Goal: Task Accomplishment & Management: Manage account settings

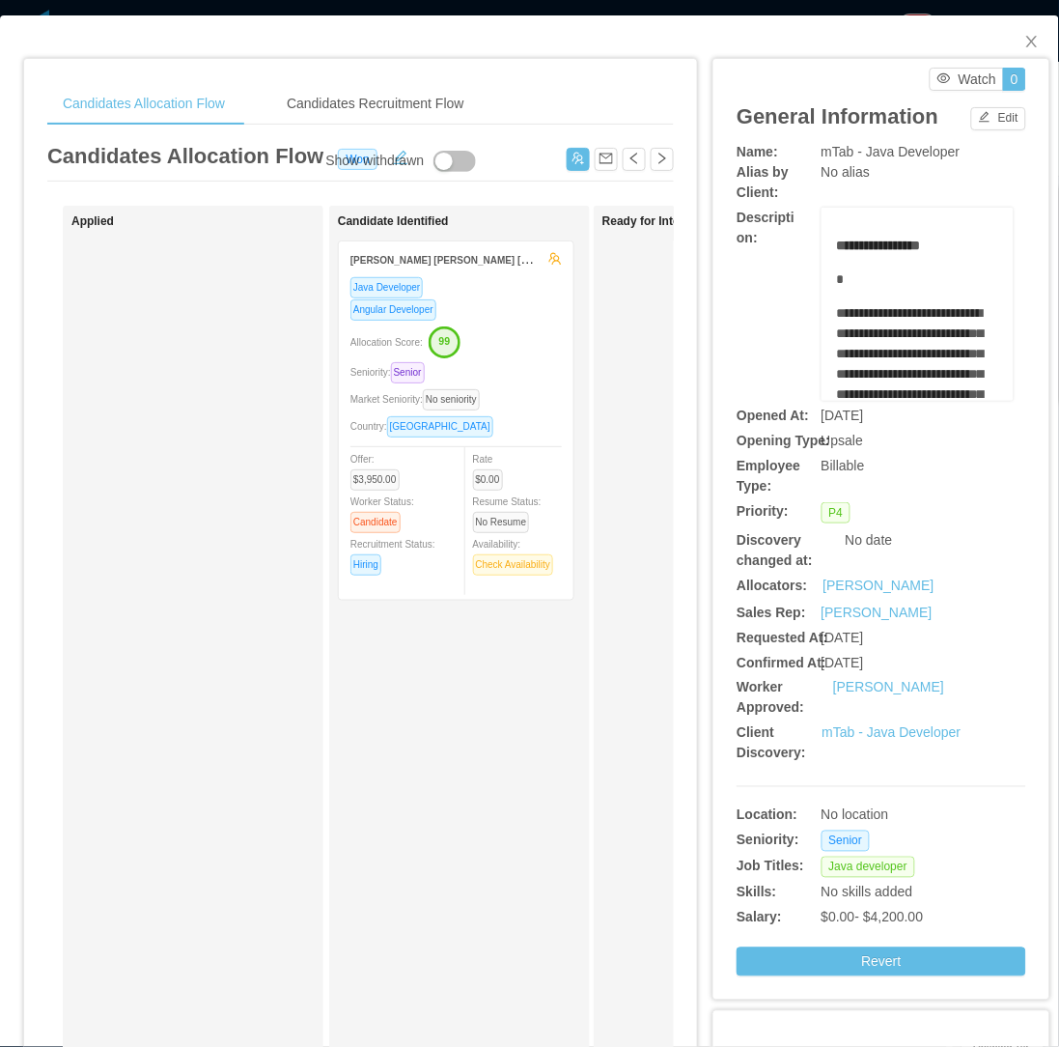
click at [429, 799] on div "Candidate Identified Igor Daniel Vasconcelos de Lima Java Developer Angular Dev…" at bounding box center [473, 688] width 270 height 948
drag, startPoint x: 1017, startPoint y: 34, endPoint x: 612, endPoint y: 527, distance: 638.1
click at [1025, 37] on icon "icon: close" at bounding box center [1032, 41] width 15 height 15
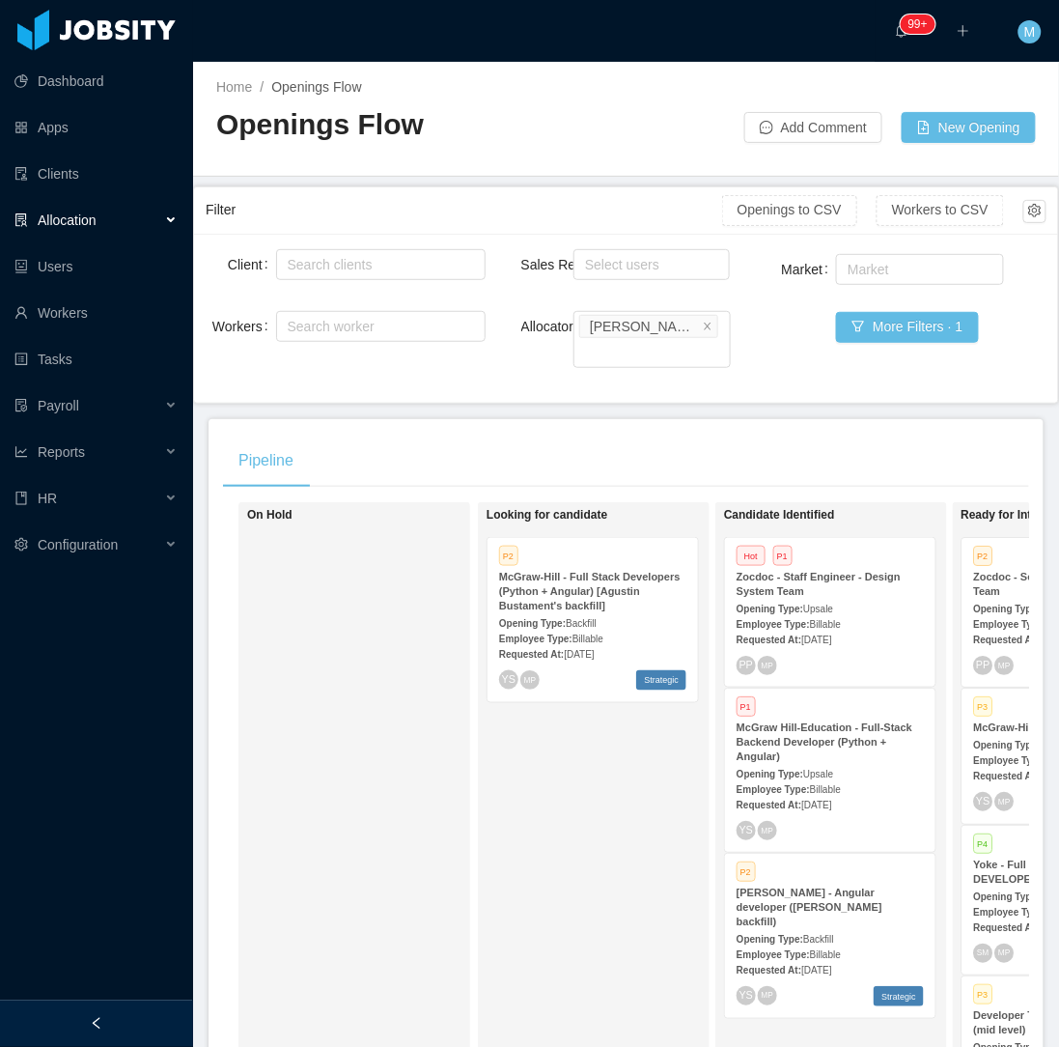
scroll to position [0, 674]
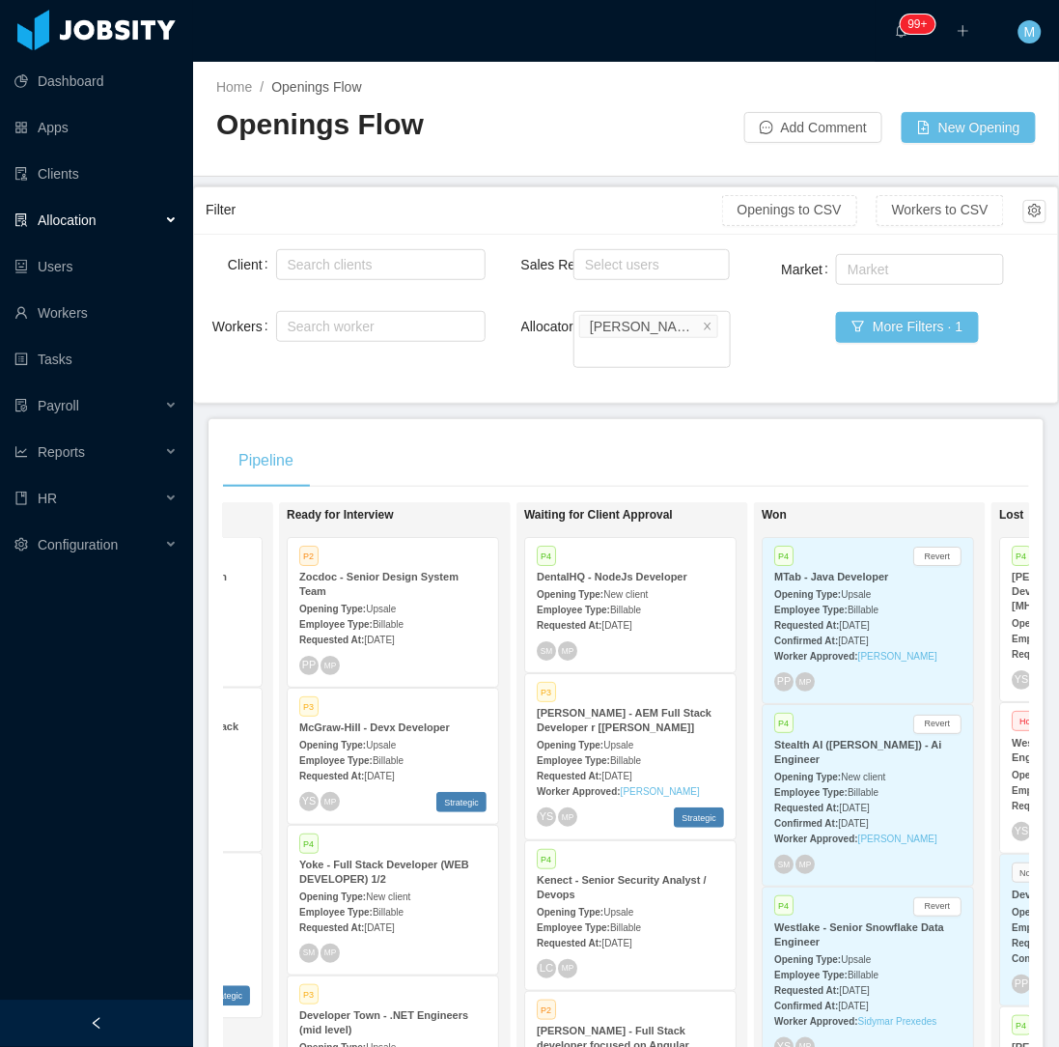
click at [630, 749] on div "Employee Type: Billable" at bounding box center [631, 759] width 187 height 20
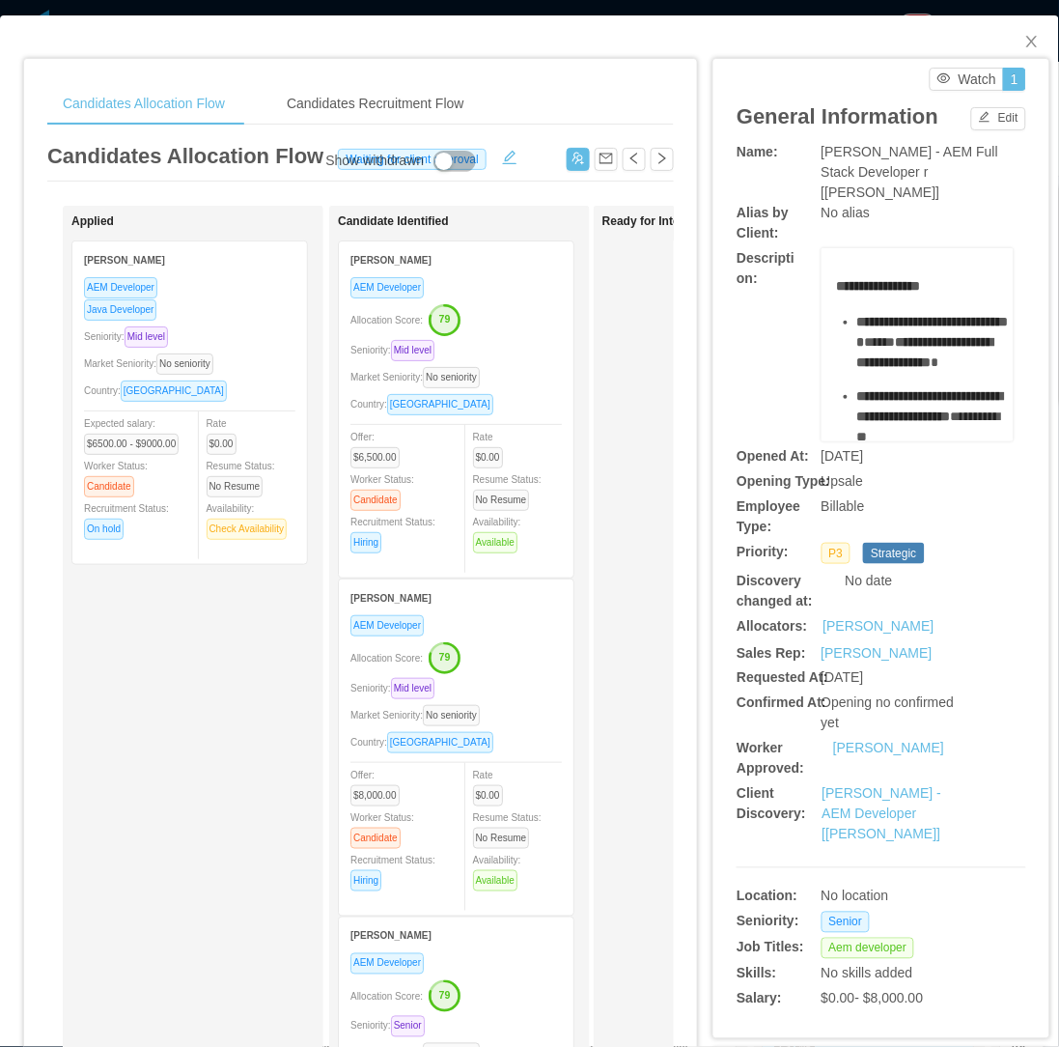
click at [496, 342] on div "Seniority: Mid level" at bounding box center [456, 350] width 211 height 22
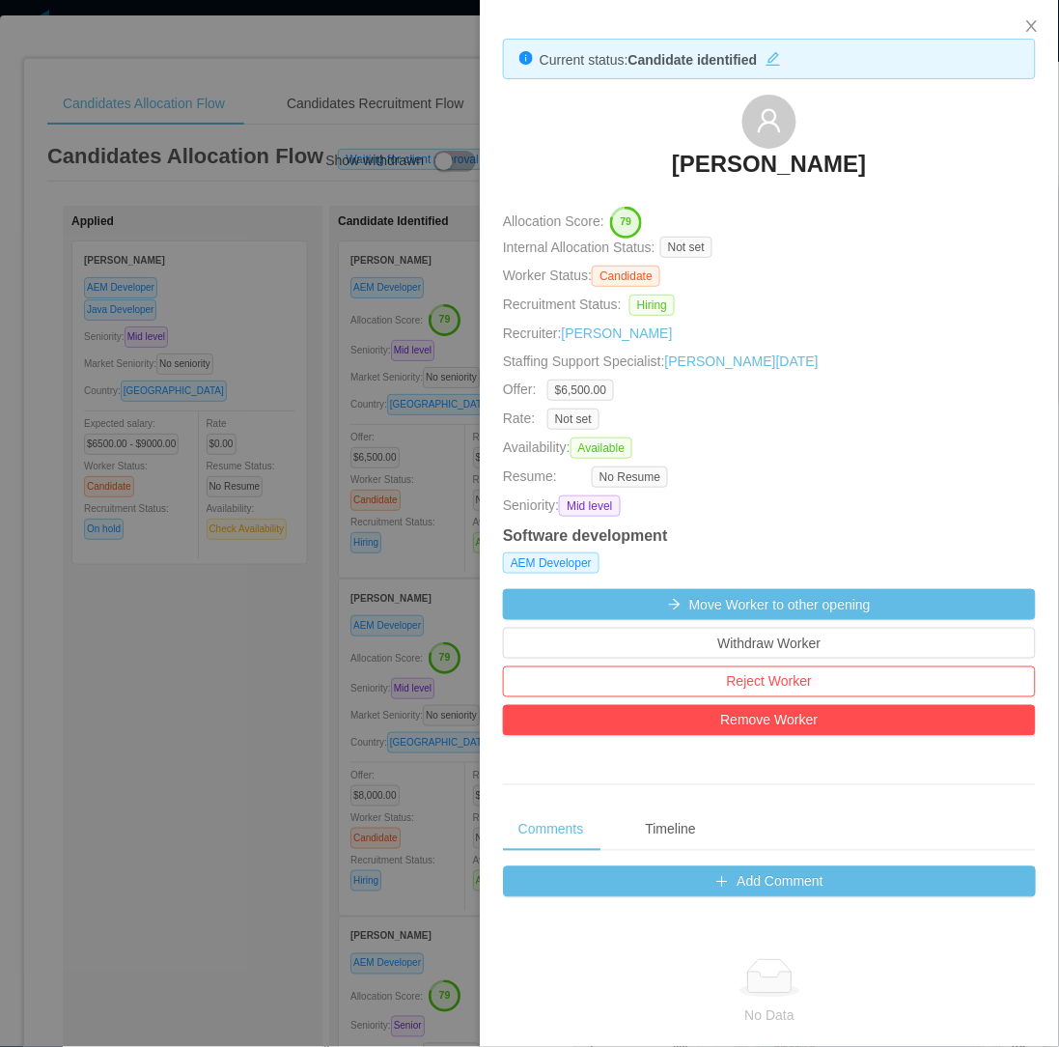
click at [215, 595] on div at bounding box center [529, 523] width 1059 height 1047
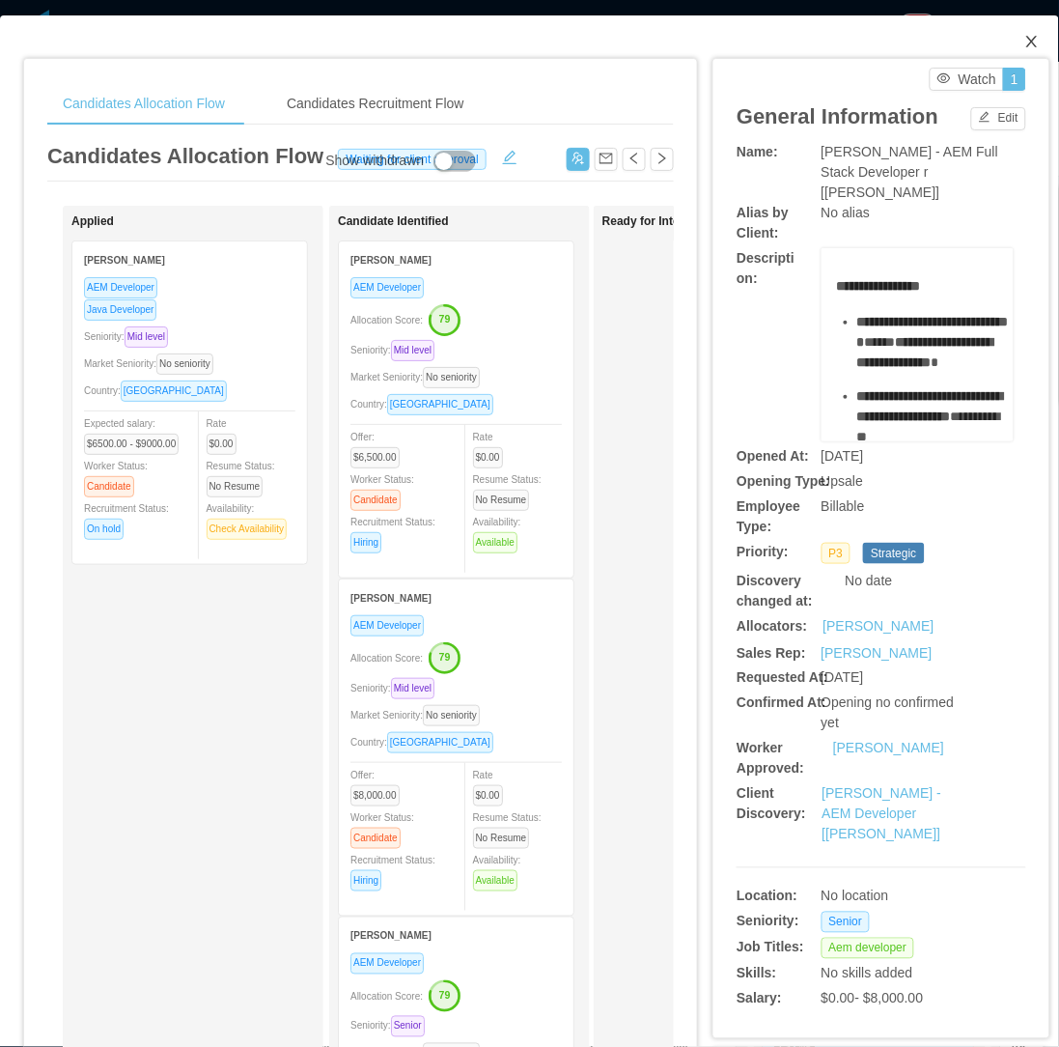
drag, startPoint x: 1022, startPoint y: 37, endPoint x: 942, endPoint y: 94, distance: 97.6
click at [1025, 37] on icon "icon: close" at bounding box center [1032, 41] width 15 height 15
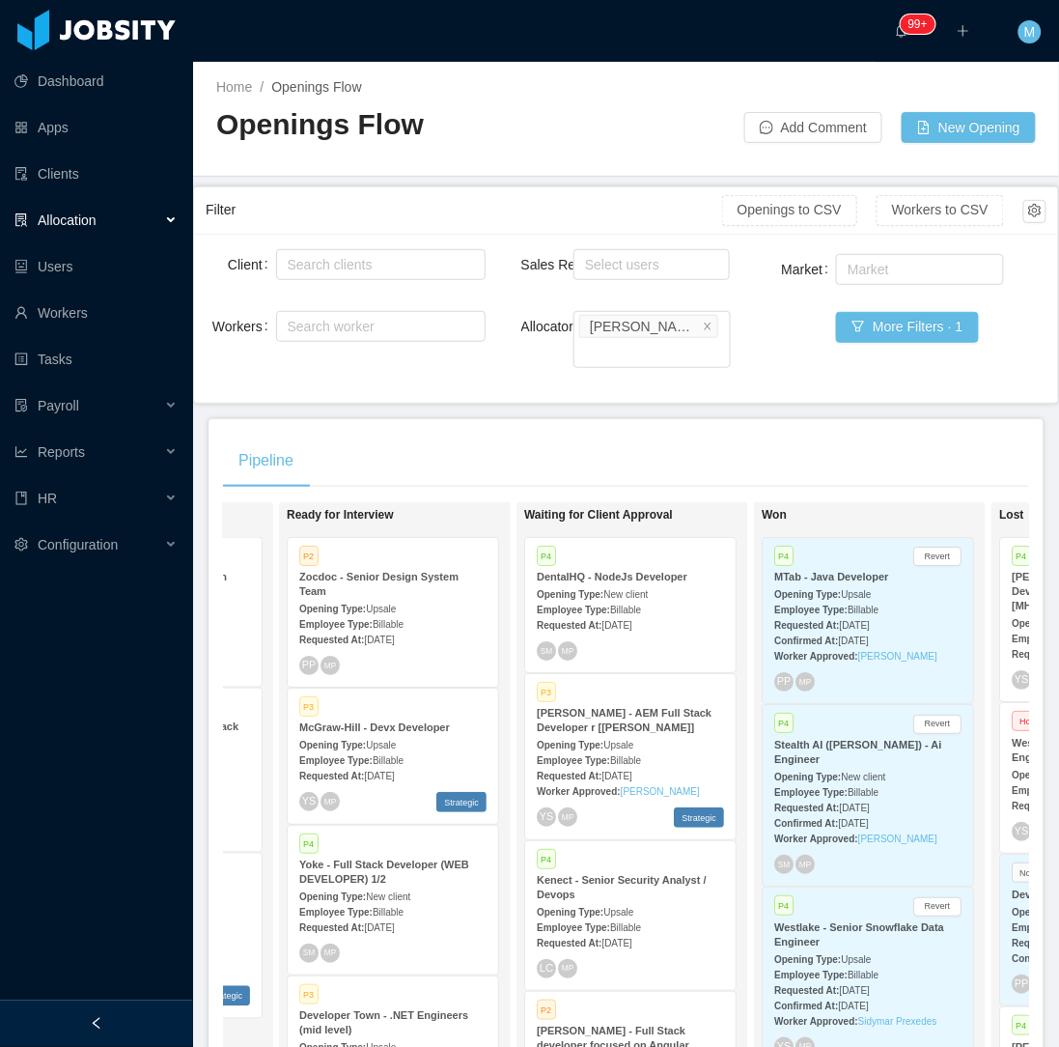
scroll to position [107, 0]
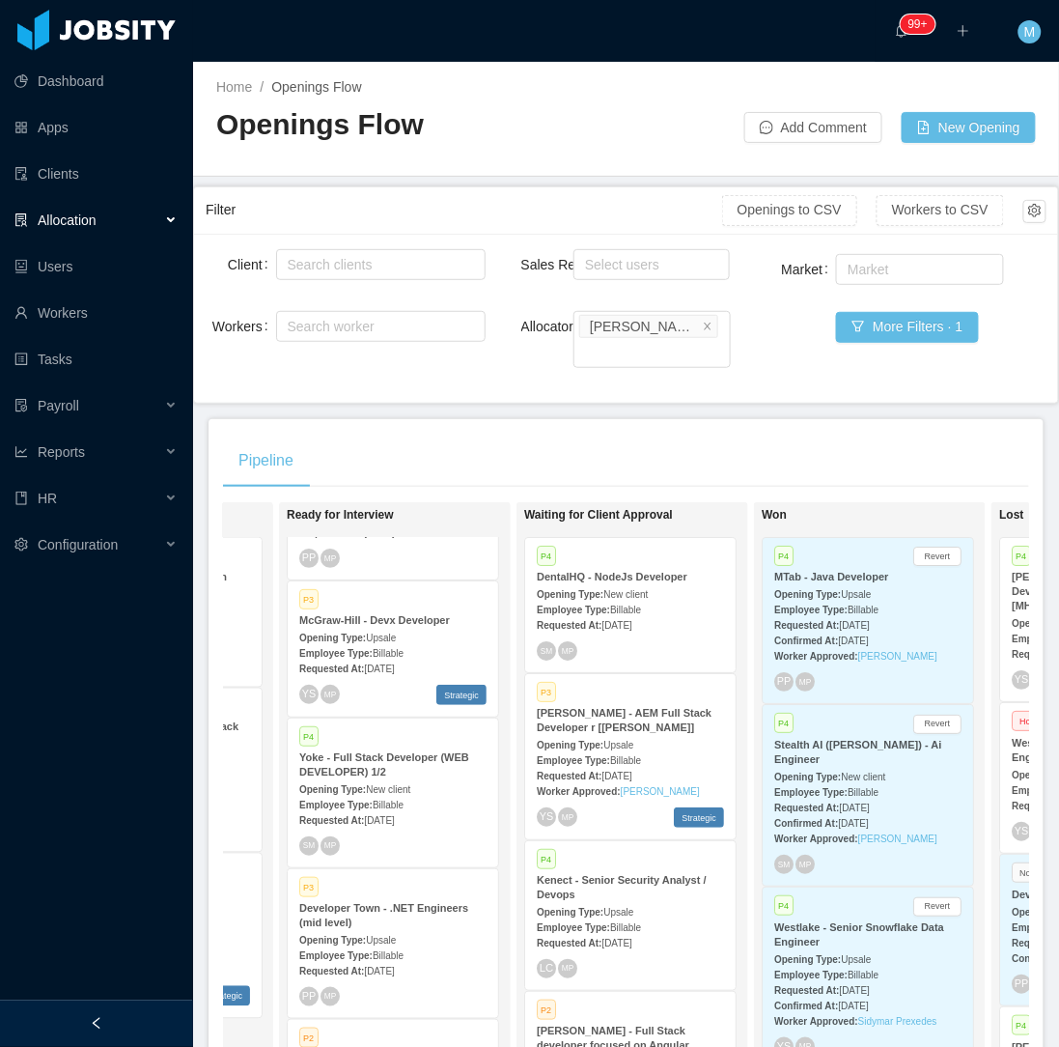
drag, startPoint x: 130, startPoint y: 1017, endPoint x: 306, endPoint y: 754, distance: 316.0
click at [131, 1016] on div at bounding box center [96, 1023] width 193 height 46
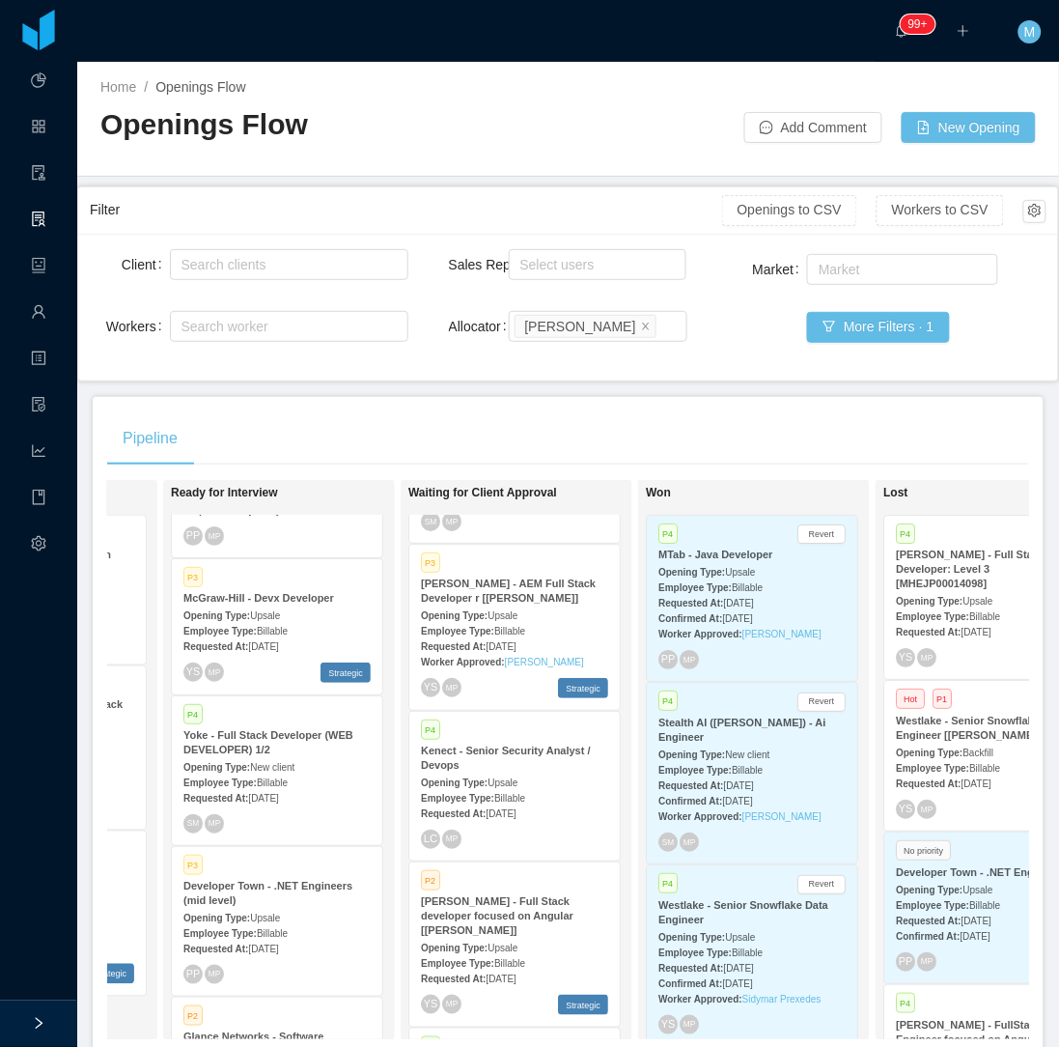
drag, startPoint x: 992, startPoint y: 0, endPoint x: 1056, endPoint y: 182, distance: 192.7
click at [476, 454] on div "Pipeline" at bounding box center [568, 438] width 922 height 54
click at [554, 412] on div "Pipeline" at bounding box center [568, 438] width 922 height 54
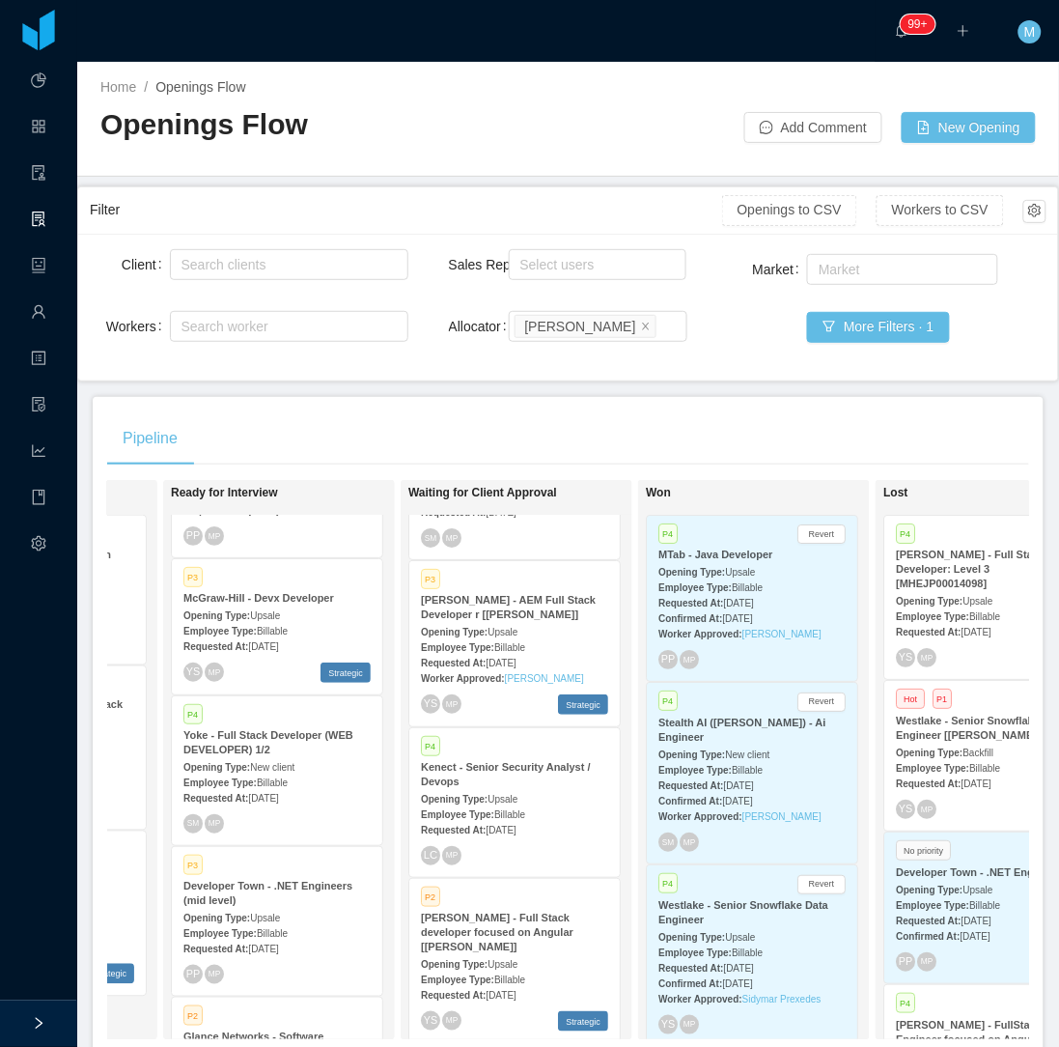
scroll to position [0, 0]
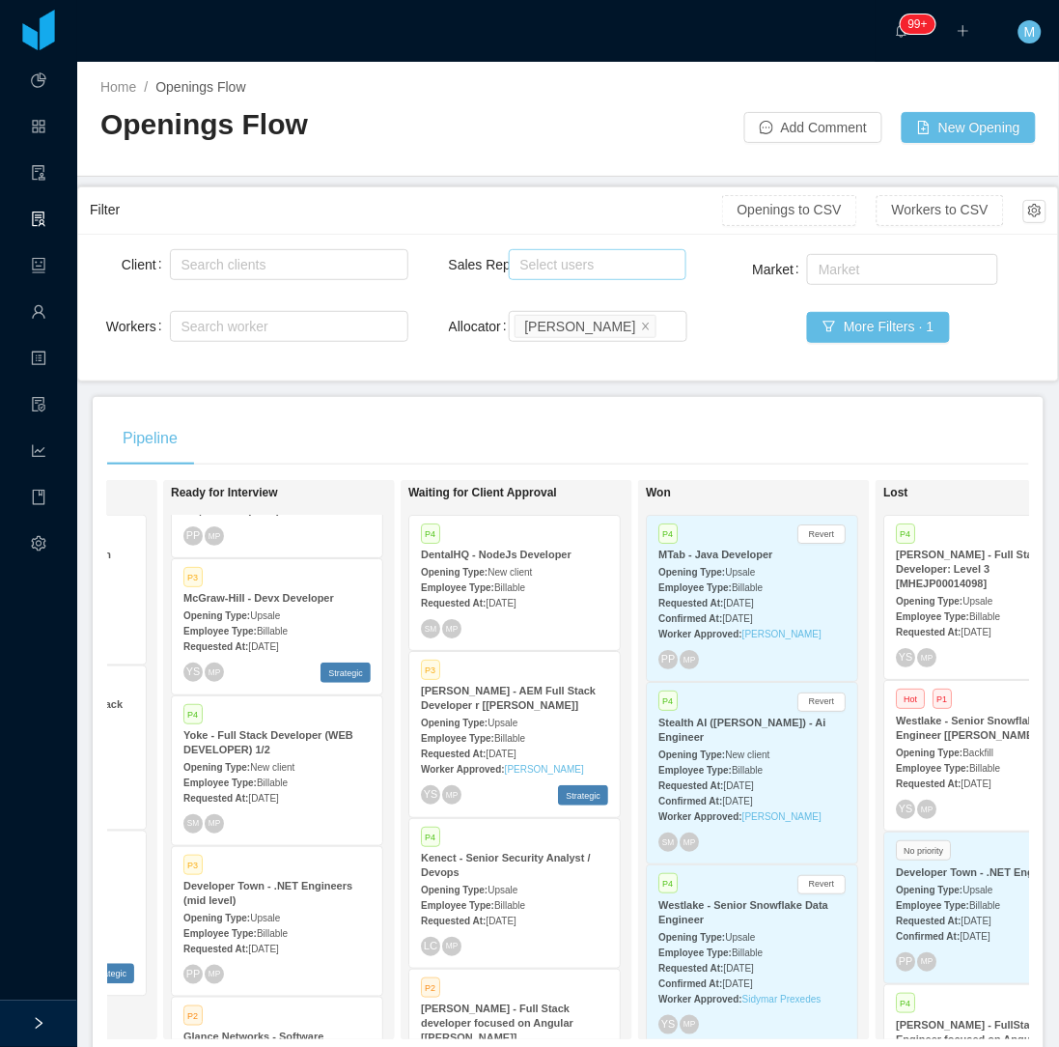
drag, startPoint x: 580, startPoint y: 440, endPoint x: 585, endPoint y: 256, distance: 184.5
click at [580, 440] on div "Pipeline" at bounding box center [568, 438] width 922 height 54
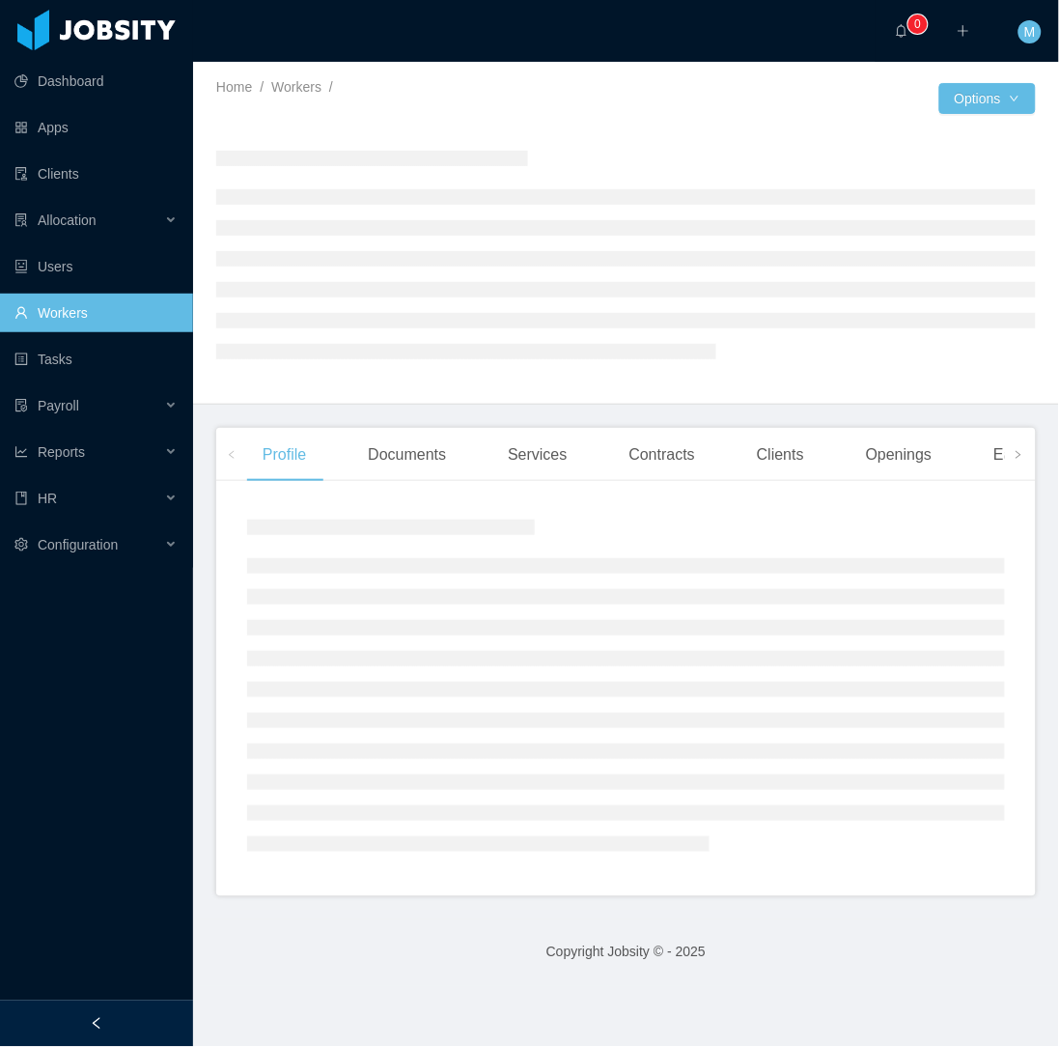
drag, startPoint x: 120, startPoint y: 1016, endPoint x: 123, endPoint y: 1004, distance: 11.9
click at [120, 1016] on div at bounding box center [96, 1023] width 193 height 46
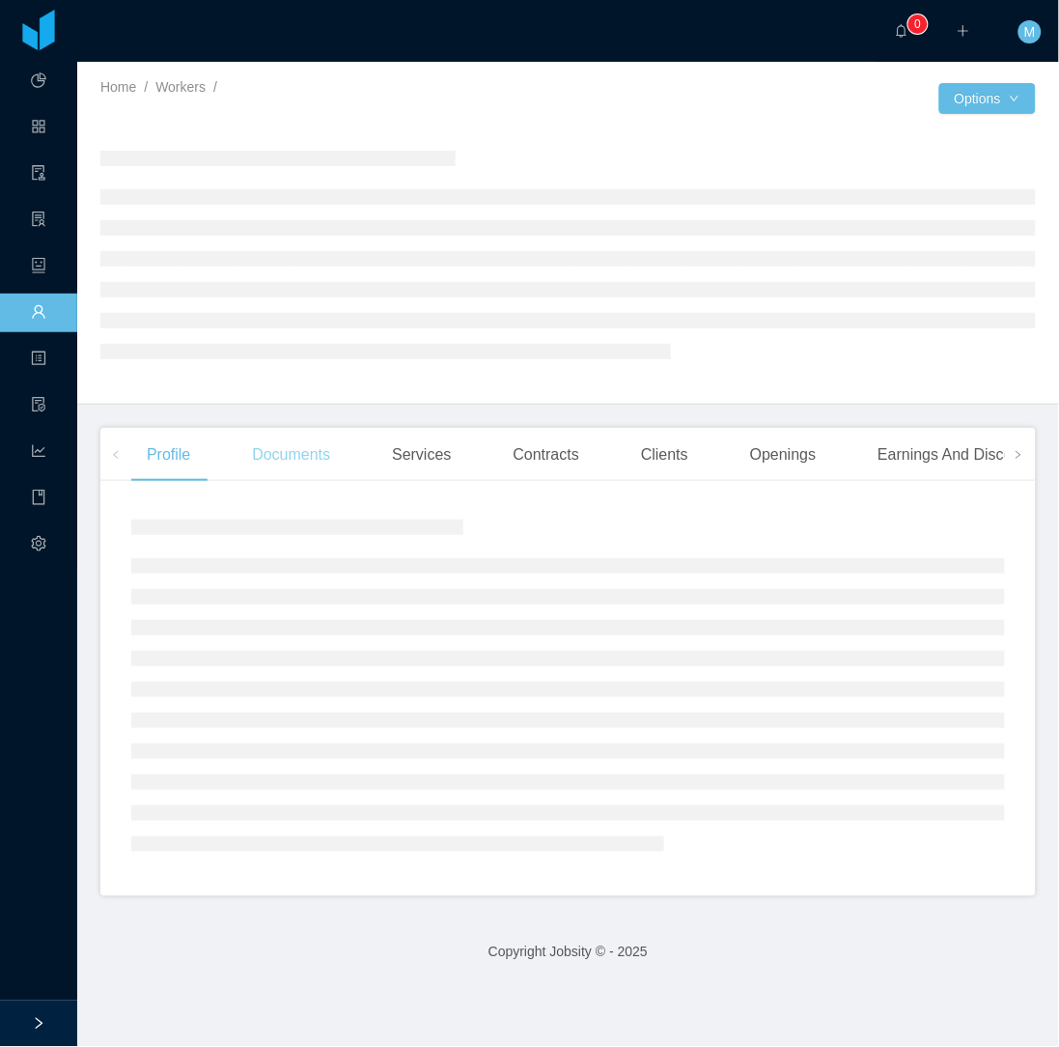
click at [320, 454] on div "Documents" at bounding box center [291, 455] width 109 height 54
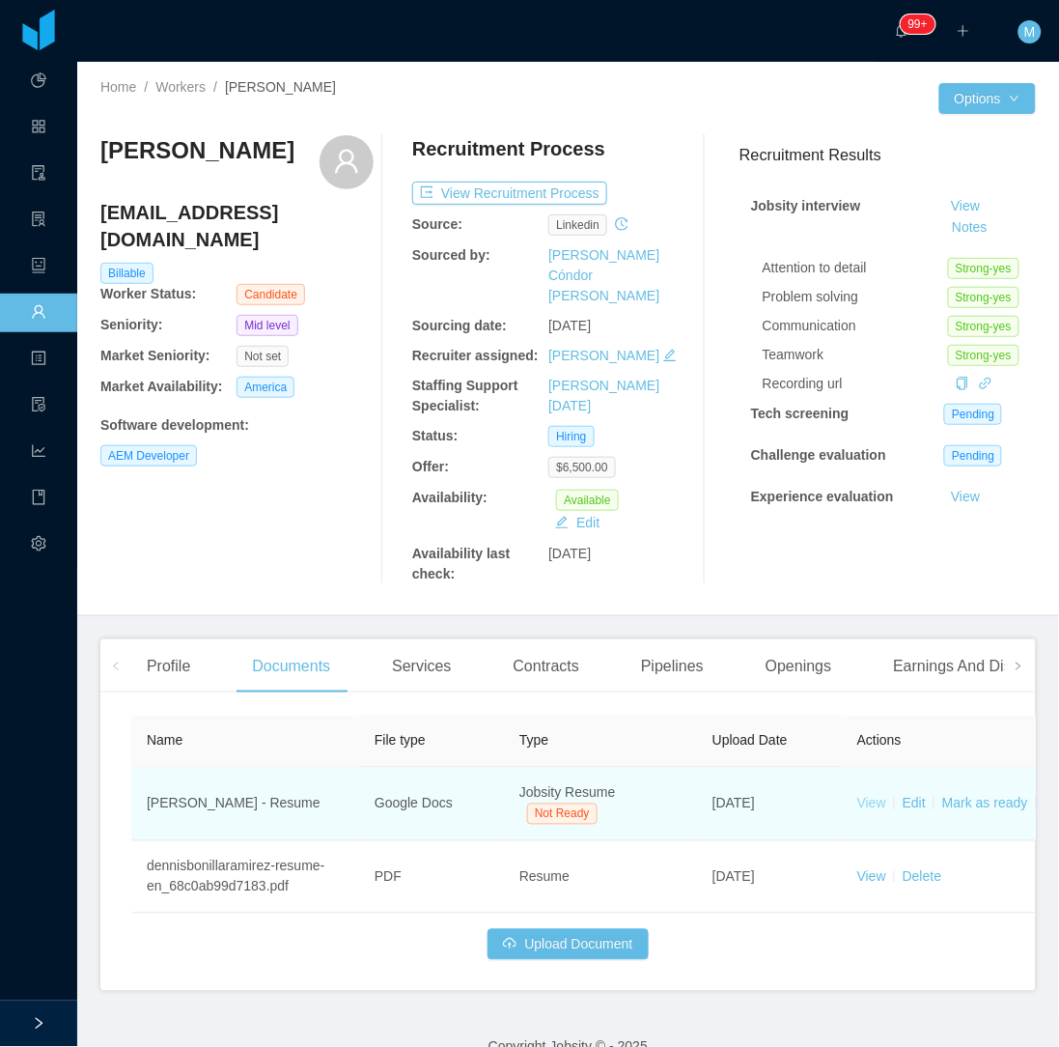
click at [883, 796] on link "View" at bounding box center [872, 803] width 29 height 15
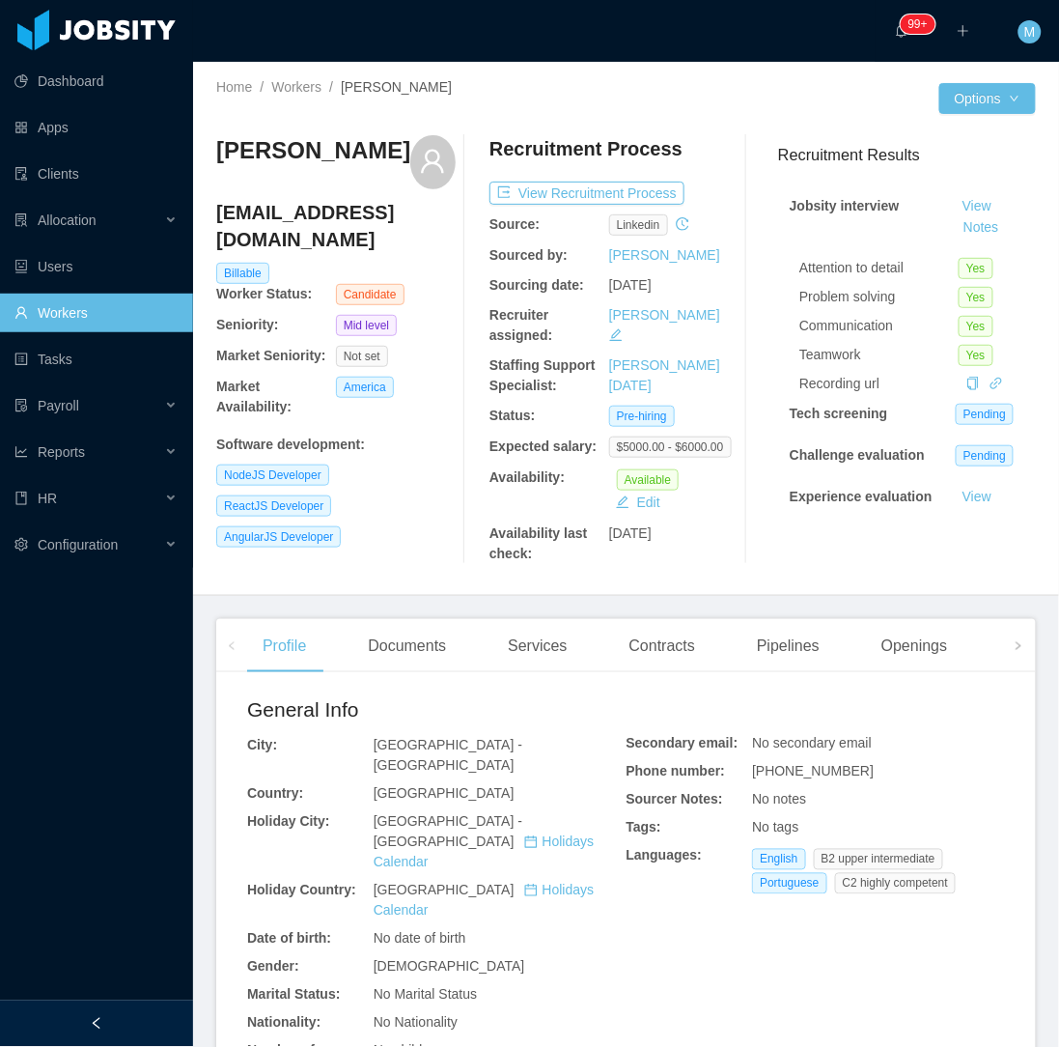
drag, startPoint x: 155, startPoint y: 1006, endPoint x: 241, endPoint y: 870, distance: 161.5
click at [151, 1007] on div at bounding box center [96, 1023] width 193 height 46
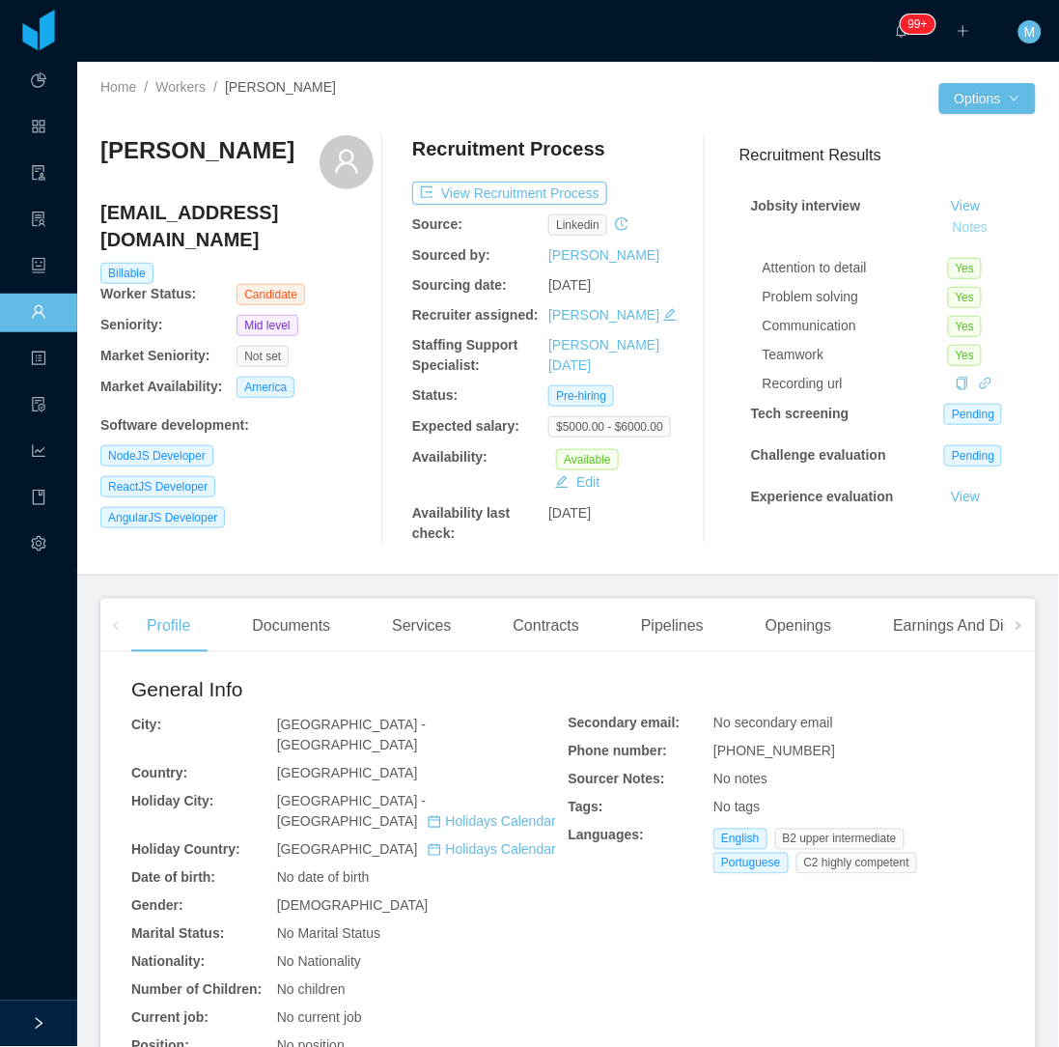
click at [944, 217] on button "Notes" at bounding box center [969, 227] width 51 height 23
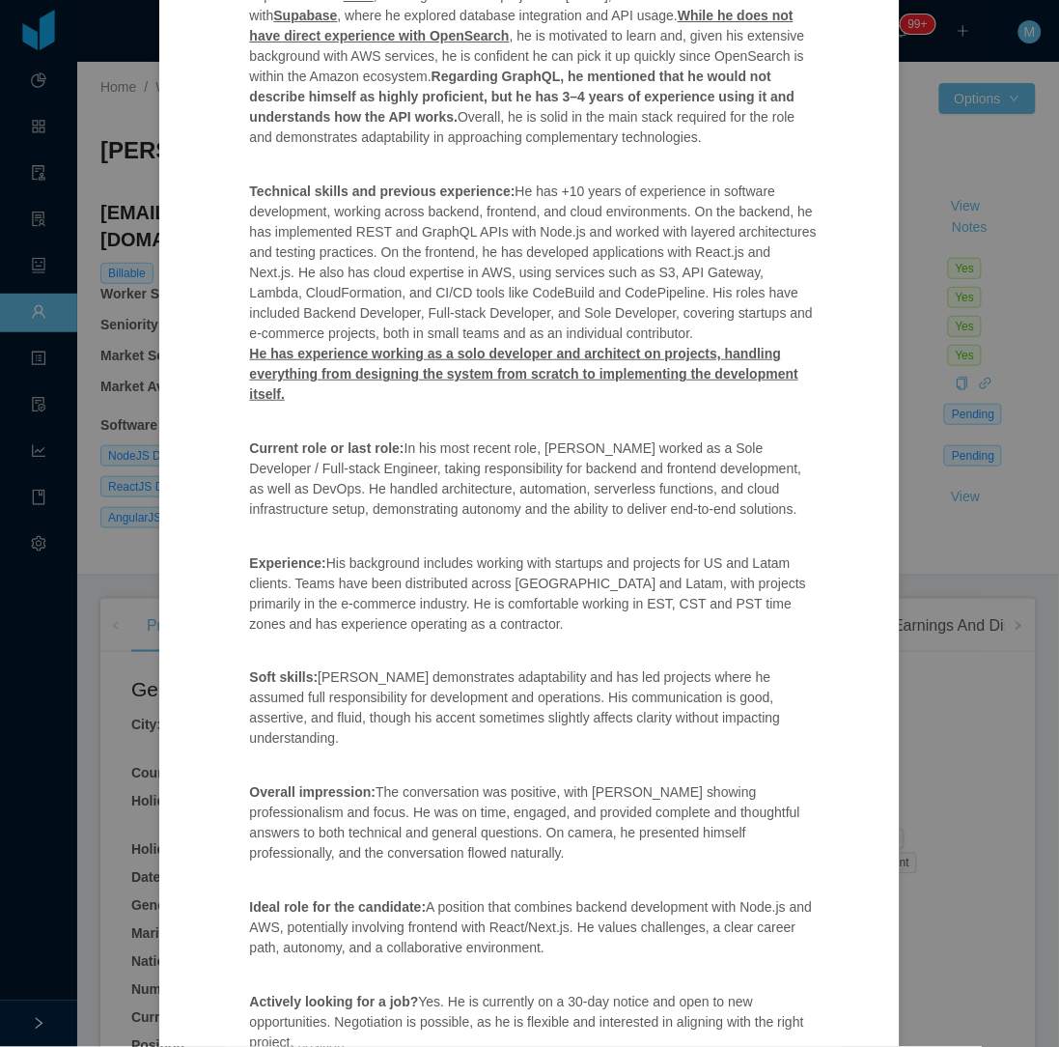
scroll to position [49, 0]
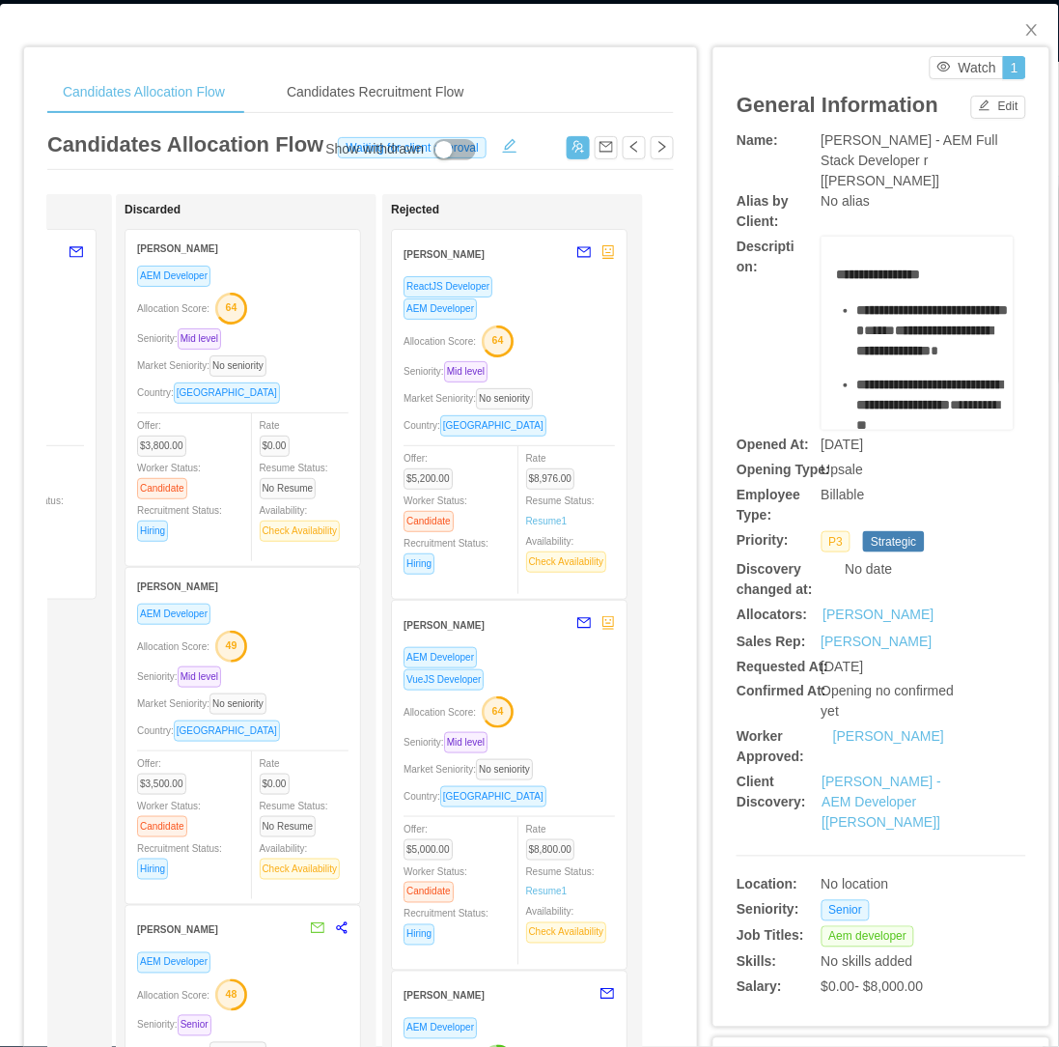
scroll to position [3, 0]
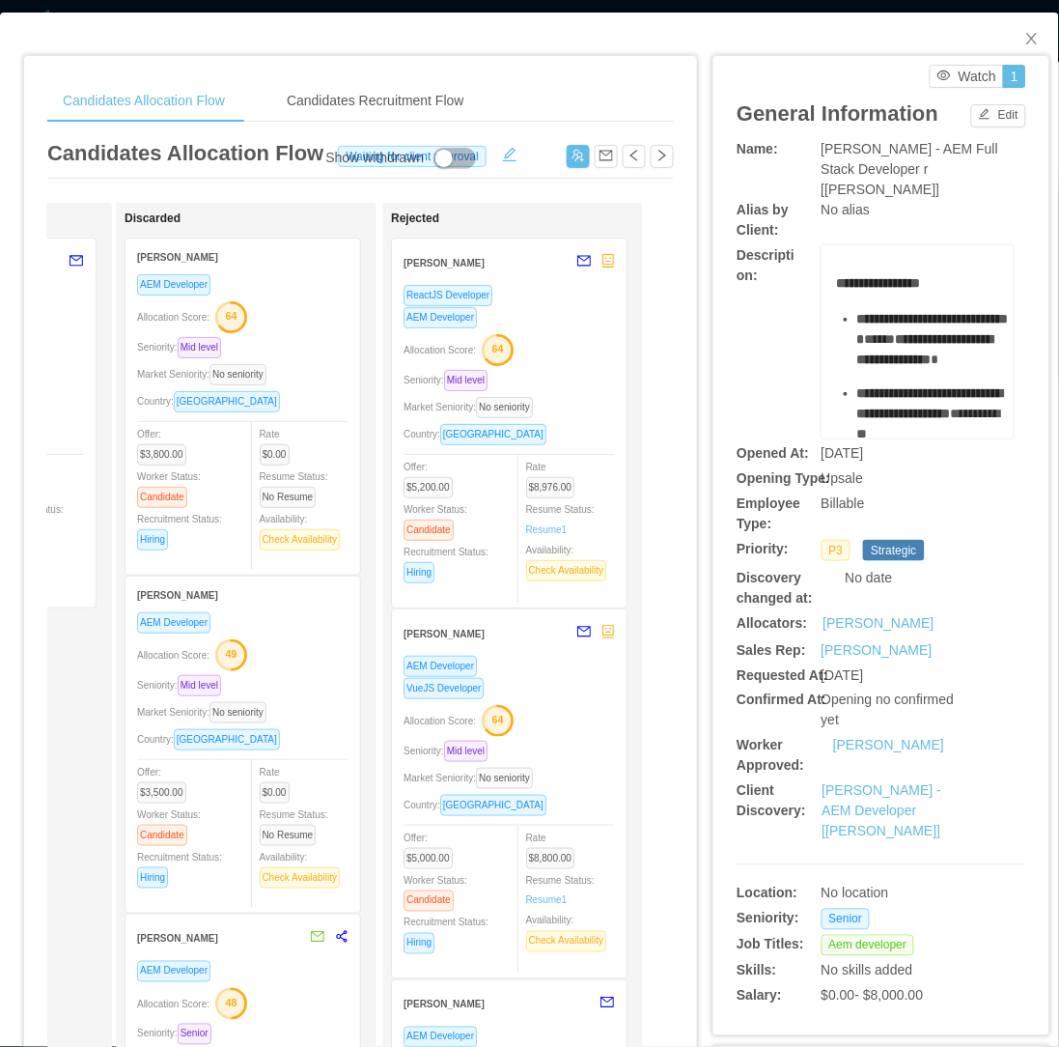
click at [580, 417] on div "ReactJS Developer AEM Developer Allocation Score: 64 Seniority: Mid level Marke…" at bounding box center [509, 440] width 211 height 312
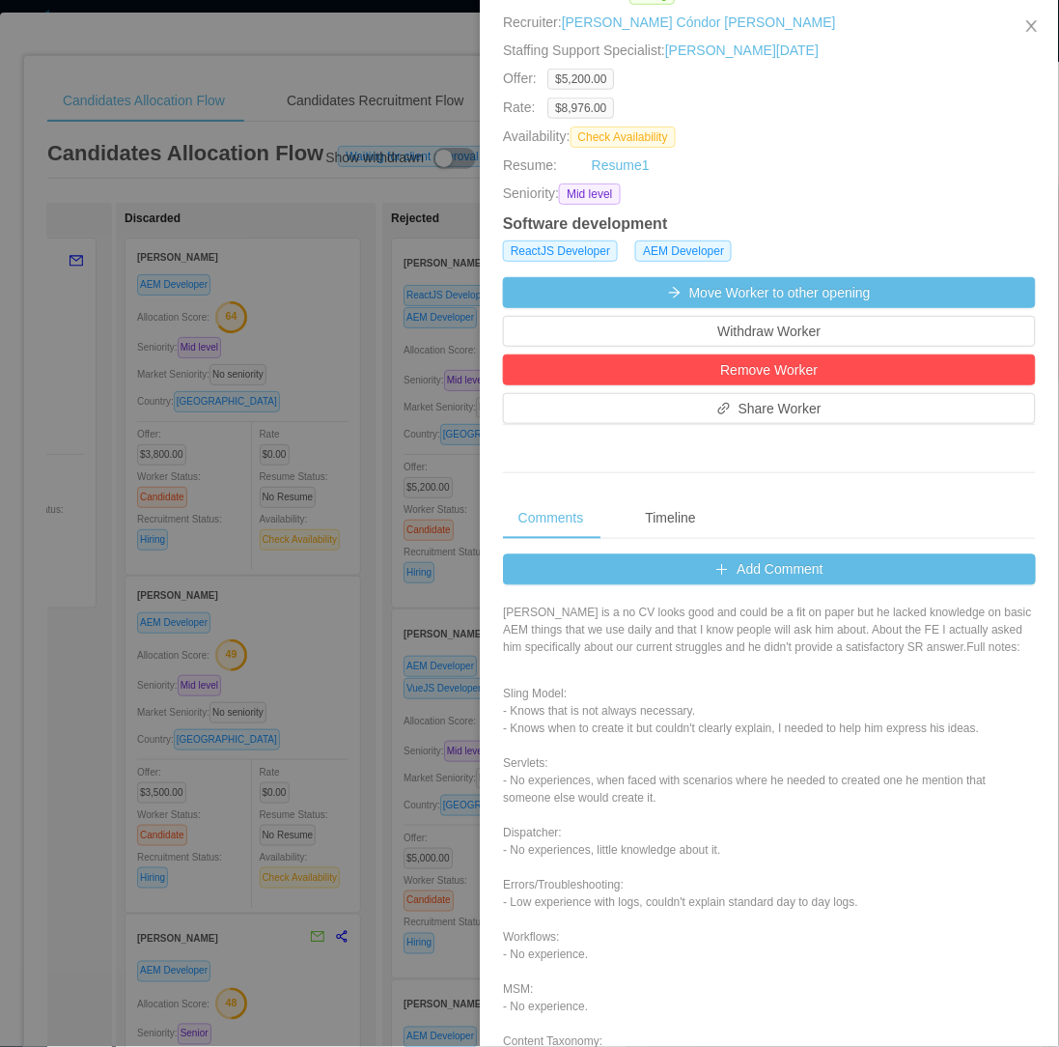
scroll to position [0, 0]
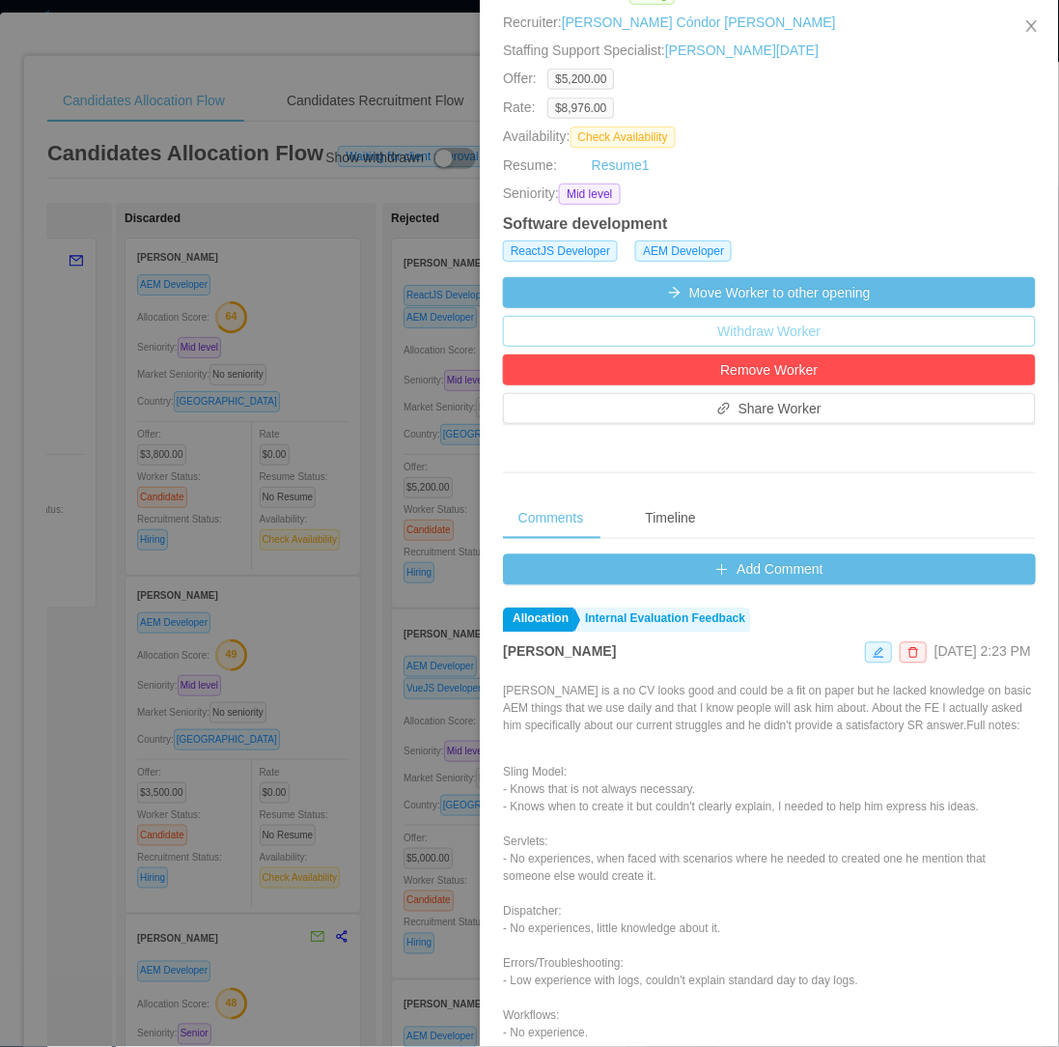
click at [730, 333] on button "Withdraw Worker" at bounding box center [769, 331] width 533 height 31
click at [793, 272] on button "Withdraw" at bounding box center [802, 277] width 71 height 23
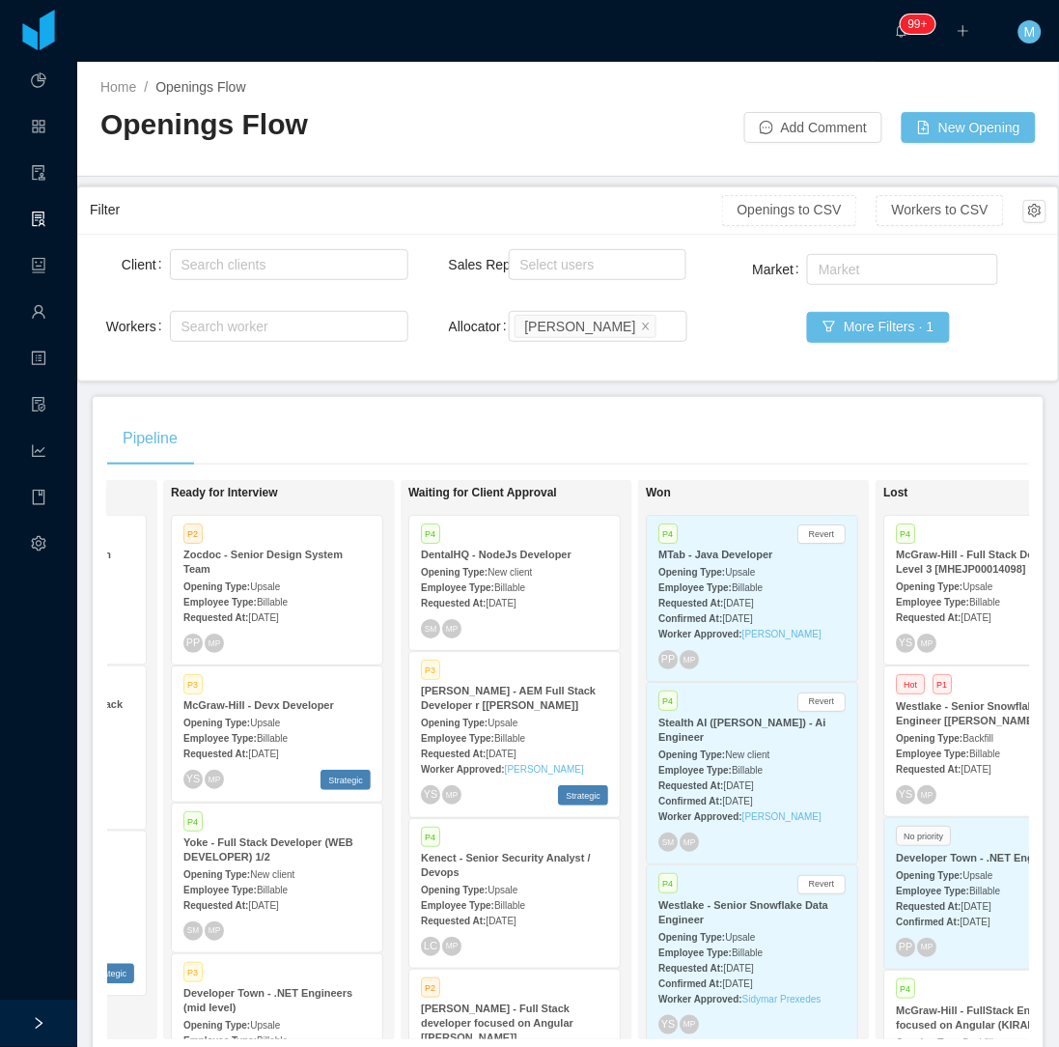
scroll to position [121, 0]
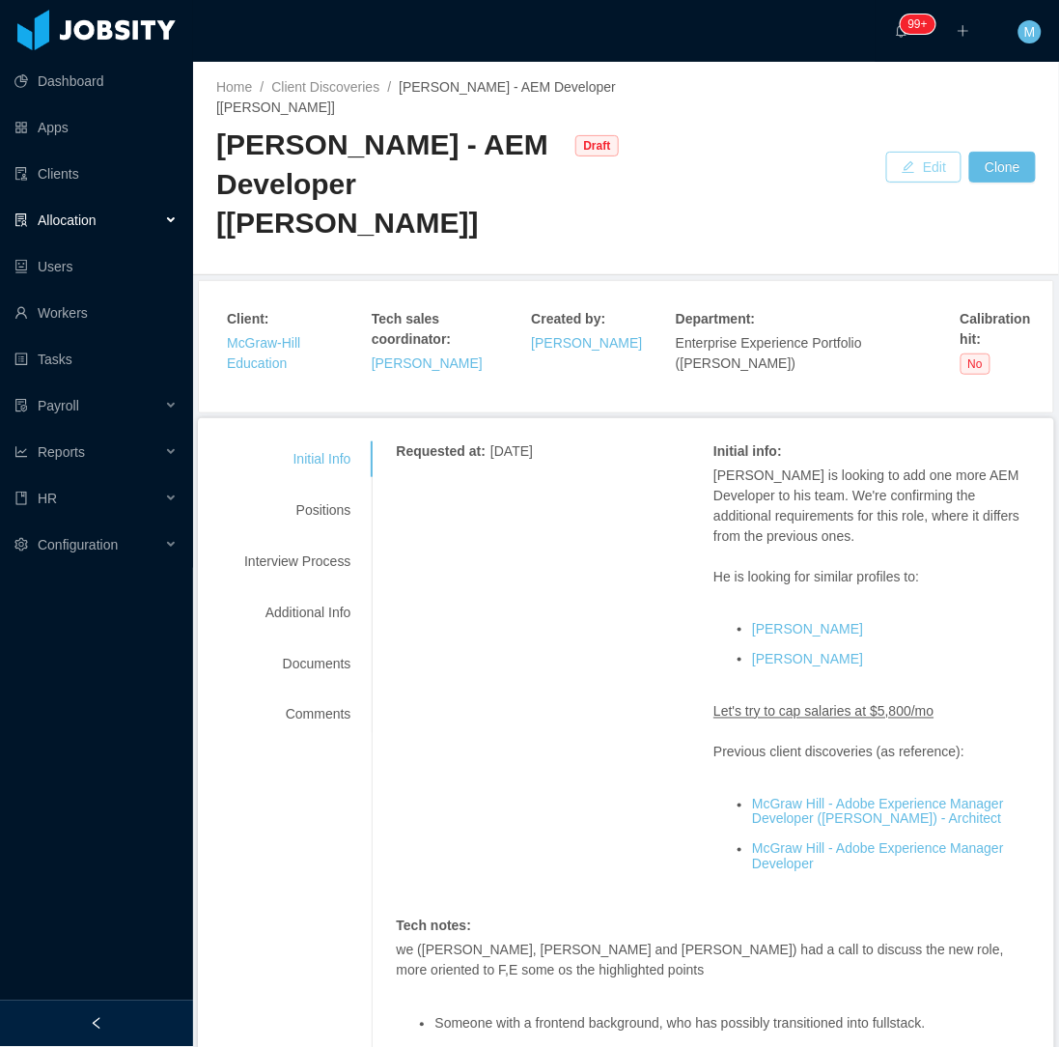
click at [915, 152] on button "Edit" at bounding box center [923, 167] width 75 height 31
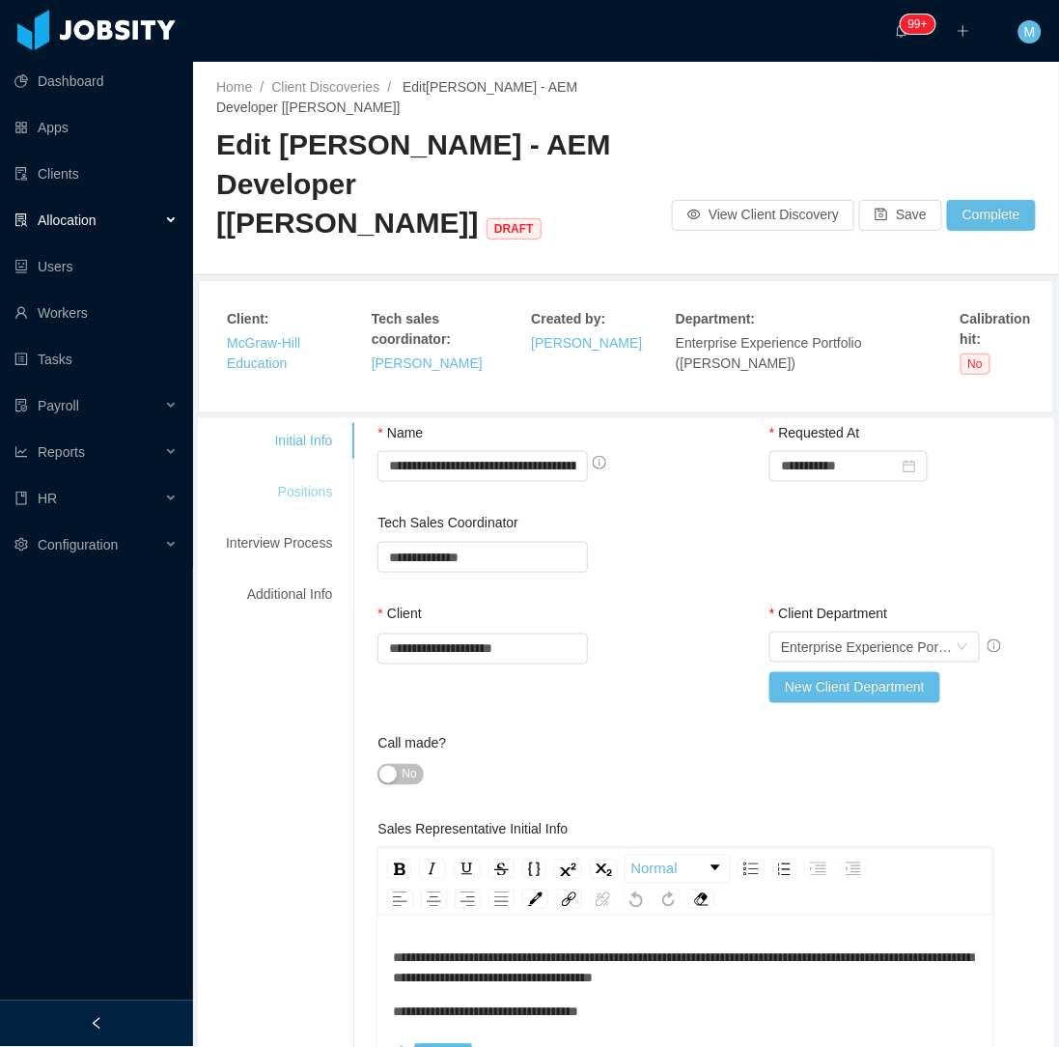
click at [302, 474] on div "Positions" at bounding box center [279, 492] width 153 height 36
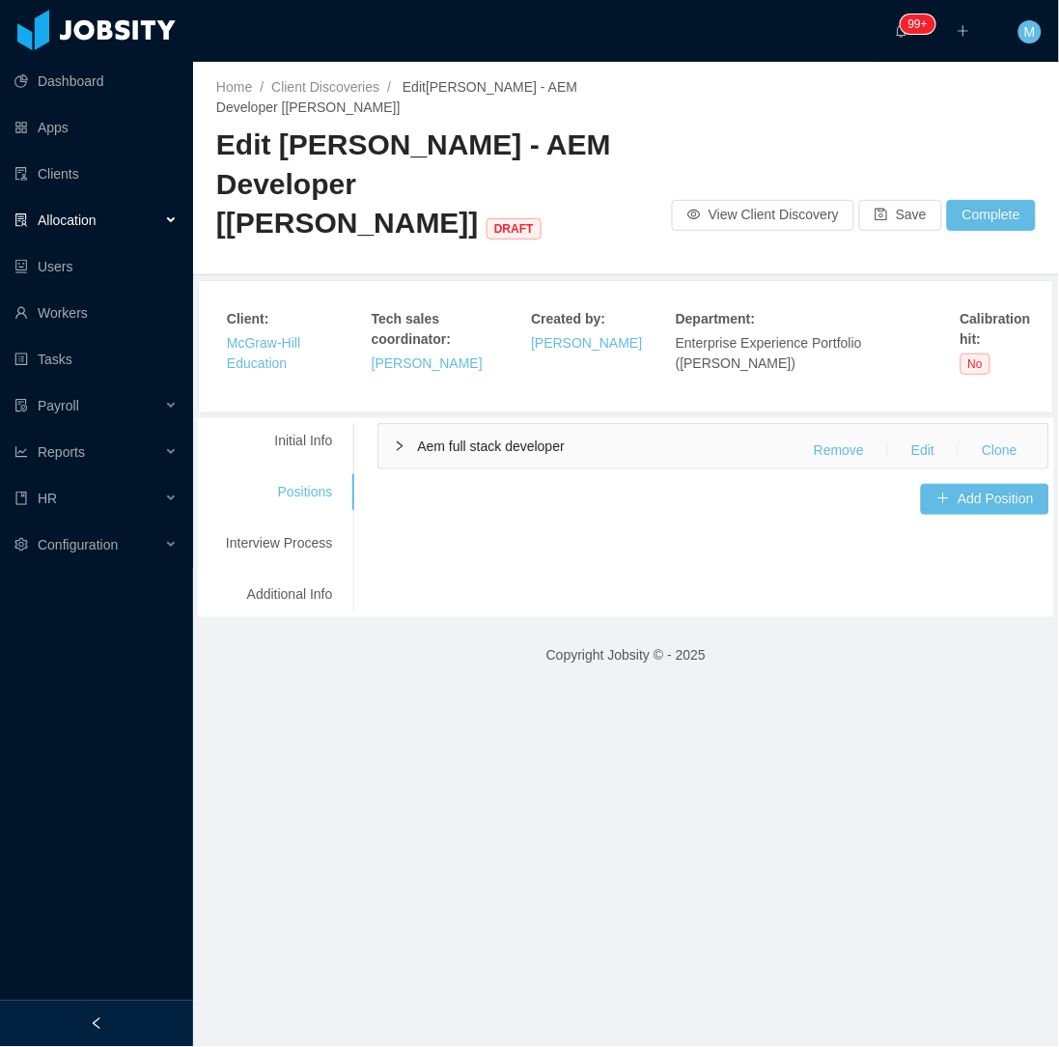
click at [303, 423] on div "Initial Info Positions Interview Process Additional Info" at bounding box center [279, 517] width 153 height 189
click at [324, 423] on div "Initial Info" at bounding box center [279, 441] width 153 height 36
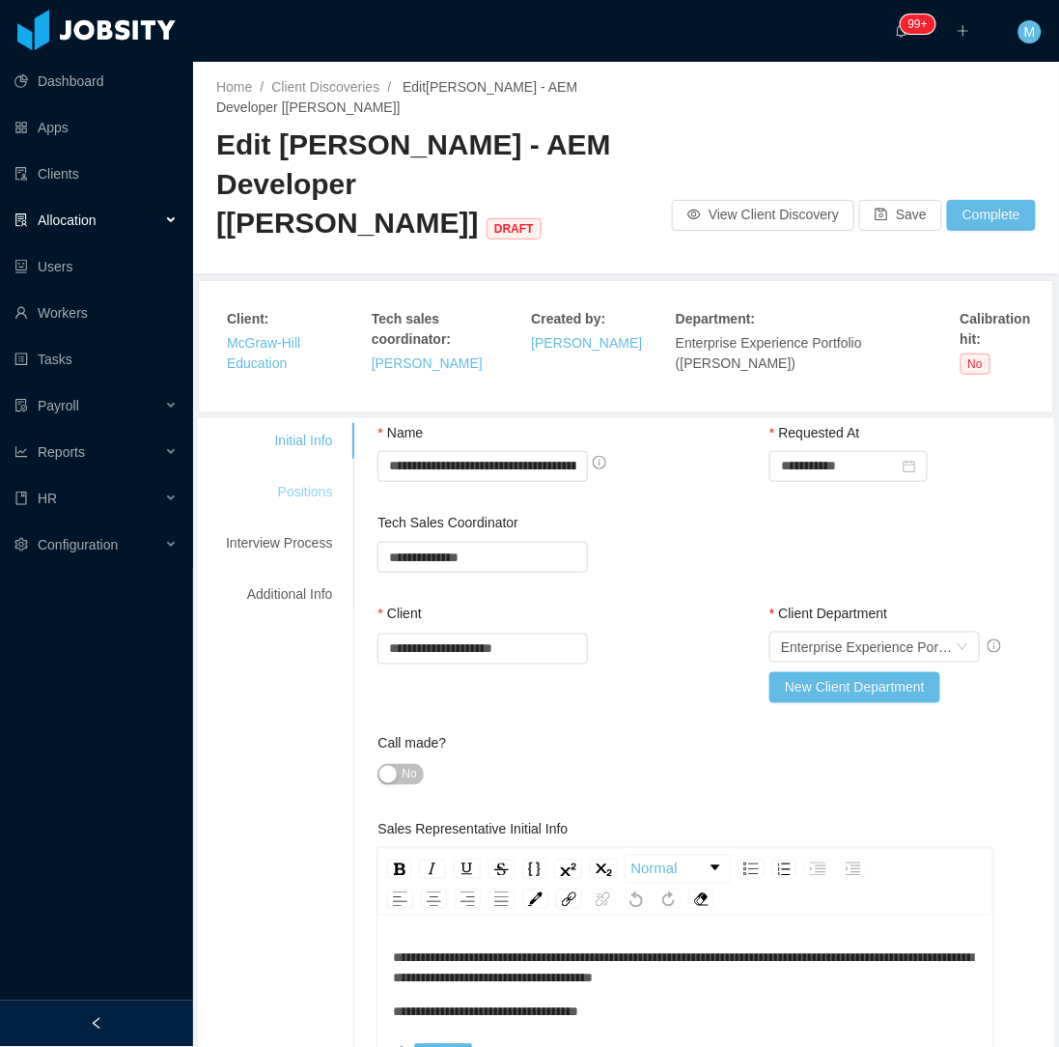
click at [310, 474] on div "Positions" at bounding box center [279, 492] width 153 height 36
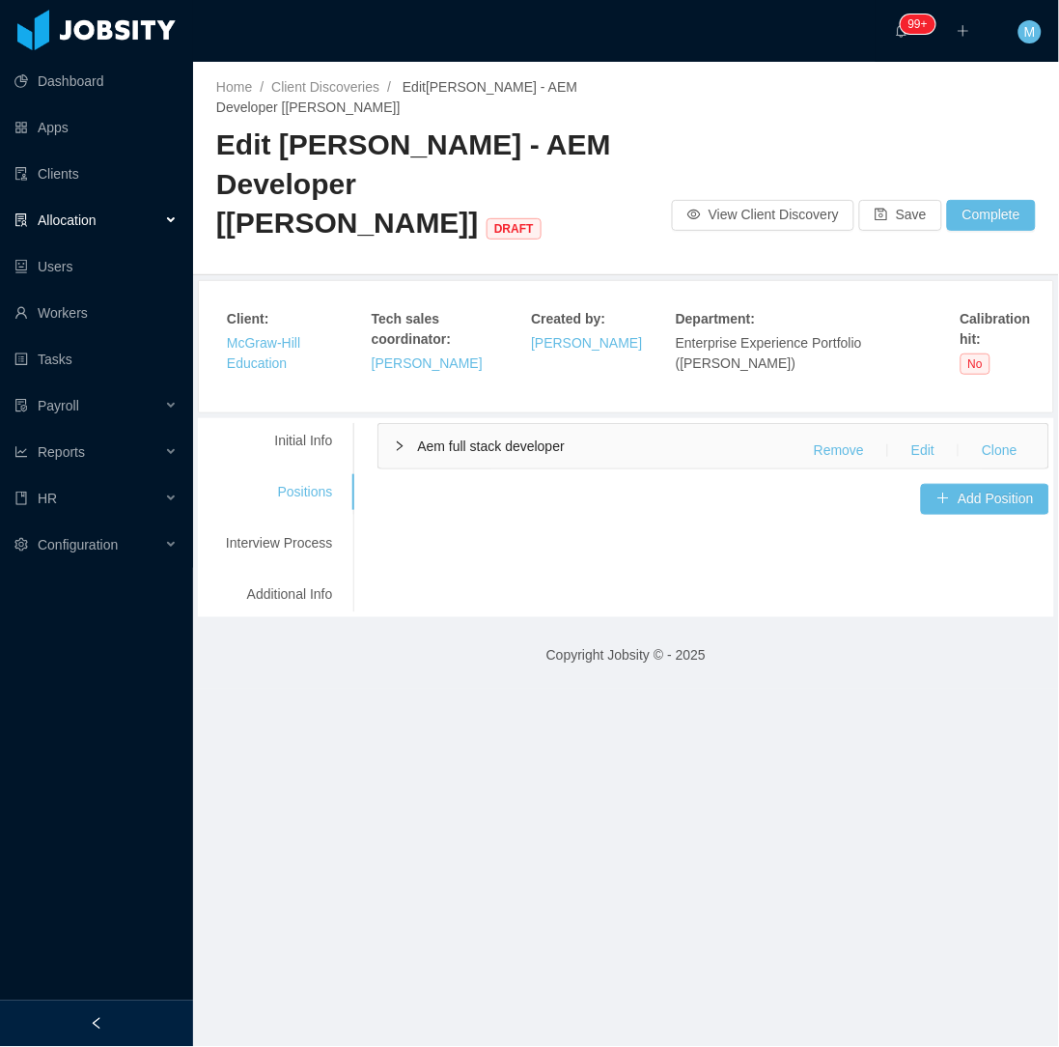
drag, startPoint x: 383, startPoint y: 411, endPoint x: 369, endPoint y: 451, distance: 42.2
click at [384, 424] on div "Aem full stack developer Remove Edit Clone" at bounding box center [714, 446] width 670 height 44
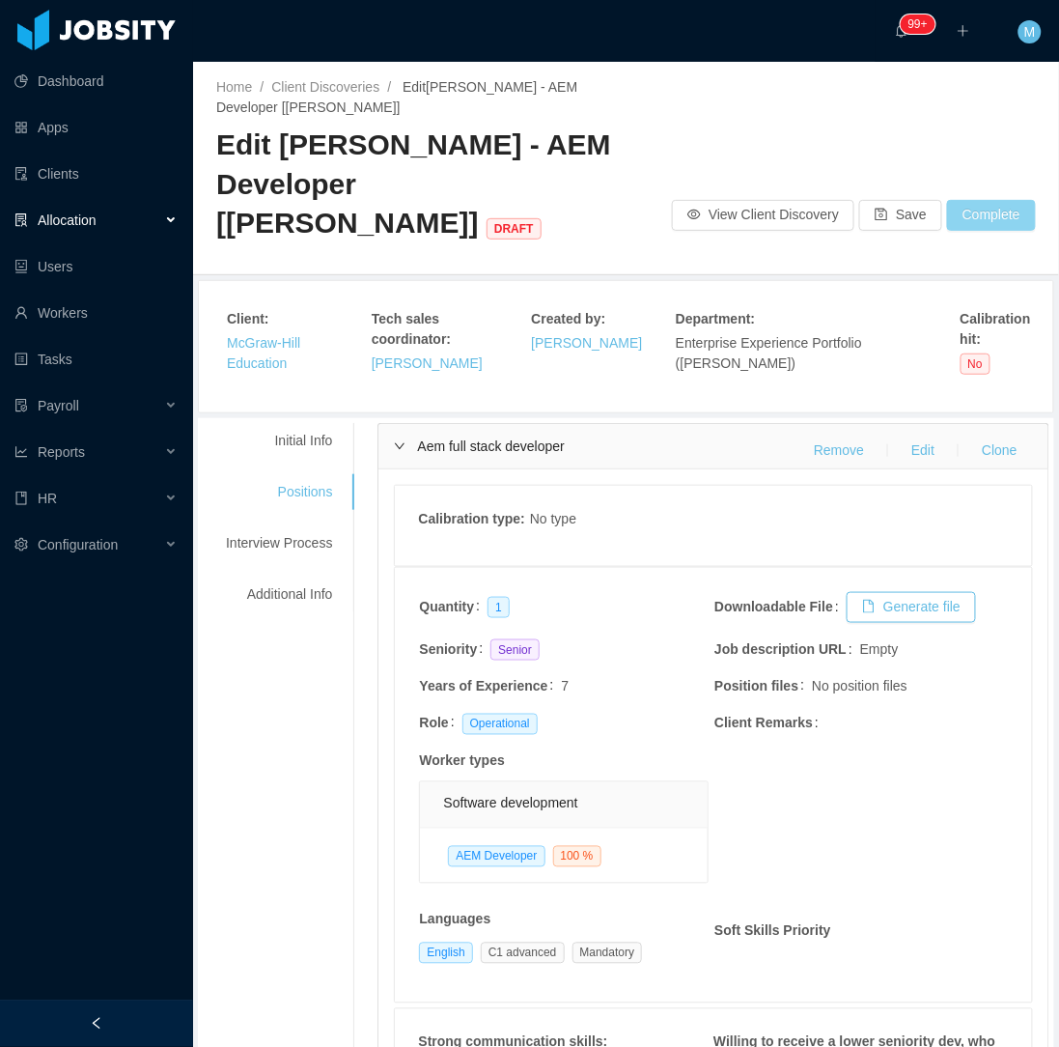
click at [975, 200] on button "Complete" at bounding box center [991, 215] width 89 height 31
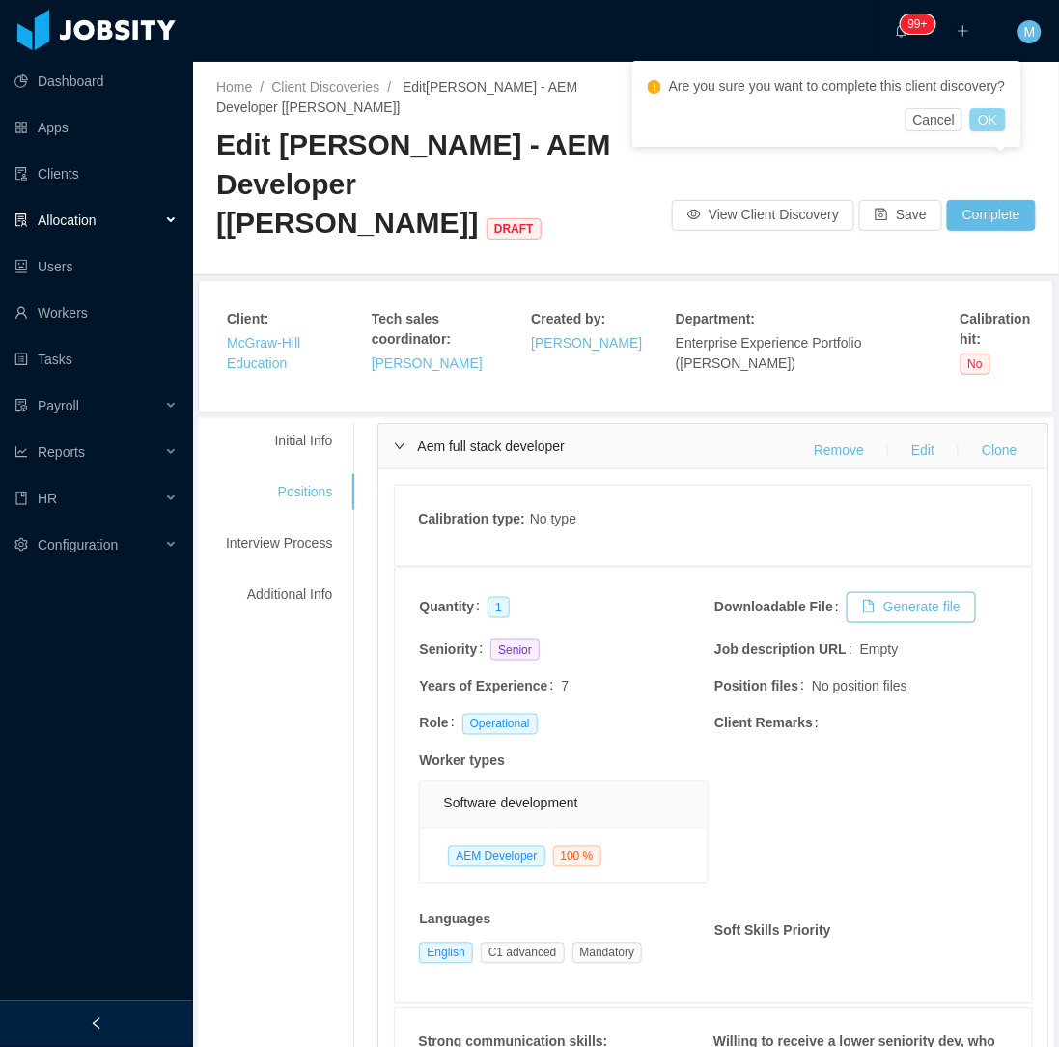
click at [993, 112] on button "OK" at bounding box center [987, 119] width 35 height 23
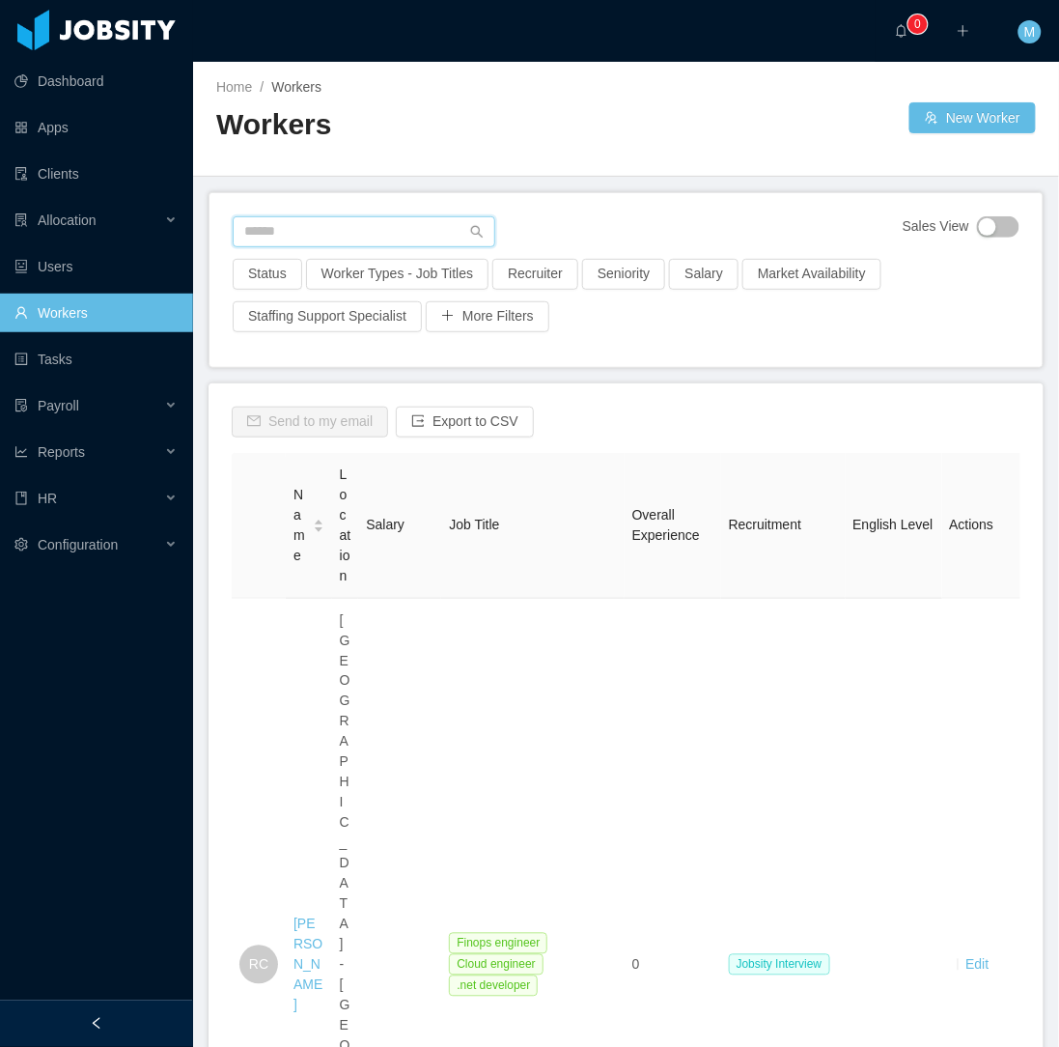
click at [270, 222] on input "text" at bounding box center [364, 231] width 263 height 31
paste input "**********"
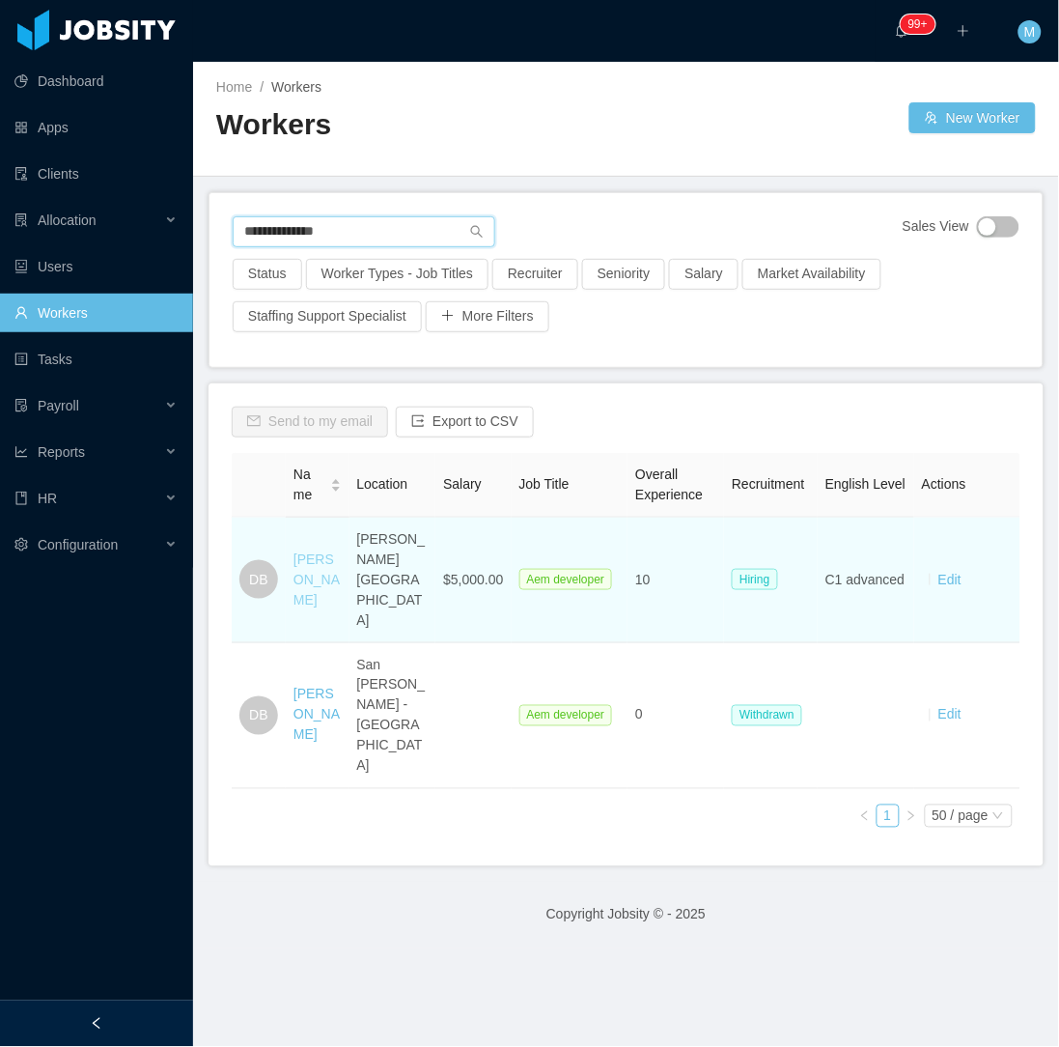
type input "**********"
click at [322, 563] on link "Dennis Bonilla" at bounding box center [317, 579] width 46 height 56
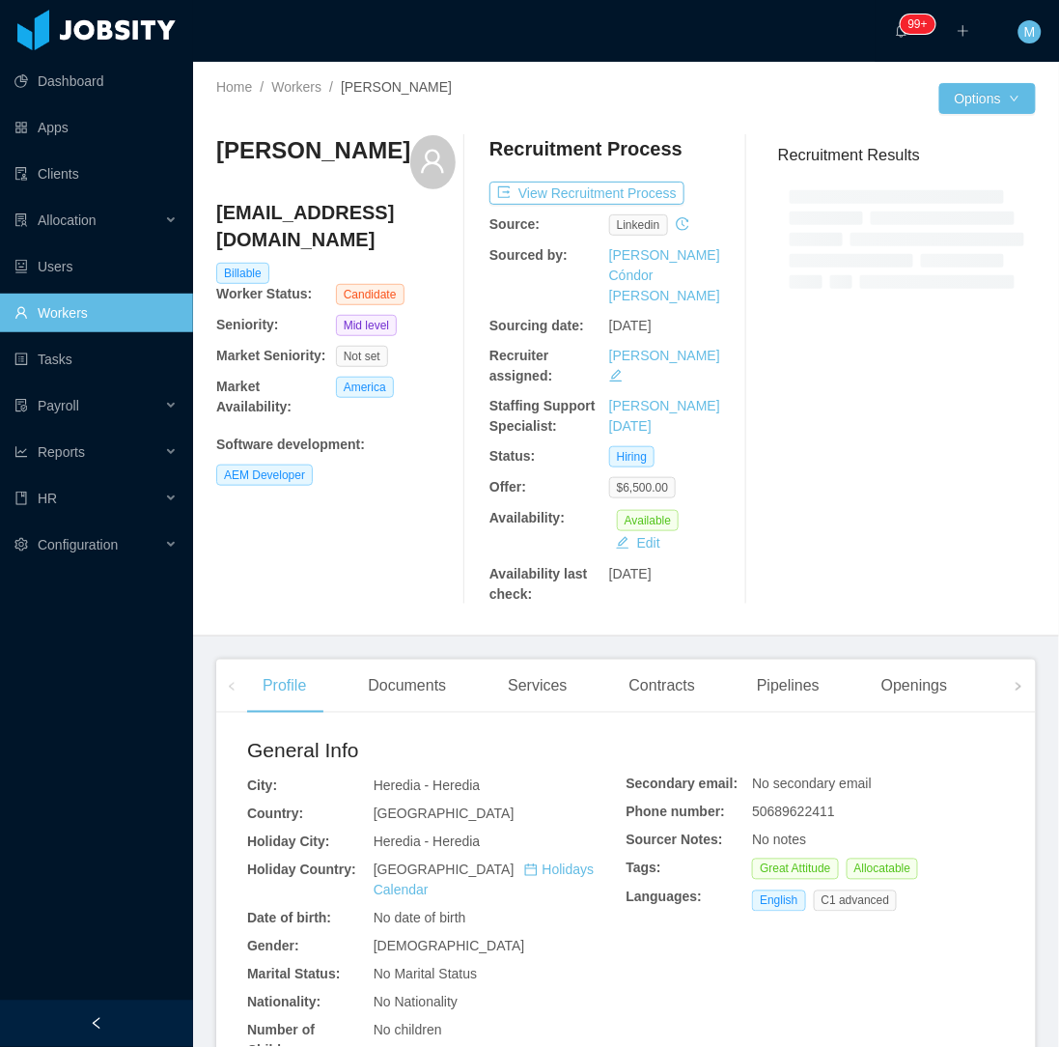
click at [127, 1021] on div at bounding box center [96, 1023] width 193 height 46
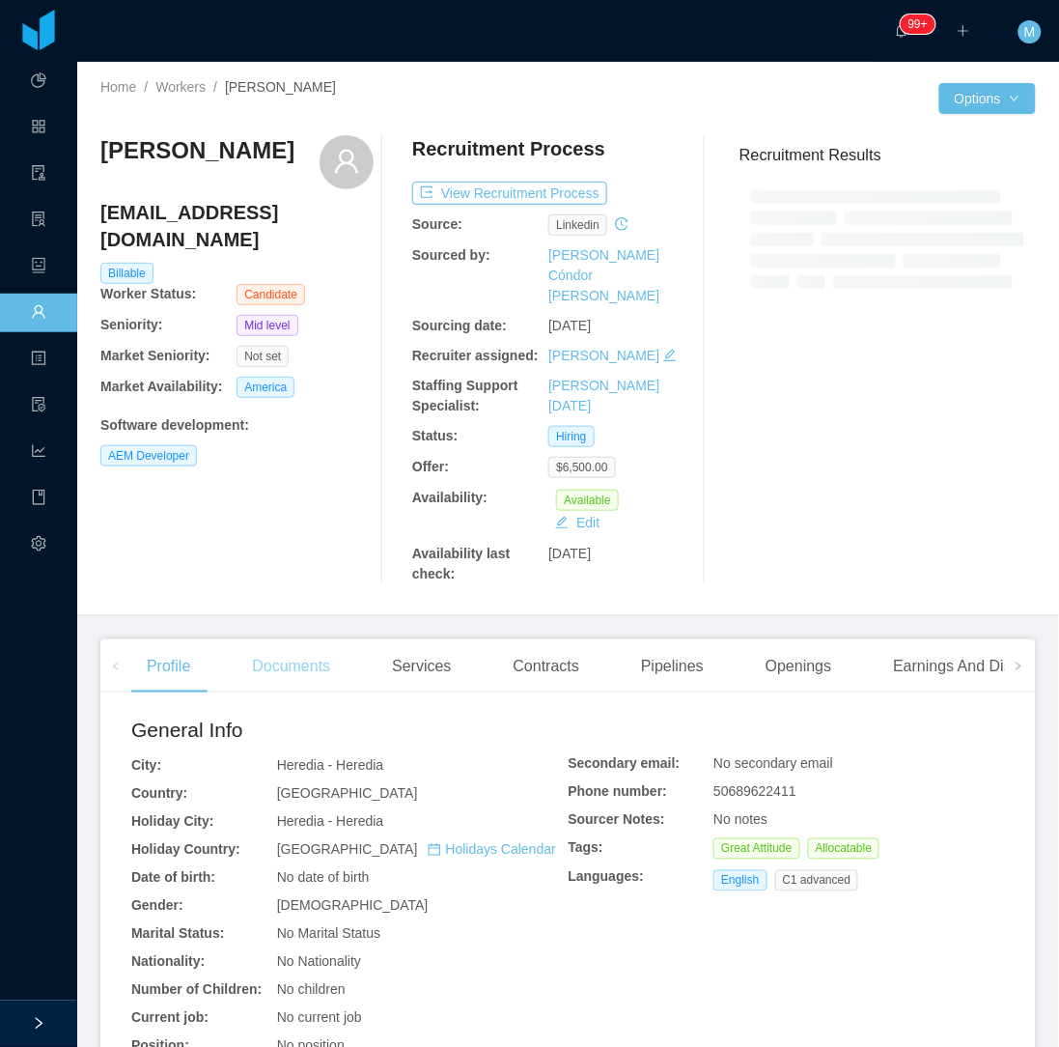
click at [310, 670] on div "Documents" at bounding box center [291, 666] width 109 height 54
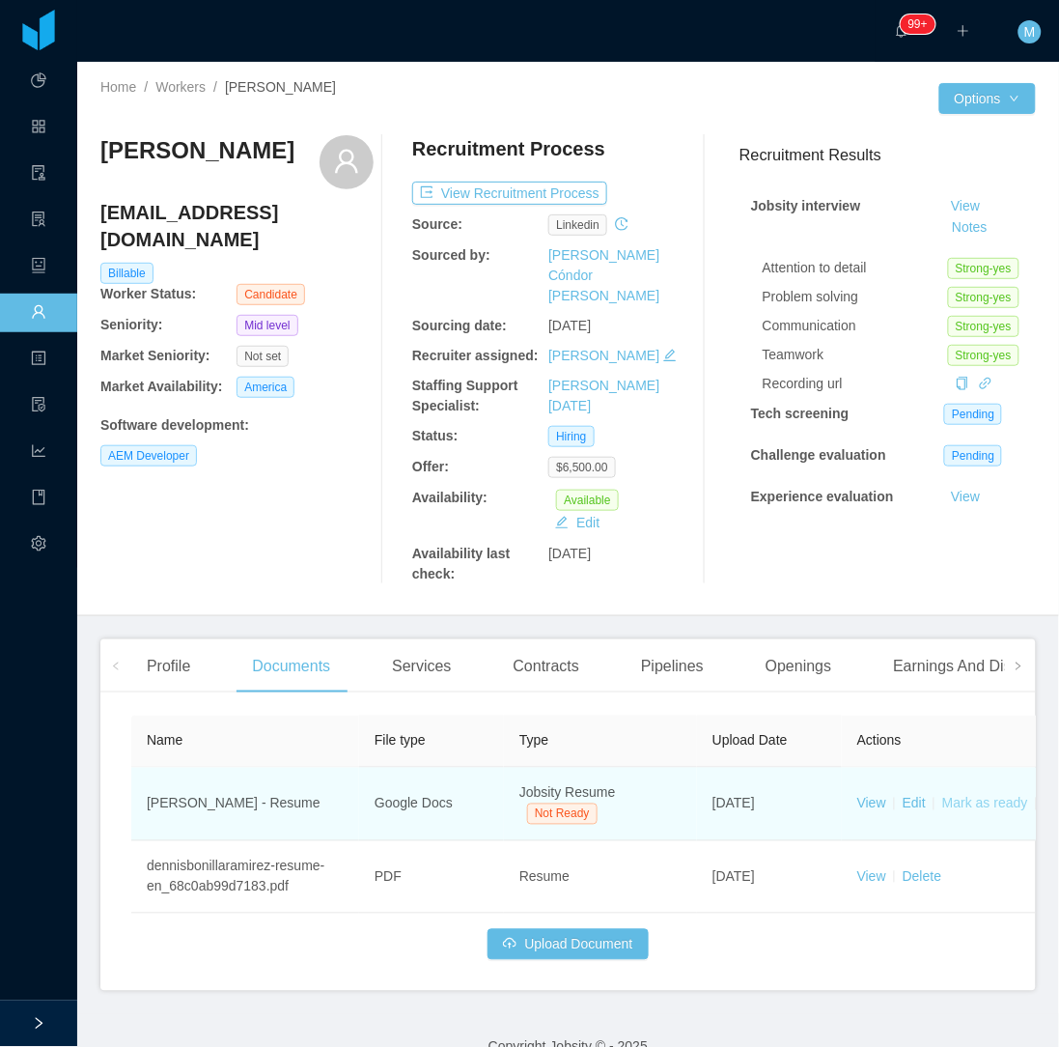
click at [964, 796] on link "Mark as ready" at bounding box center [985, 803] width 86 height 15
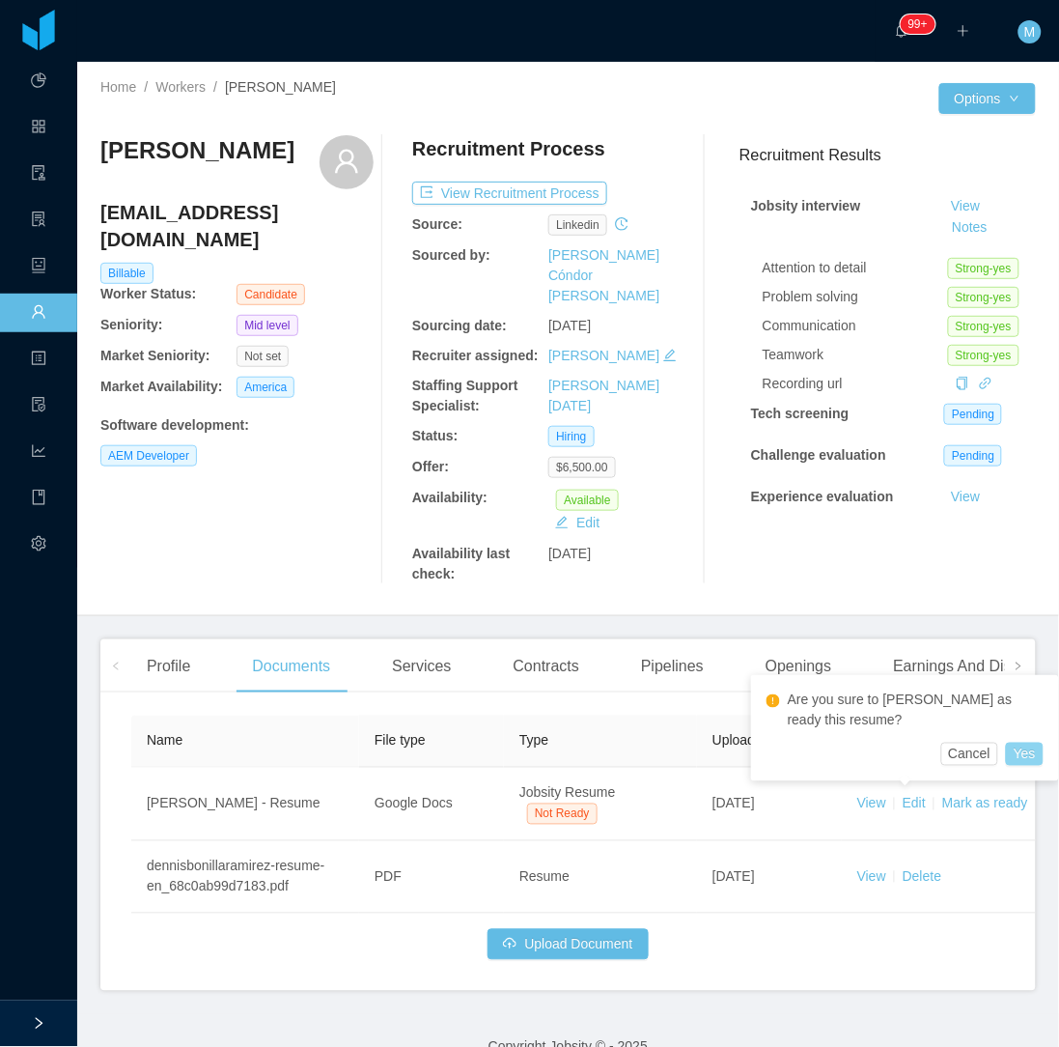
click at [1038, 739] on div "Are you sure to mark as ready this resume?" at bounding box center [905, 715] width 277 height 56
click at [1027, 749] on button "Yes" at bounding box center [1025, 754] width 38 height 23
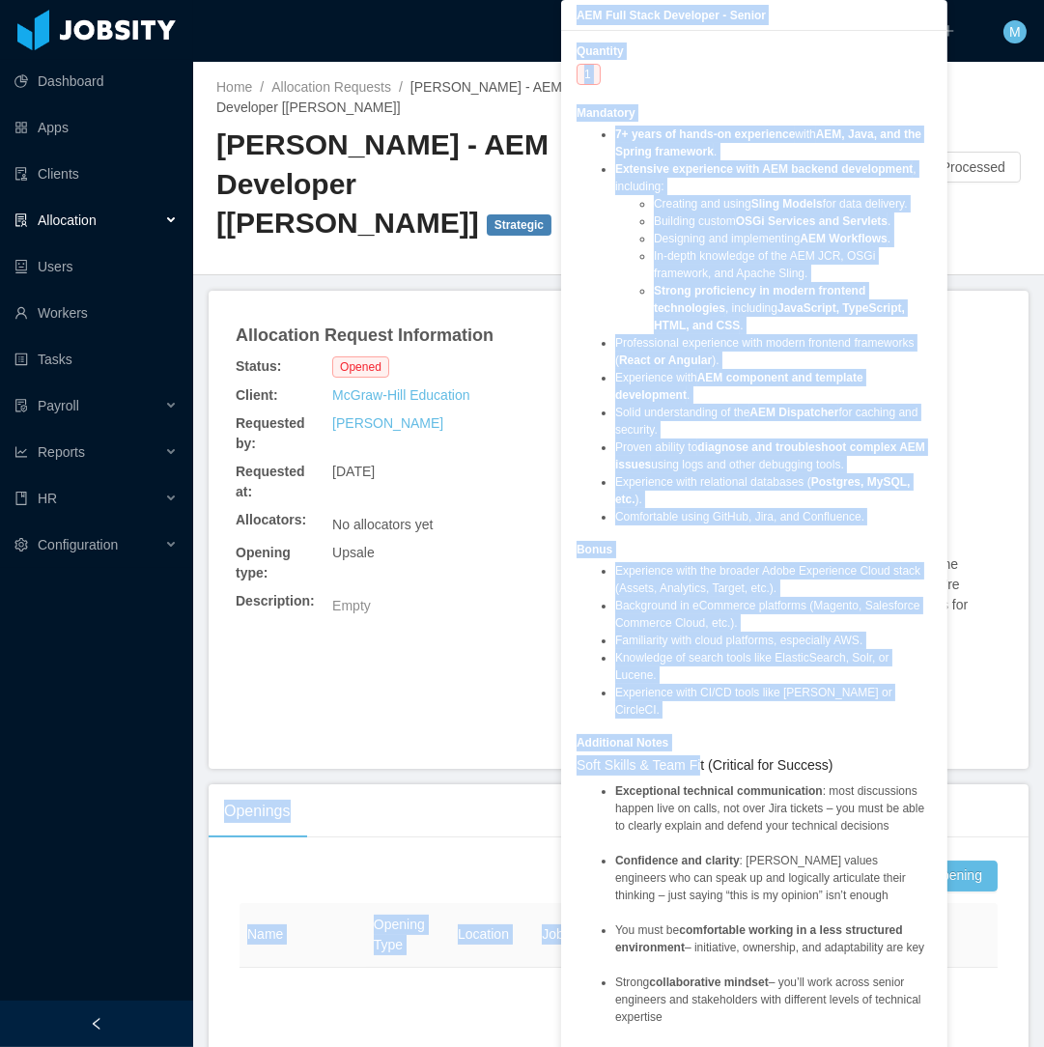
drag, startPoint x: 886, startPoint y: 706, endPoint x: 614, endPoint y: 701, distance: 272.4
click at [616, 702] on body "Dashboard Apps Clients Allocation Users Workers Tasks Payroll Reports HR Config…" at bounding box center [522, 523] width 1044 height 1047
click at [668, 62] on div "Quantity 1 Mandatory 7+ years of hands-on experience with AEM, Java, and the Sp…" at bounding box center [753, 576] width 355 height 1068
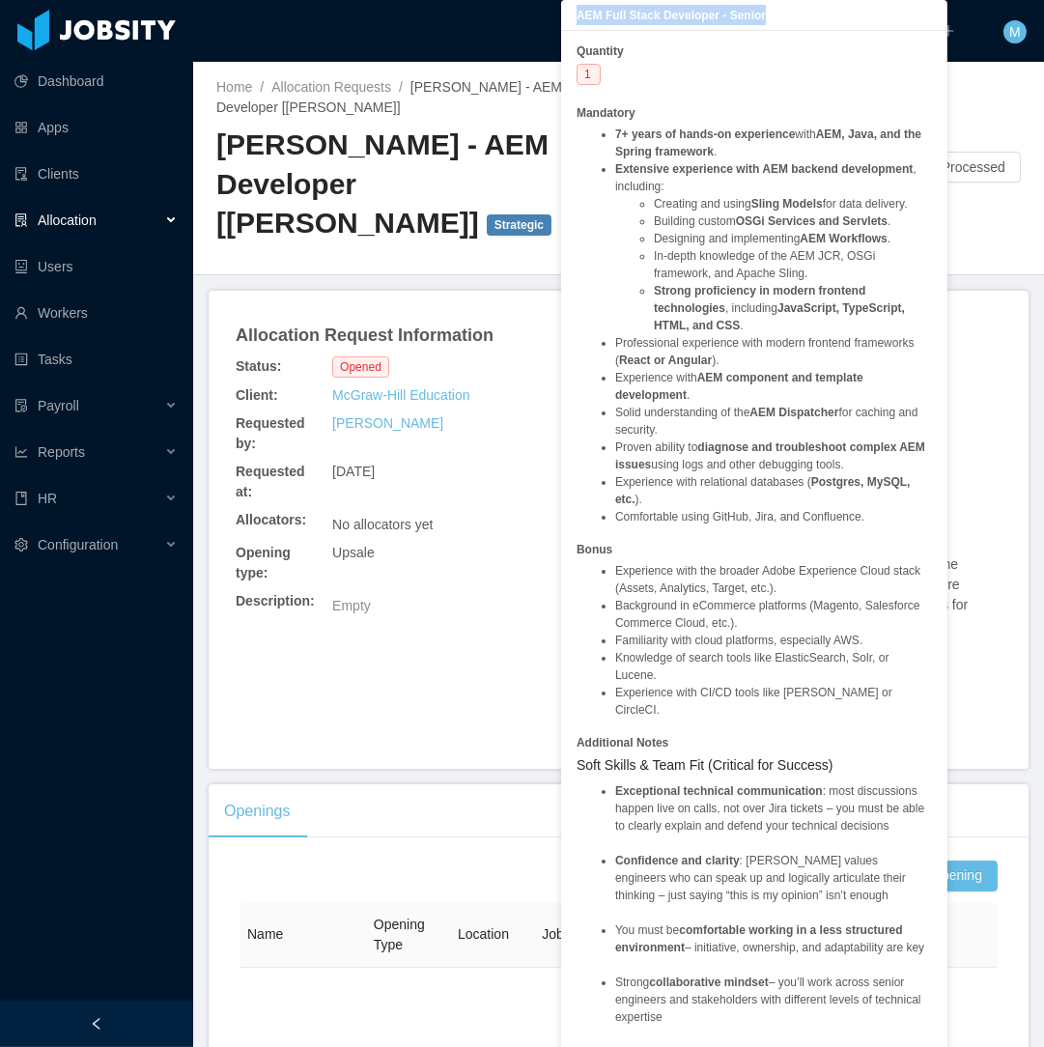
drag, startPoint x: 576, startPoint y: 13, endPoint x: 759, endPoint y: 22, distance: 183.7
click at [759, 22] on b "AEM Full Stack Developer - Senior" at bounding box center [670, 16] width 189 height 14
copy b "AEM Full Stack Developer - Senior"
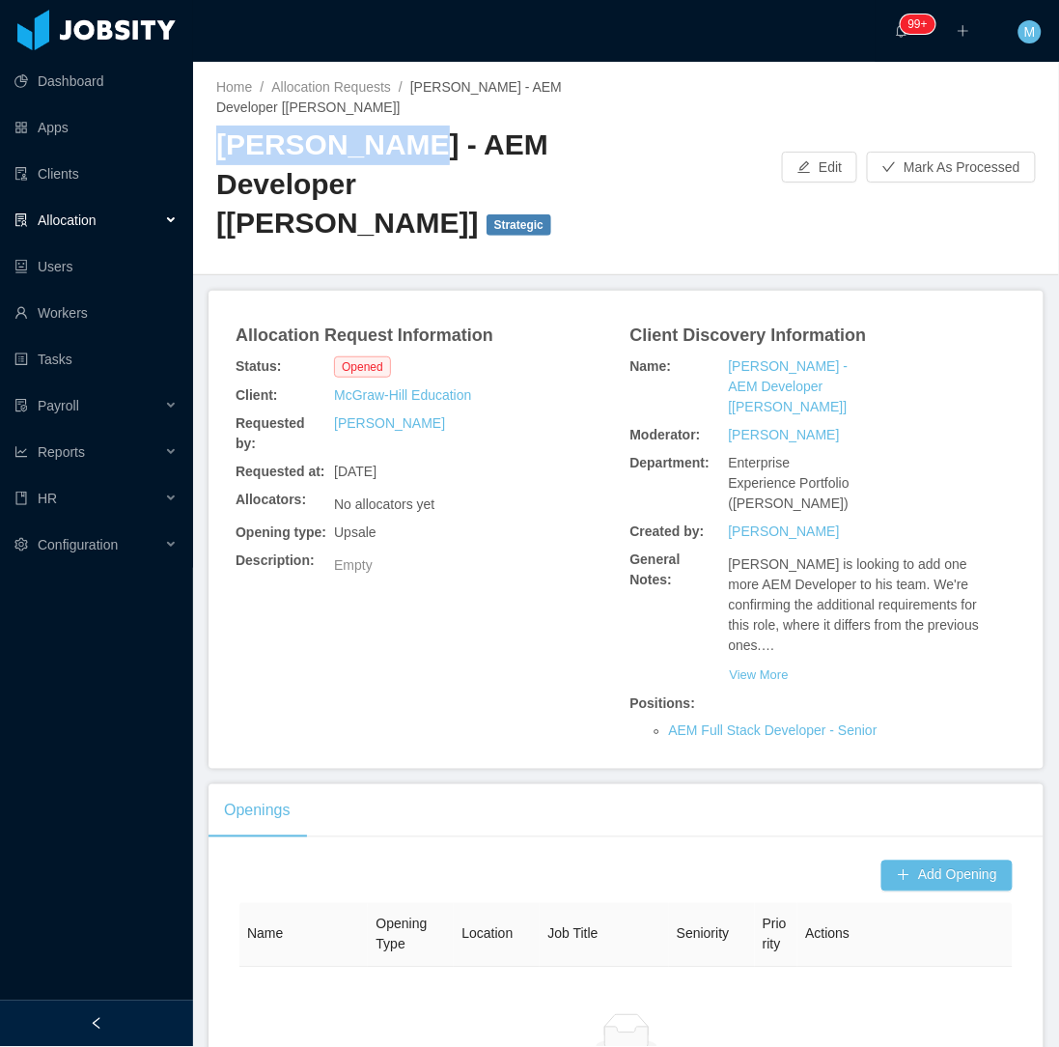
drag, startPoint x: 216, startPoint y: 139, endPoint x: 384, endPoint y: 143, distance: 168.1
click at [384, 143] on h2 "[PERSON_NAME] - AEM Developer [[PERSON_NAME]] Strategic" at bounding box center [421, 185] width 410 height 118
copy h2 "[PERSON_NAME]"
click at [906, 860] on button "Add Opening" at bounding box center [947, 875] width 131 height 31
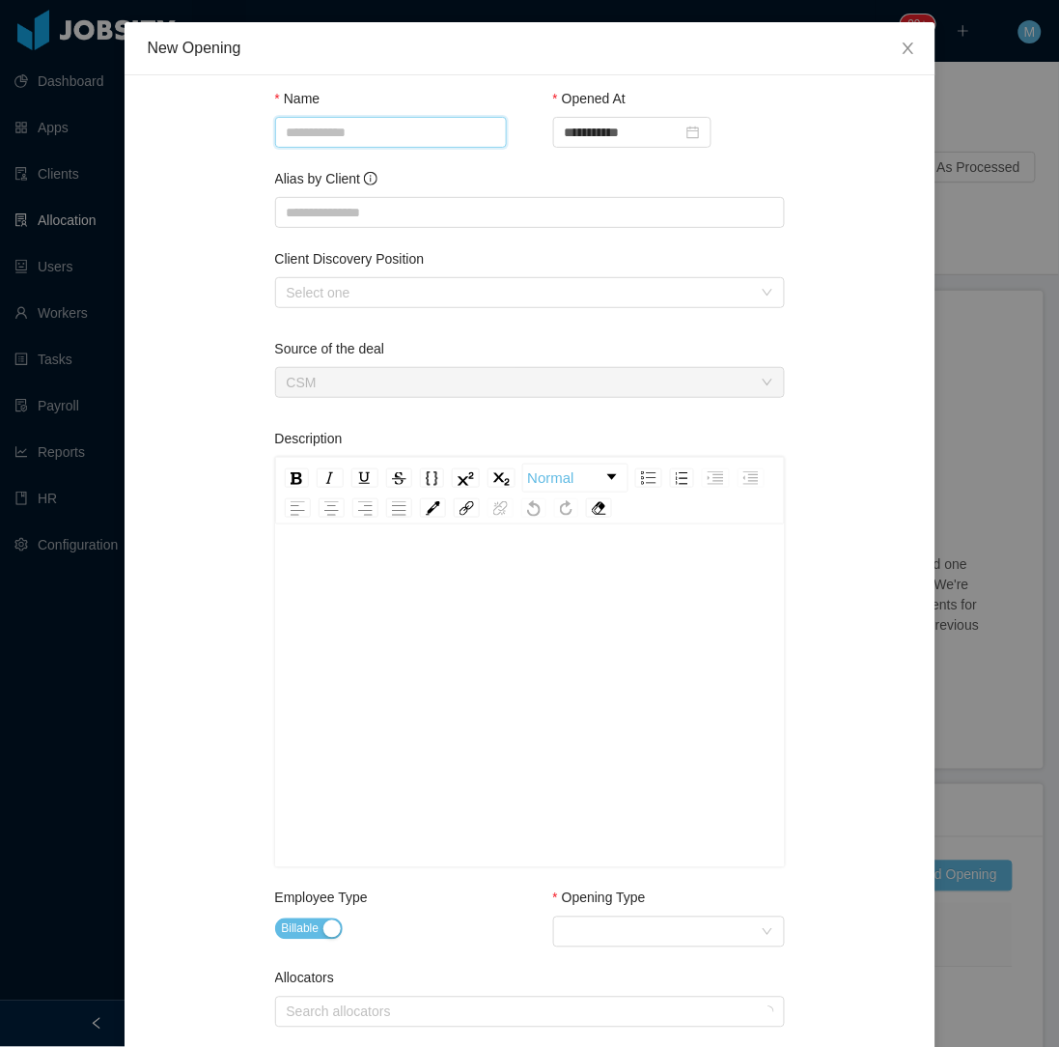
click at [384, 135] on input "Name" at bounding box center [391, 132] width 232 height 31
paste input "**********"
click at [421, 295] on div "Select one" at bounding box center [519, 292] width 465 height 19
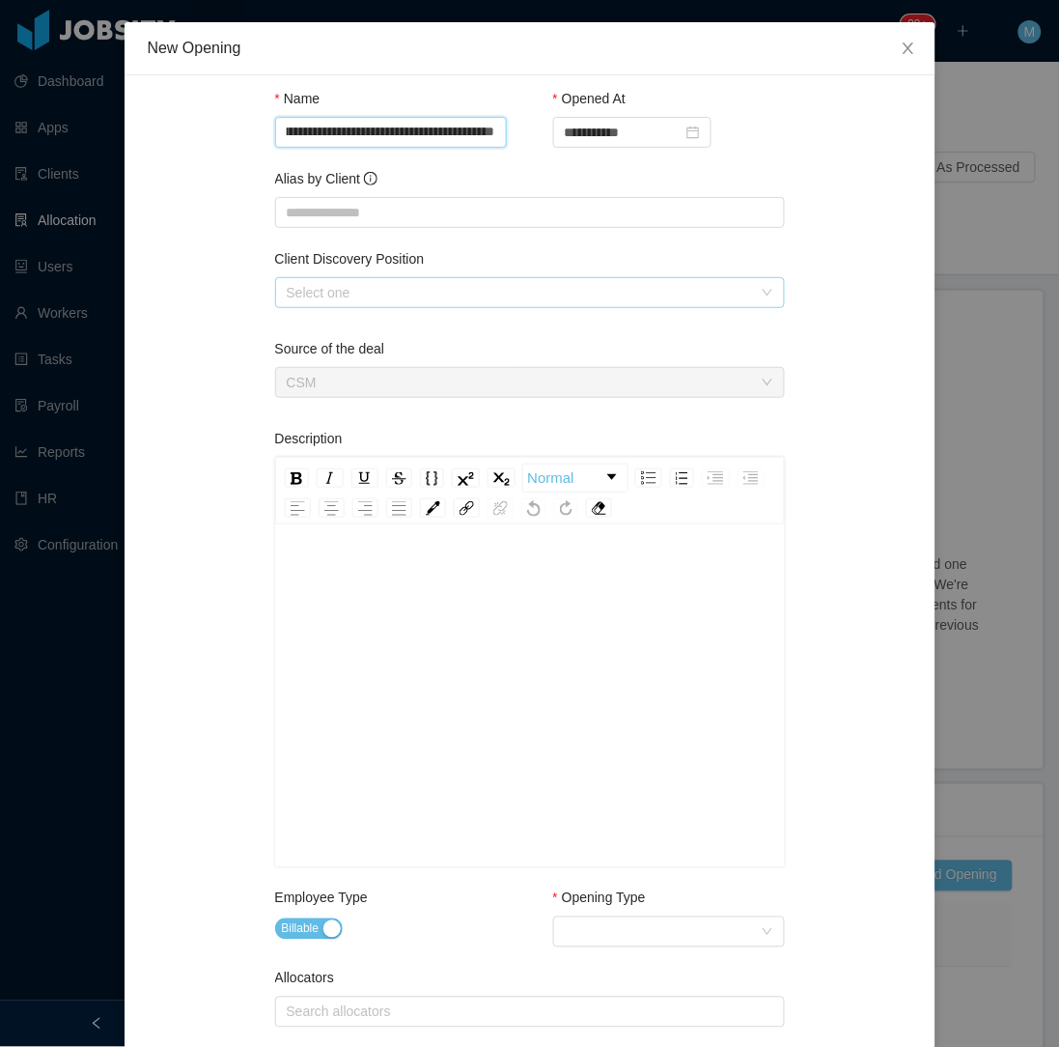
type input "**********"
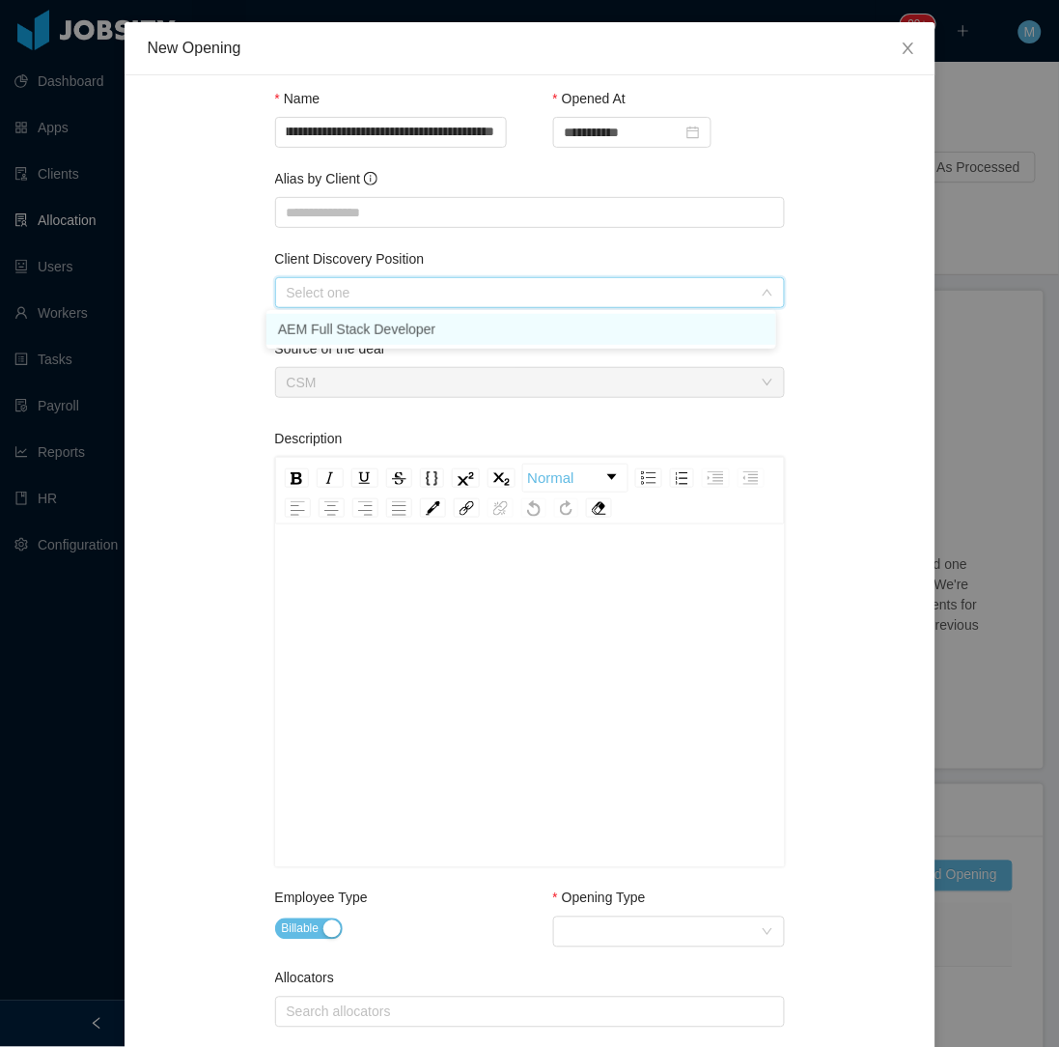
scroll to position [0, 0]
click at [419, 324] on li "AEM Full Stack Developer" at bounding box center [522, 329] width 510 height 31
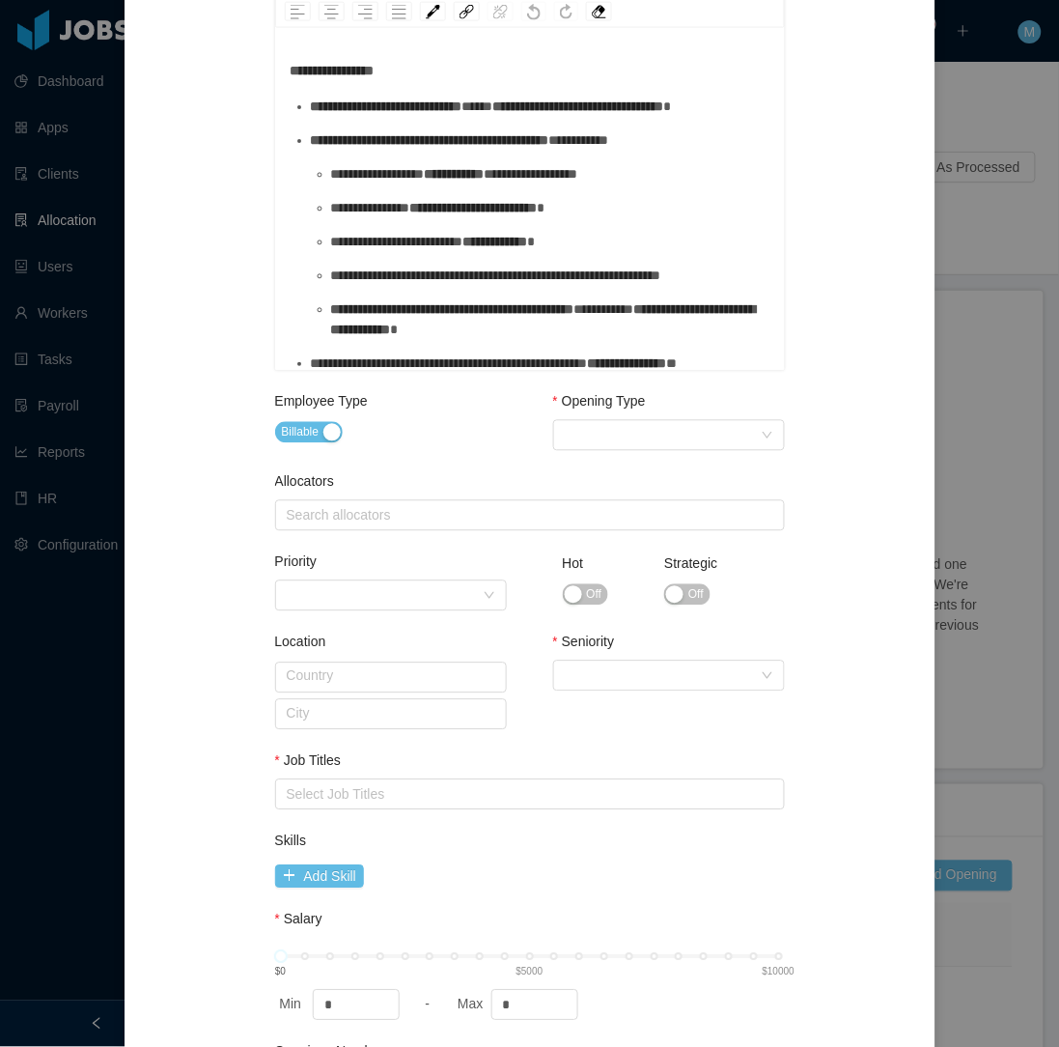
scroll to position [536, 0]
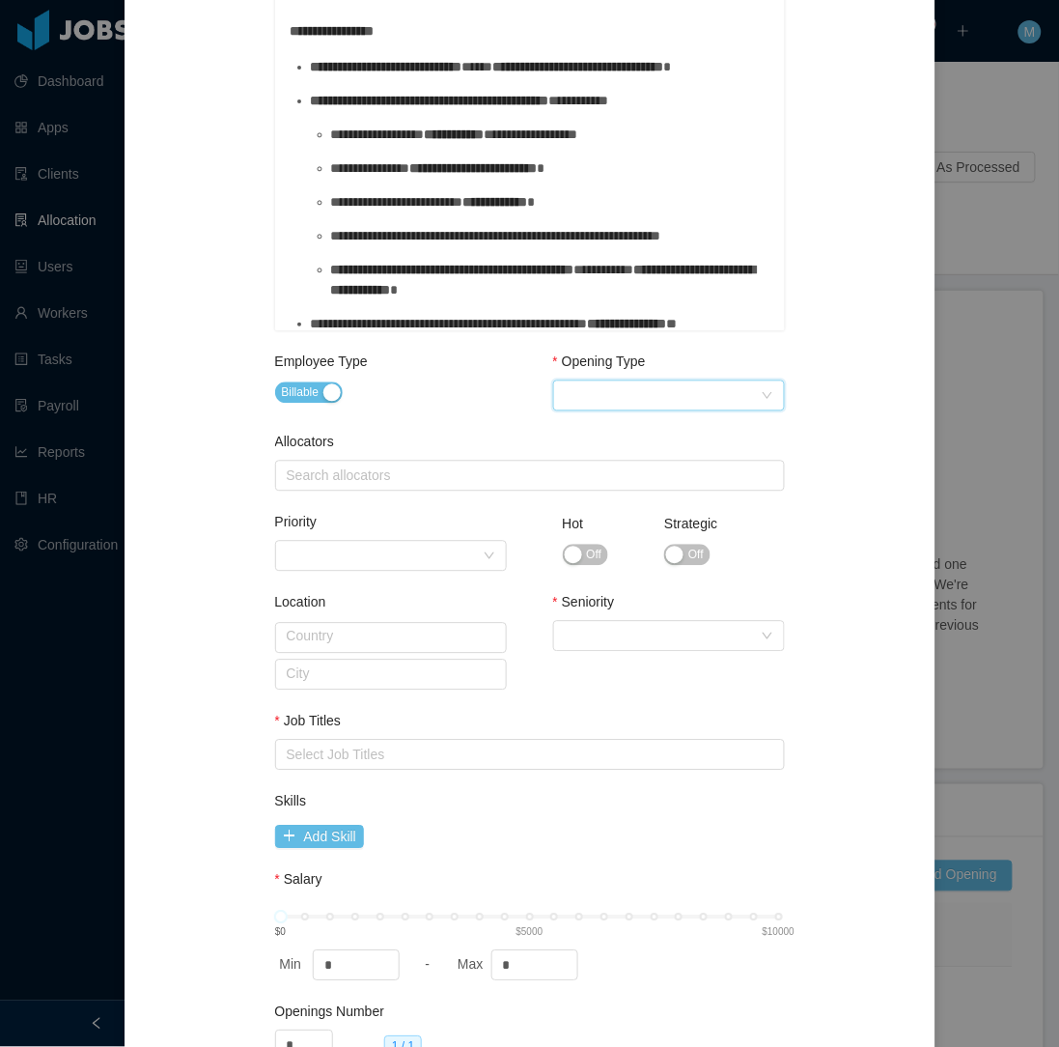
drag, startPoint x: 602, startPoint y: 392, endPoint x: 609, endPoint y: 409, distance: 19.0
click at [603, 392] on div "Select Opening Type" at bounding box center [663, 395] width 196 height 29
click at [603, 461] on li "Upsale" at bounding box center [661, 463] width 232 height 31
click at [427, 473] on div "Search allocators" at bounding box center [526, 475] width 478 height 19
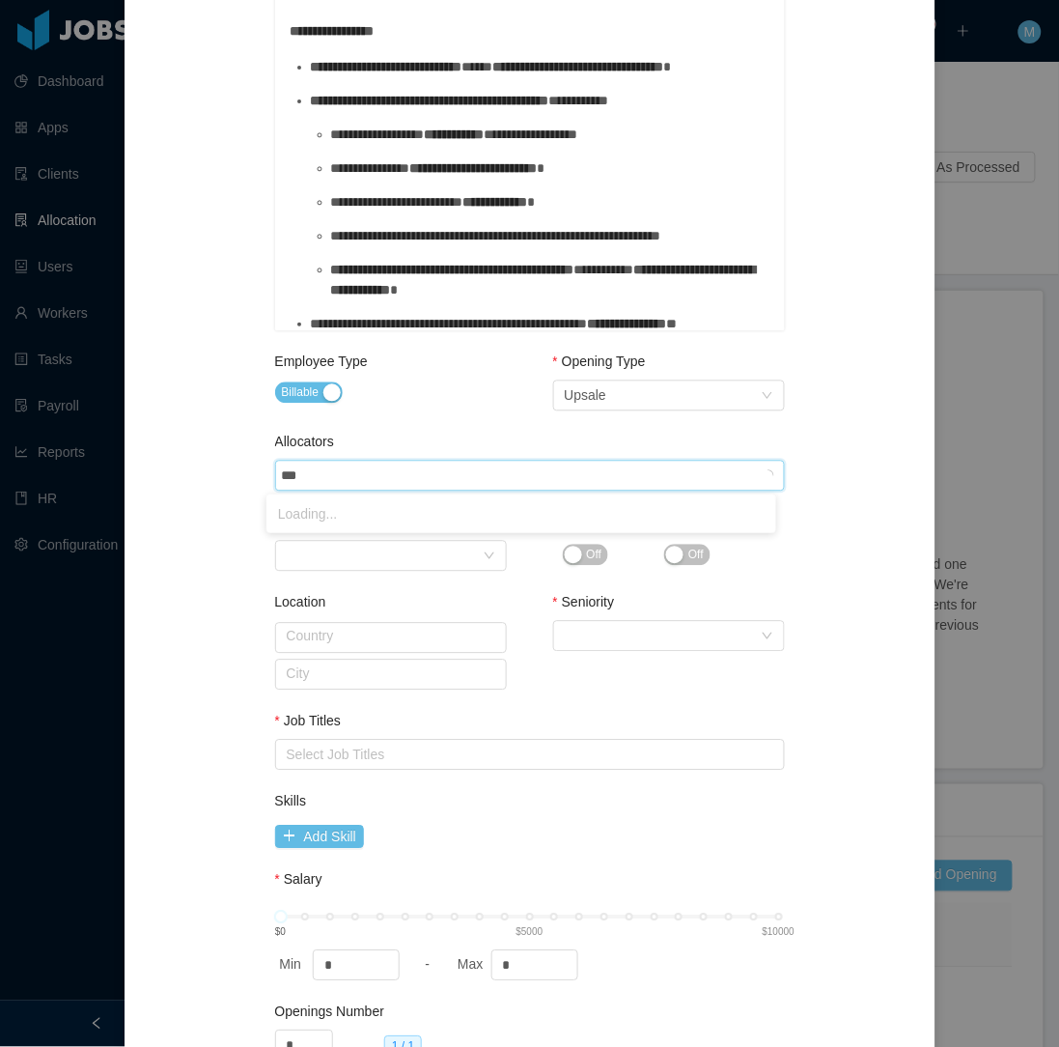
type input "****"
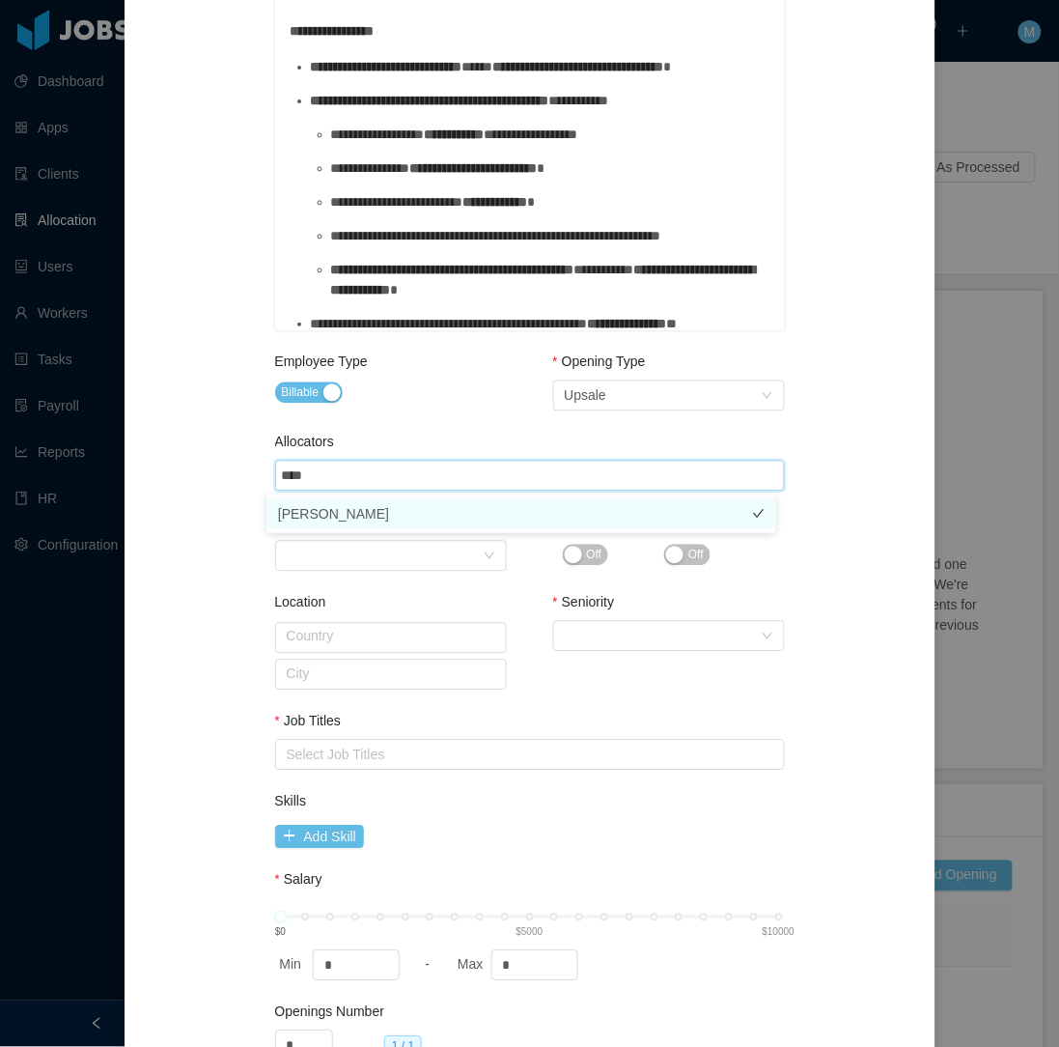
click at [325, 512] on li "[PERSON_NAME]" at bounding box center [522, 513] width 510 height 31
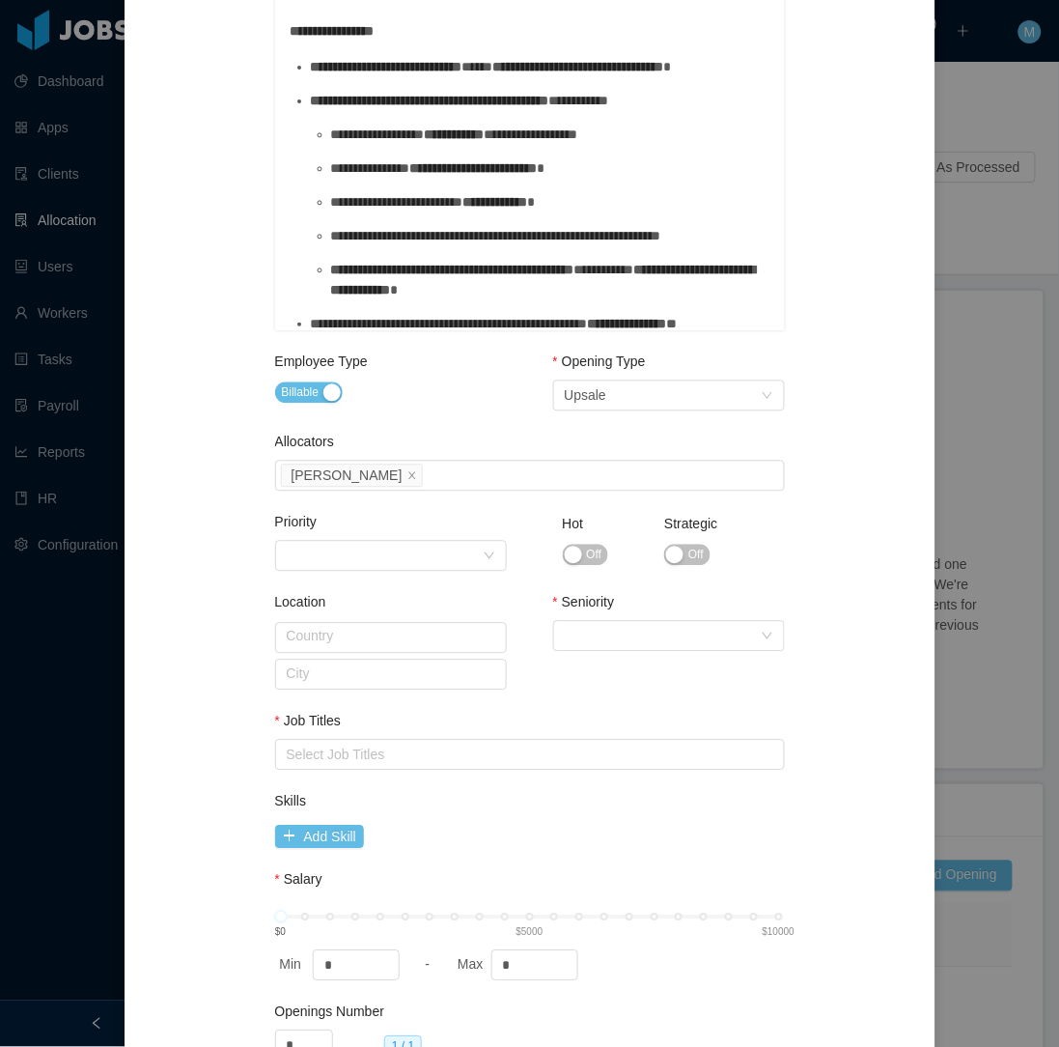
click at [418, 400] on div "Billable" at bounding box center [391, 393] width 232 height 27
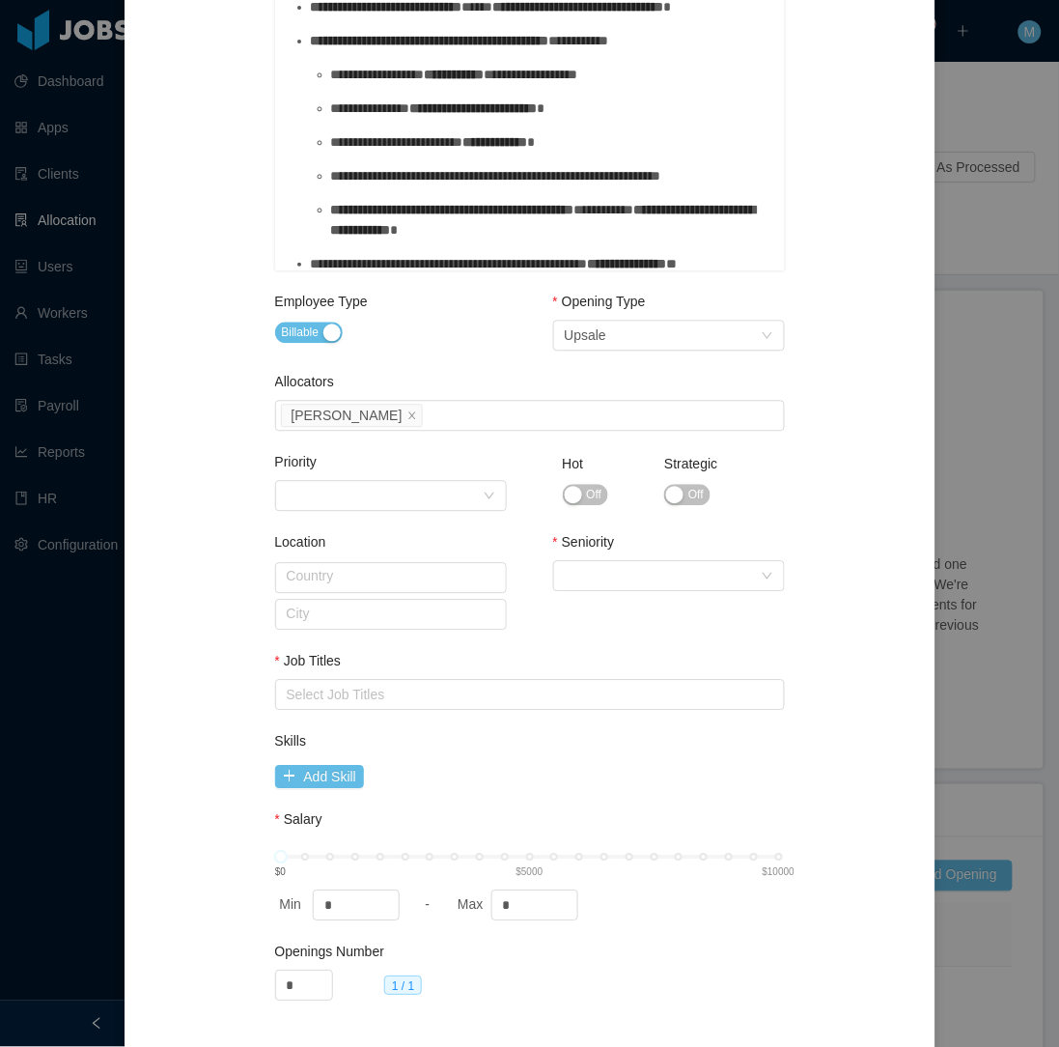
scroll to position [654, 0]
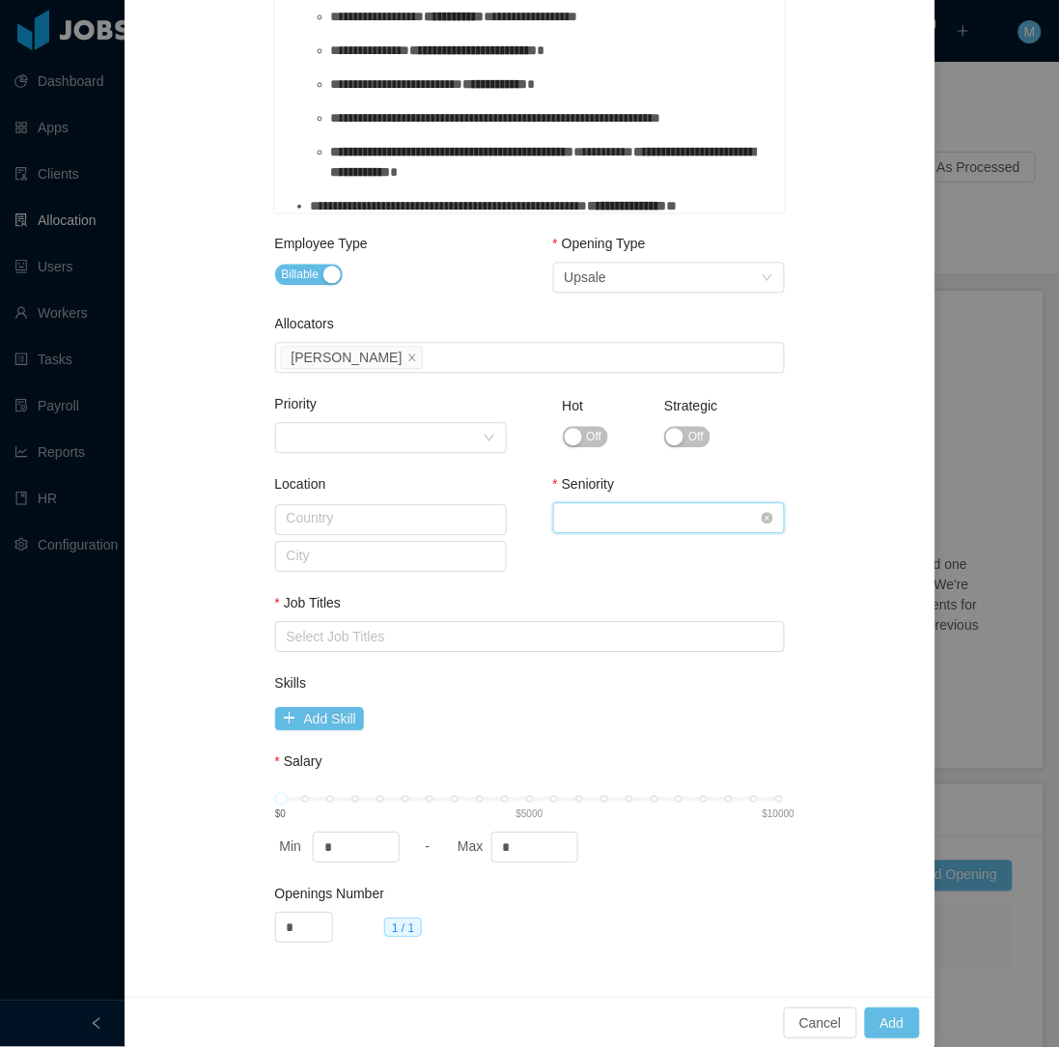
click at [632, 507] on div "Select Seniority" at bounding box center [663, 518] width 196 height 29
click at [605, 676] on li "Senior" at bounding box center [661, 678] width 232 height 31
click at [386, 631] on div "Select Job Titles" at bounding box center [526, 637] width 478 height 19
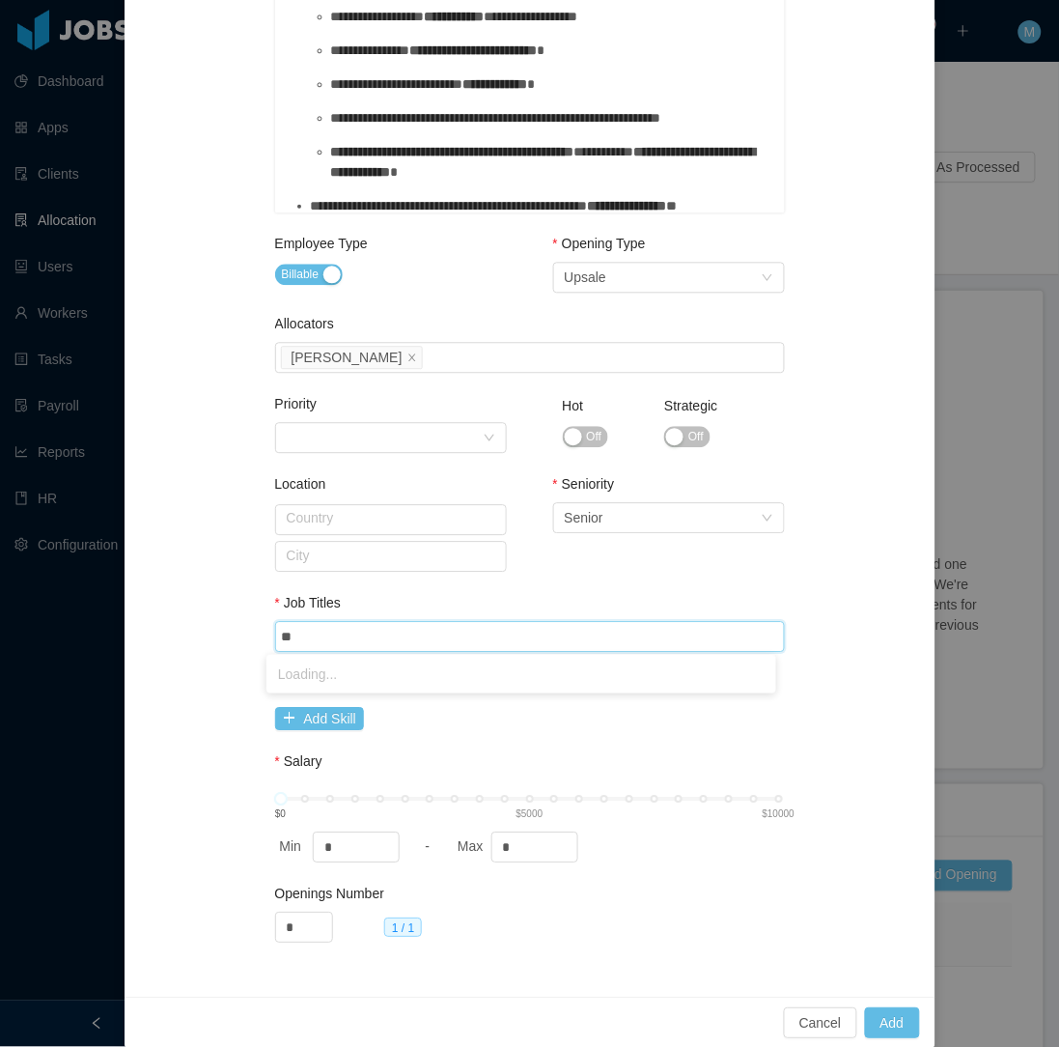
type input "*"
type input "***"
click at [351, 678] on li "AEM Developer" at bounding box center [522, 674] width 510 height 31
drag, startPoint x: 509, startPoint y: 832, endPoint x: 475, endPoint y: 834, distance: 33.9
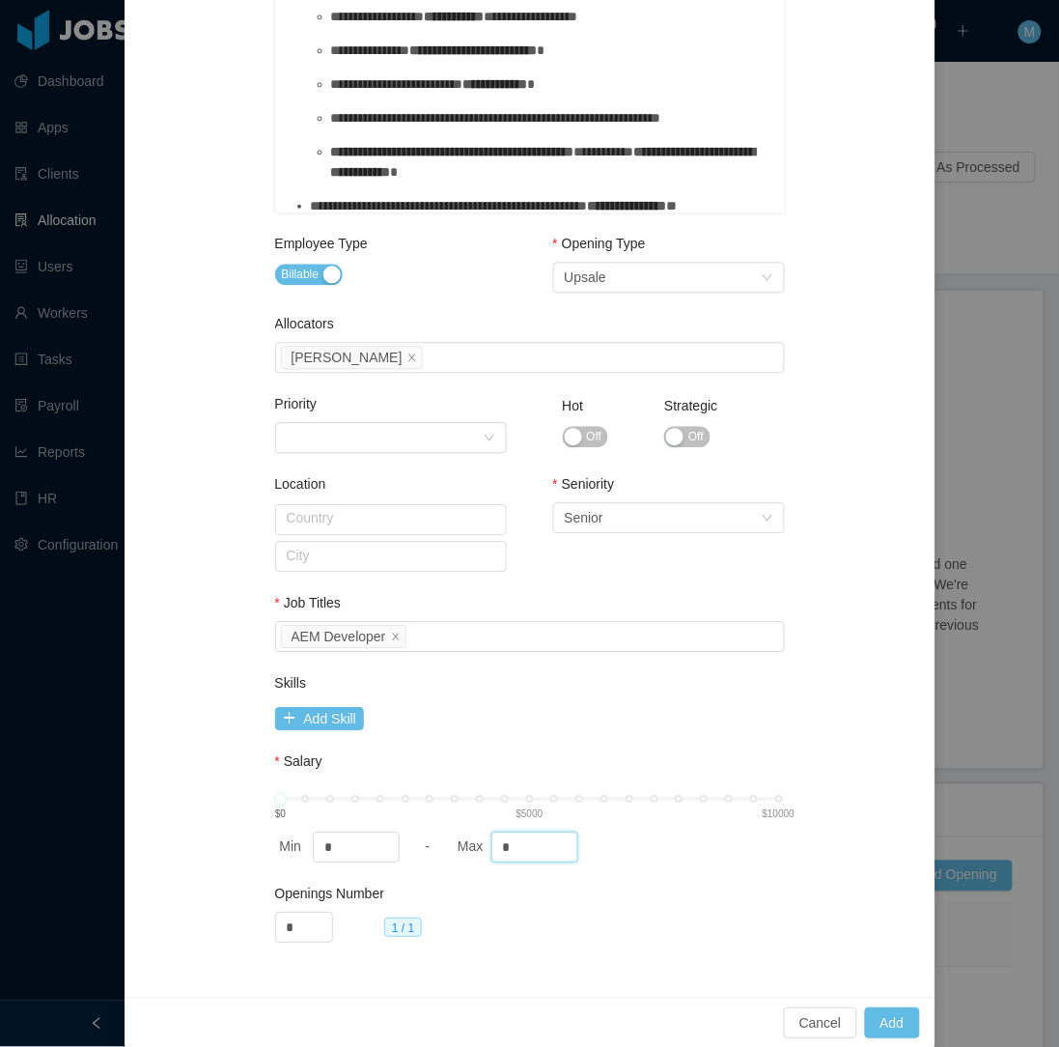
click at [477, 844] on div "Max *" at bounding box center [538, 847] width 170 height 31
drag, startPoint x: 543, startPoint y: 846, endPoint x: 469, endPoint y: 851, distance: 73.5
click at [469, 851] on div "Max ****" at bounding box center [538, 847] width 170 height 31
type input "****"
drag, startPoint x: 884, startPoint y: 1019, endPoint x: 875, endPoint y: 1007, distance: 14.5
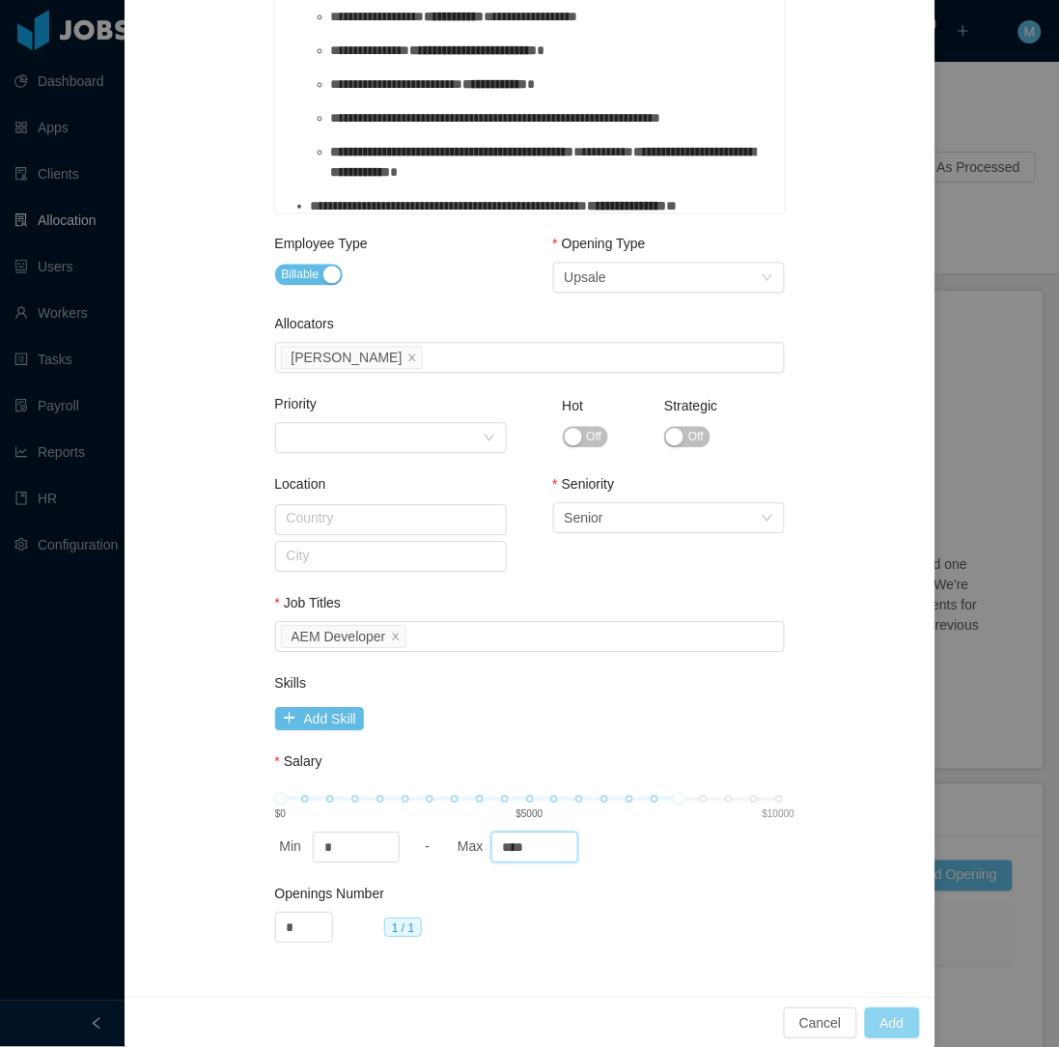
click at [883, 1021] on button "Add" at bounding box center [892, 1023] width 55 height 31
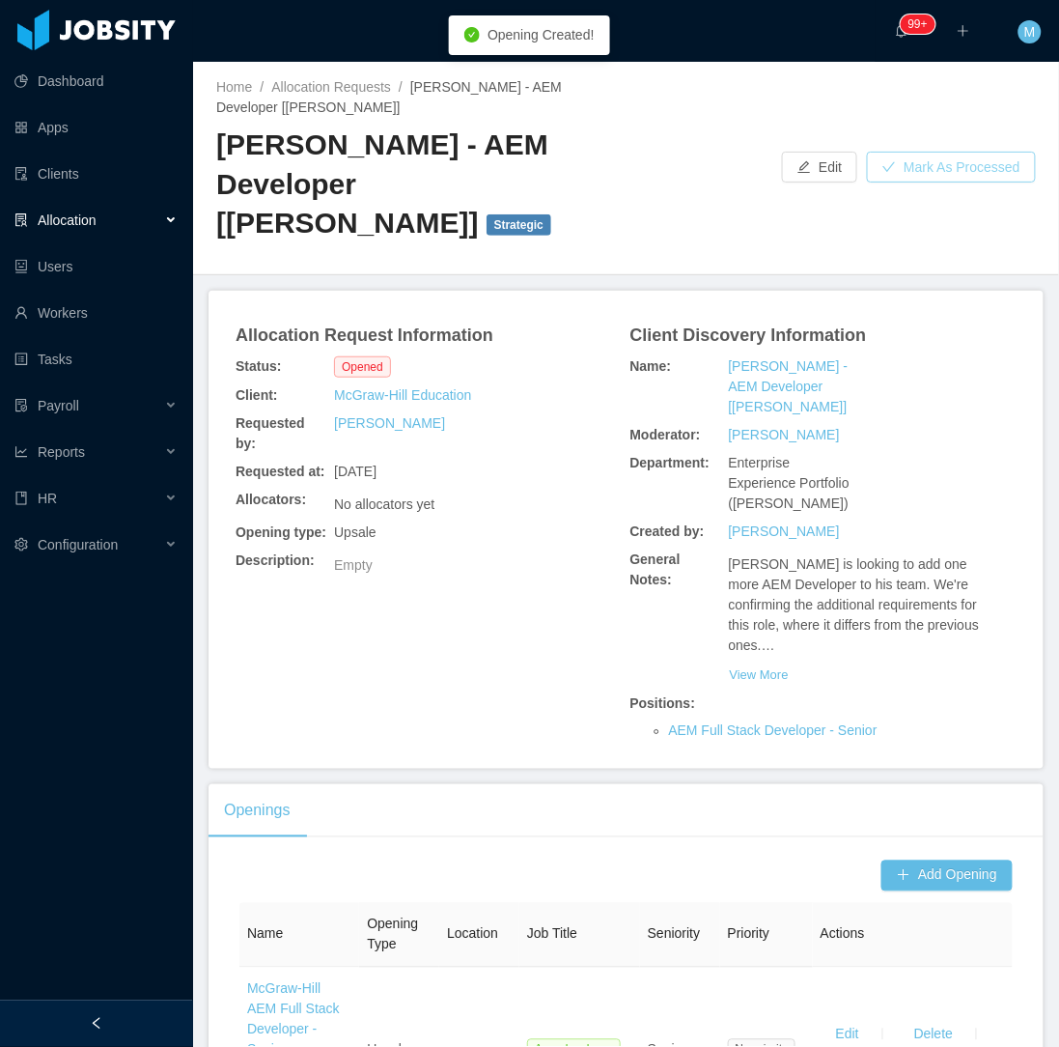
click at [959, 152] on button "Mark As Processed" at bounding box center [951, 167] width 169 height 31
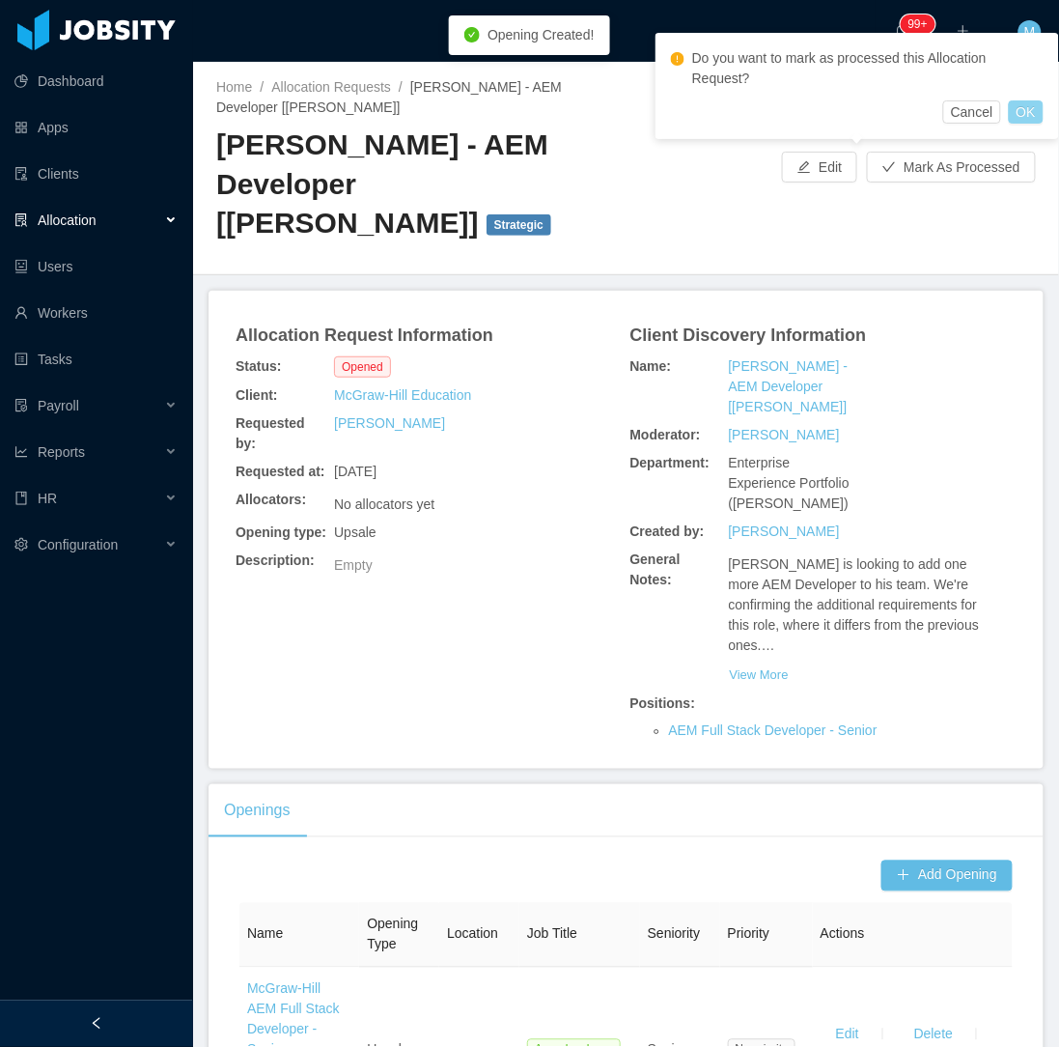
click at [1022, 100] on button "OK" at bounding box center [1026, 111] width 35 height 23
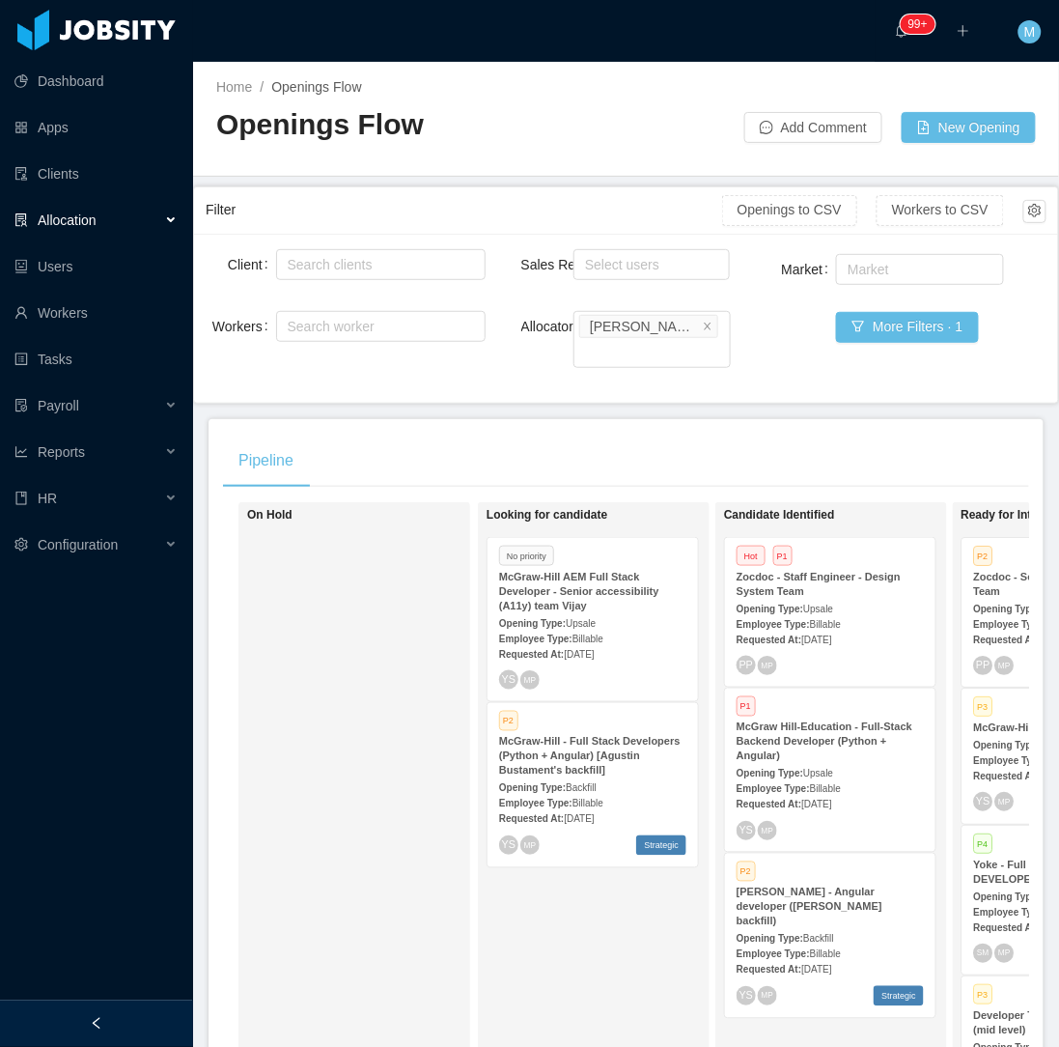
click at [403, 567] on div "On Hold" at bounding box center [382, 782] width 270 height 543
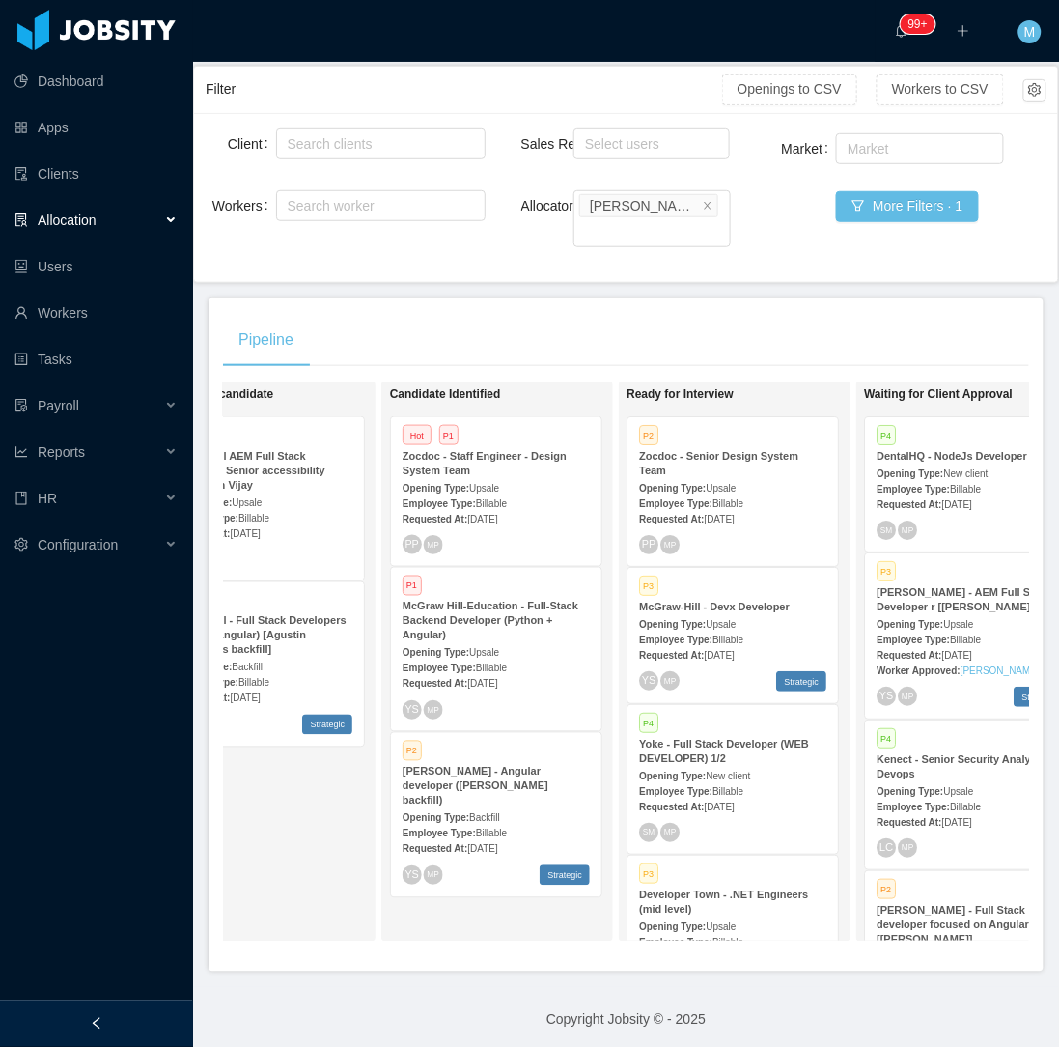
scroll to position [0, 329]
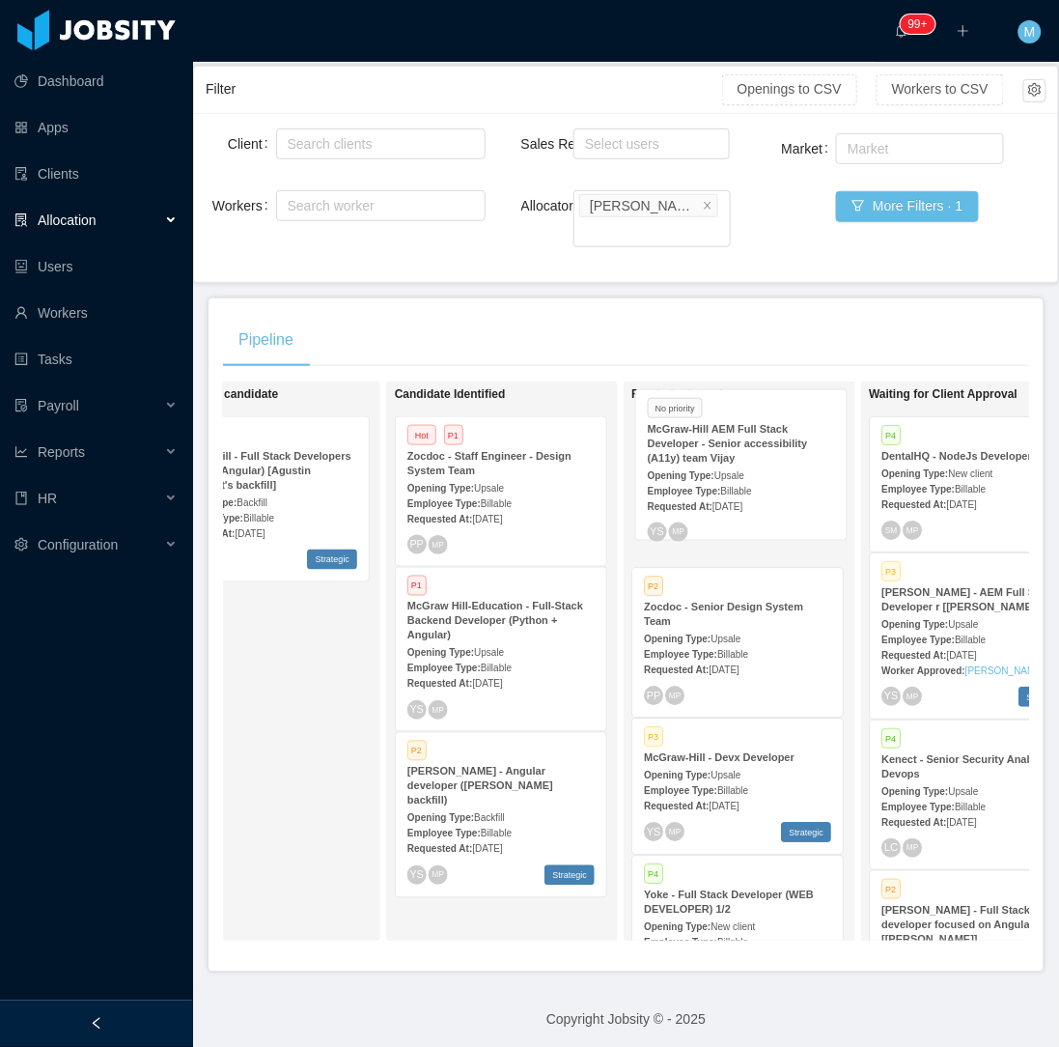
drag, startPoint x: 330, startPoint y: 507, endPoint x: 808, endPoint y: 503, distance: 478.0
click at [808, 503] on div "On Hold Looking for candidate No priority [PERSON_NAME] AEM Full Stack Develope…" at bounding box center [626, 669] width 806 height 576
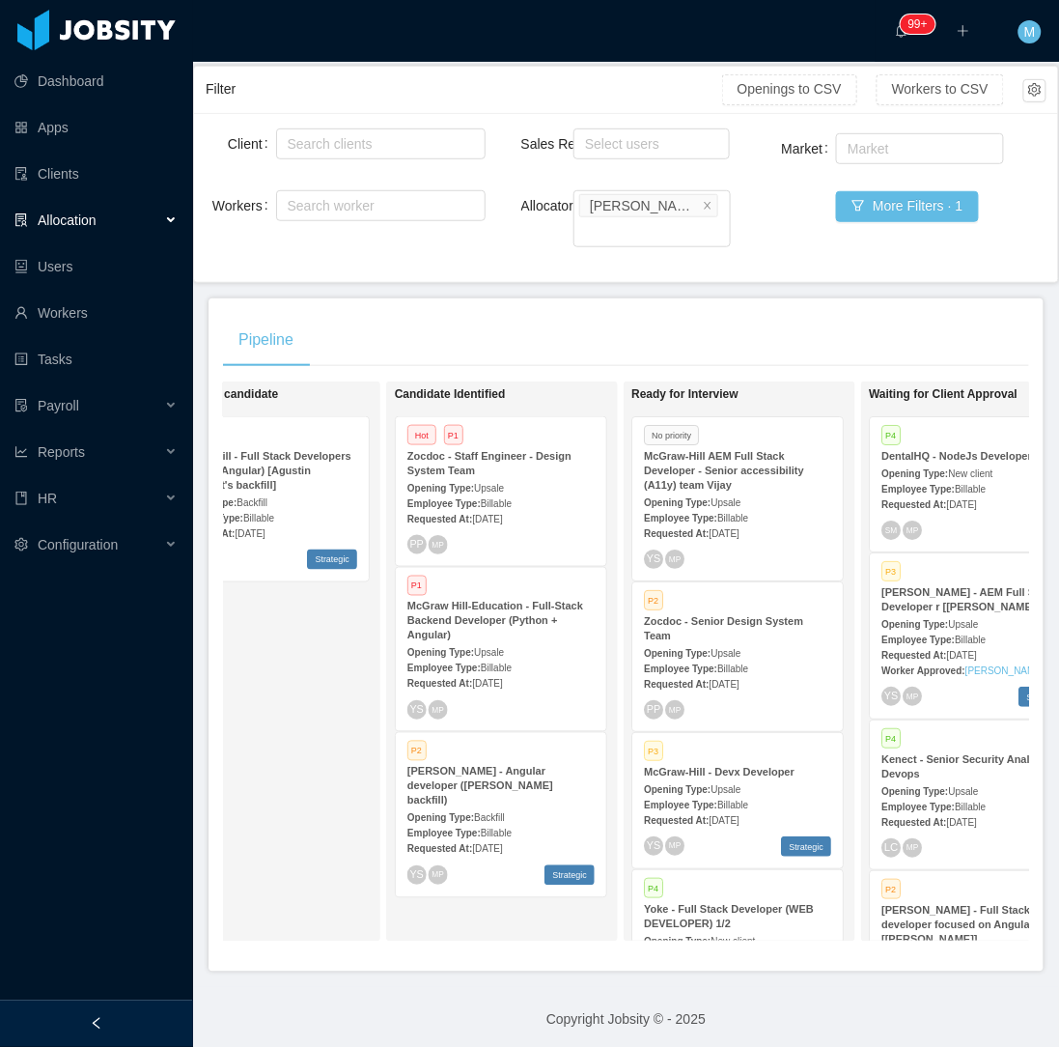
click at [808, 522] on div "Requested At: [DATE]" at bounding box center [738, 532] width 187 height 20
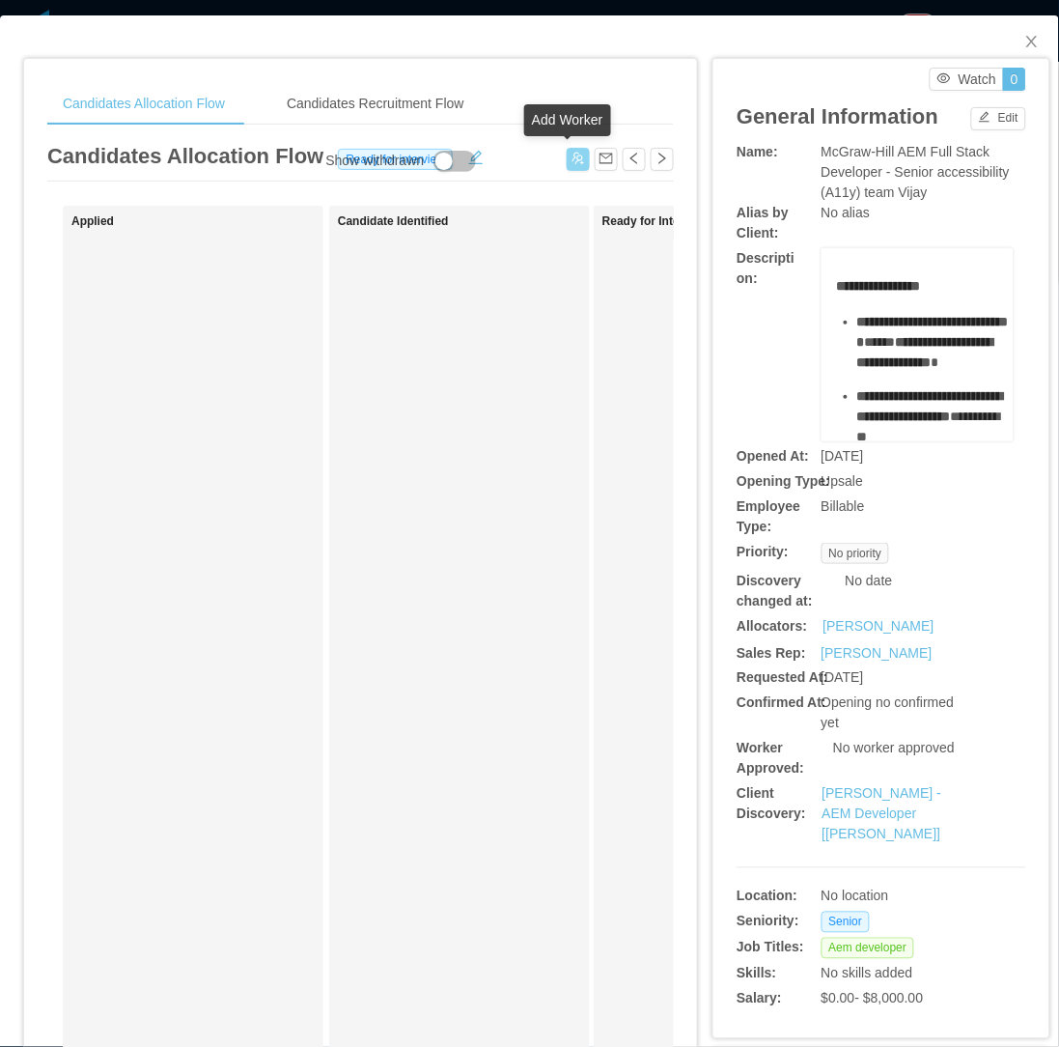
click at [567, 162] on button "button" at bounding box center [578, 159] width 23 height 23
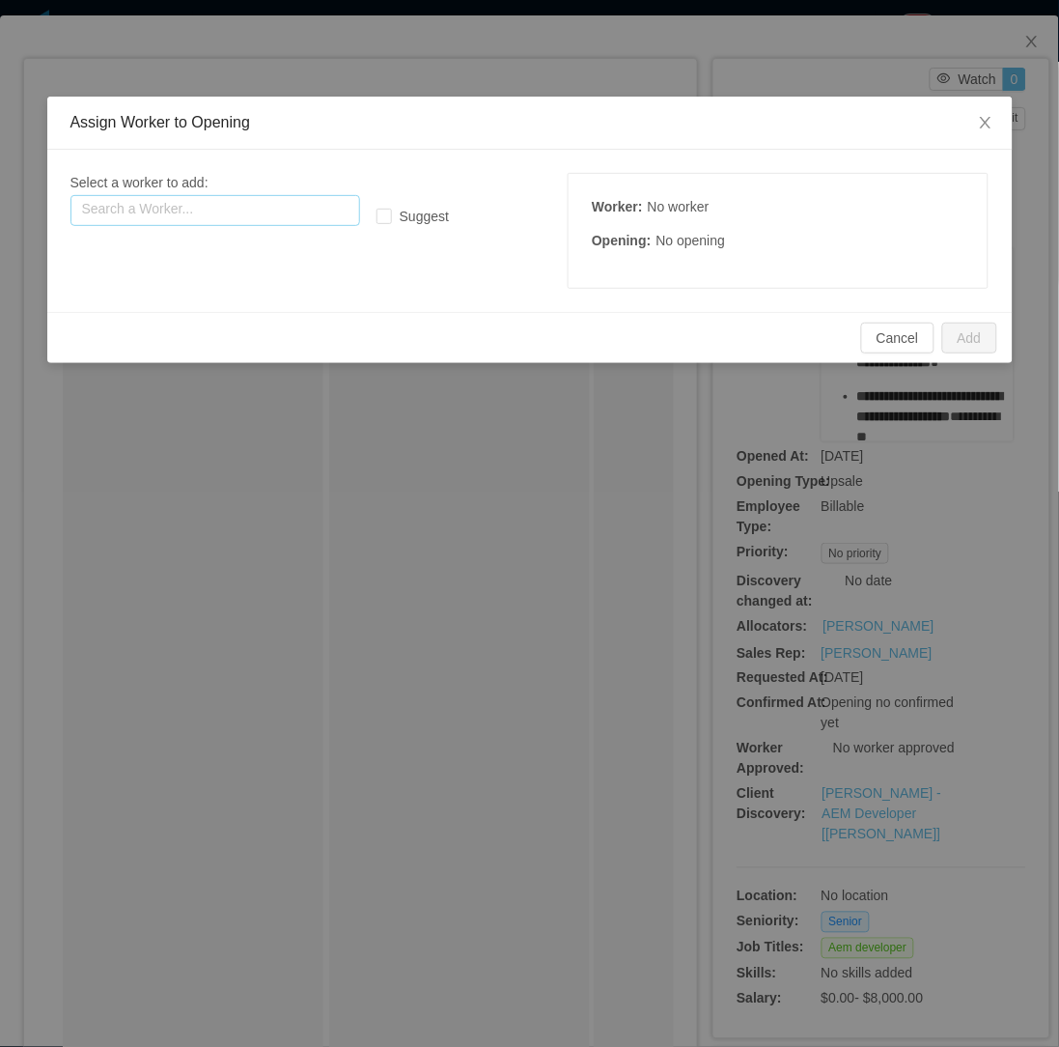
click at [227, 199] on input "text" at bounding box center [215, 210] width 290 height 31
paste input "**********"
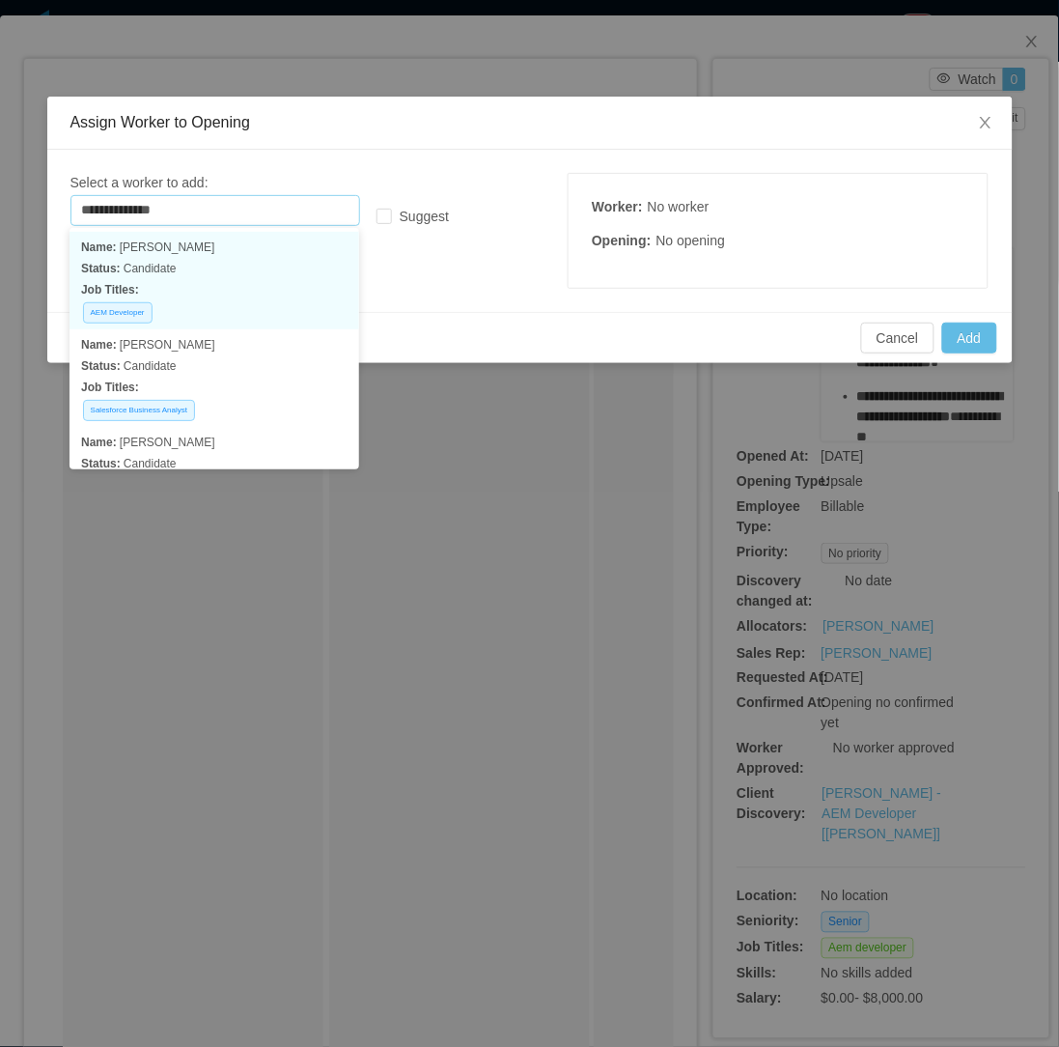
click at [239, 267] on p "Status: Candidate" at bounding box center [214, 268] width 267 height 21
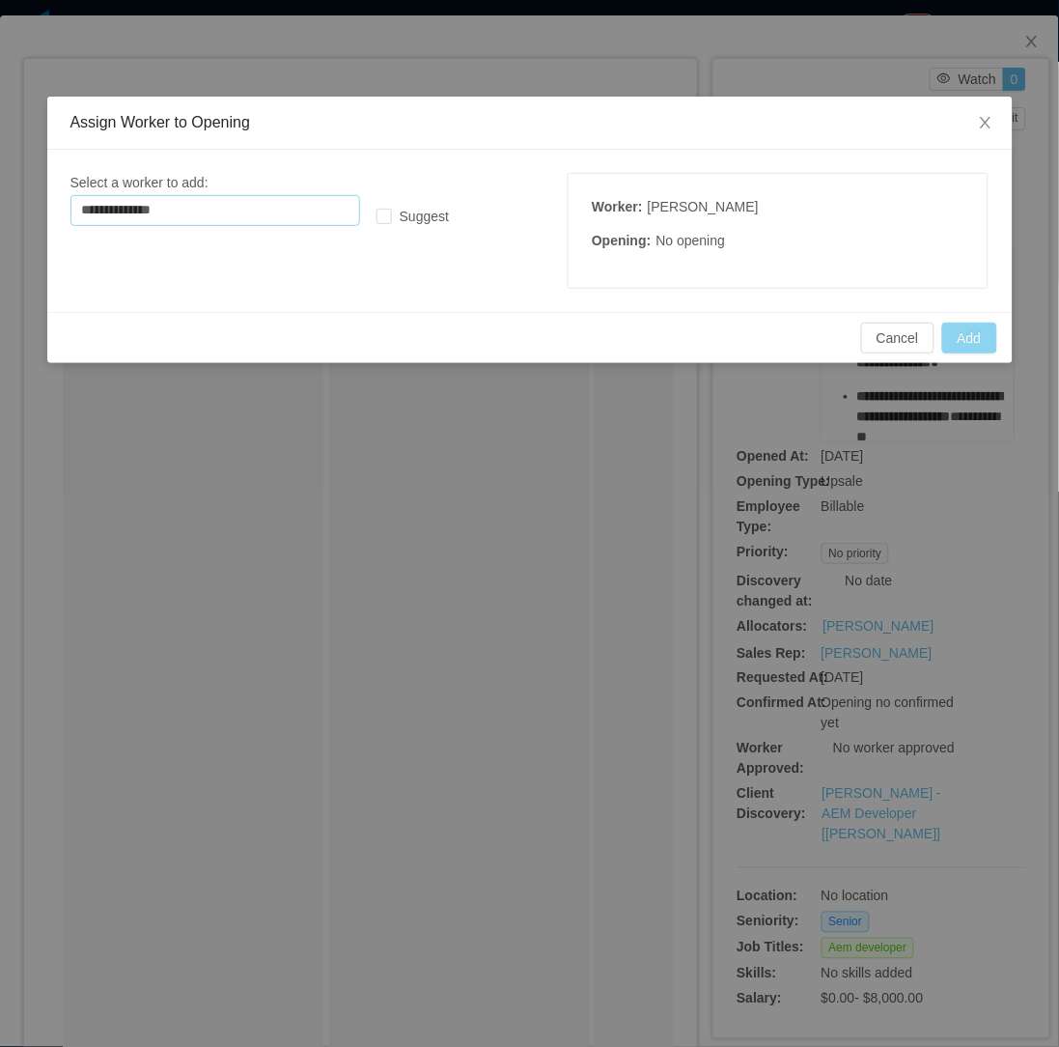
type input "**********"
click at [963, 348] on button "Add" at bounding box center [969, 338] width 55 height 31
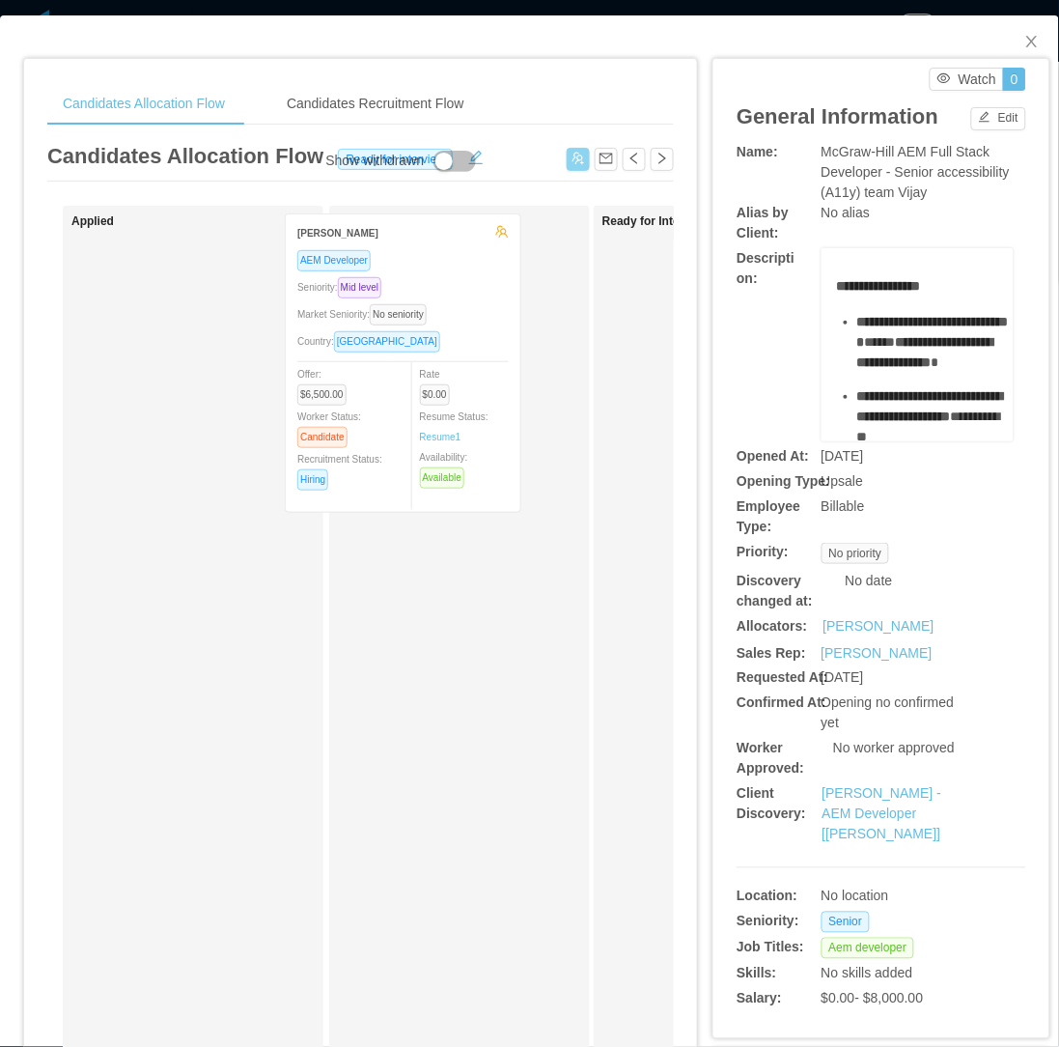
drag, startPoint x: 194, startPoint y: 502, endPoint x: 425, endPoint y: 480, distance: 231.9
click at [425, 479] on div "Applied [PERSON_NAME] AEM Developer Seniority: Mid level Market Seniority: No s…" at bounding box center [360, 696] width 627 height 981
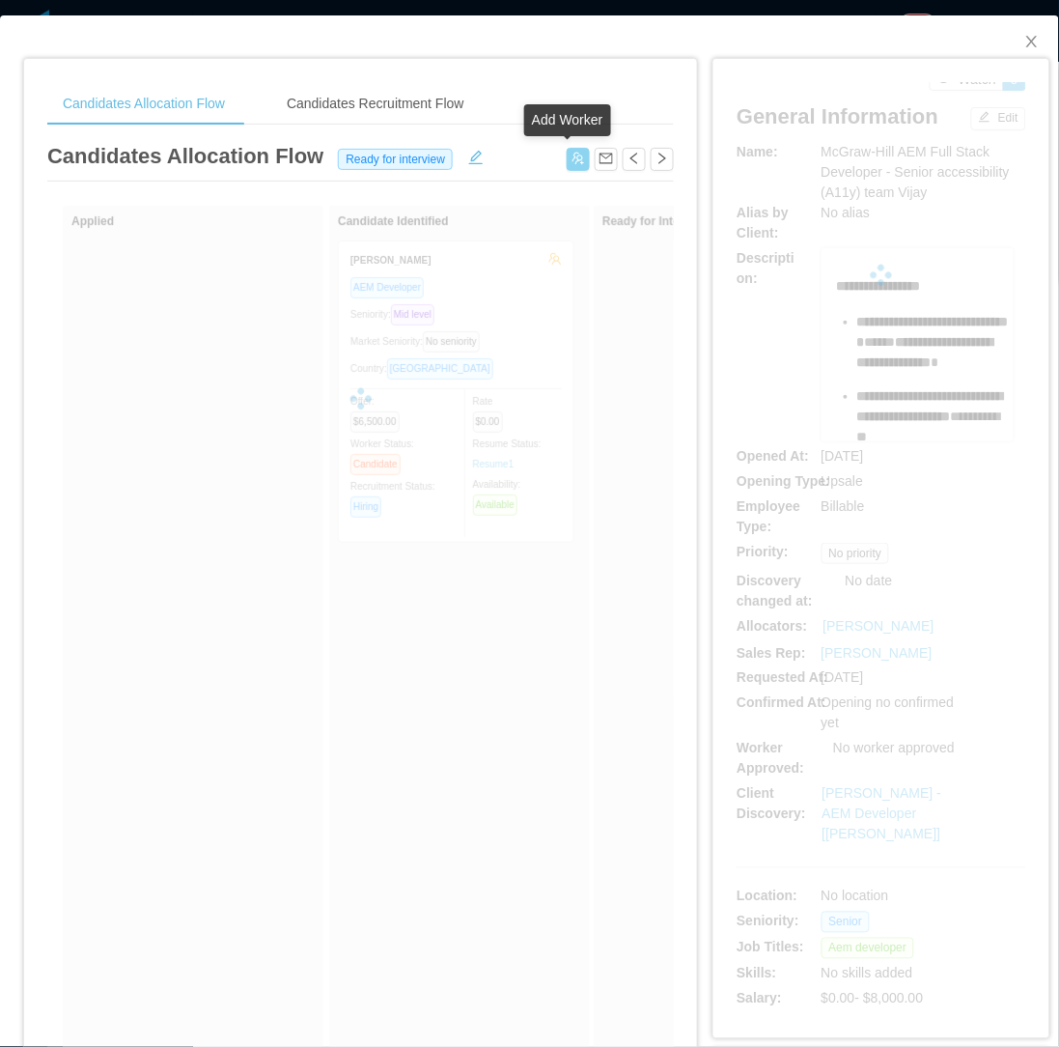
click at [567, 164] on button "button" at bounding box center [578, 159] width 23 height 23
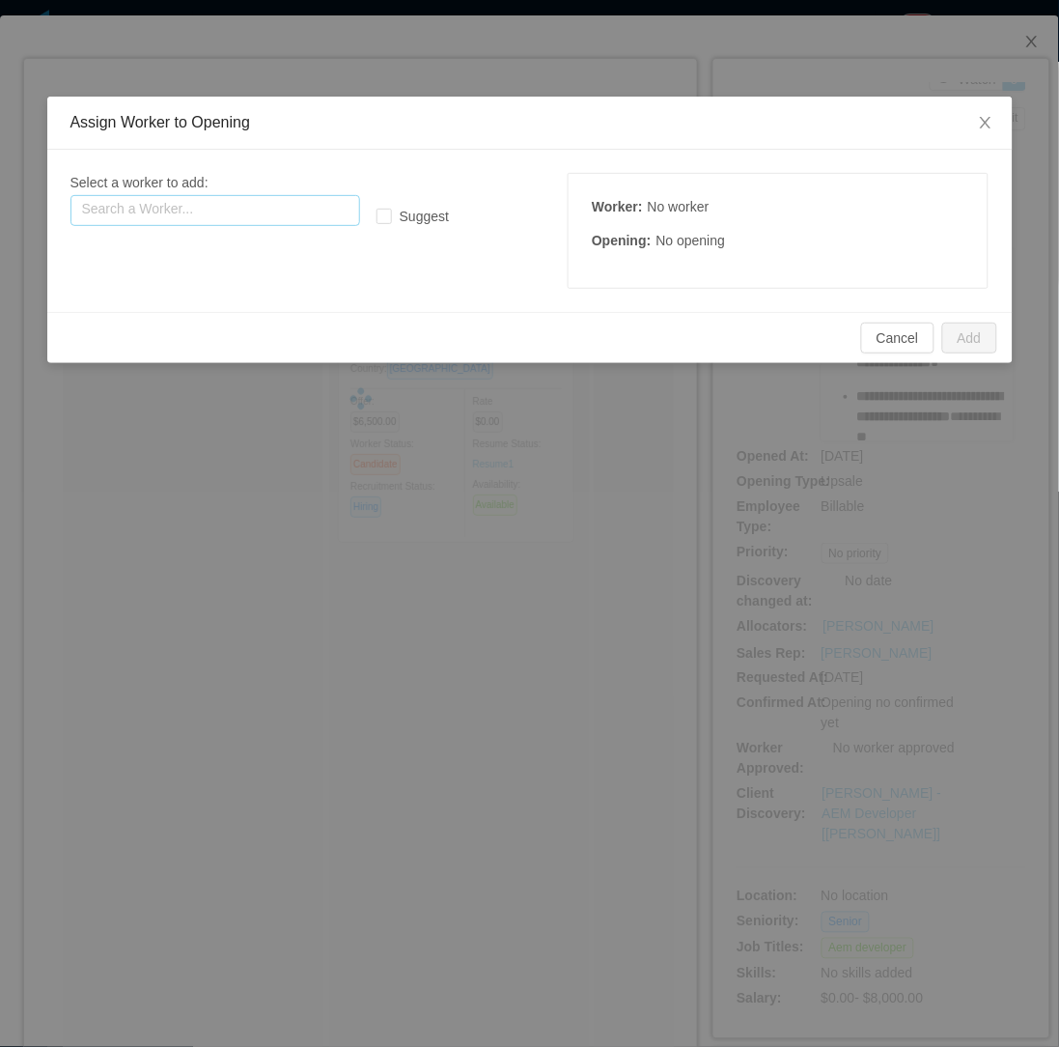
click at [272, 212] on input "text" at bounding box center [215, 210] width 290 height 31
paste input "**********"
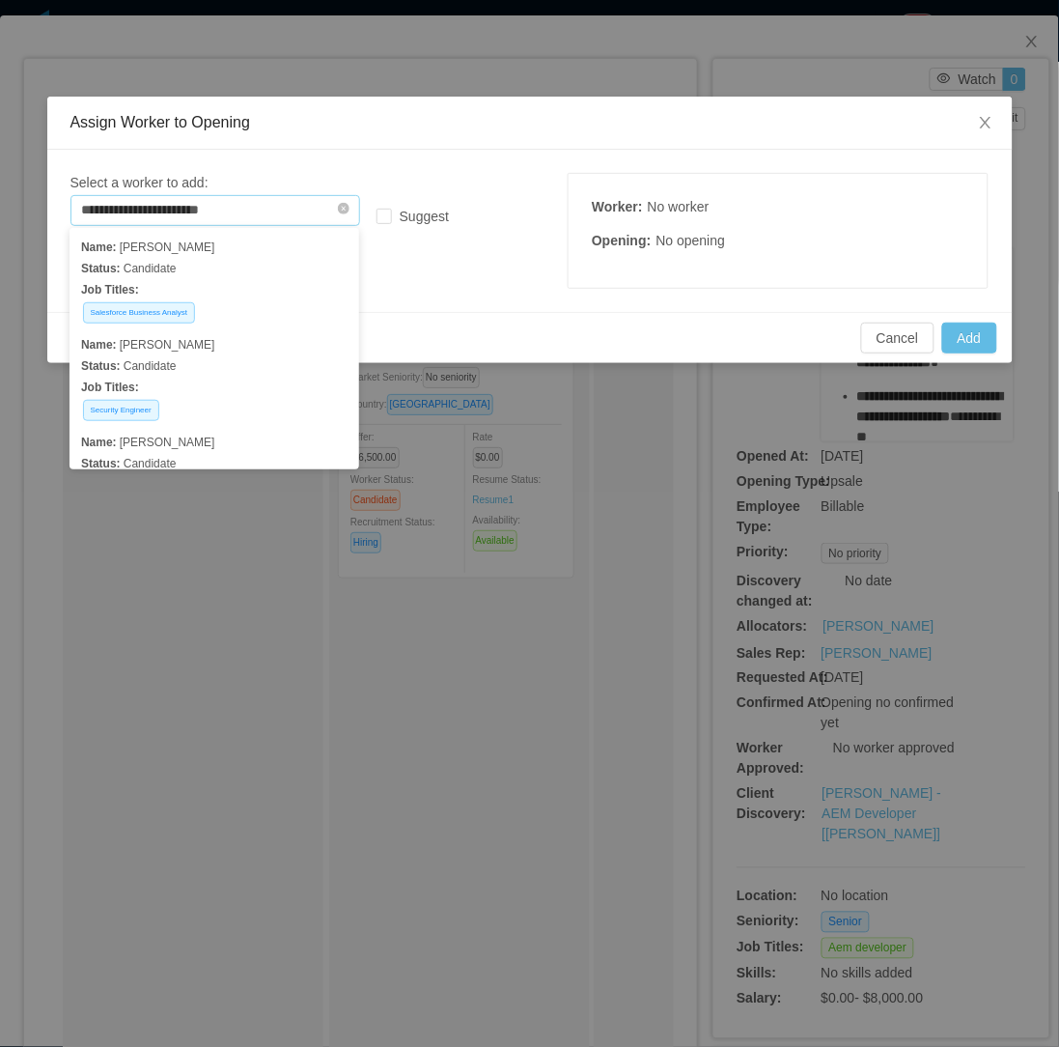
click at [286, 210] on input "**********" at bounding box center [215, 210] width 290 height 31
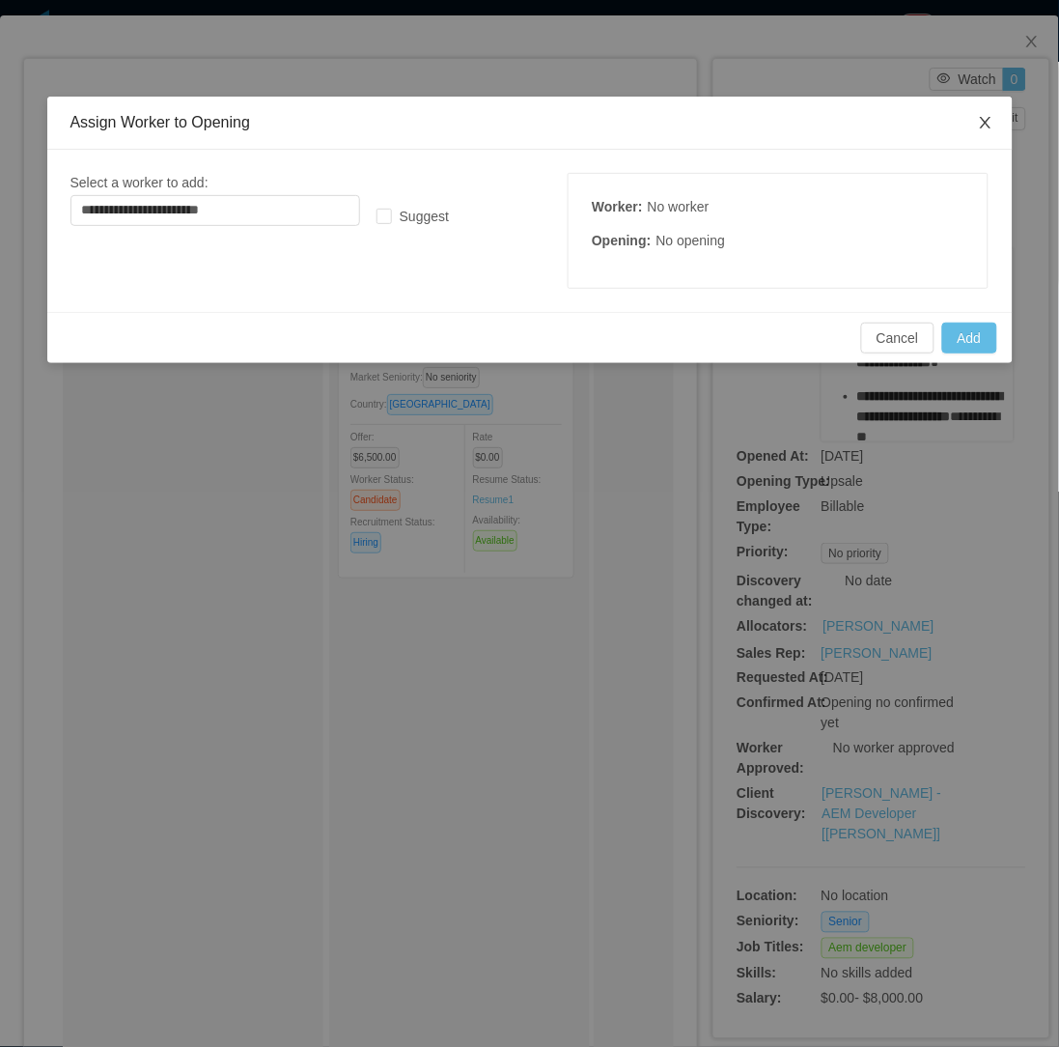
click at [1008, 127] on span "Close" at bounding box center [986, 124] width 54 height 54
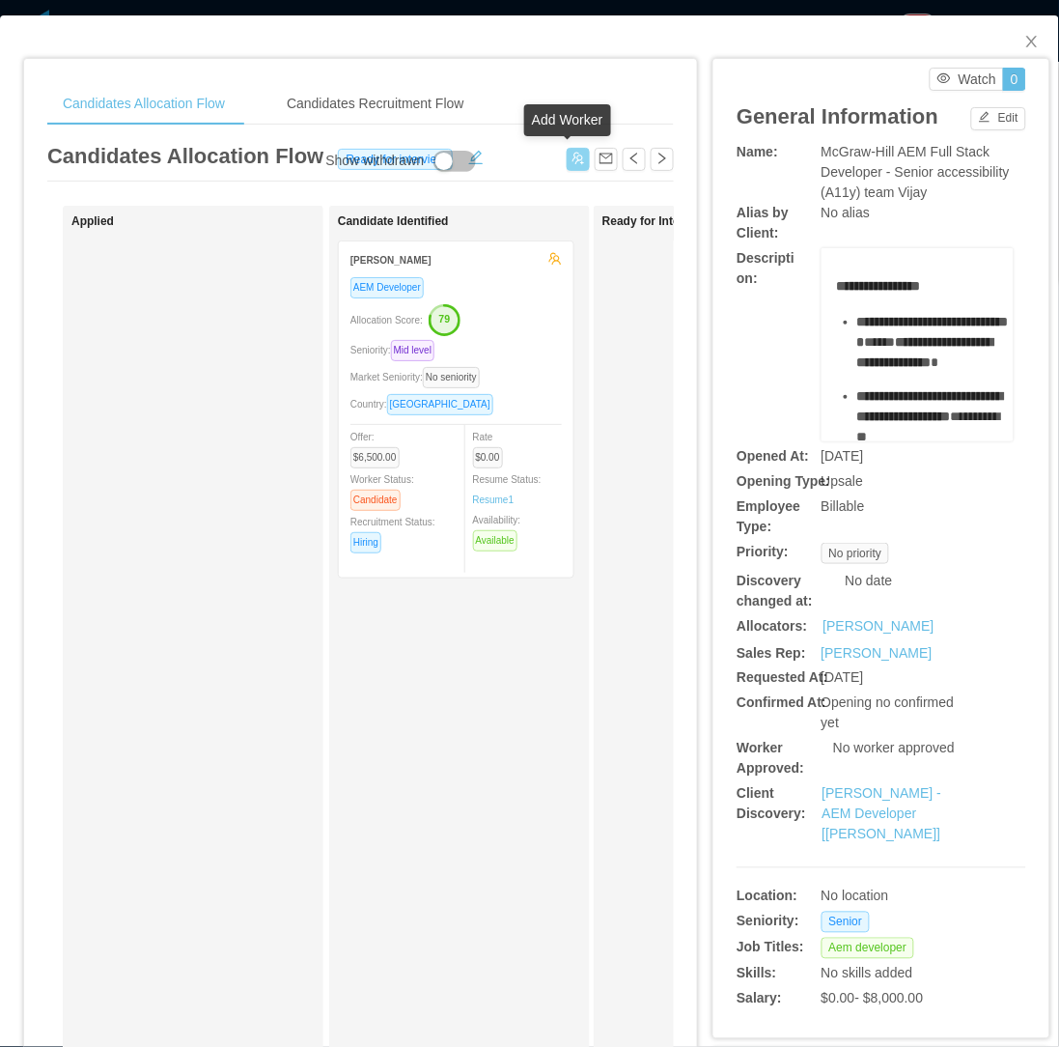
click at [568, 151] on button "button" at bounding box center [578, 159] width 23 height 23
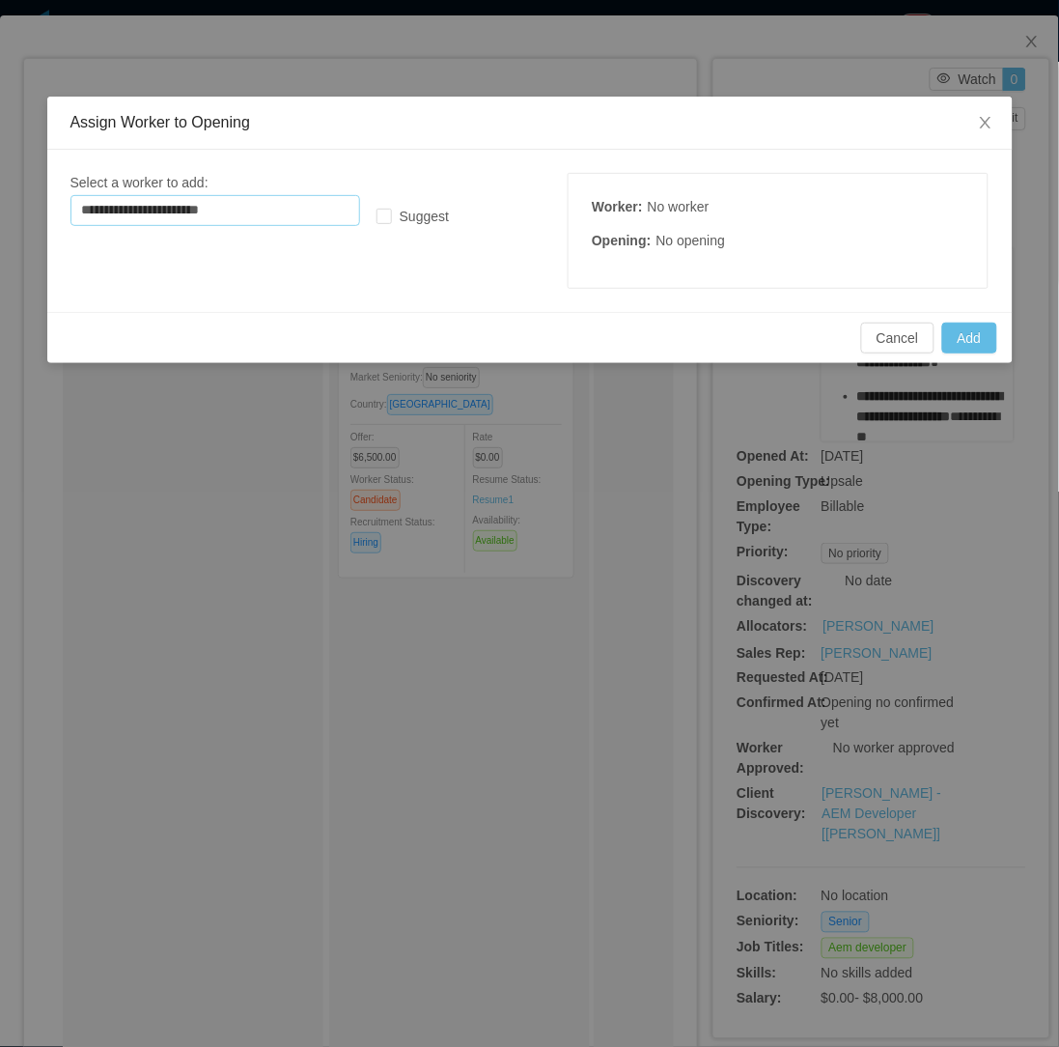
drag, startPoint x: 254, startPoint y: 201, endPoint x: 74, endPoint y: 190, distance: 179.9
click at [74, 190] on div "**********" at bounding box center [261, 199] width 383 height 53
paste input "text"
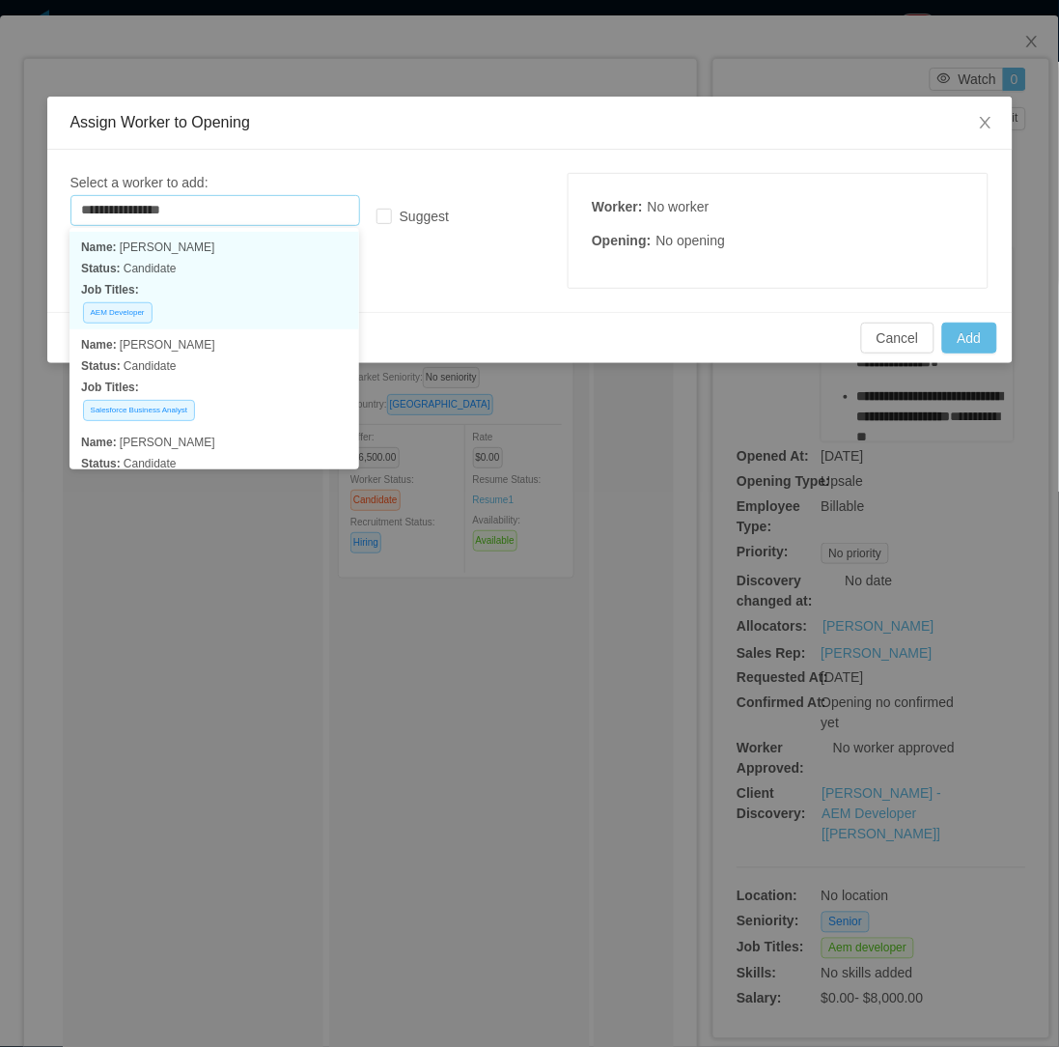
click at [212, 281] on p "Job Titles:" at bounding box center [214, 289] width 267 height 21
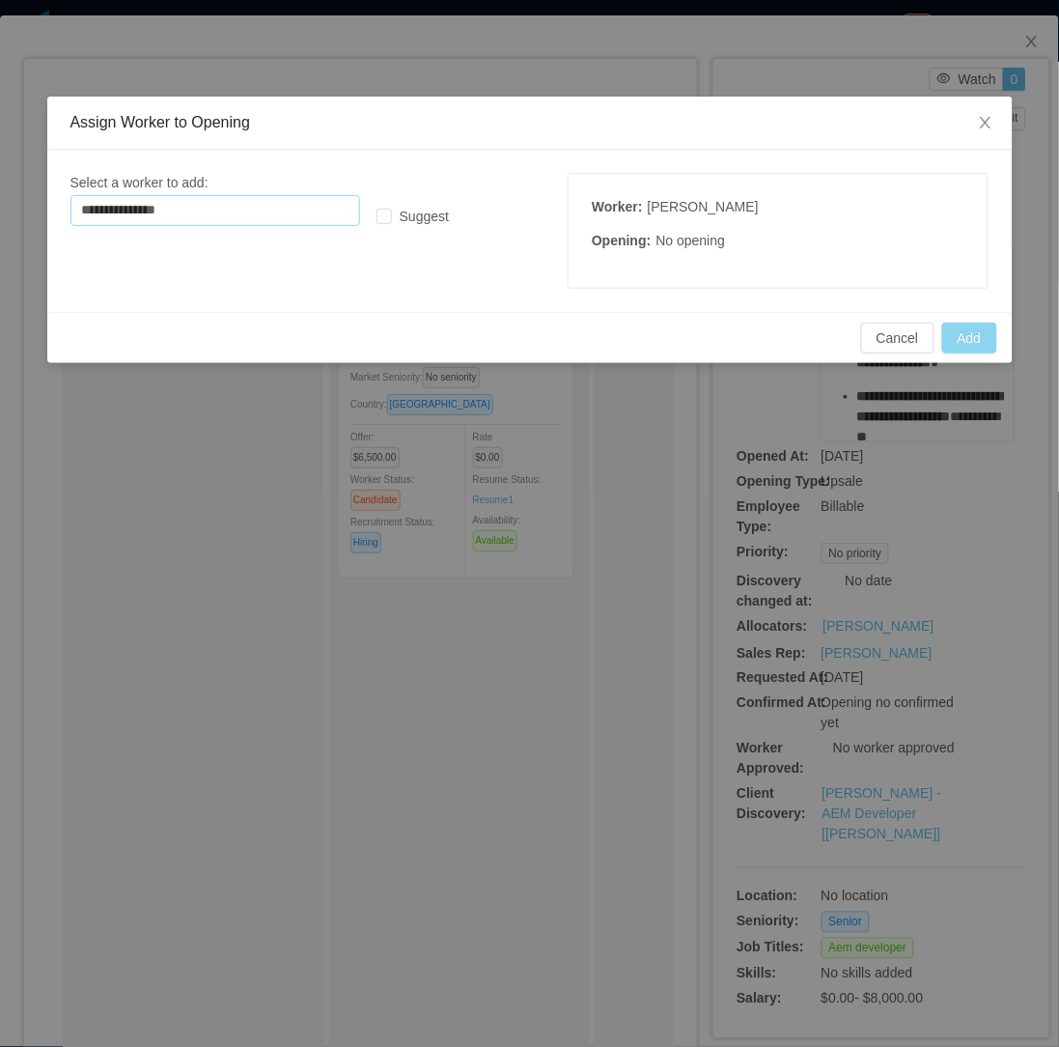
type input "**********"
click at [959, 350] on button "Add" at bounding box center [969, 338] width 55 height 31
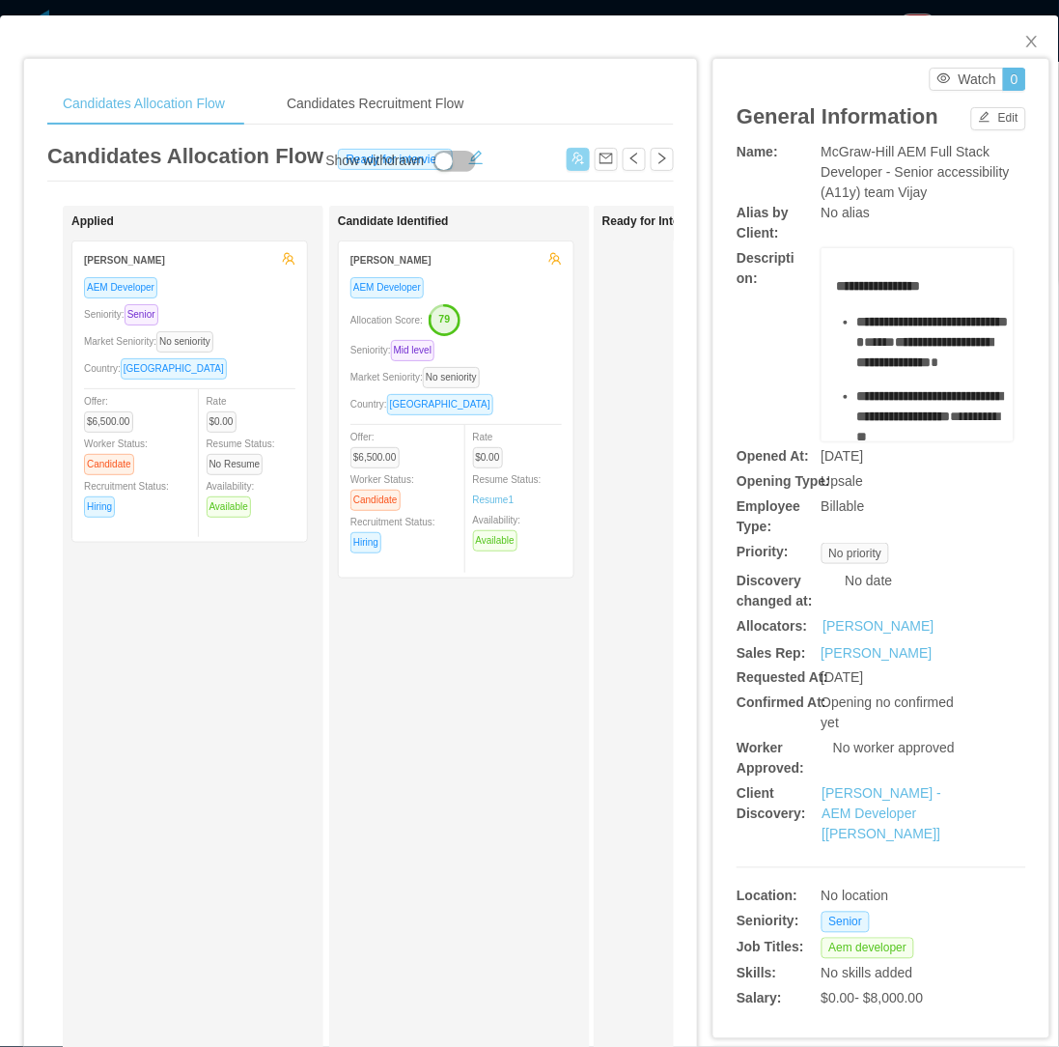
click at [571, 148] on button "button" at bounding box center [578, 159] width 23 height 23
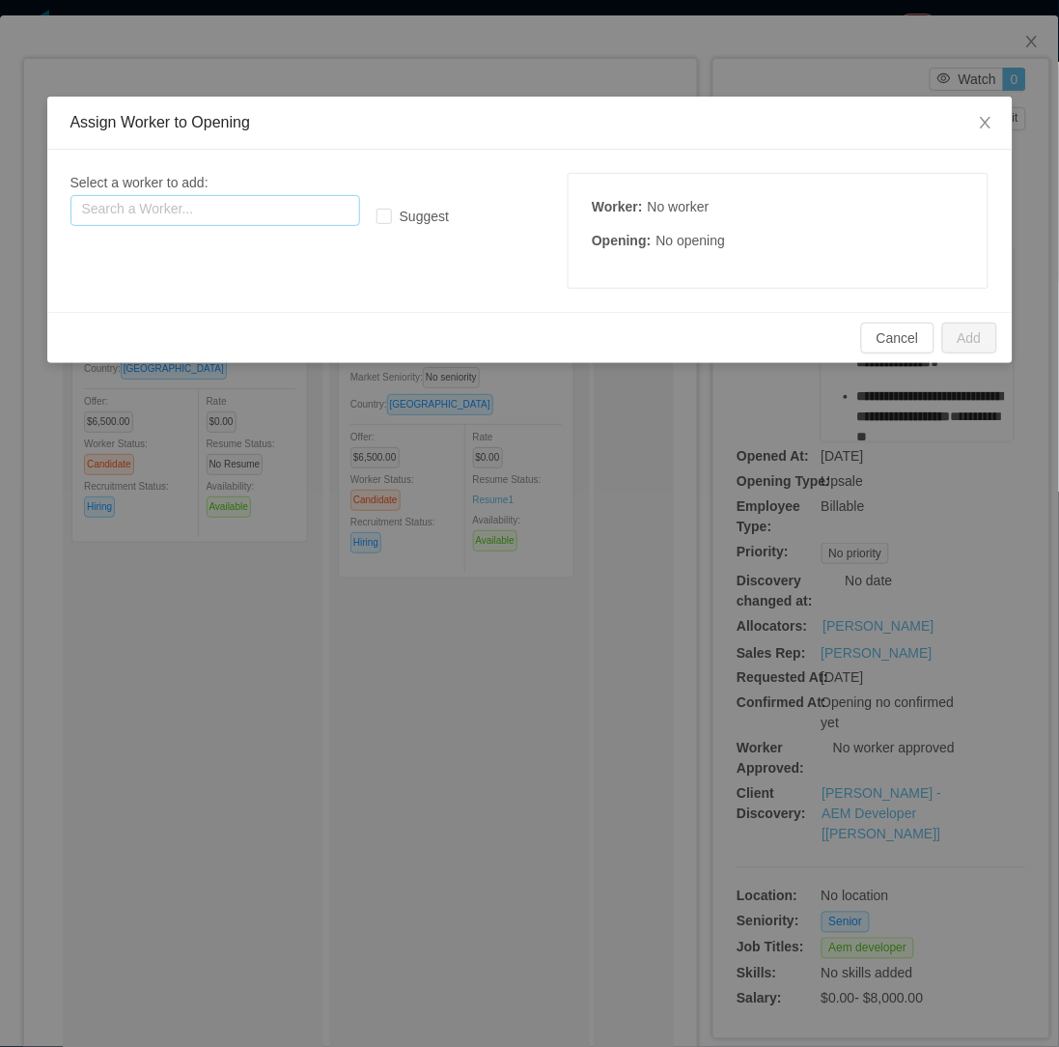
click at [295, 217] on input "text" at bounding box center [215, 210] width 290 height 31
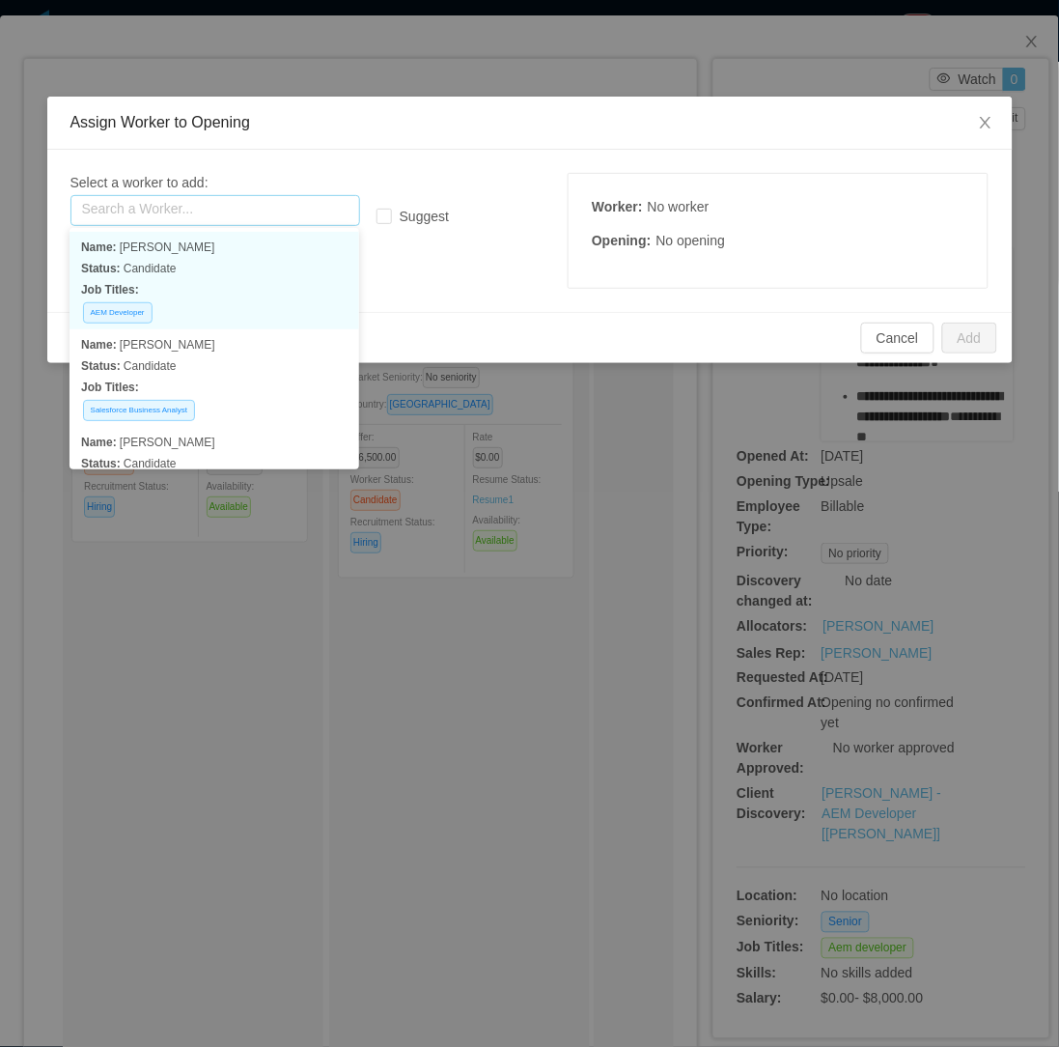
paste input "**********"
click at [220, 302] on div "AEM Developer" at bounding box center [214, 312] width 267 height 24
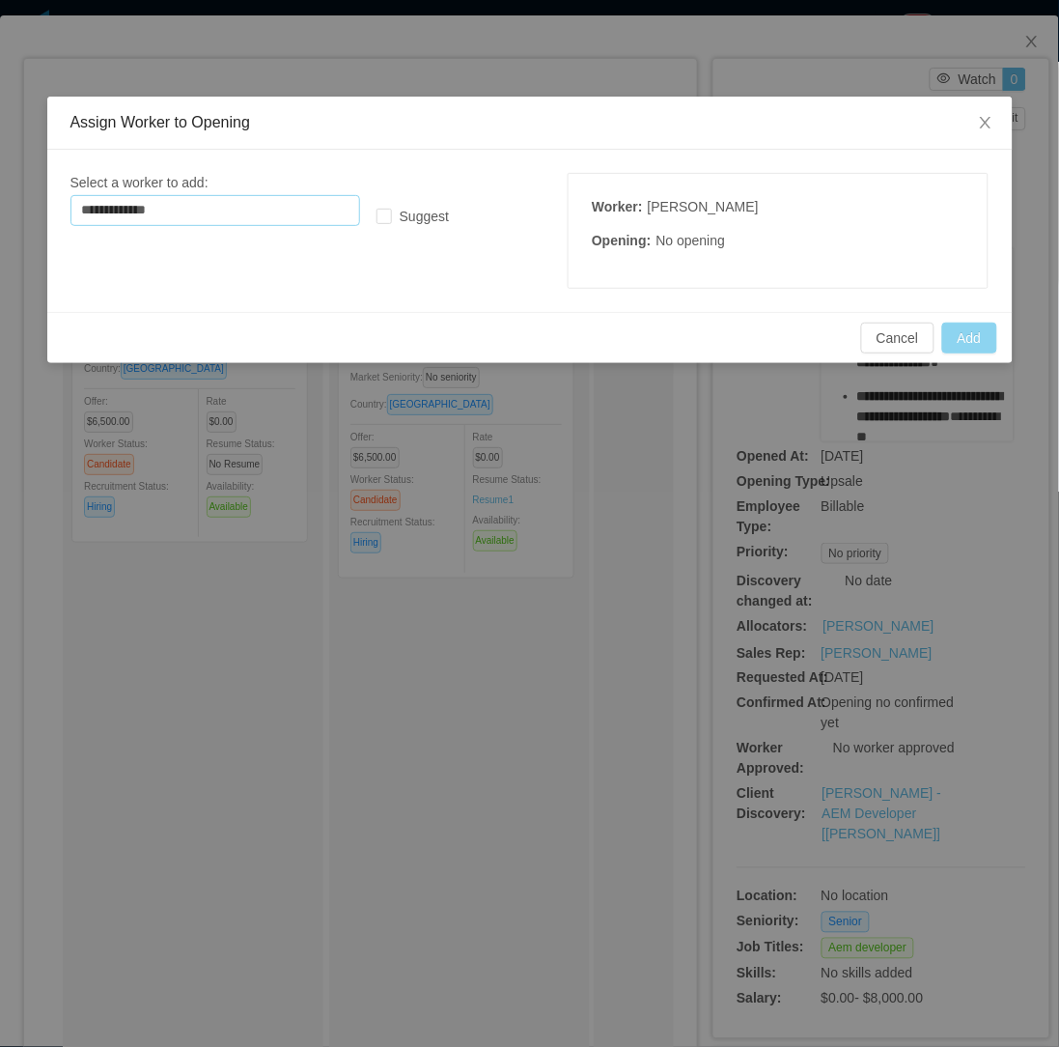
type input "**********"
click at [986, 334] on button "Add" at bounding box center [969, 338] width 55 height 31
click at [220, 206] on input "**********" at bounding box center [215, 210] width 290 height 31
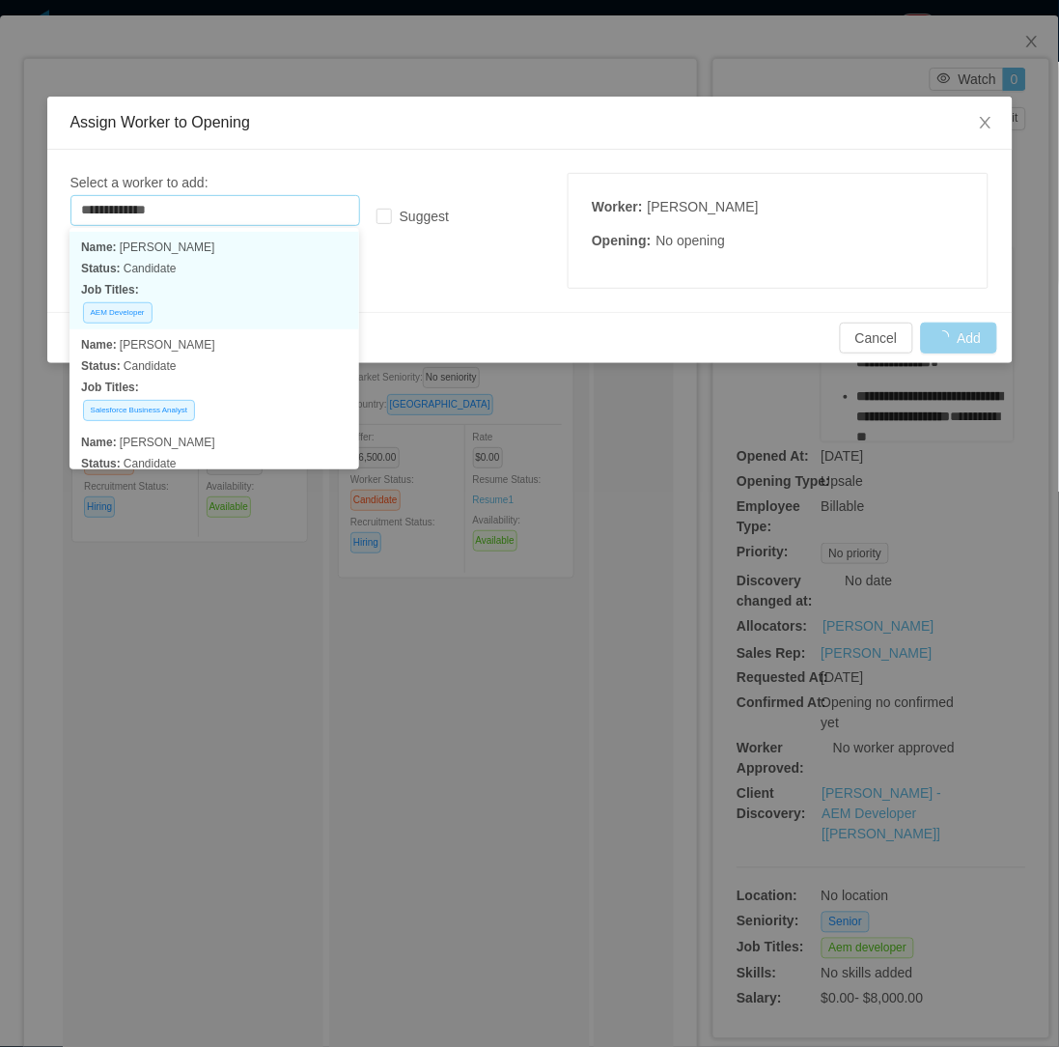
click at [238, 281] on p "Job Titles:" at bounding box center [214, 289] width 267 height 21
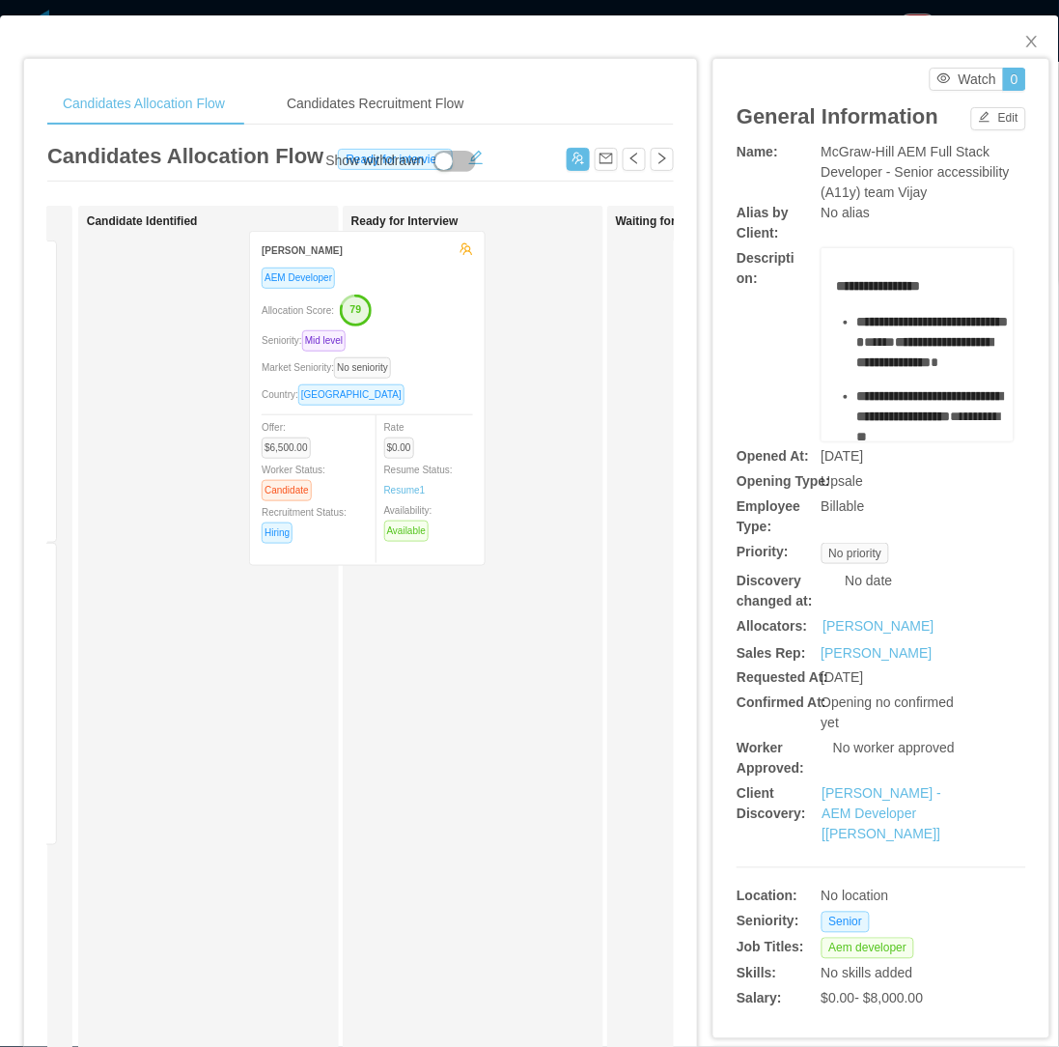
drag, startPoint x: 207, startPoint y: 400, endPoint x: 392, endPoint y: 380, distance: 186.4
click at [389, 387] on div "Applied Mario Acevedo AEM Developer Seniority: Mid level Market Seniority: No s…" at bounding box center [360, 696] width 627 height 981
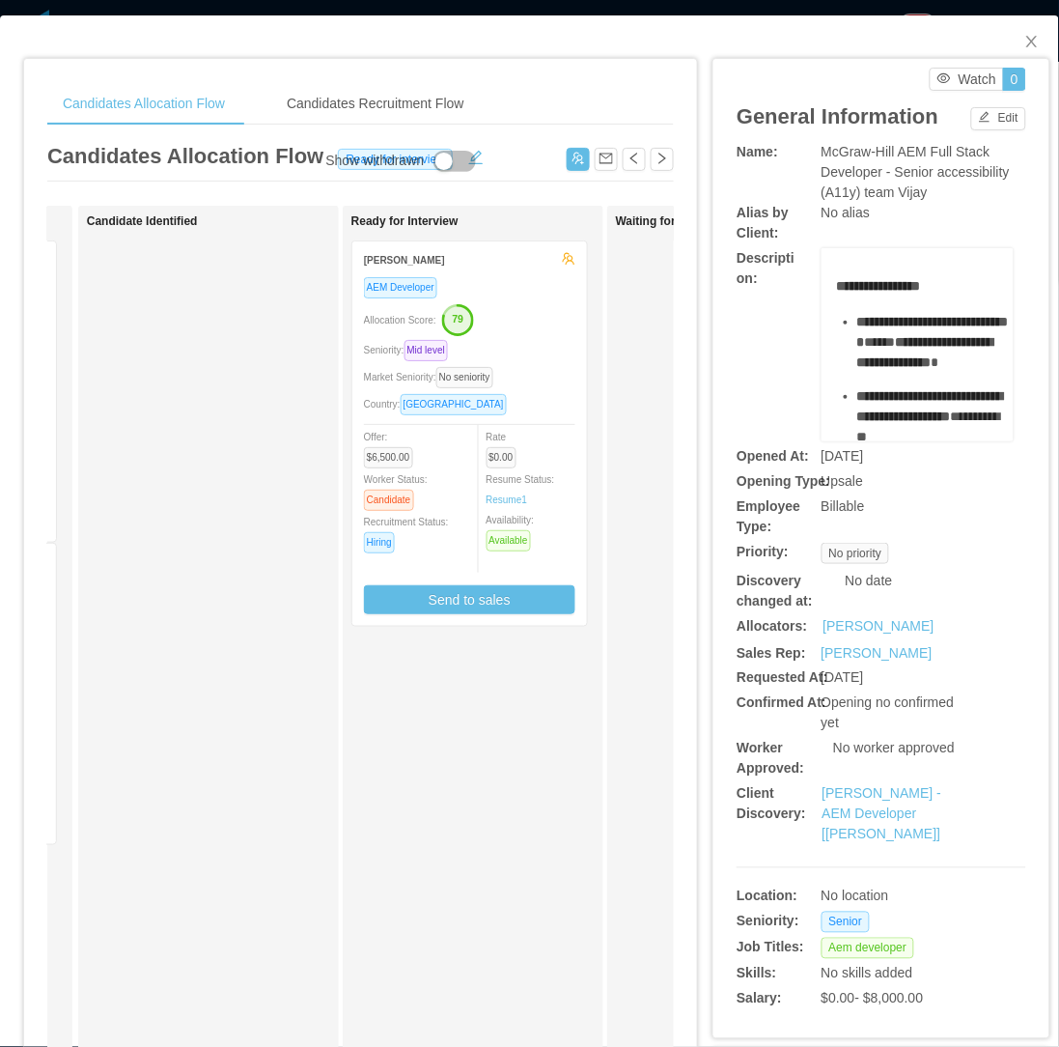
click at [565, 353] on div "Seniority: Mid level" at bounding box center [469, 350] width 211 height 22
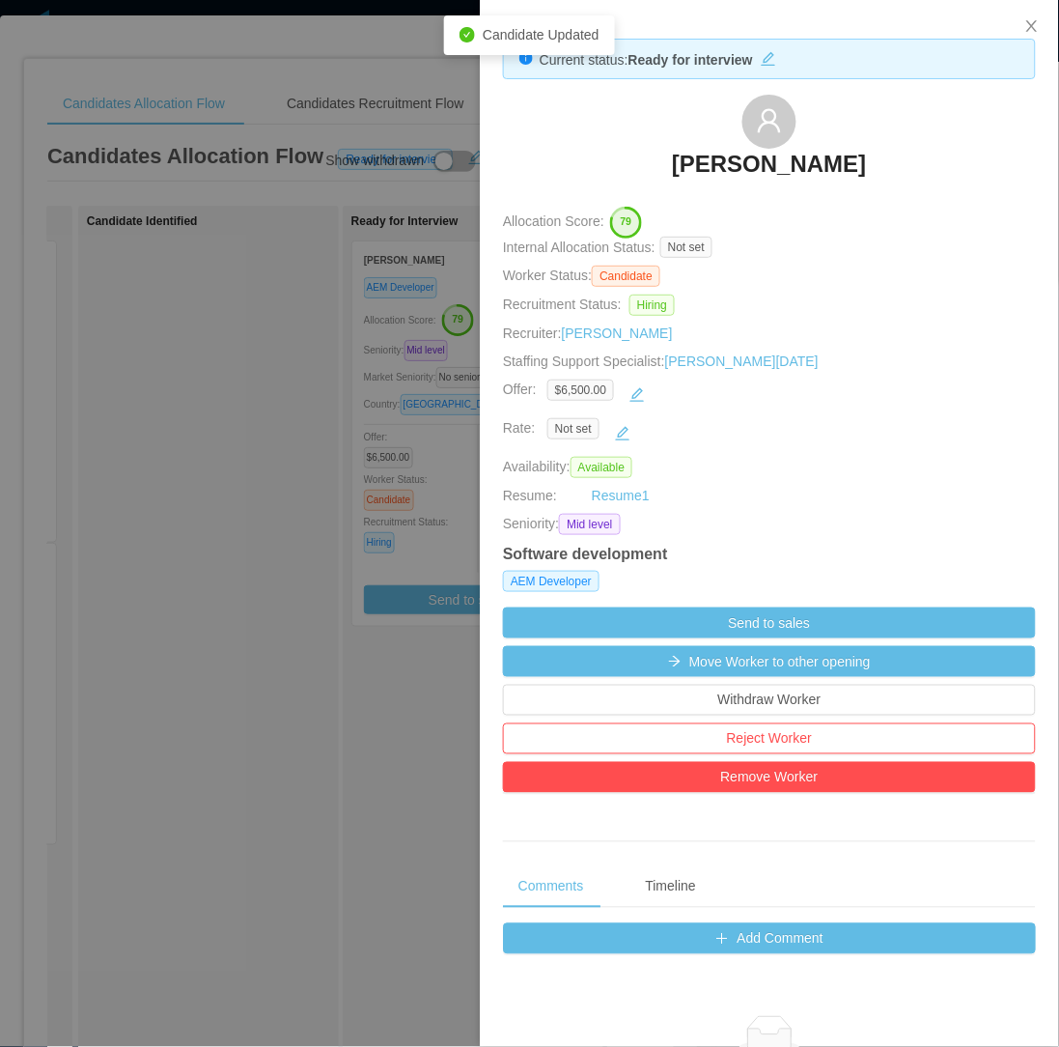
click at [208, 652] on div at bounding box center [529, 523] width 1059 height 1047
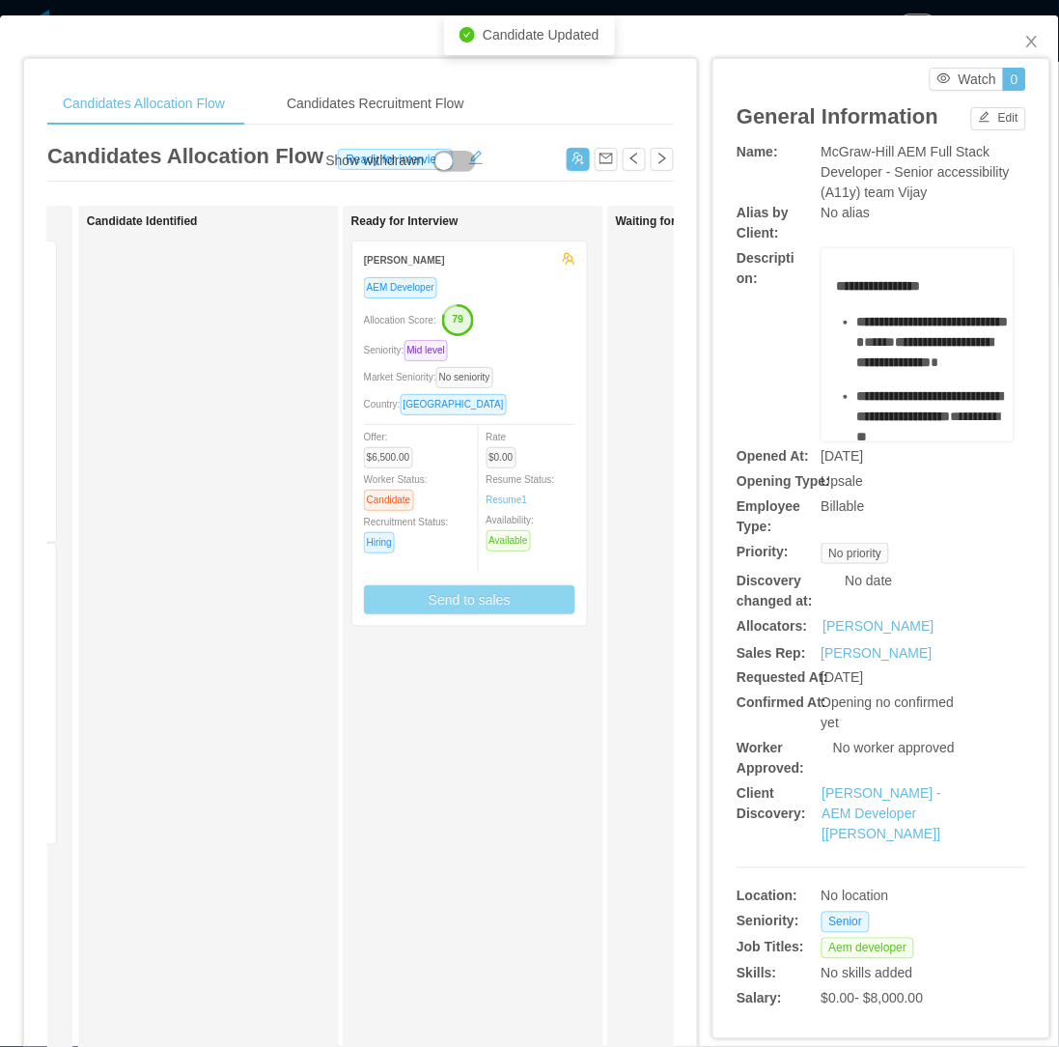
click at [438, 595] on button "Send to sales" at bounding box center [469, 599] width 211 height 29
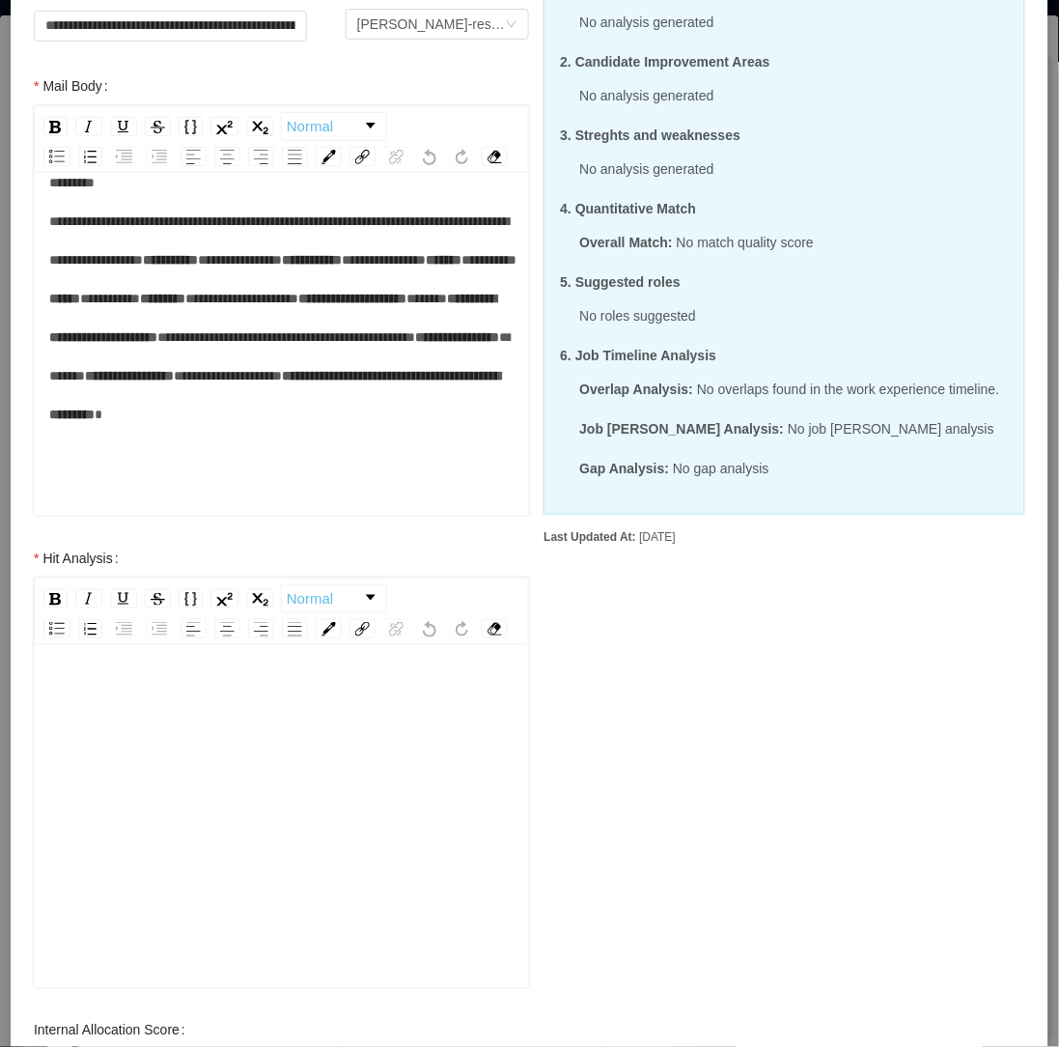
scroll to position [412, 0]
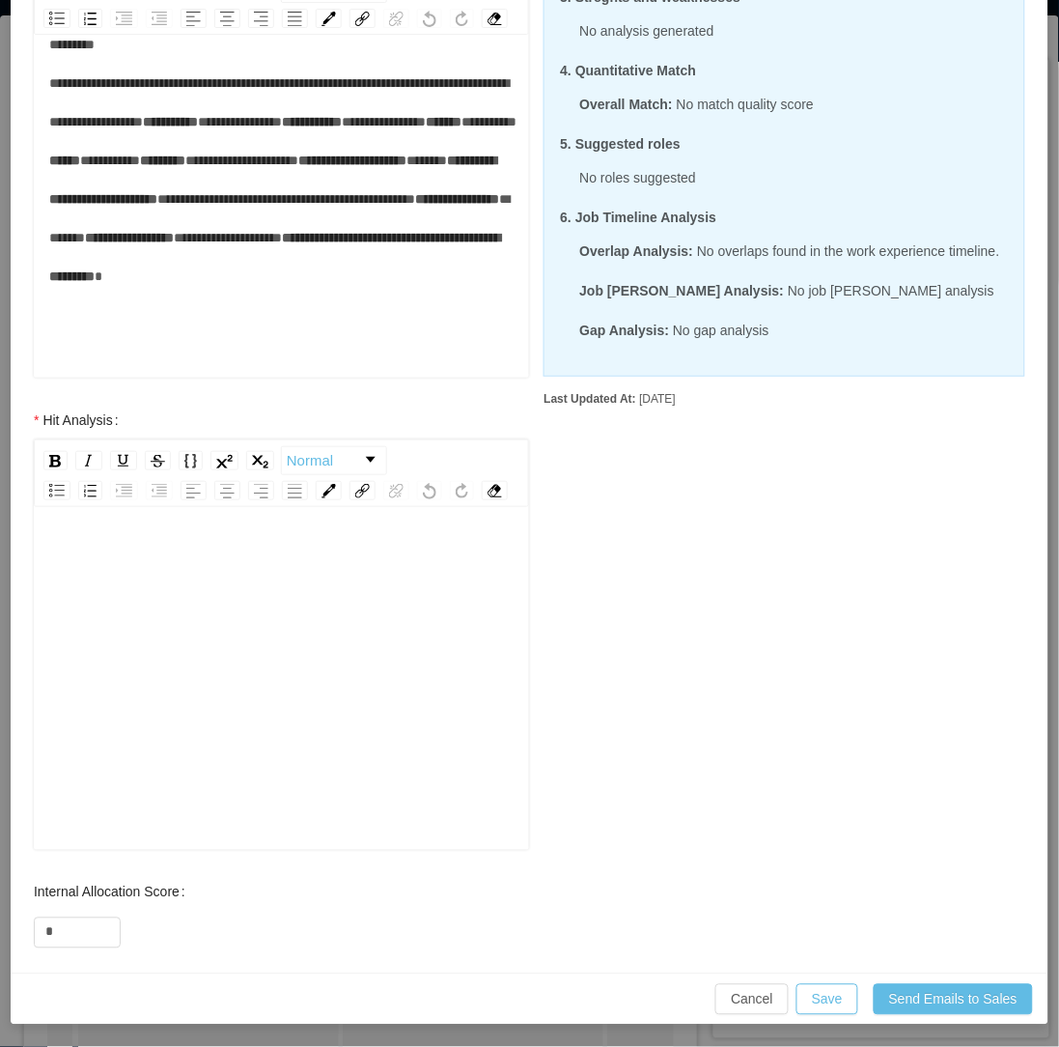
click at [223, 686] on div "rdw-editor" at bounding box center [282, 709] width 466 height 338
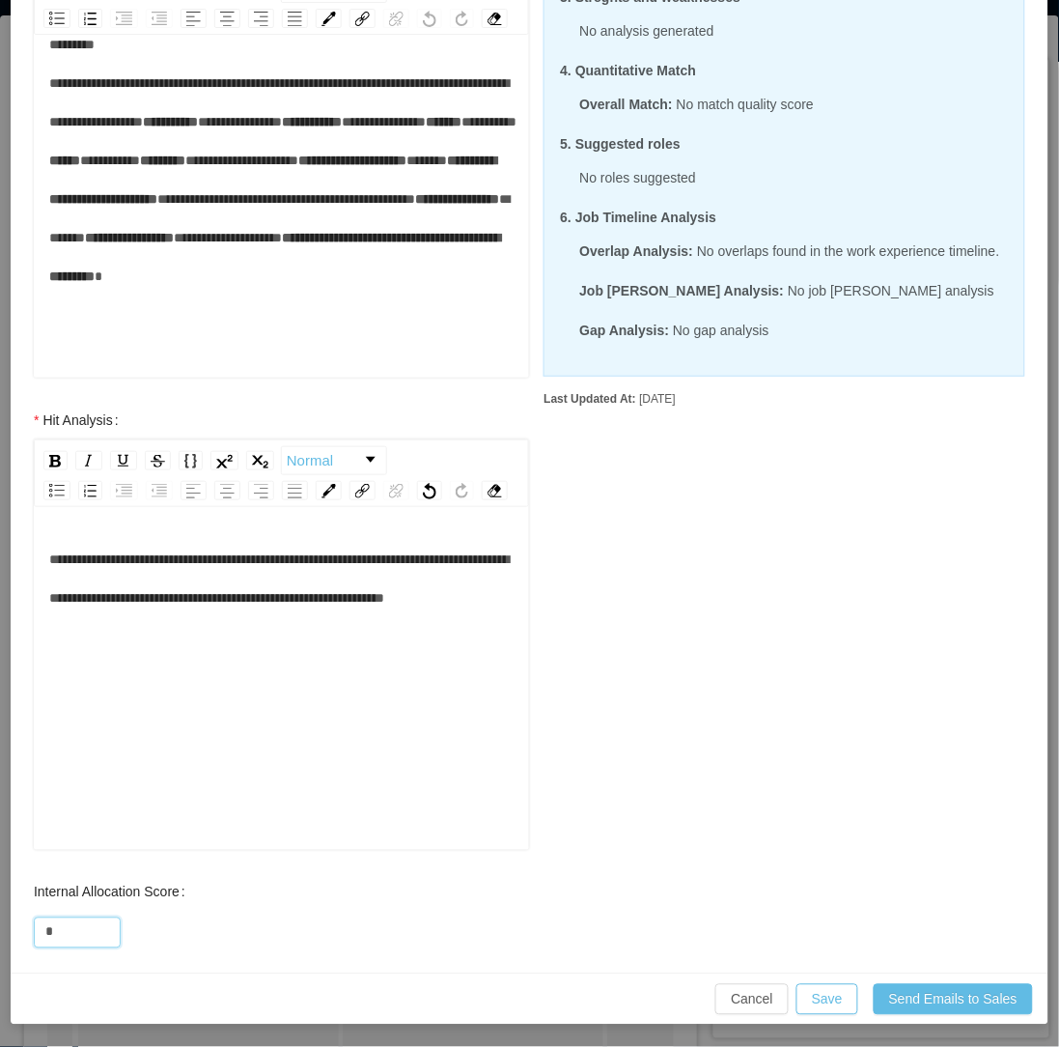
drag, startPoint x: 61, startPoint y: 930, endPoint x: -3, endPoint y: 923, distance: 64.1
click at [0, 923] on html "Dashboard Apps Clients Allocation Users Workers Tasks Payroll Reports HR Config…" at bounding box center [529, 523] width 1059 height 1047
type input "**"
click at [299, 617] on div "**********" at bounding box center [282, 578] width 466 height 77
click at [798, 985] on button "Save" at bounding box center [828, 999] width 62 height 31
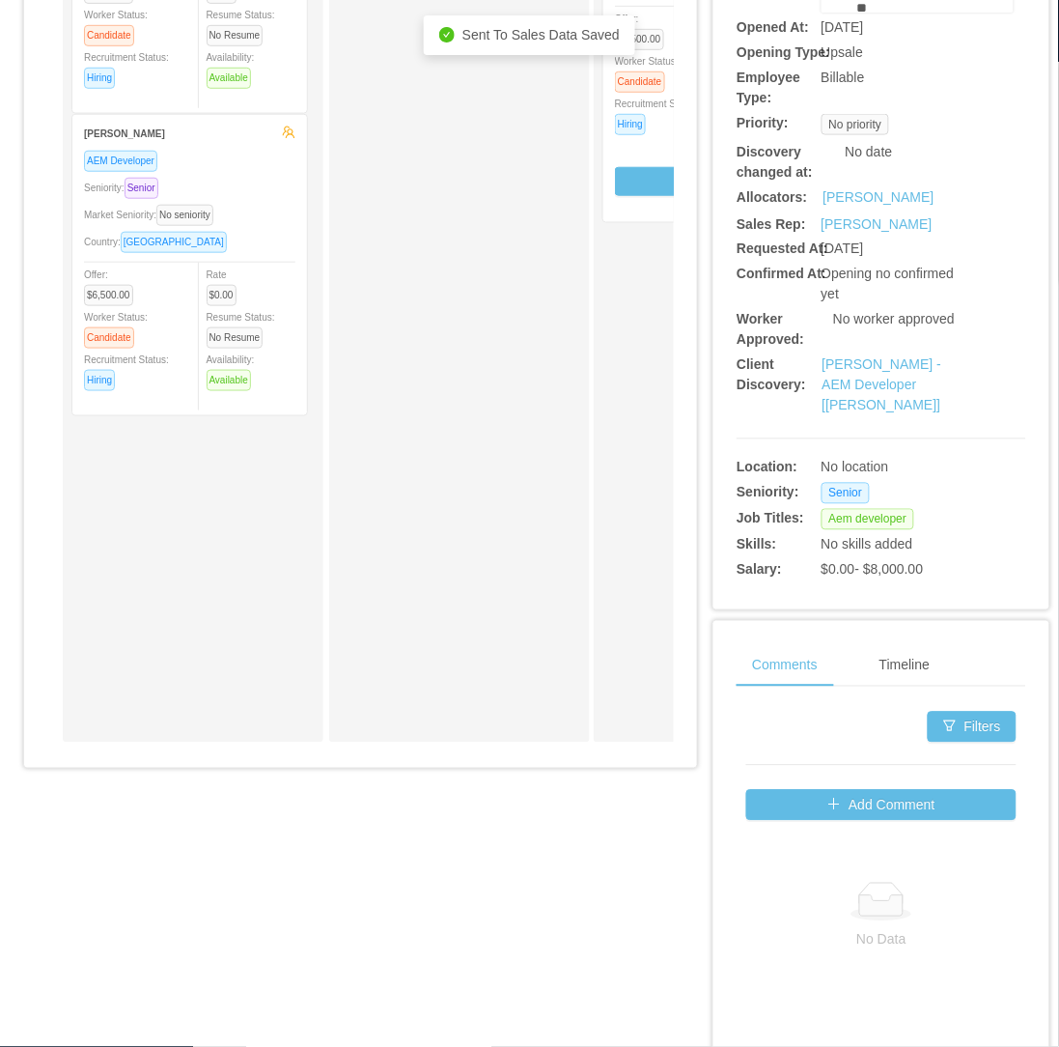
scroll to position [107, 0]
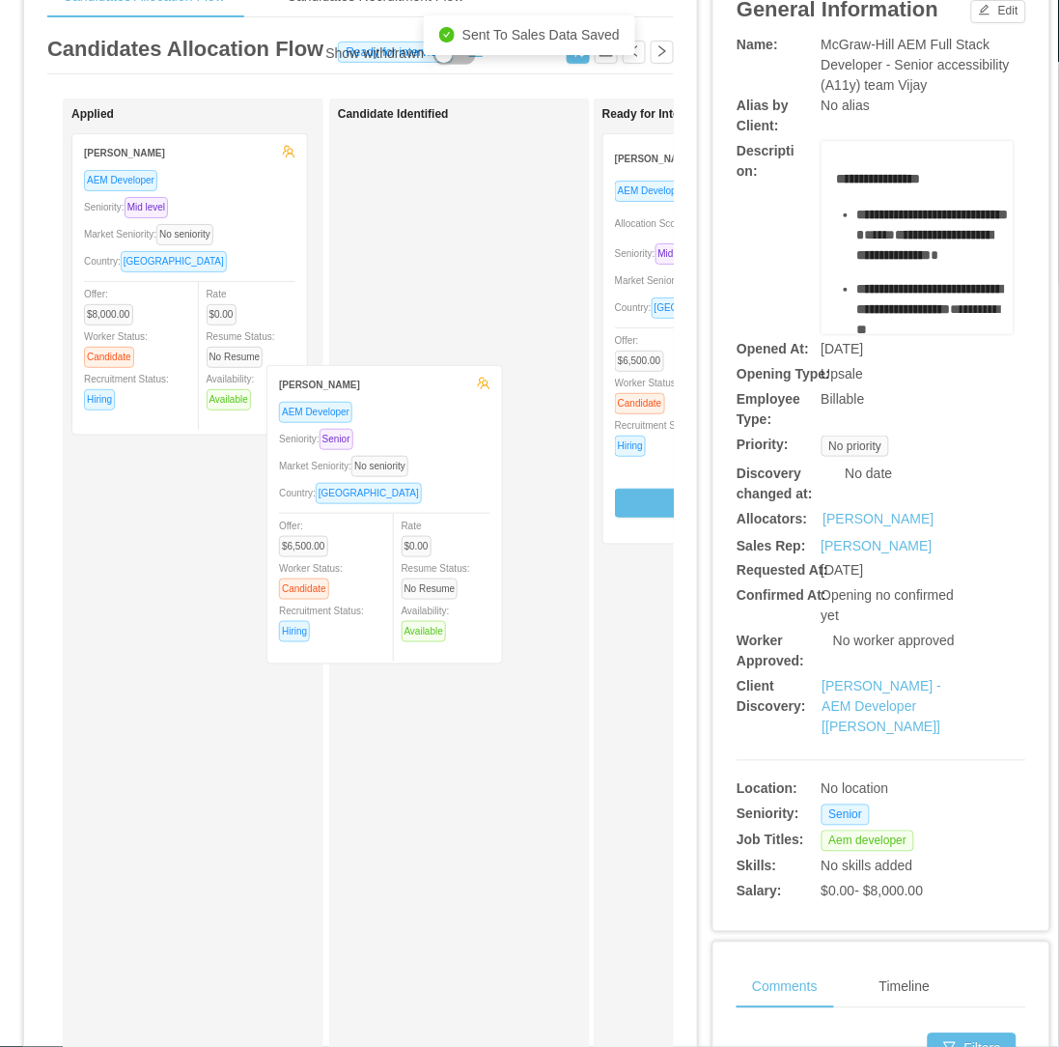
drag, startPoint x: 281, startPoint y: 534, endPoint x: 419, endPoint y: 478, distance: 149.0
click at [419, 478] on div "Applied Mario Acevedo AEM Developer Seniority: Mid level Market Seniority: No s…" at bounding box center [360, 588] width 627 height 981
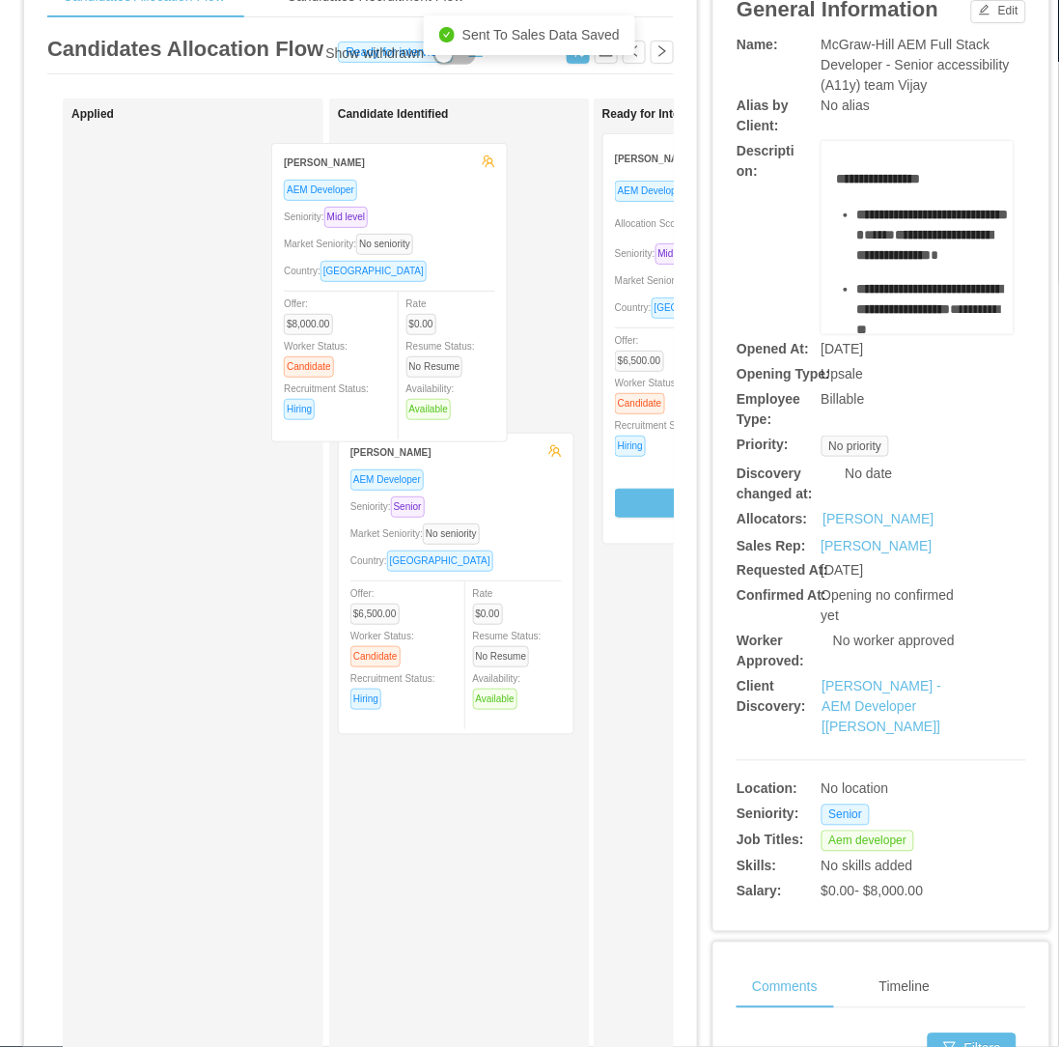
drag, startPoint x: 203, startPoint y: 278, endPoint x: 427, endPoint y: 288, distance: 224.2
click at [427, 288] on div "Applied Mario Acevedo AEM Developer Seniority: Mid level Market Seniority: No s…" at bounding box center [360, 588] width 627 height 981
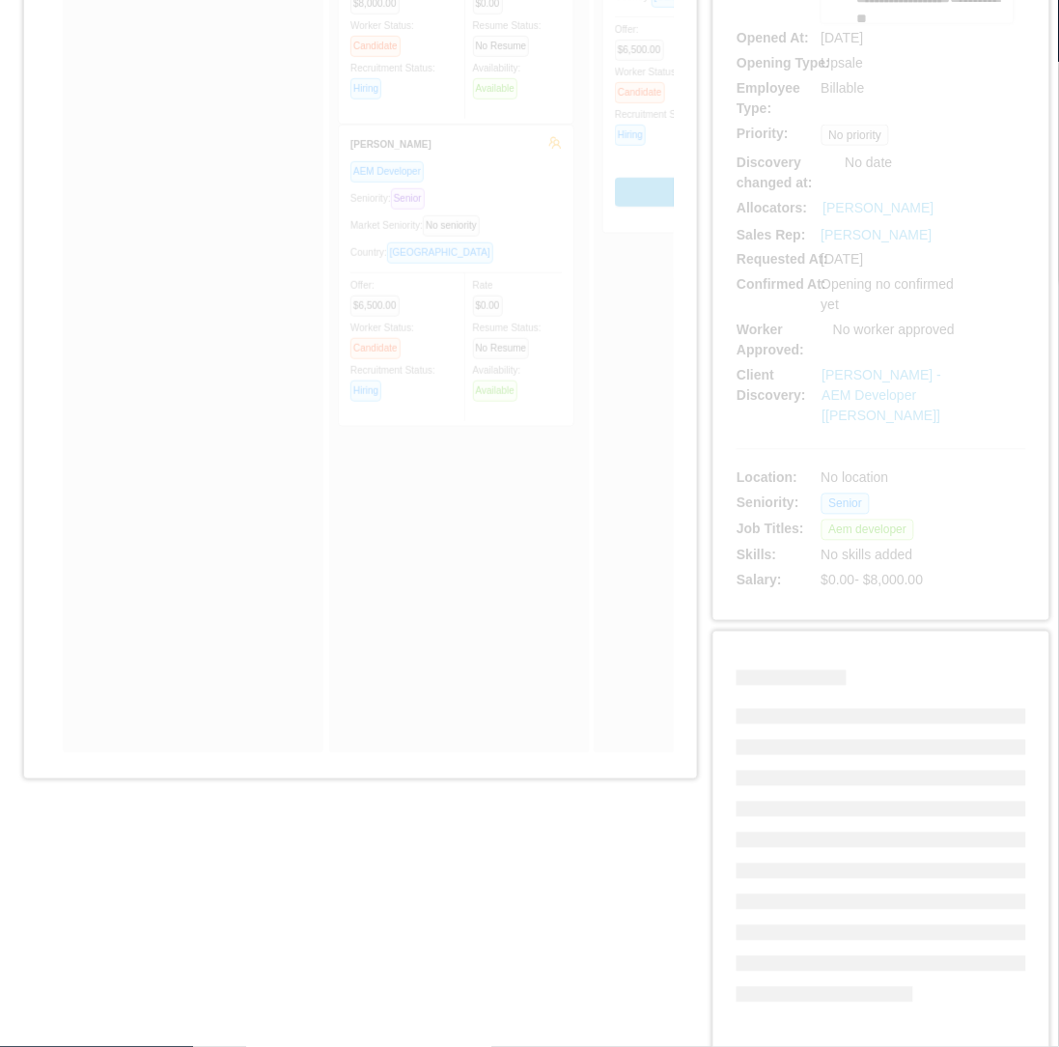
scroll to position [429, 0]
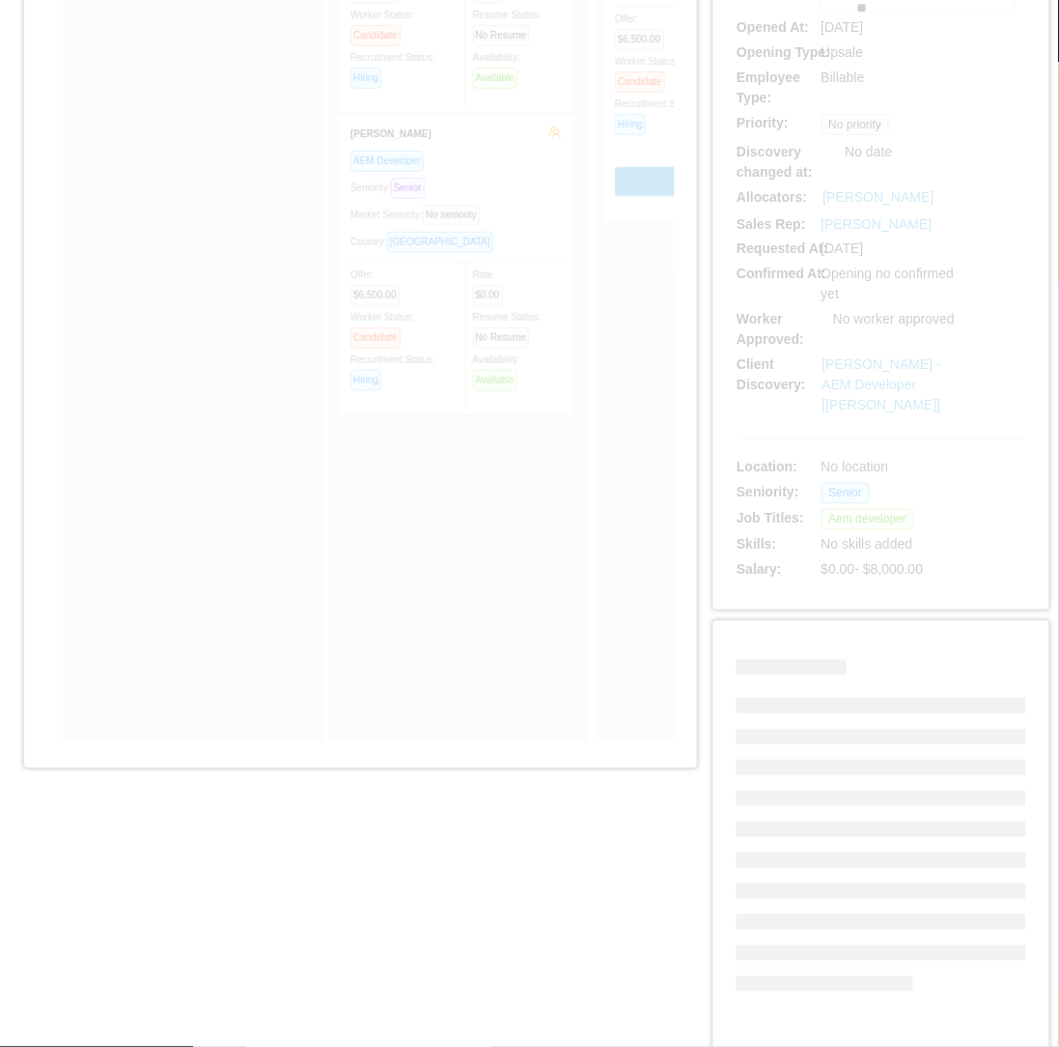
drag, startPoint x: 296, startPoint y: 769, endPoint x: 402, endPoint y: 765, distance: 105.3
click at [402, 758] on div "Show withdrawn Applied Candidate Identified Mario Acevedo AEM Developer Seniori…" at bounding box center [360, 267] width 627 height 981
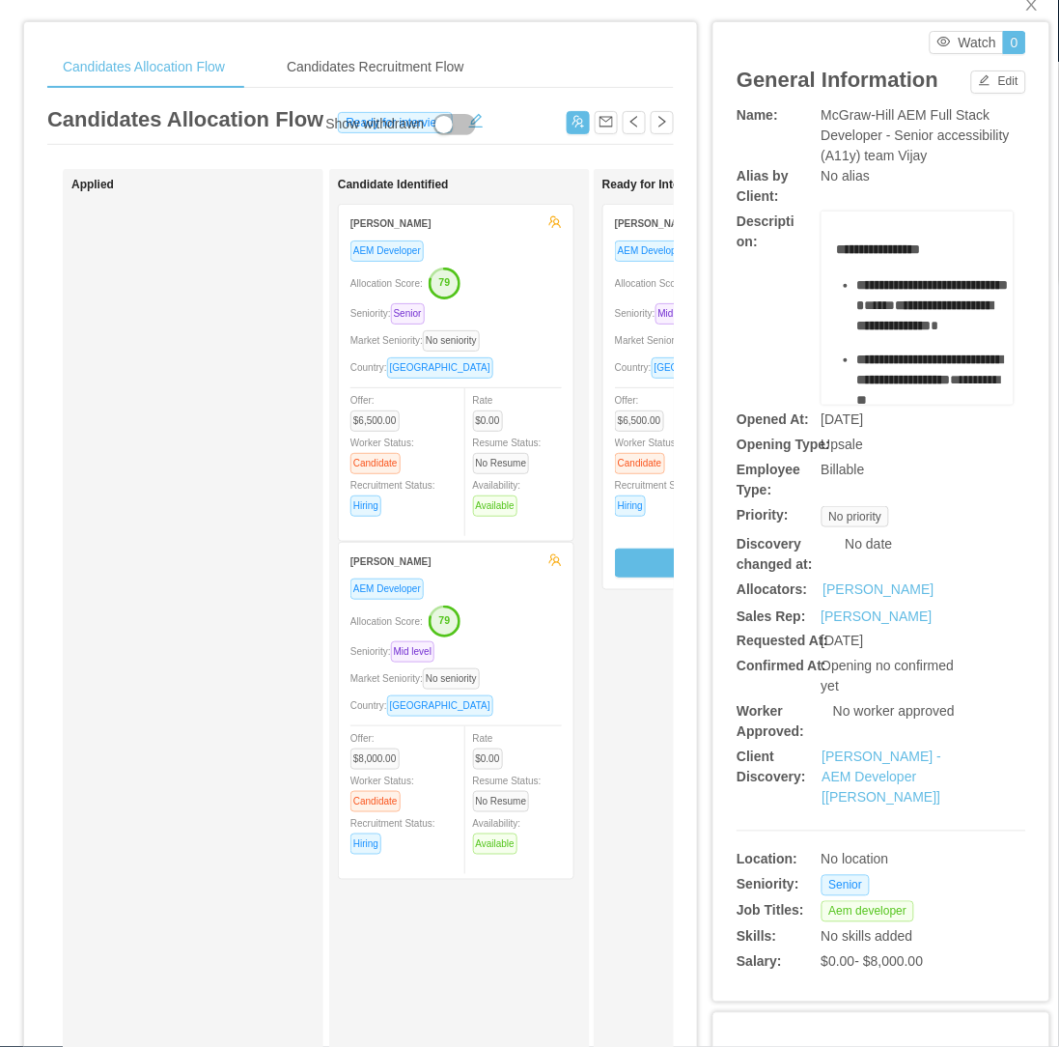
scroll to position [0, 0]
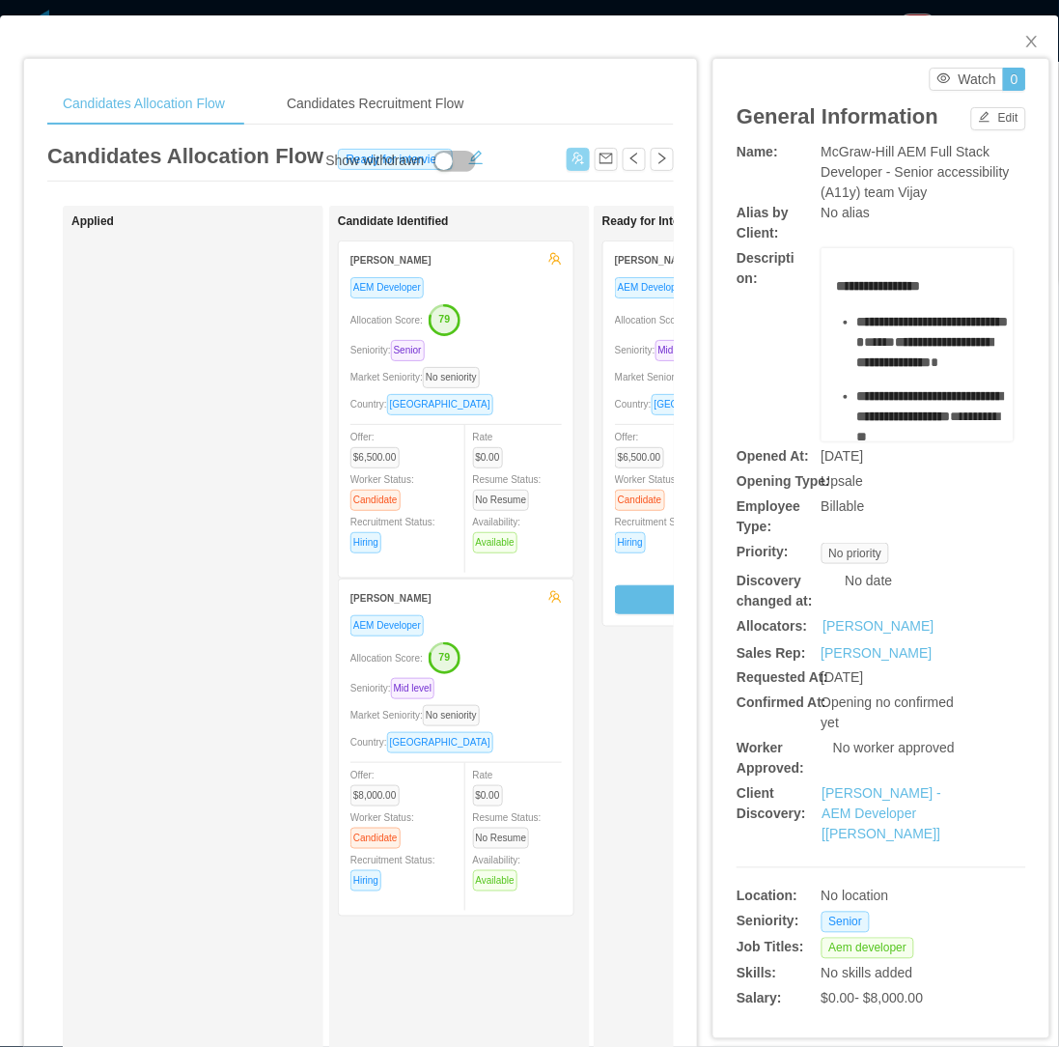
click at [567, 158] on button "button" at bounding box center [578, 159] width 23 height 23
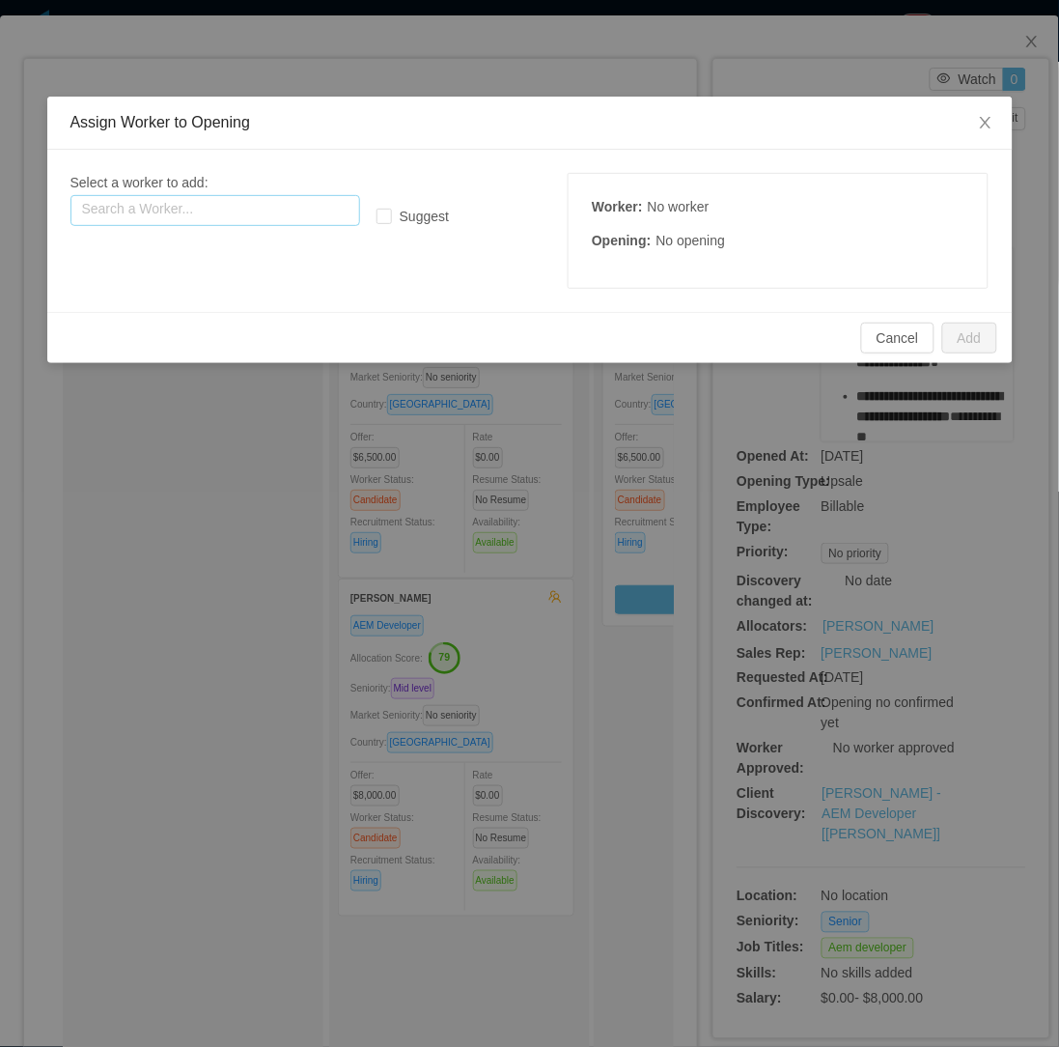
click at [235, 215] on input "text" at bounding box center [215, 210] width 290 height 31
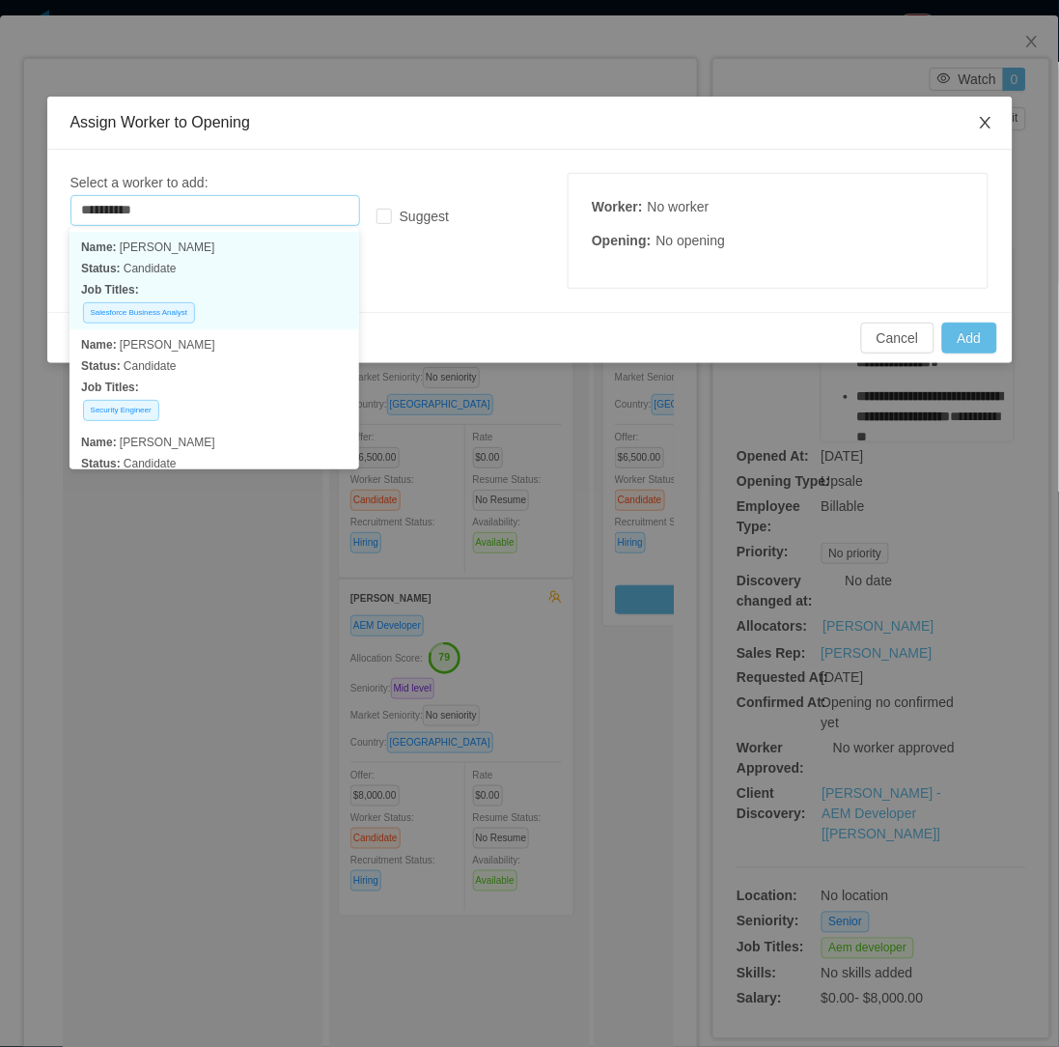
type input "**********"
click at [982, 122] on icon "icon: close" at bounding box center [985, 122] width 15 height 15
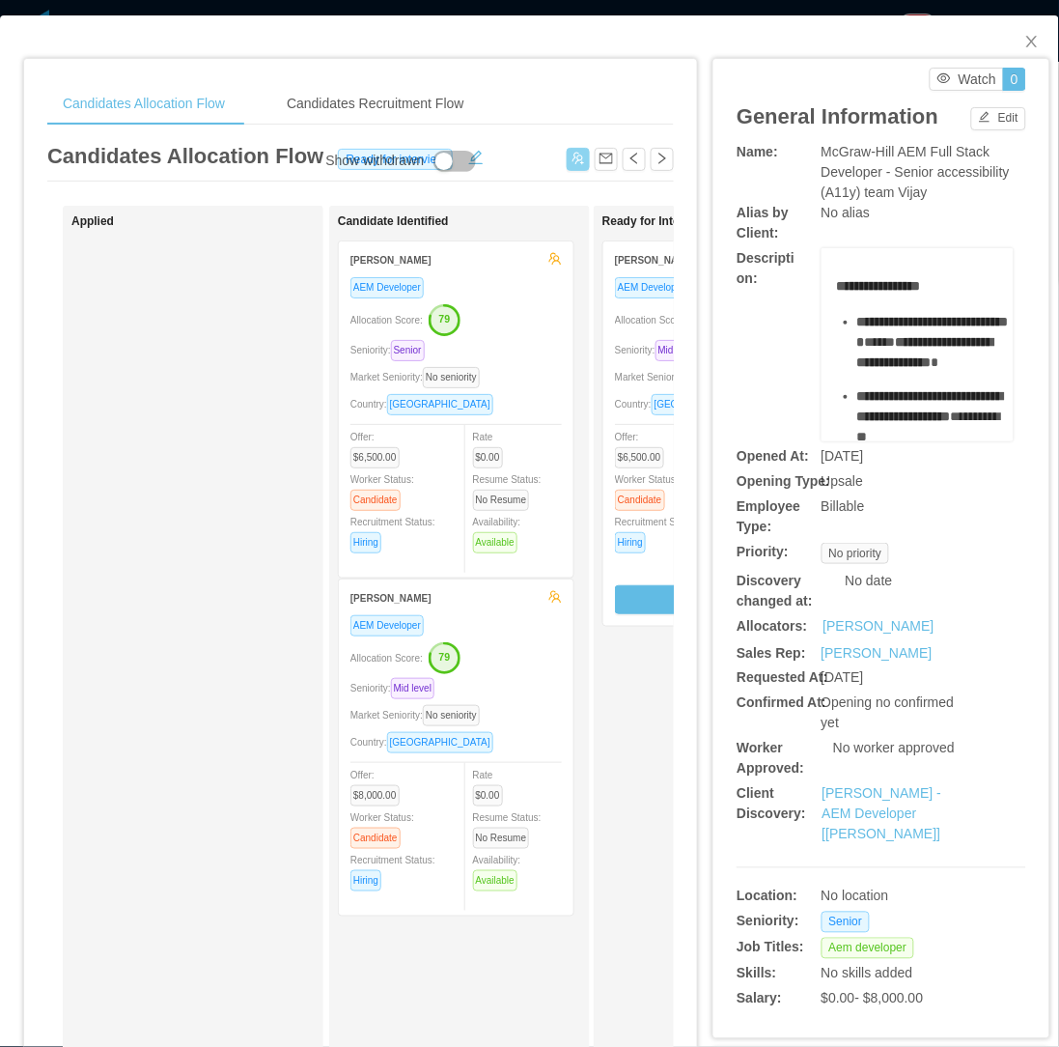
click at [622, 332] on div "Allocation Score: 79" at bounding box center [720, 318] width 211 height 31
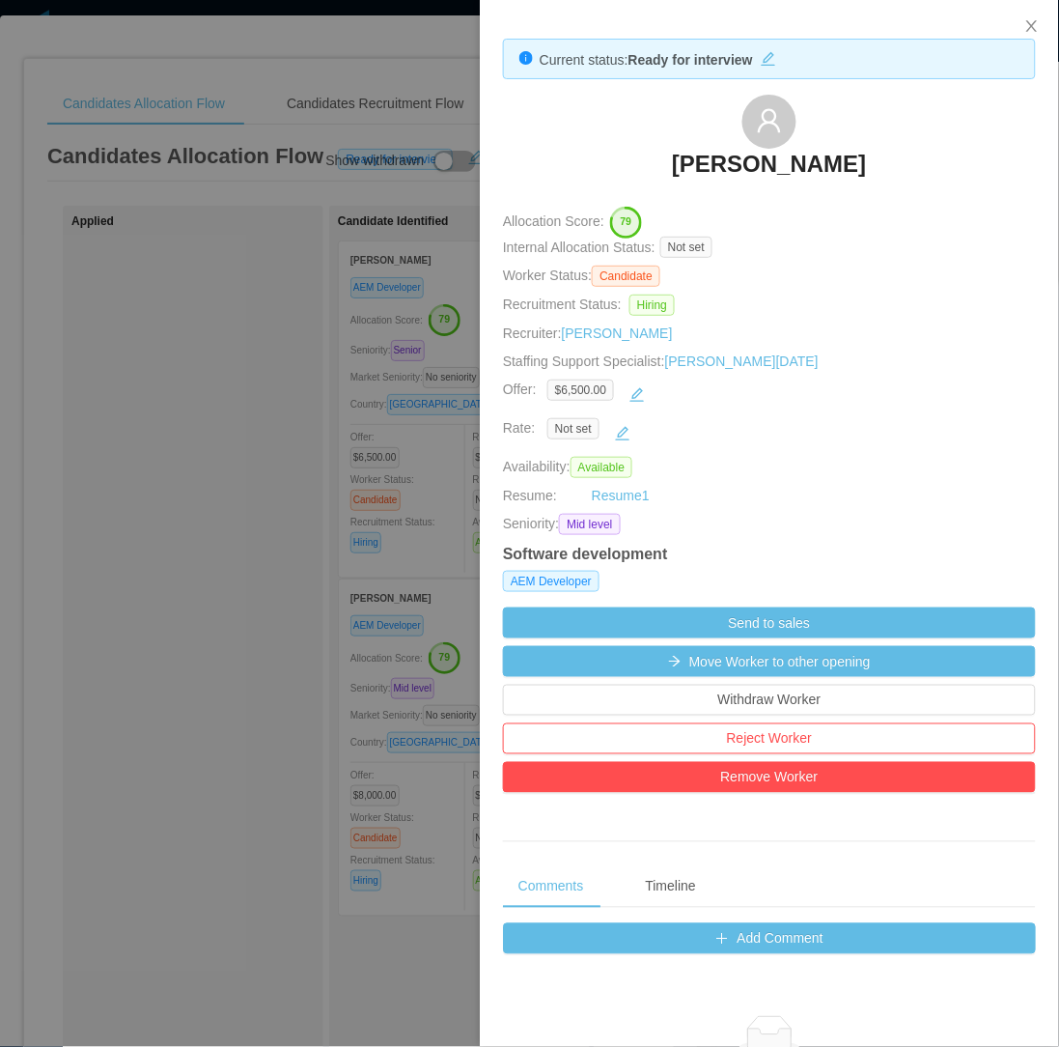
drag, startPoint x: 736, startPoint y: 147, endPoint x: 863, endPoint y: 161, distance: 128.3
click at [863, 161] on div "Dennis Bonilla" at bounding box center [769, 143] width 533 height 97
copy h3 "Dennis Bonilla"
click at [1025, 22] on icon "icon: close" at bounding box center [1032, 25] width 15 height 15
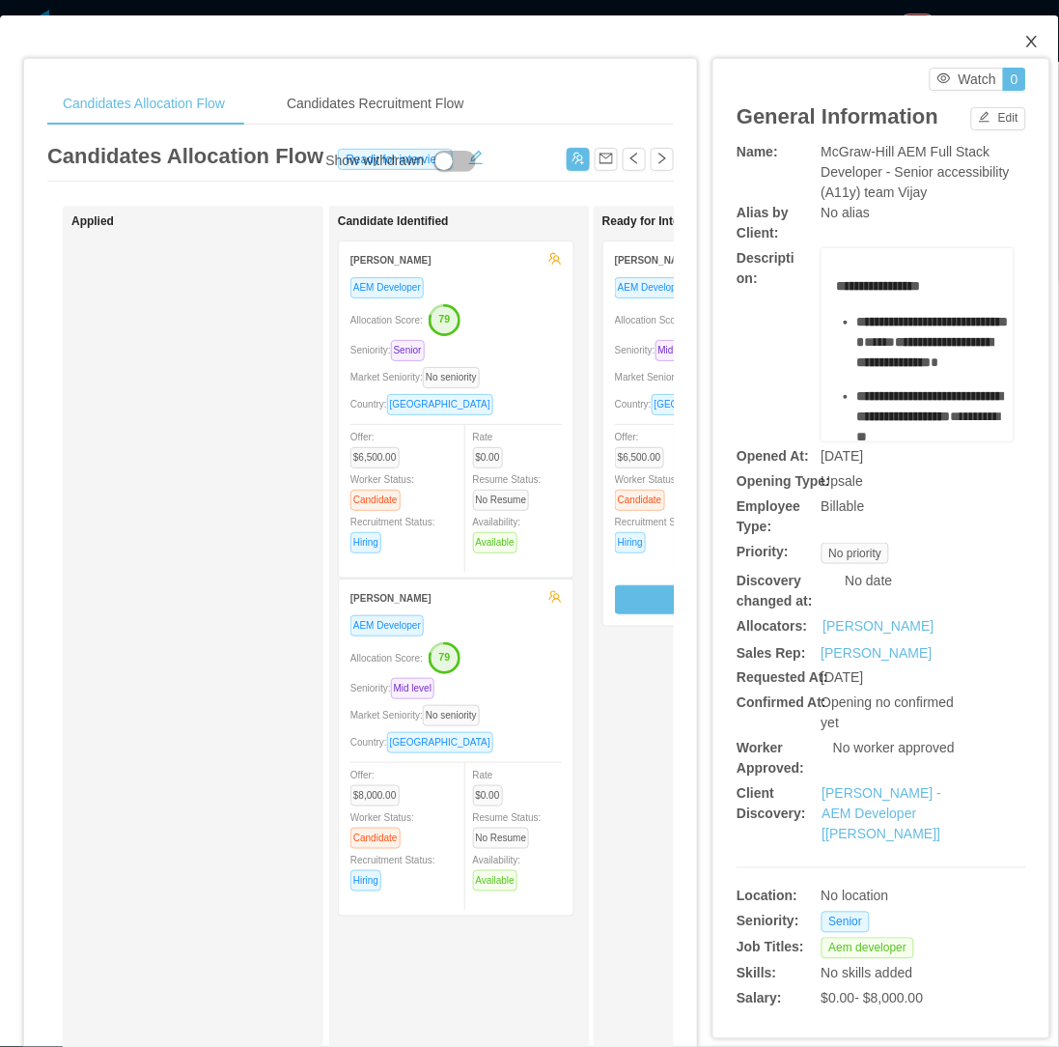
click at [1025, 35] on span "Close" at bounding box center [1032, 42] width 54 height 54
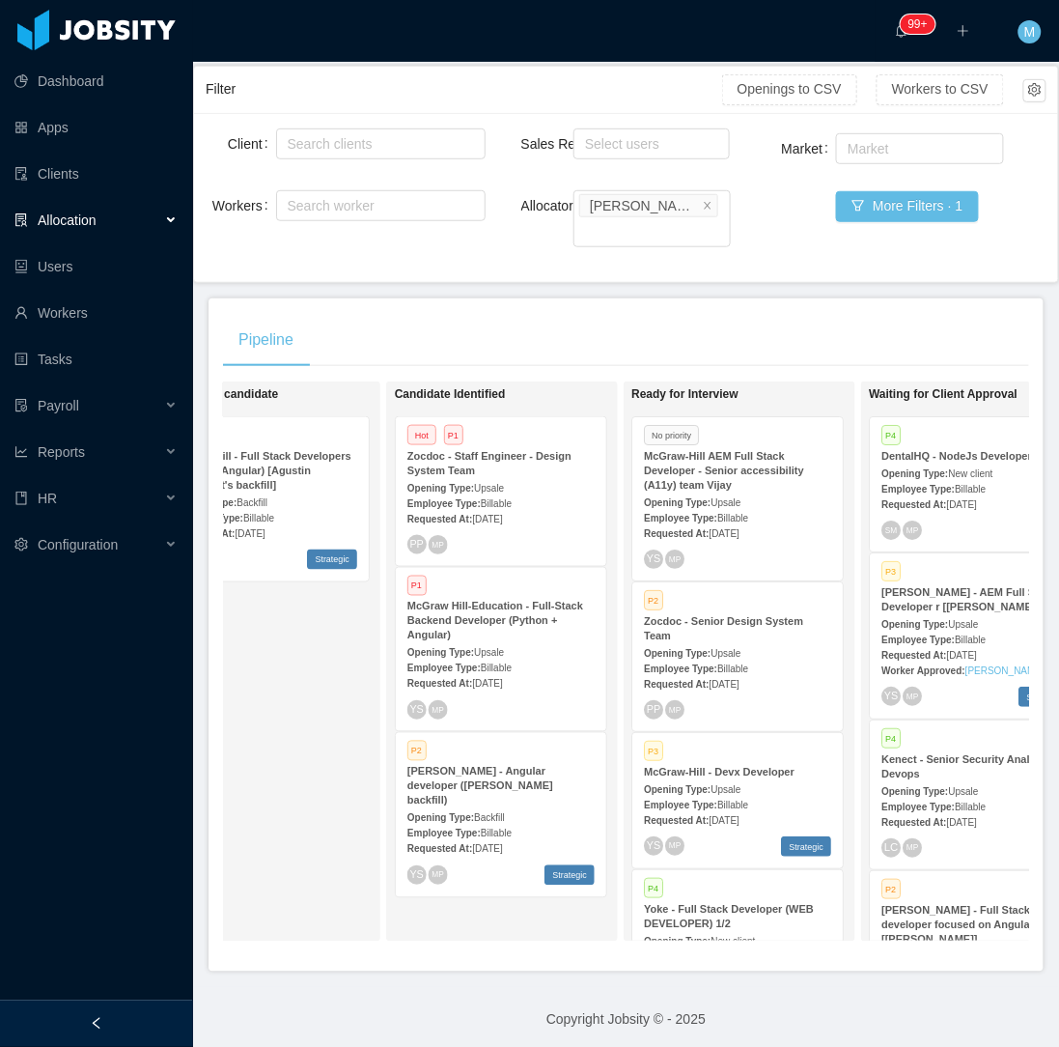
click at [151, 1018] on div at bounding box center [96, 1023] width 193 height 46
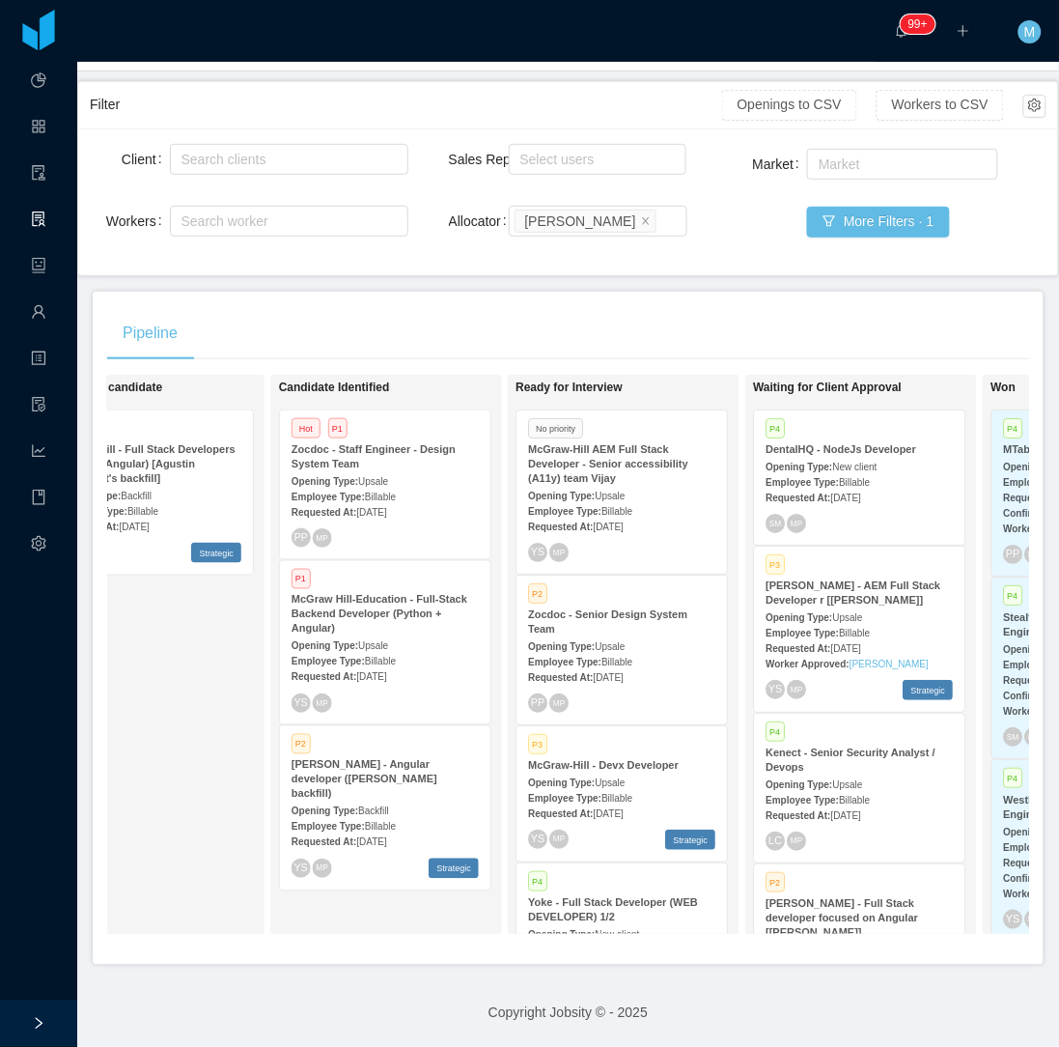
click at [208, 795] on div "Looking for candidate P2 McGraw-Hill - Full Stack Developers (Python + Angular)…" at bounding box center [177, 654] width 270 height 543
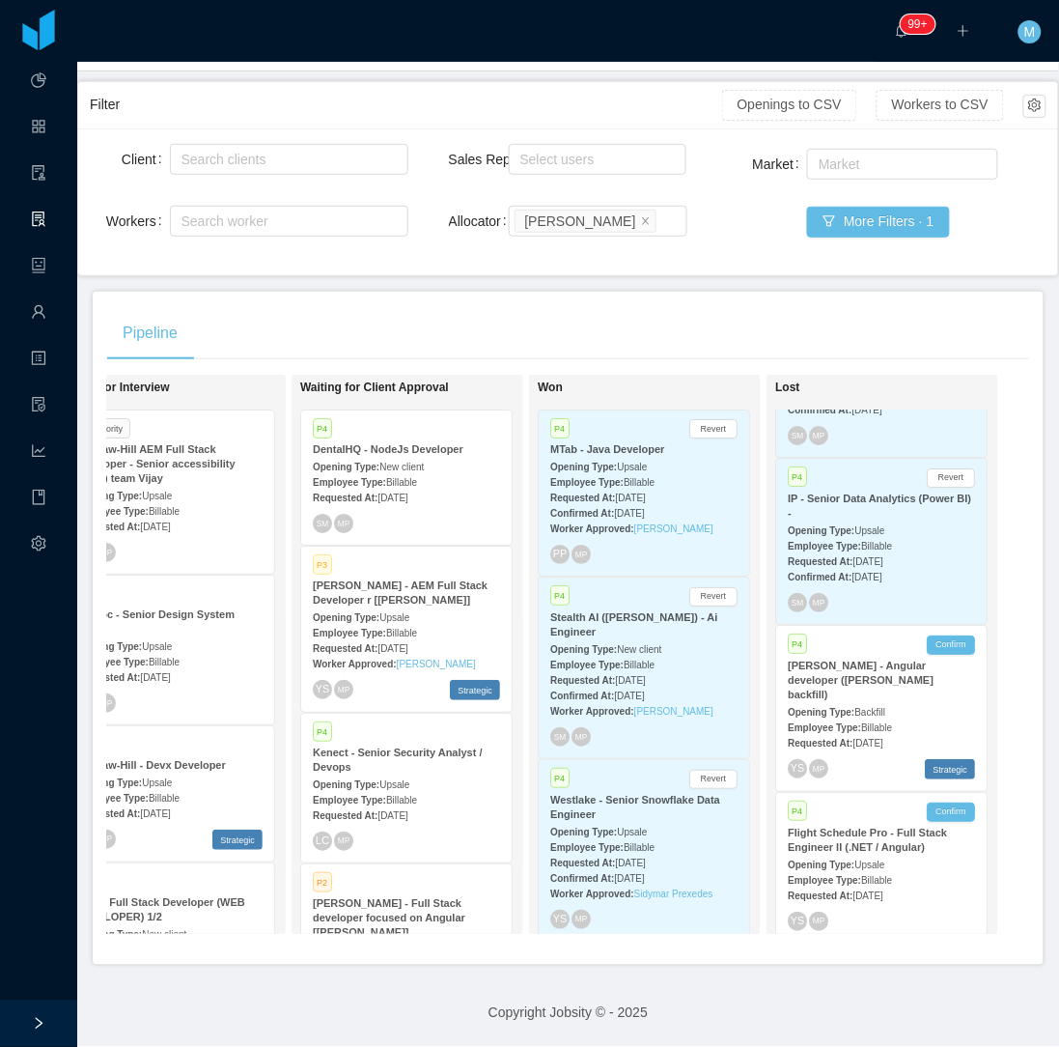
click at [819, 722] on strong "Employee Type:" at bounding box center [824, 727] width 73 height 11
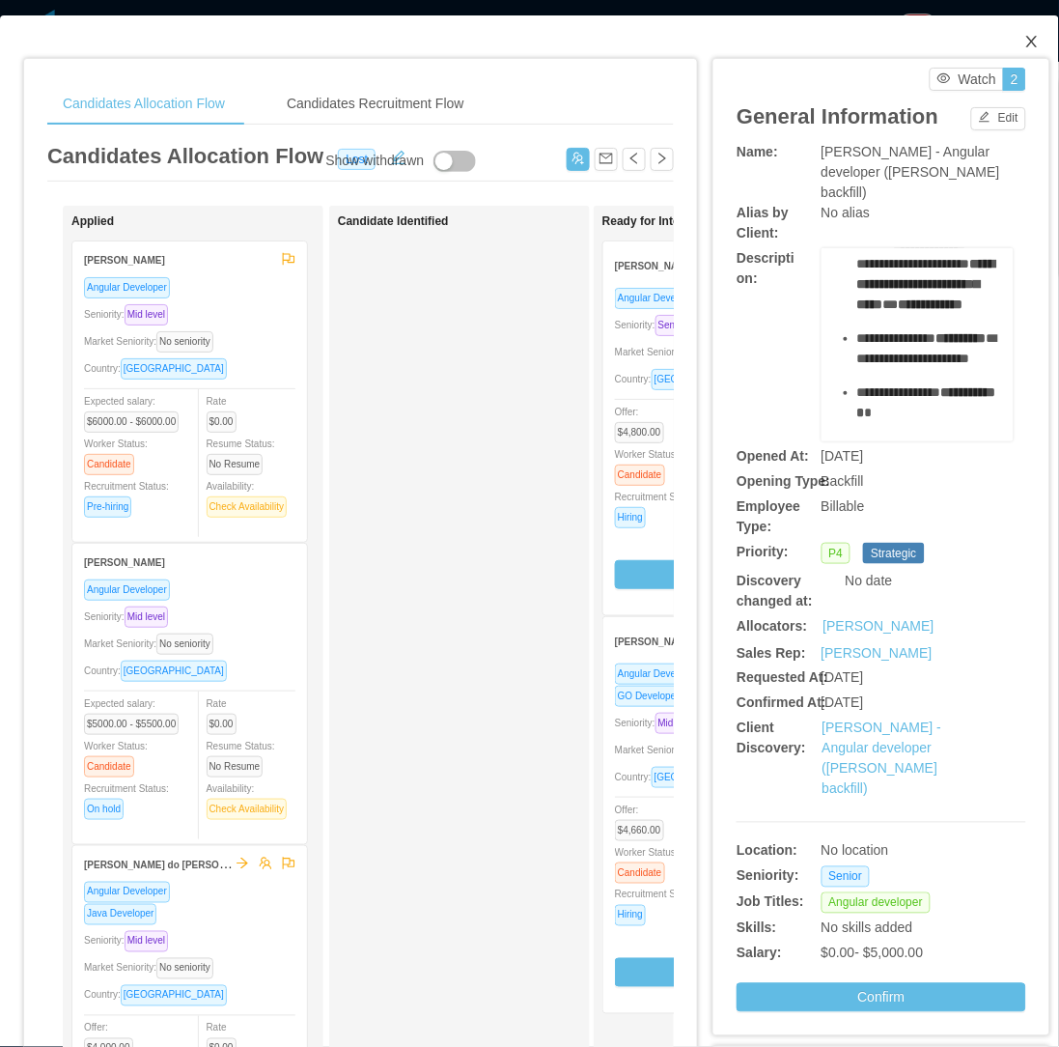
scroll to position [429, 0]
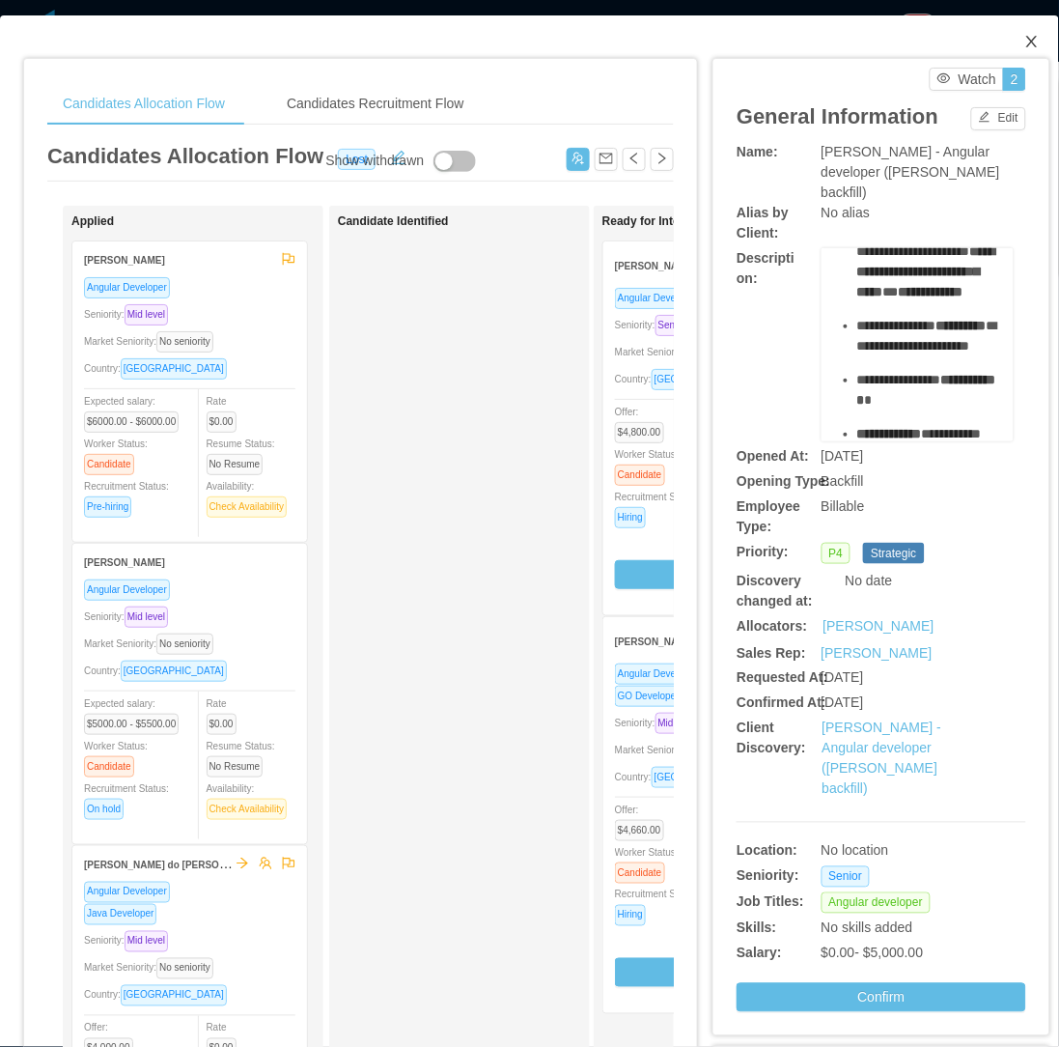
click at [1025, 42] on icon "icon: close" at bounding box center [1032, 41] width 15 height 15
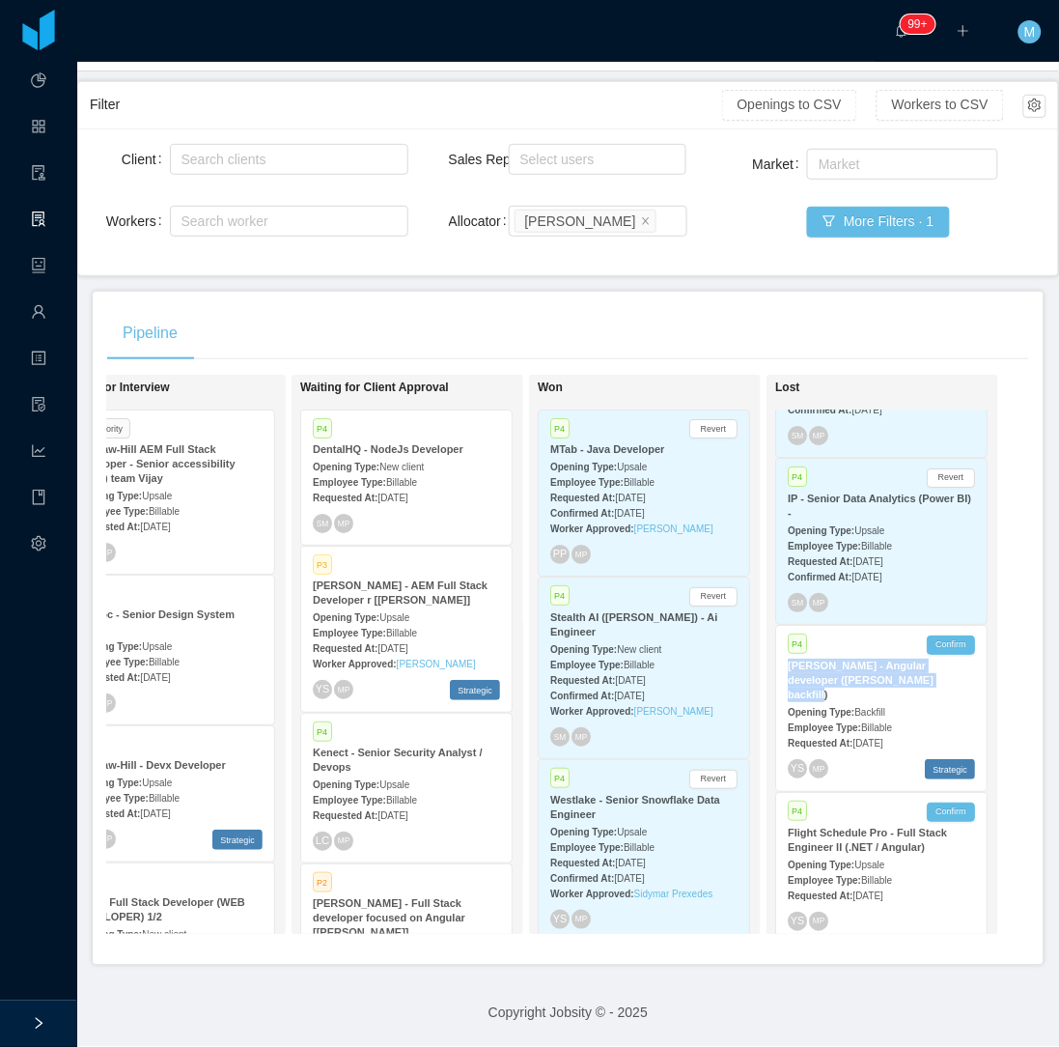
click at [1011, 632] on div "On Hold Looking for candidate P2 McGraw-Hill - Full Stack Developers (Python + …" at bounding box center [568, 663] width 922 height 576
click at [930, 635] on button "Confirm" at bounding box center [951, 644] width 48 height 19
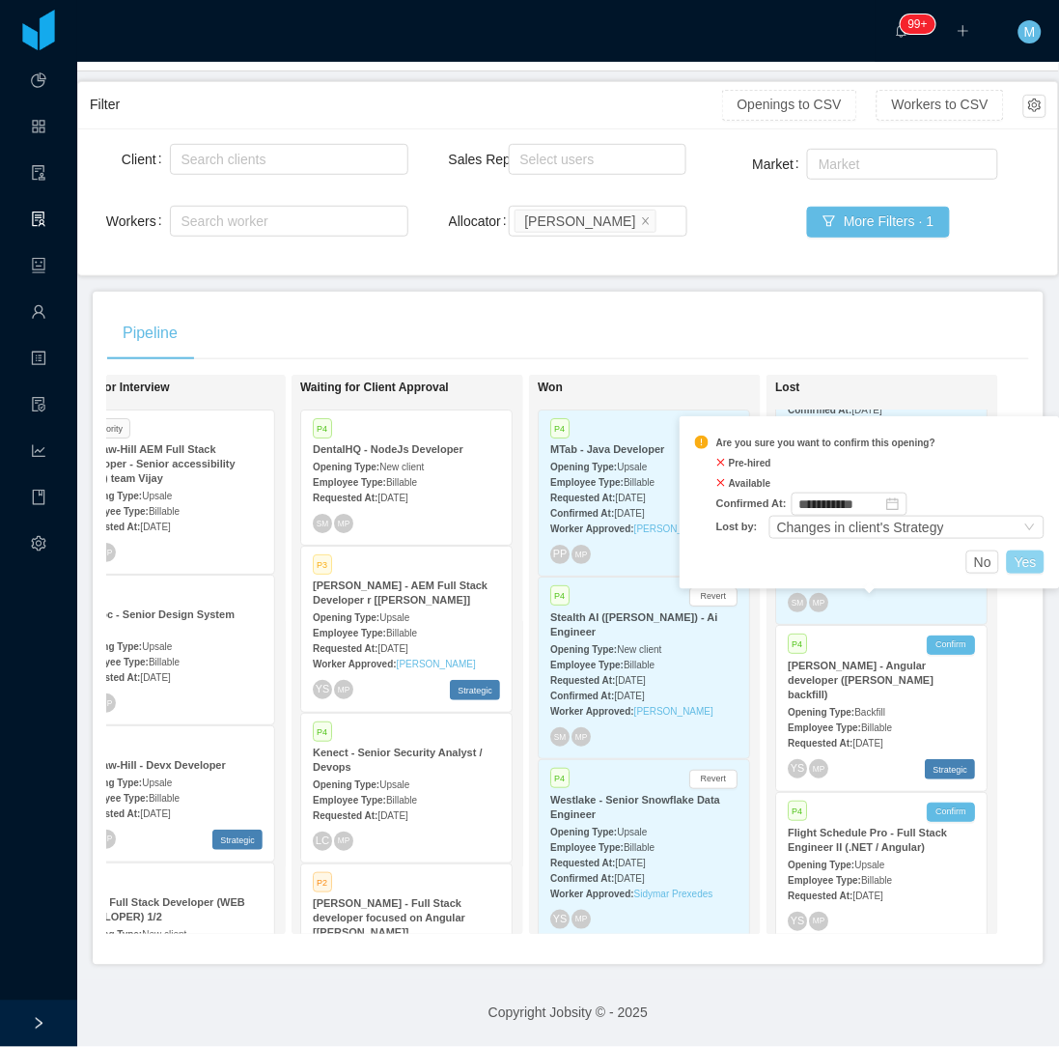
click at [1012, 554] on button "Yes" at bounding box center [1026, 561] width 38 height 23
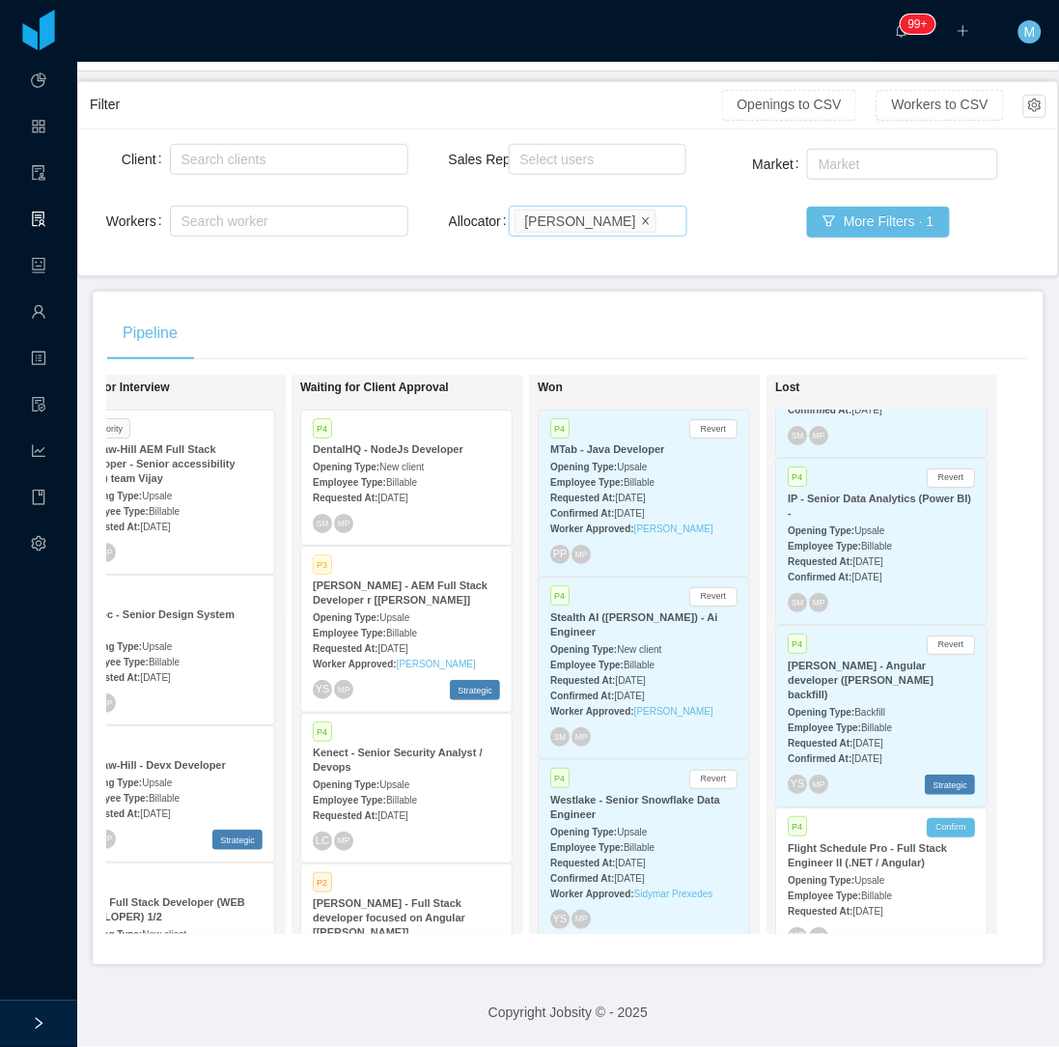
click at [641, 215] on icon "icon: close" at bounding box center [646, 220] width 10 height 10
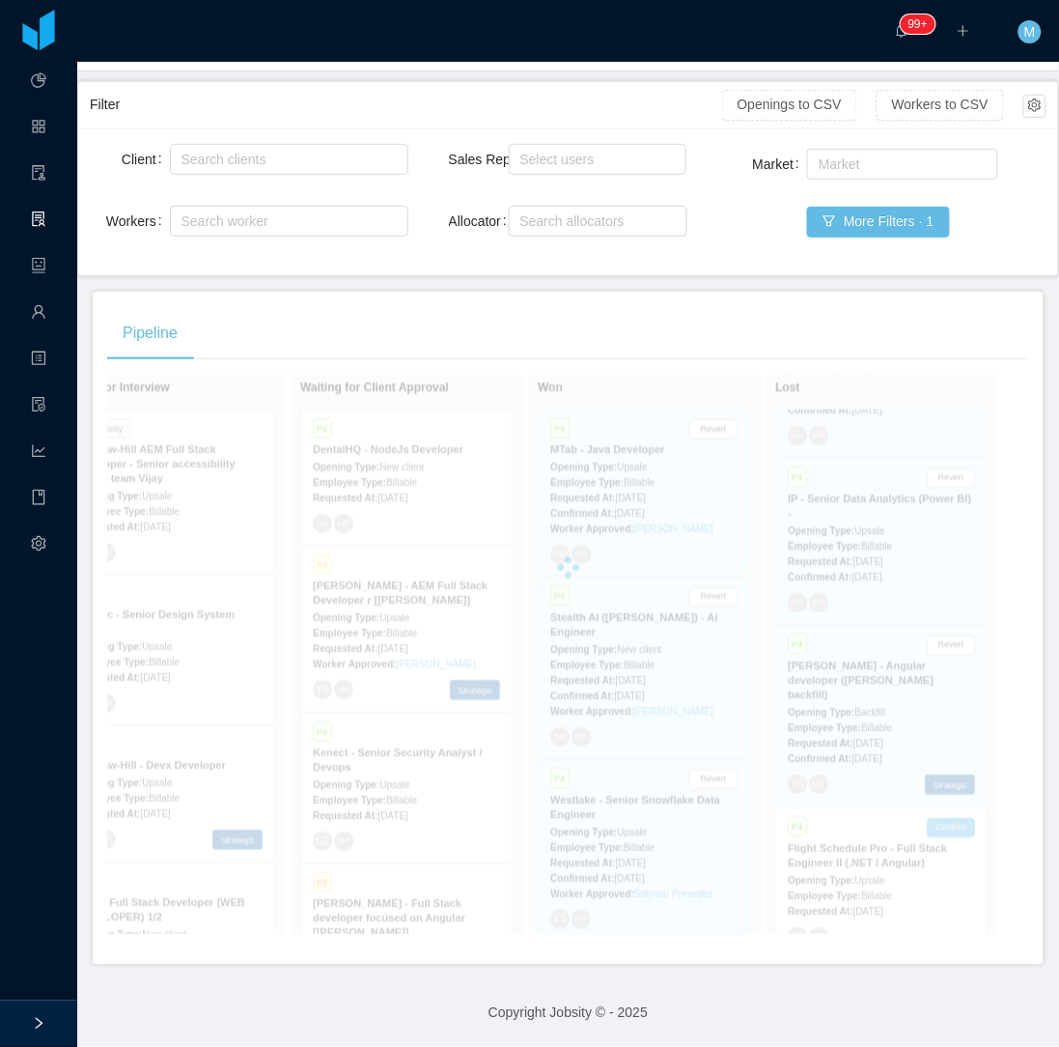
click at [464, 239] on div "Sales Rep Select users Allocator Search allocators" at bounding box center [568, 202] width 239 height 124
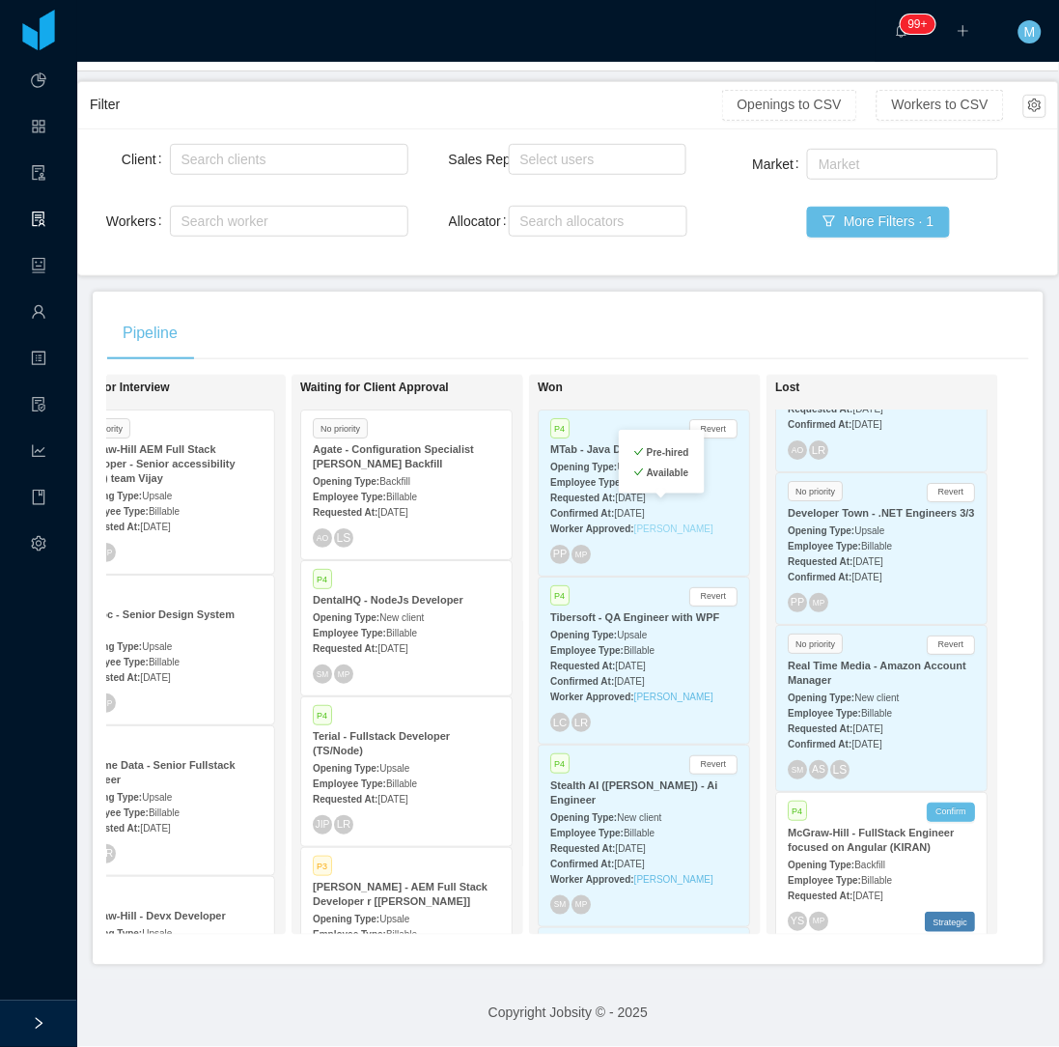
scroll to position [5805, 0]
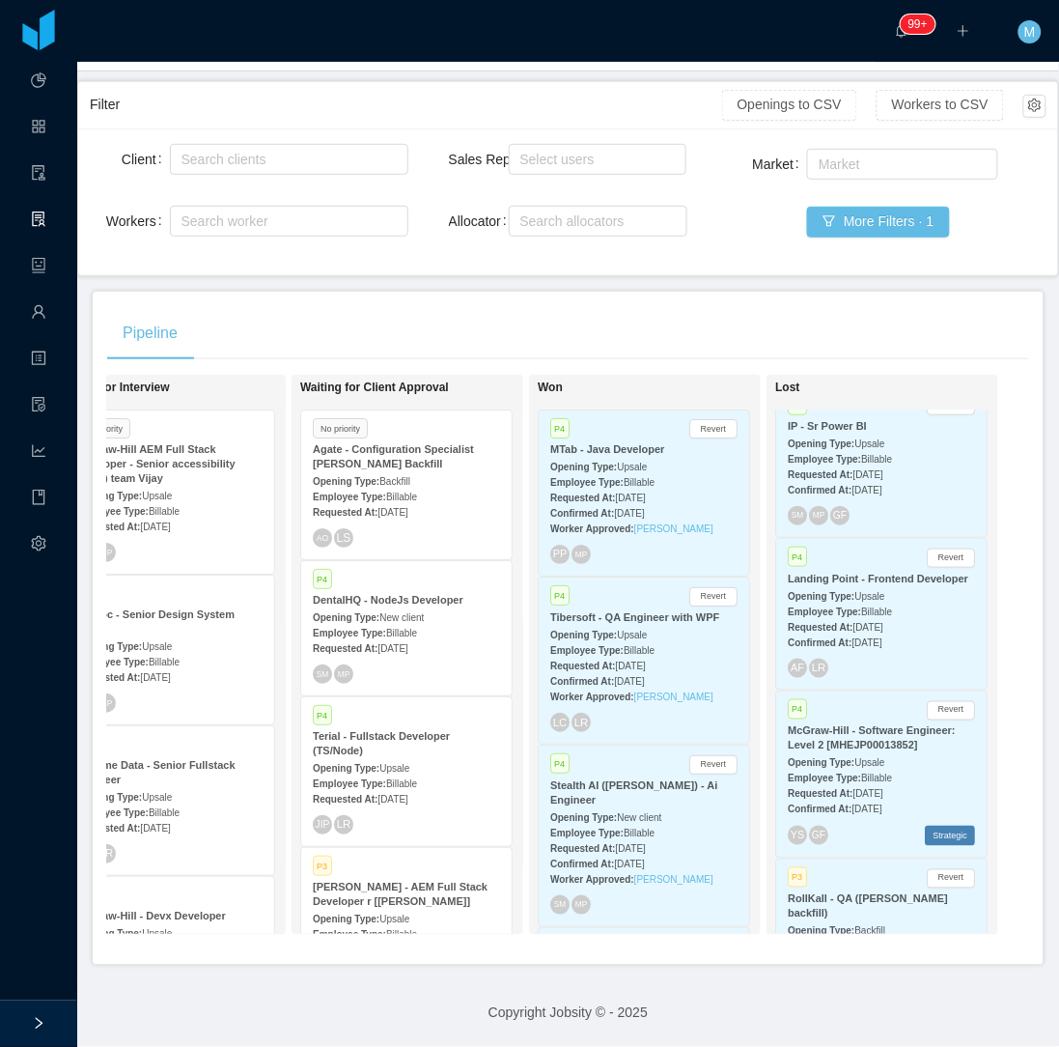
click at [893, 725] on strong "McGraw-Hill - Software Engineer: Level 2 [MHEJP00013852]" at bounding box center [872, 738] width 168 height 26
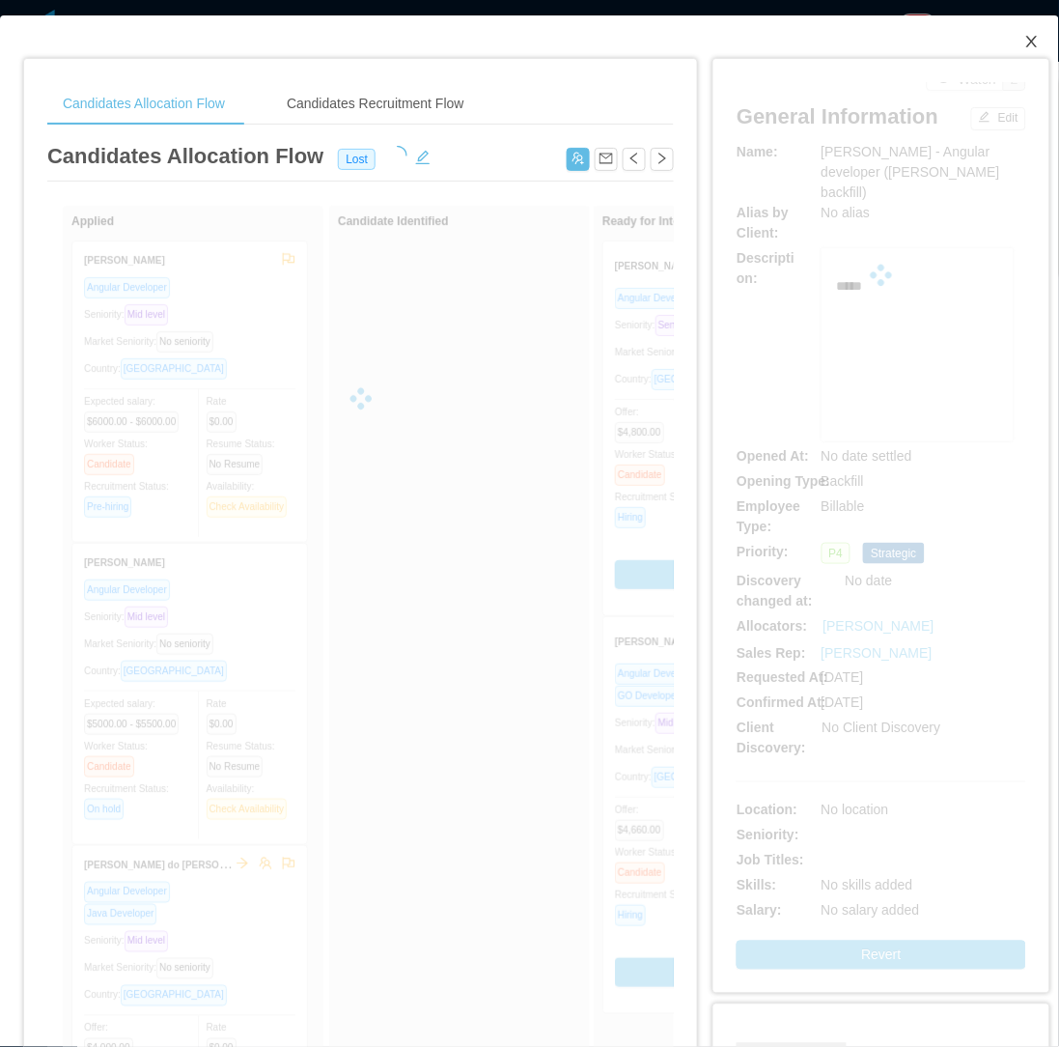
drag, startPoint x: 1012, startPoint y: 40, endPoint x: 900, endPoint y: 393, distance: 370.8
click at [1025, 45] on icon "icon: close" at bounding box center [1032, 41] width 15 height 15
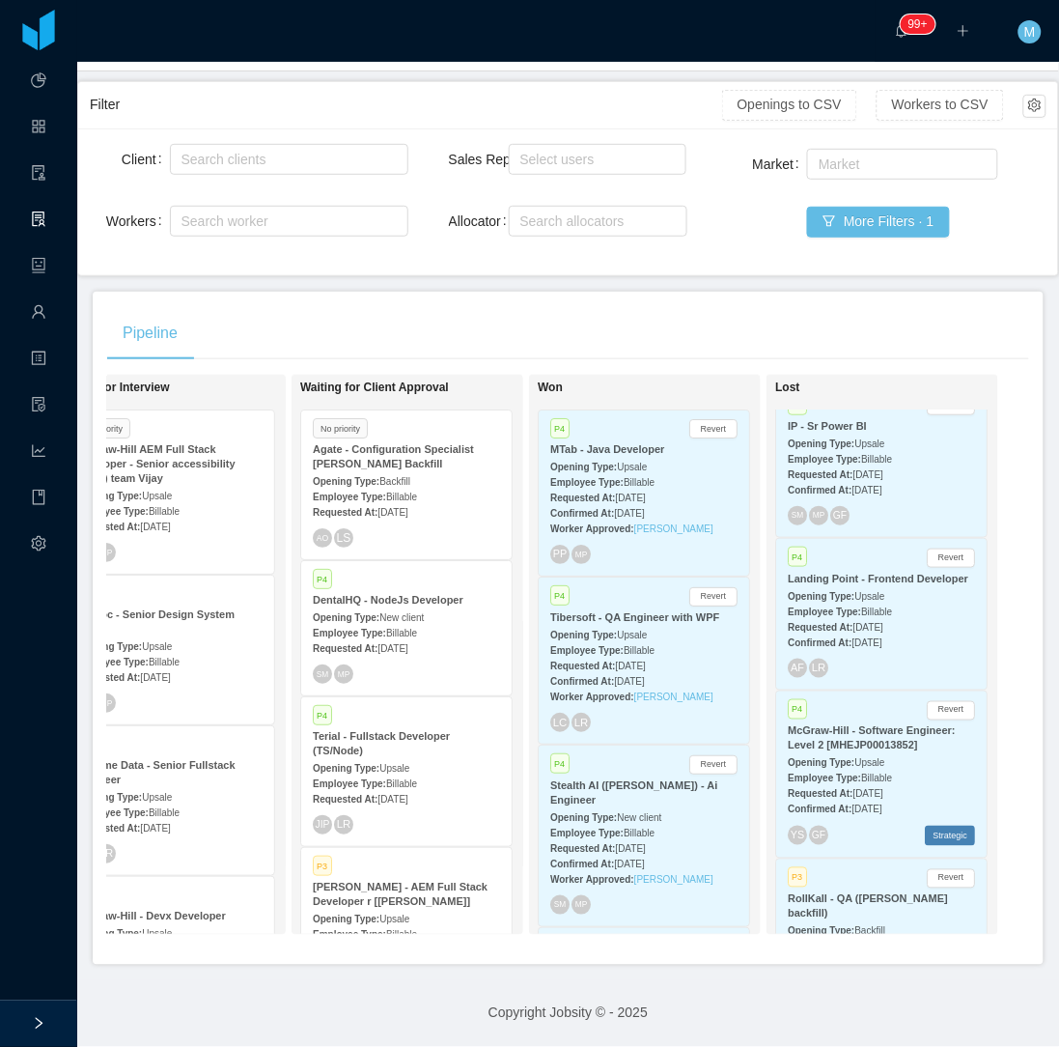
click at [801, 752] on div "Opening Type: Upsale" at bounding box center [881, 762] width 187 height 20
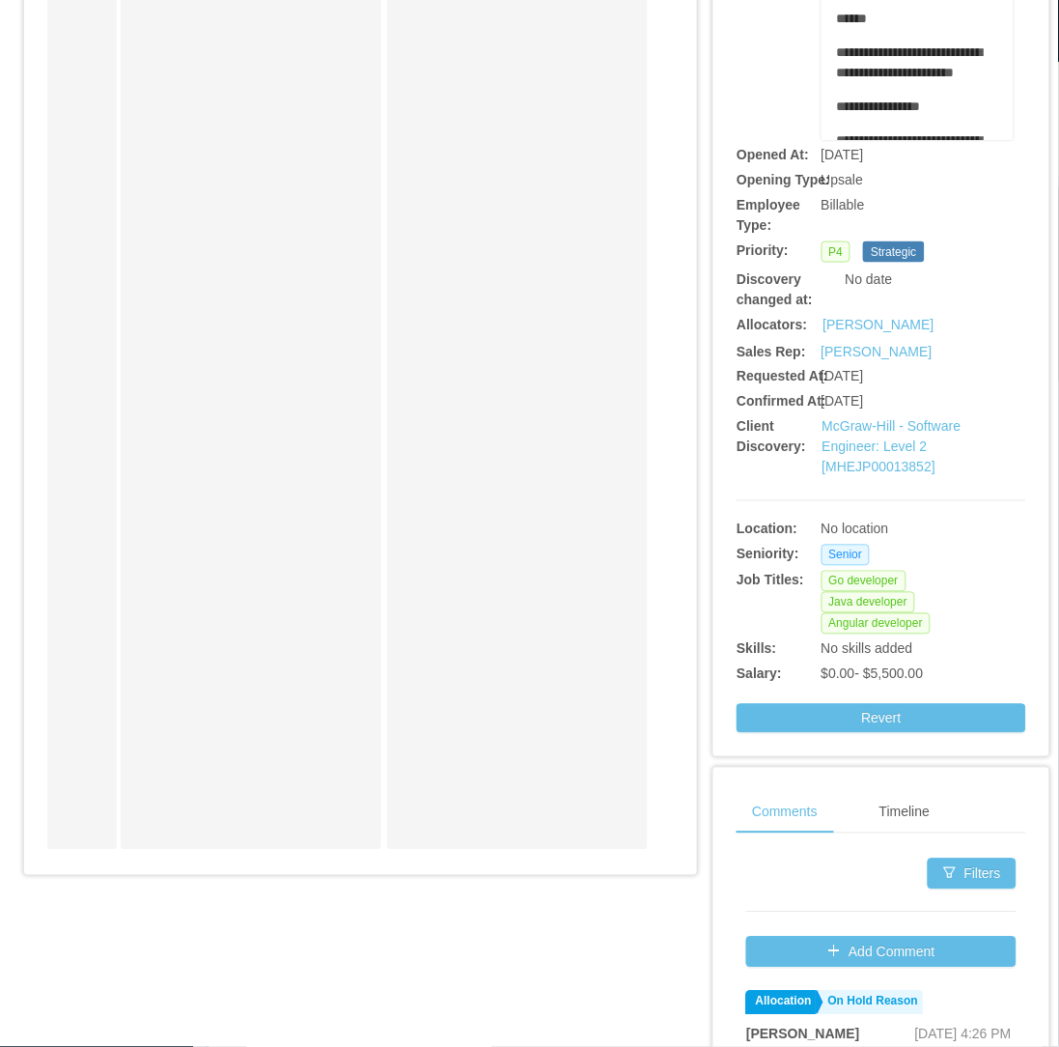
scroll to position [0, 1280]
click at [871, 825] on div "Timeline" at bounding box center [904, 812] width 81 height 43
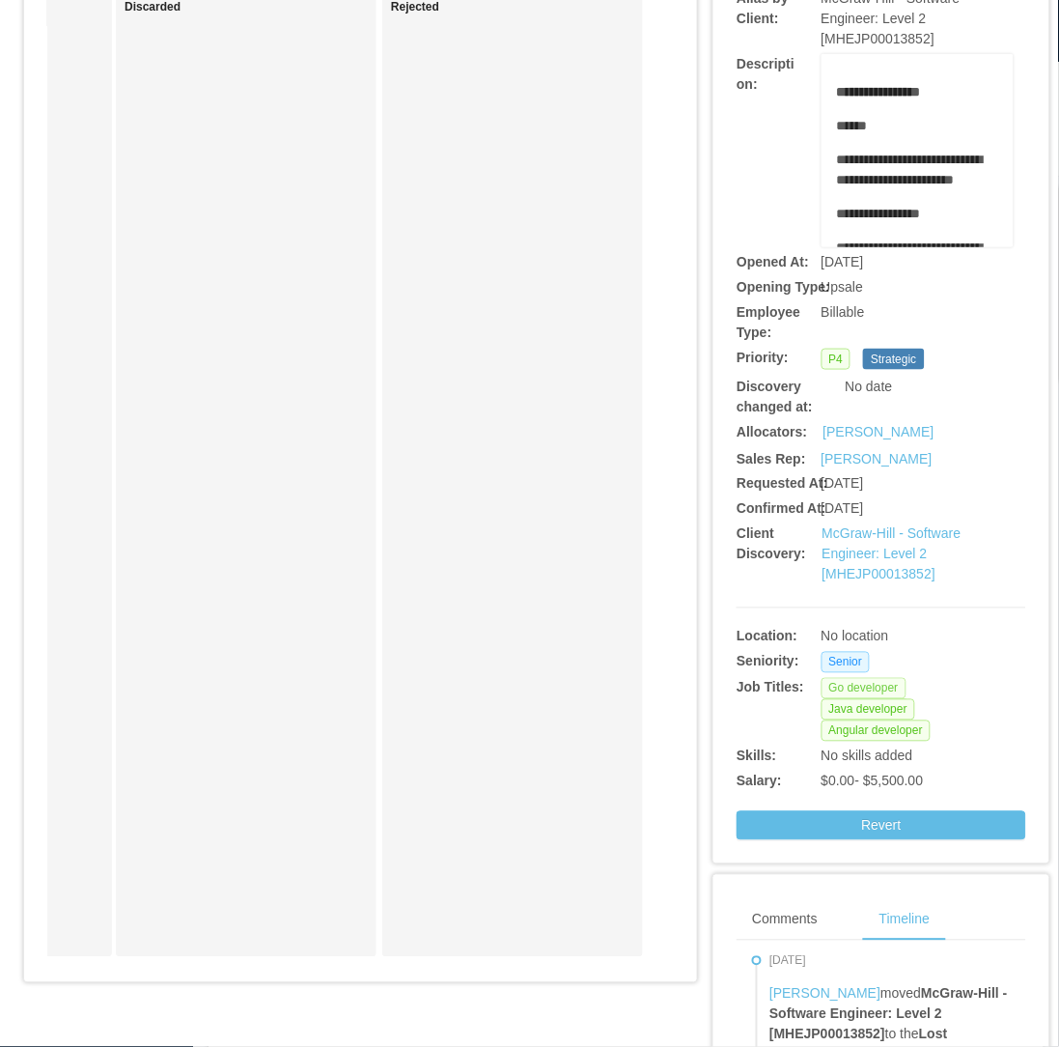
scroll to position [0, 0]
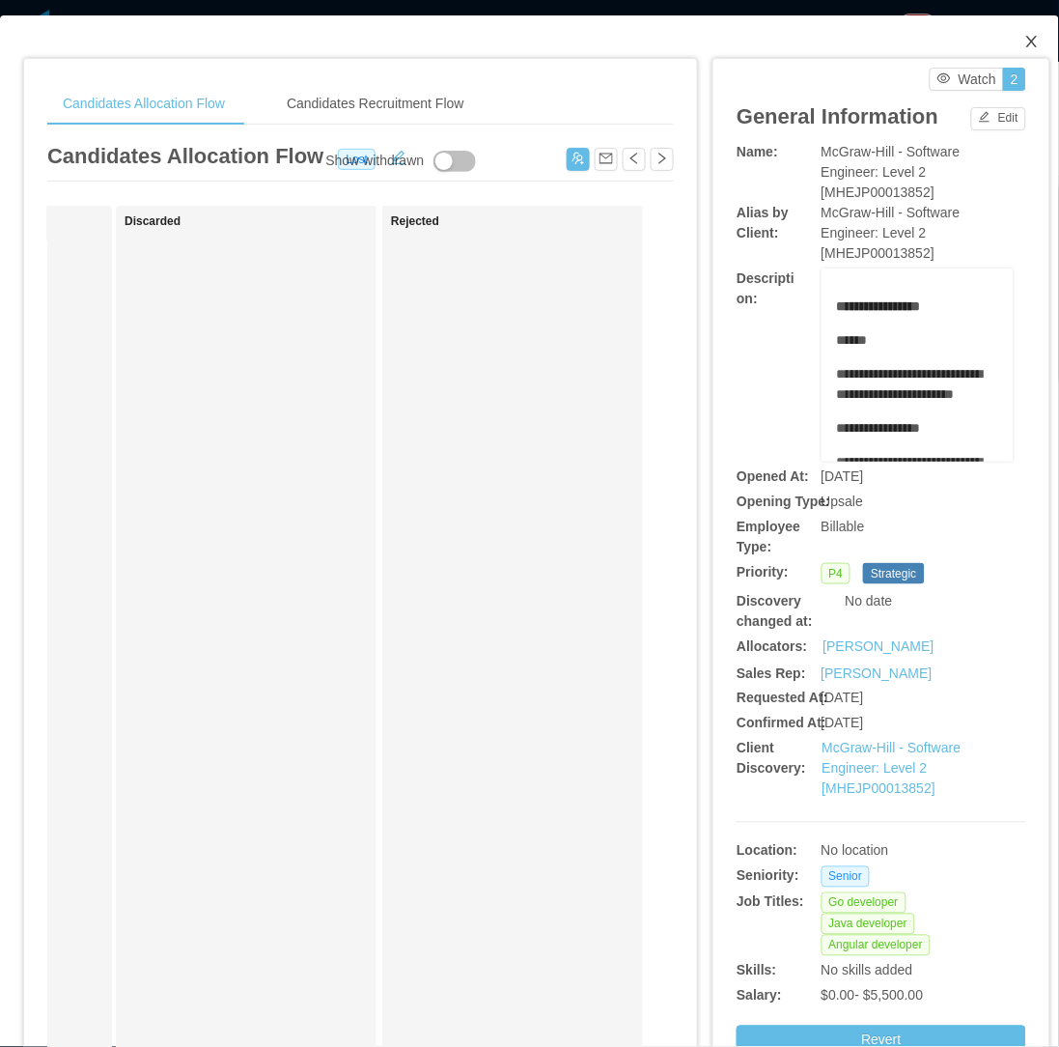
drag, startPoint x: 1015, startPoint y: 44, endPoint x: 735, endPoint y: 1, distance: 283.4
click at [1026, 45] on icon "icon: close" at bounding box center [1031, 42] width 11 height 12
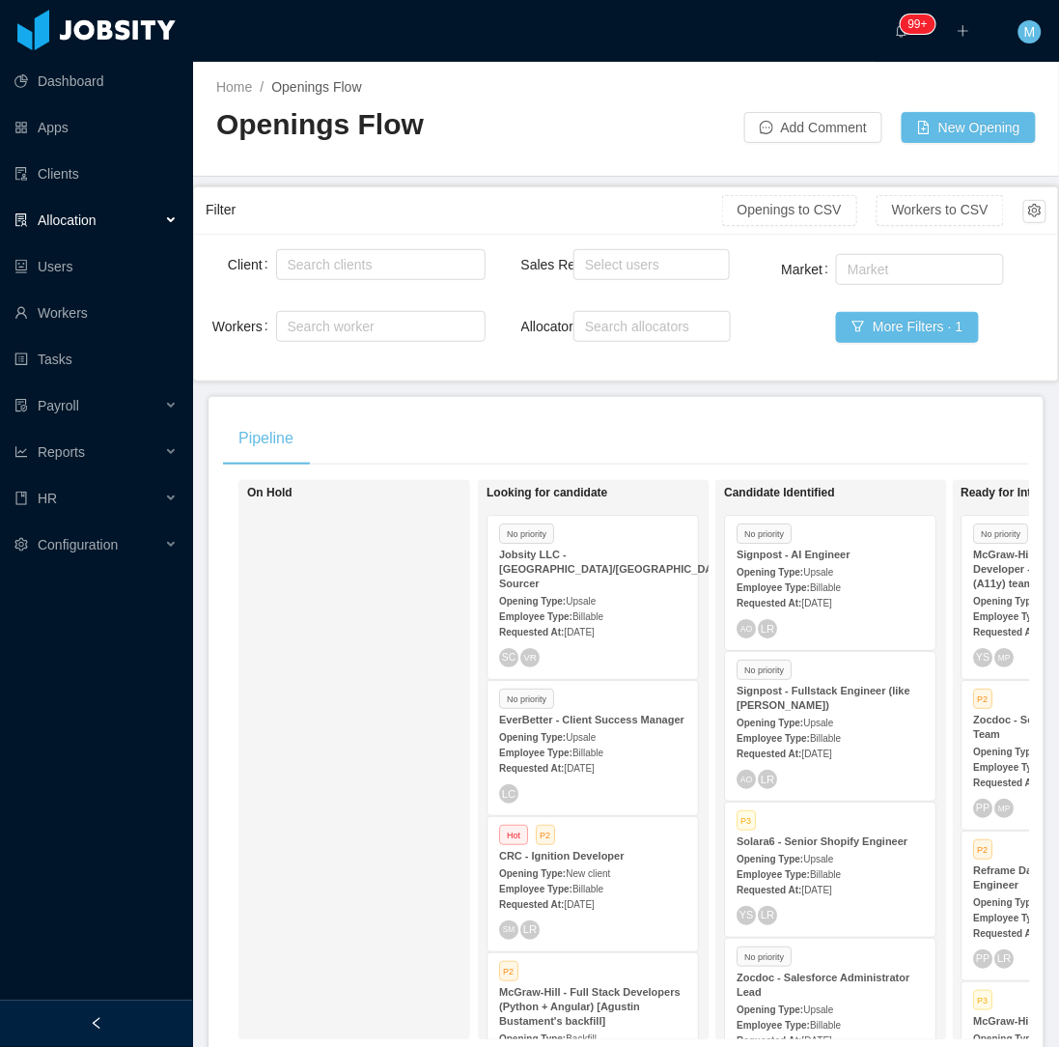
scroll to position [0, 143]
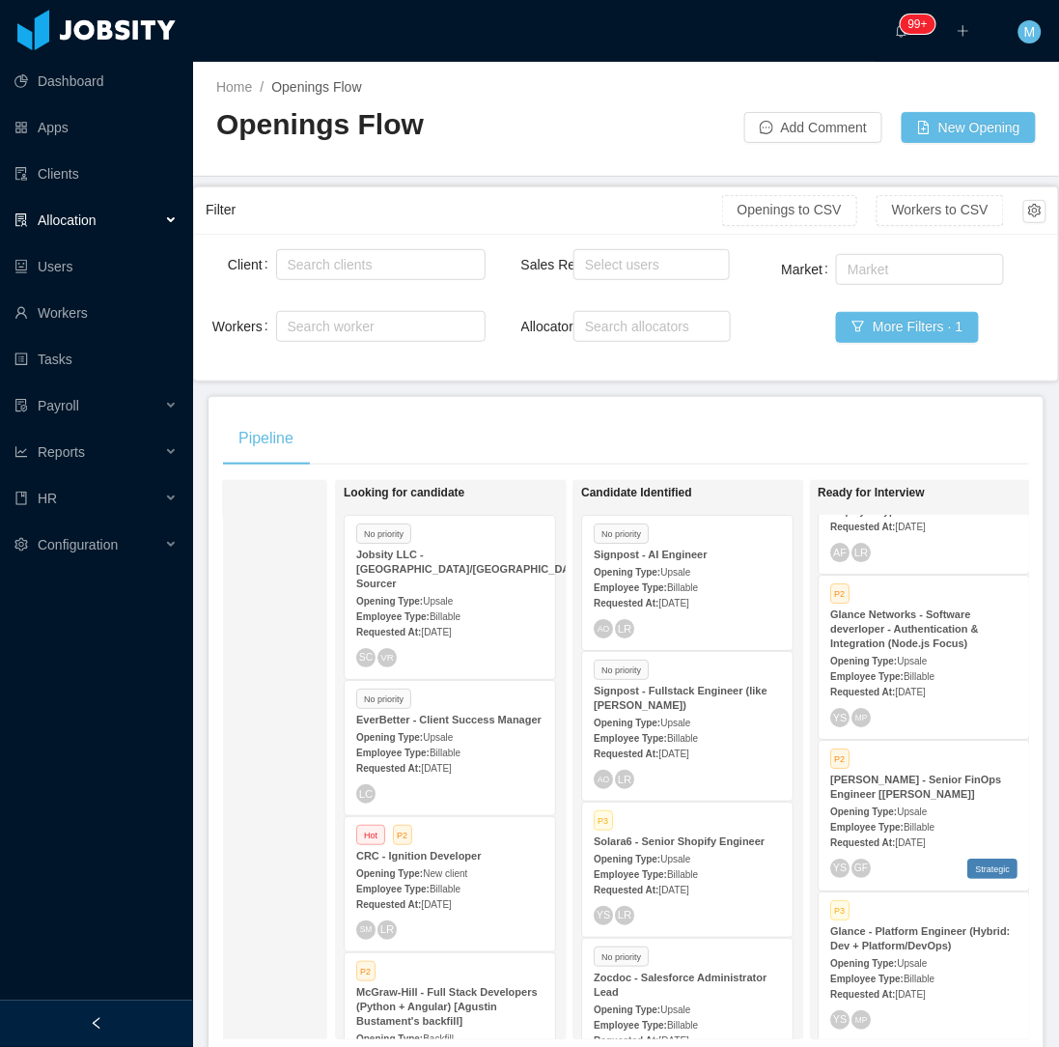
click at [938, 816] on div "Employee Type: Billable" at bounding box center [924, 826] width 187 height 20
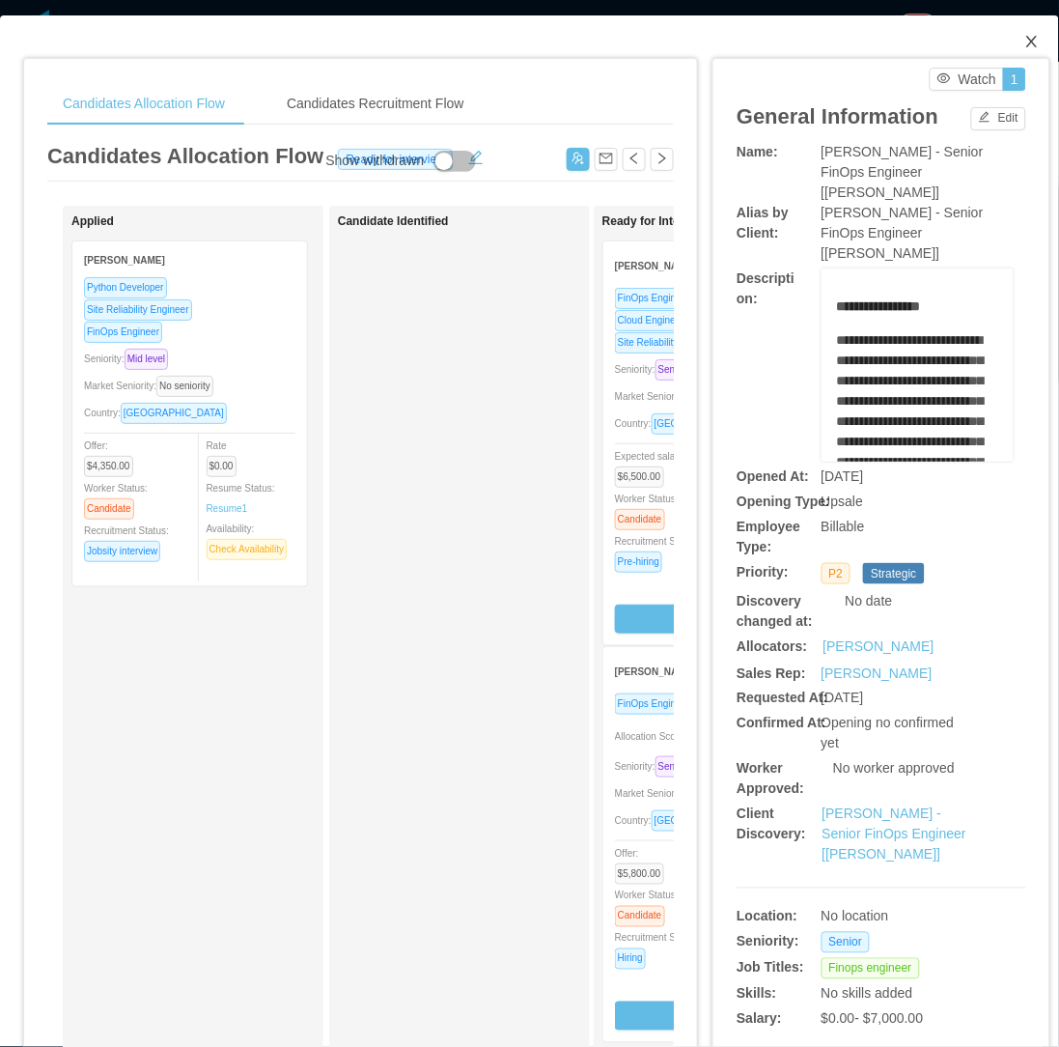
click at [1025, 45] on span "Close" at bounding box center [1032, 42] width 54 height 54
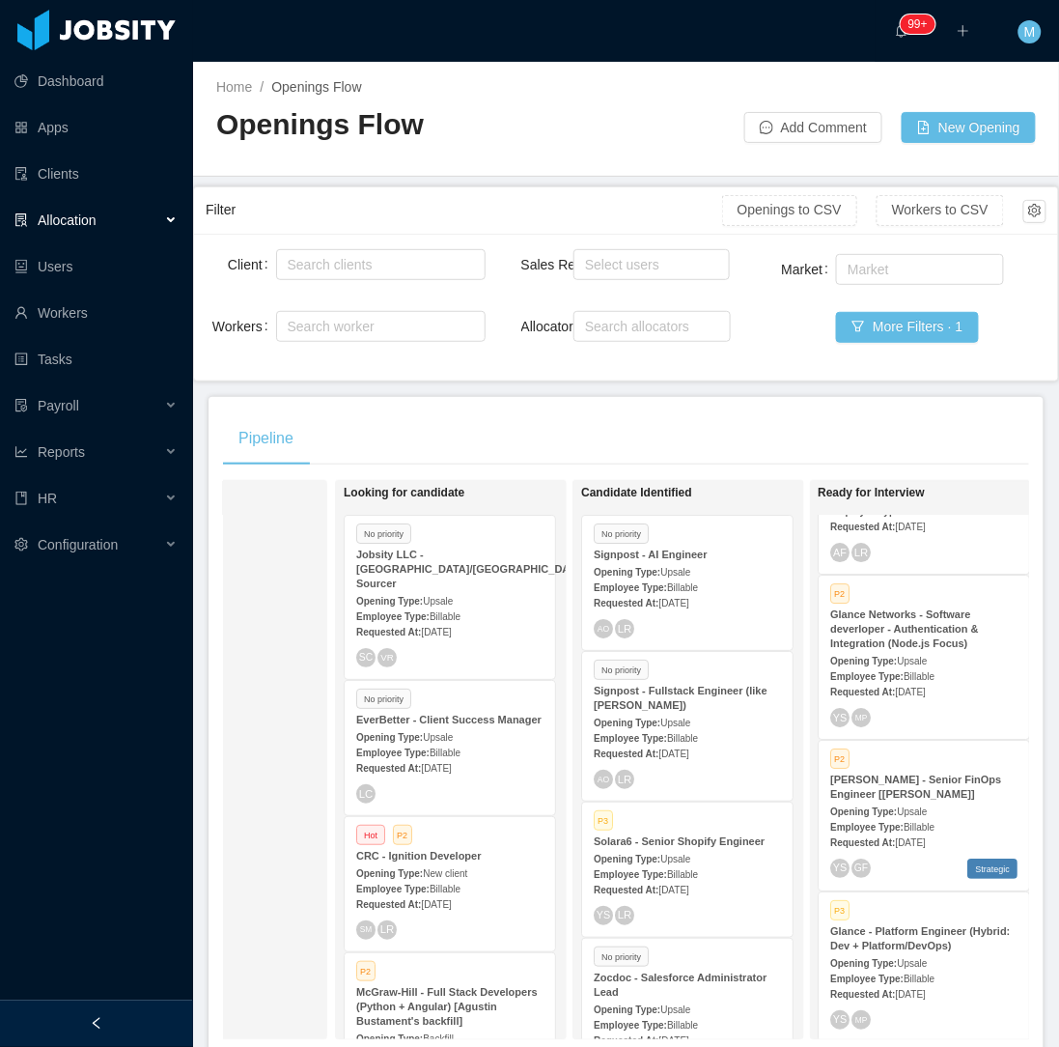
click at [872, 408] on div "Pipeline On Hold Looking for candidate No priority Jobsity LLC - India/Phillipp…" at bounding box center [626, 733] width 835 height 673
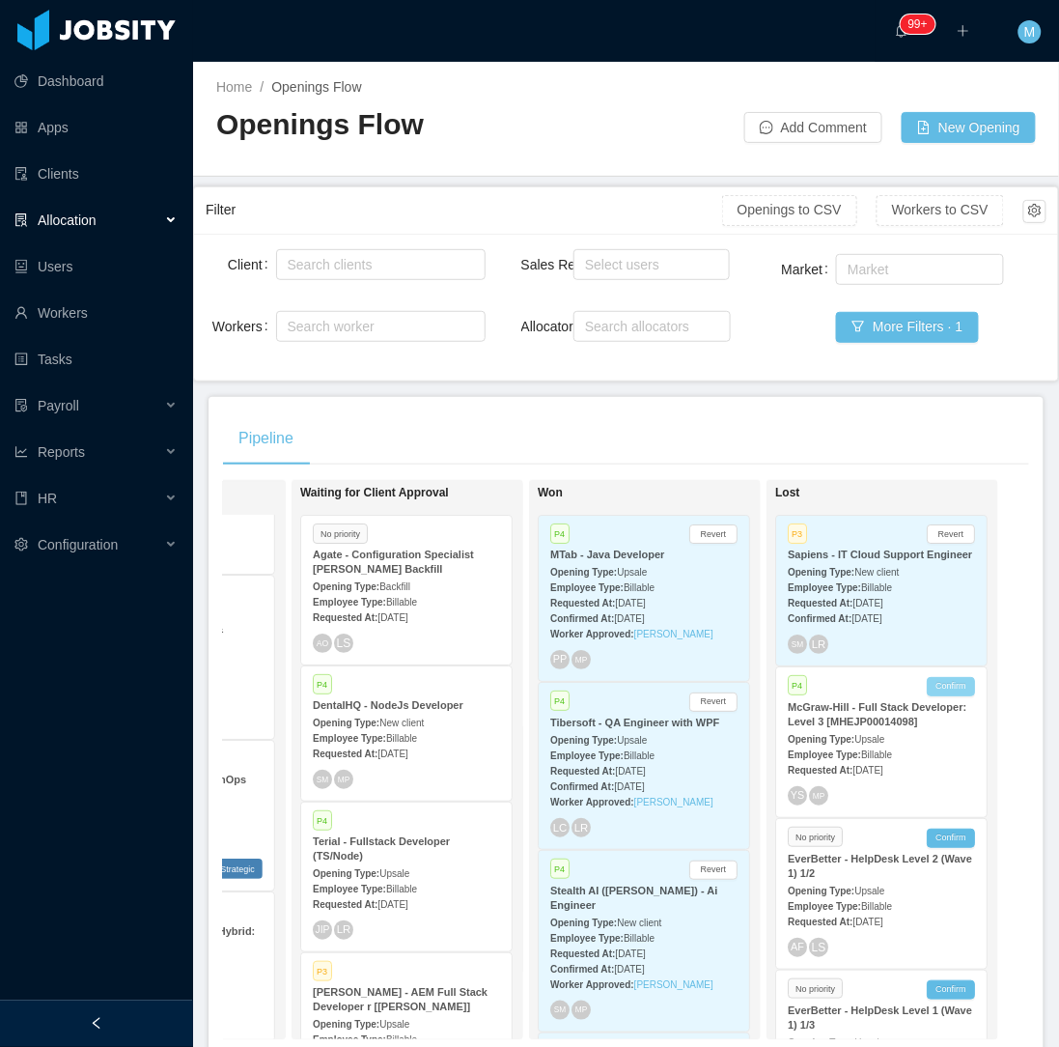
click at [942, 687] on button "Confirm" at bounding box center [951, 686] width 48 height 19
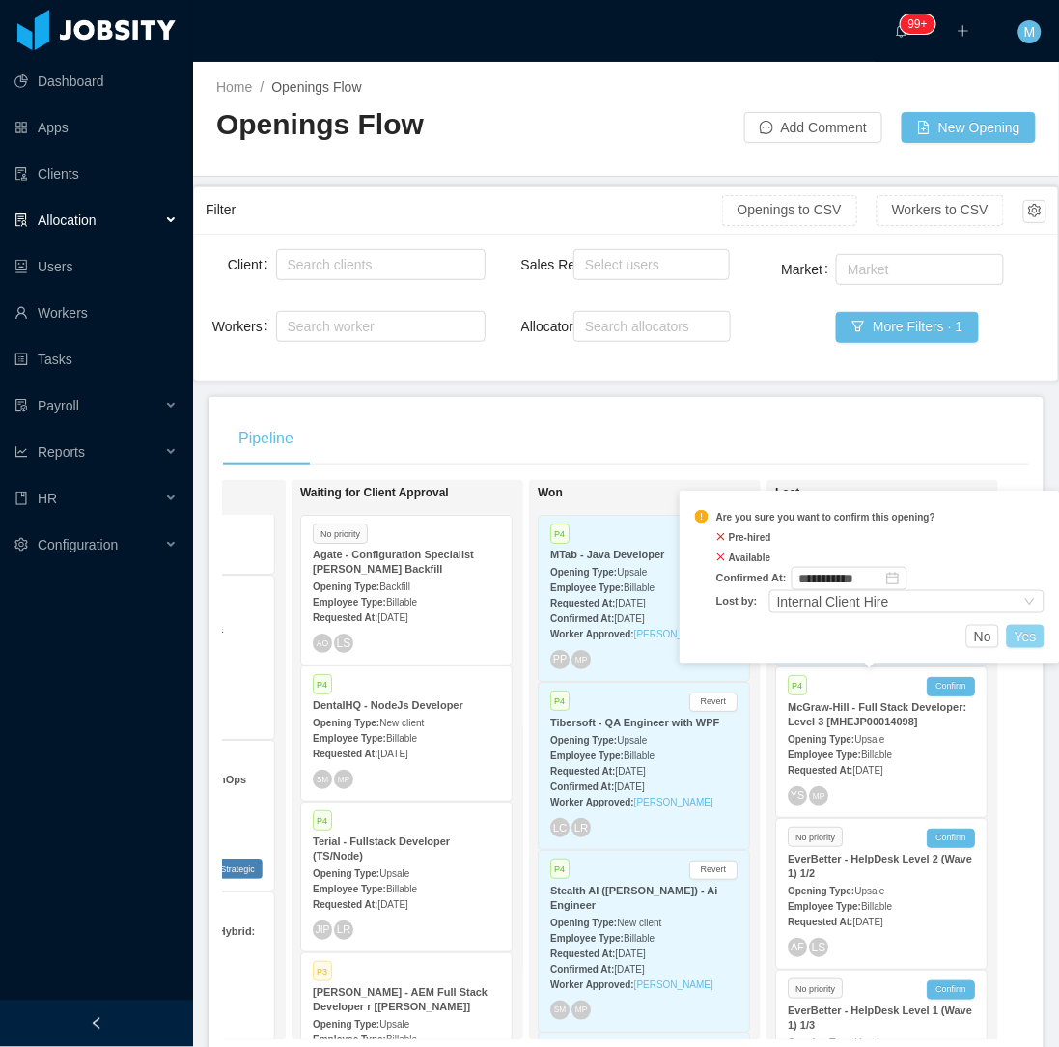
click at [1026, 630] on button "Yes" at bounding box center [1026, 636] width 38 height 23
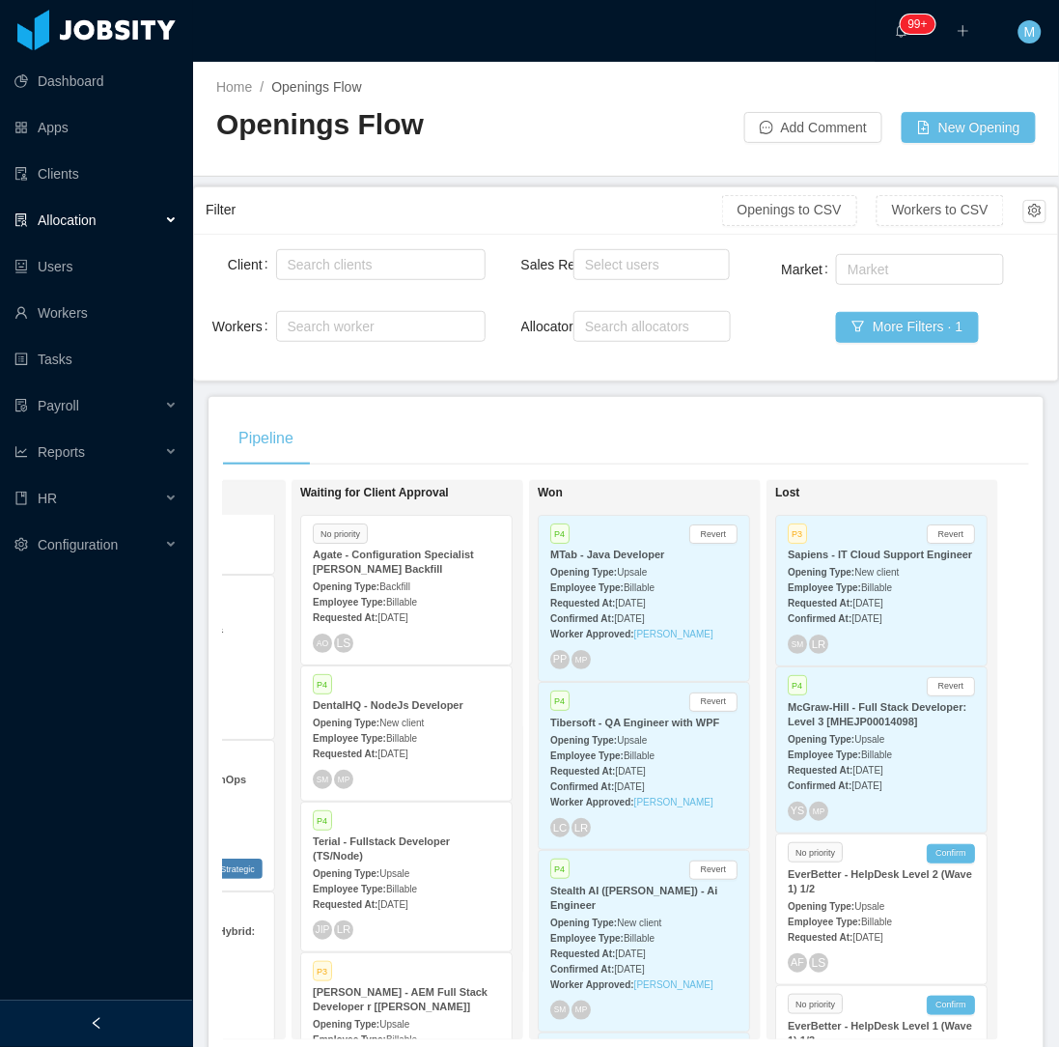
scroll to position [1512, 0]
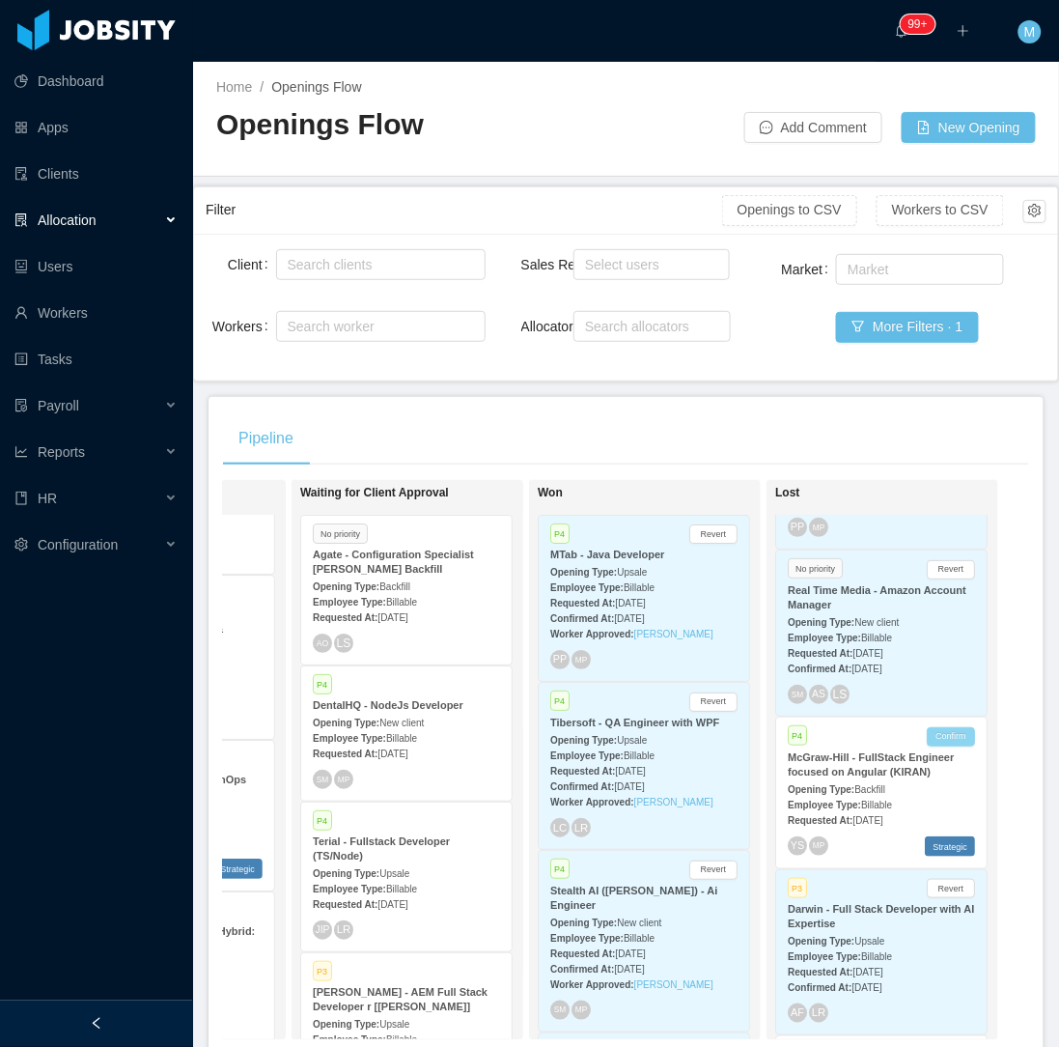
click at [932, 741] on button "Confirm" at bounding box center [951, 736] width 48 height 19
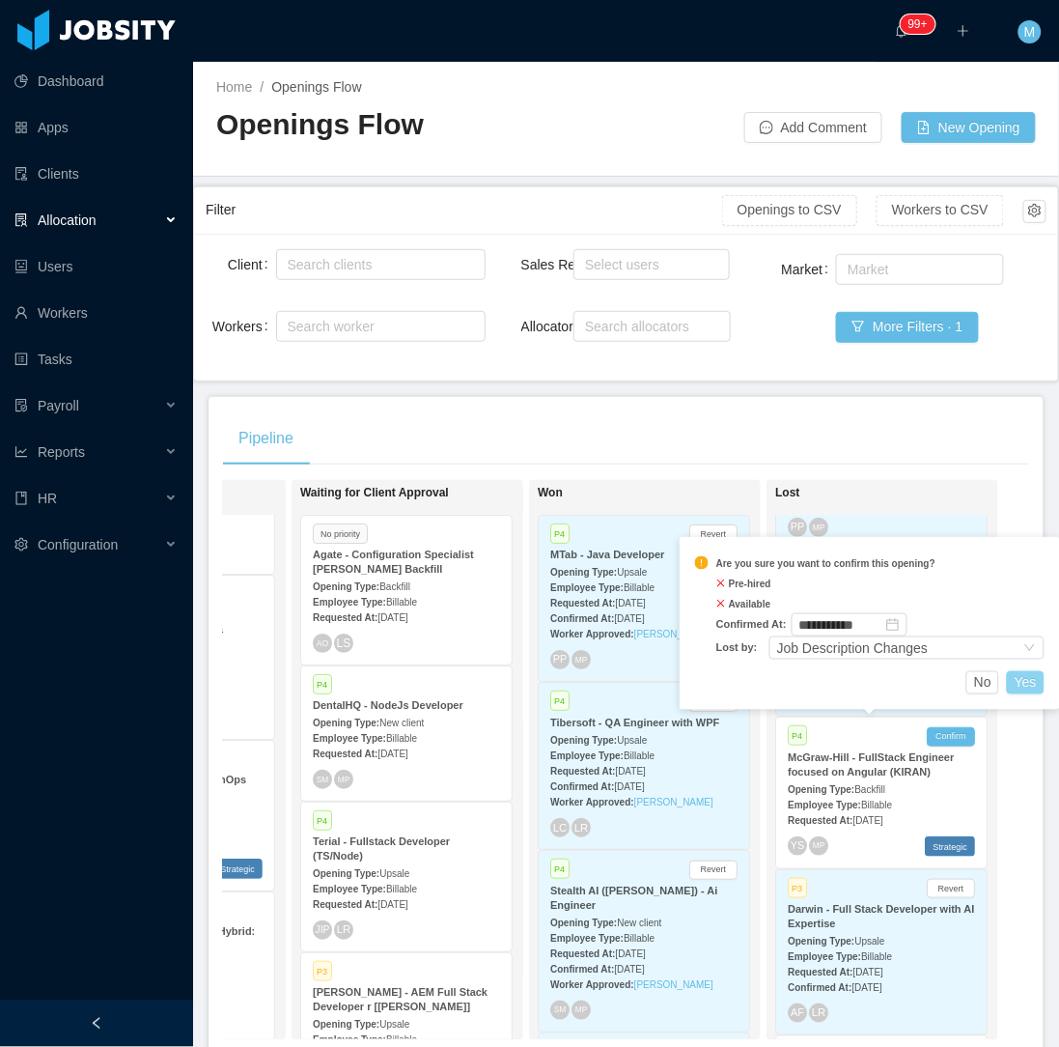
click at [1037, 680] on button "Yes" at bounding box center [1026, 682] width 38 height 23
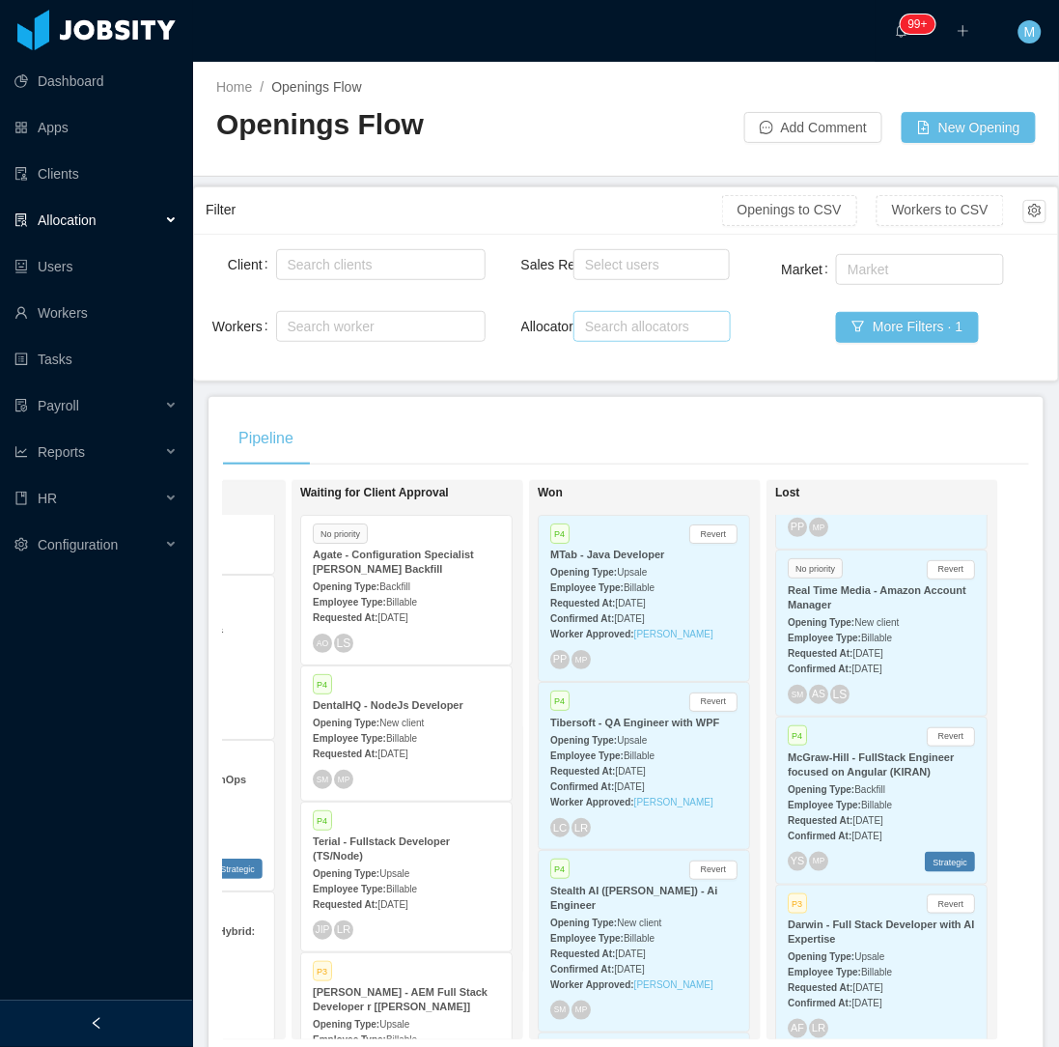
click at [684, 333] on div "Search allocators" at bounding box center [648, 326] width 126 height 19
type input "****"
click at [635, 372] on li "Merwin Ponce" at bounding box center [644, 364] width 155 height 31
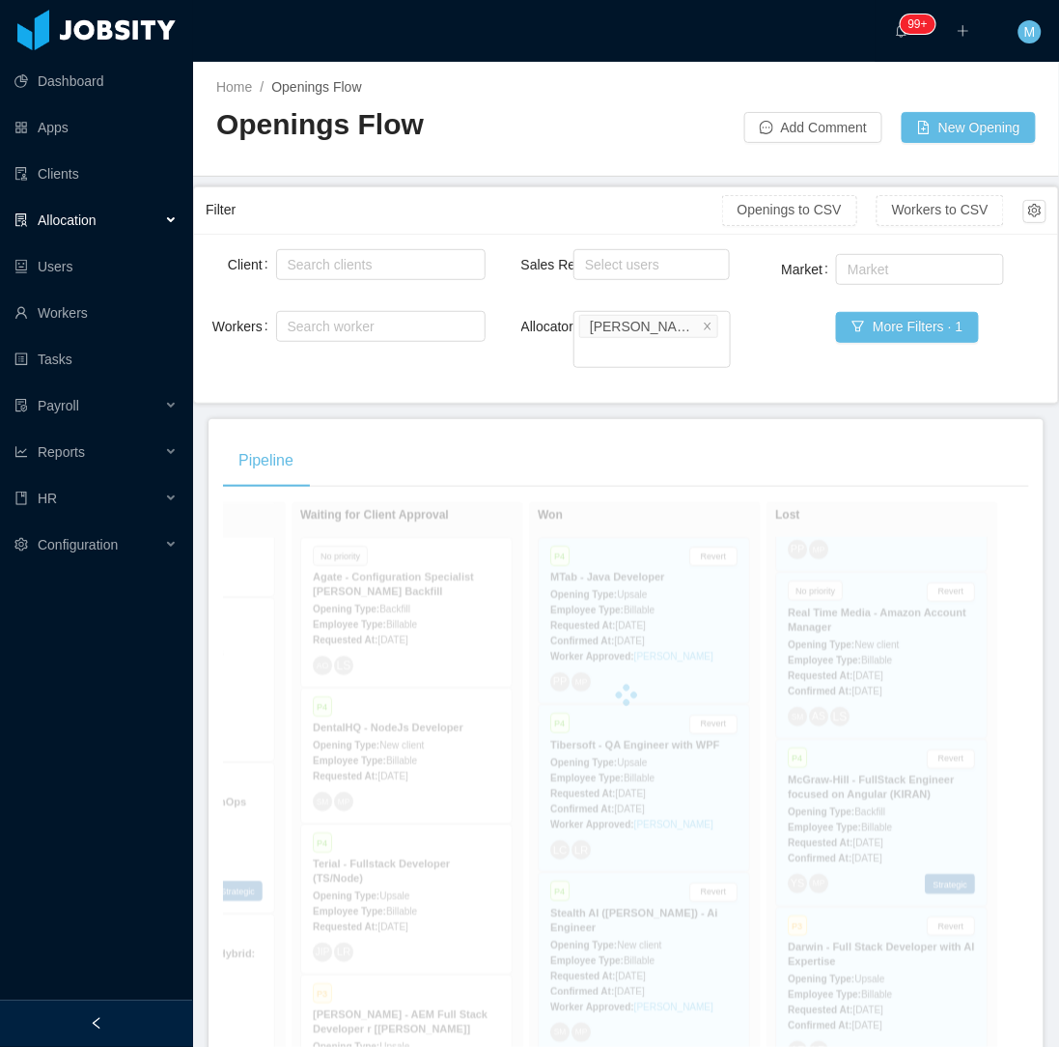
drag, startPoint x: 101, startPoint y: 1028, endPoint x: 110, endPoint y: 981, distance: 48.1
click at [98, 1028] on icon "icon: left" at bounding box center [97, 1024] width 14 height 14
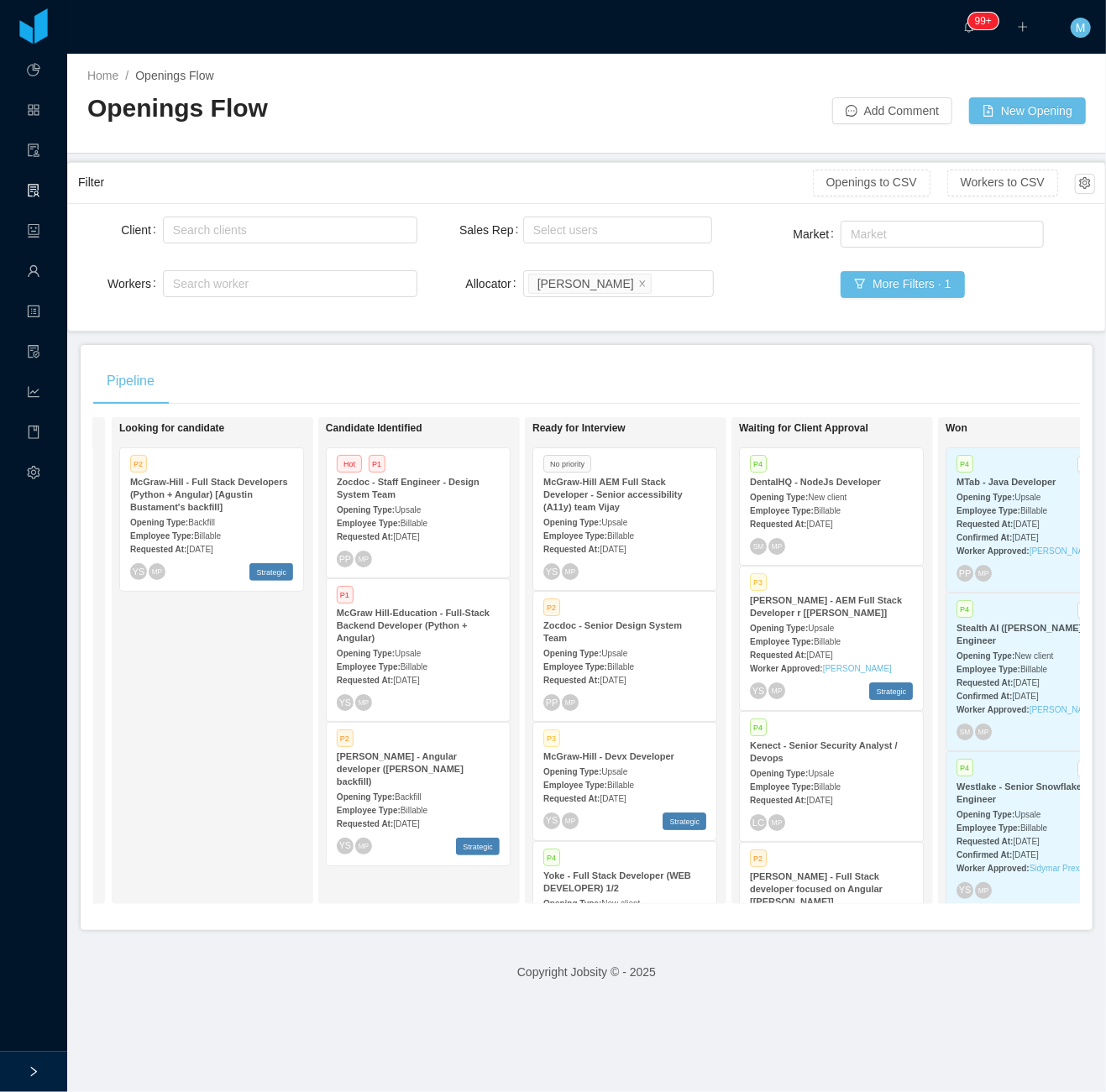
scroll to position [1315, 0]
drag, startPoint x: 875, startPoint y: 0, endPoint x: 397, endPoint y: 391, distance: 617.5
click at [422, 343] on main "Home / Openings Flow / Openings Flow Add Comment New Opening Filter Openings to…" at bounding box center [586, 573] width 1039 height 1039
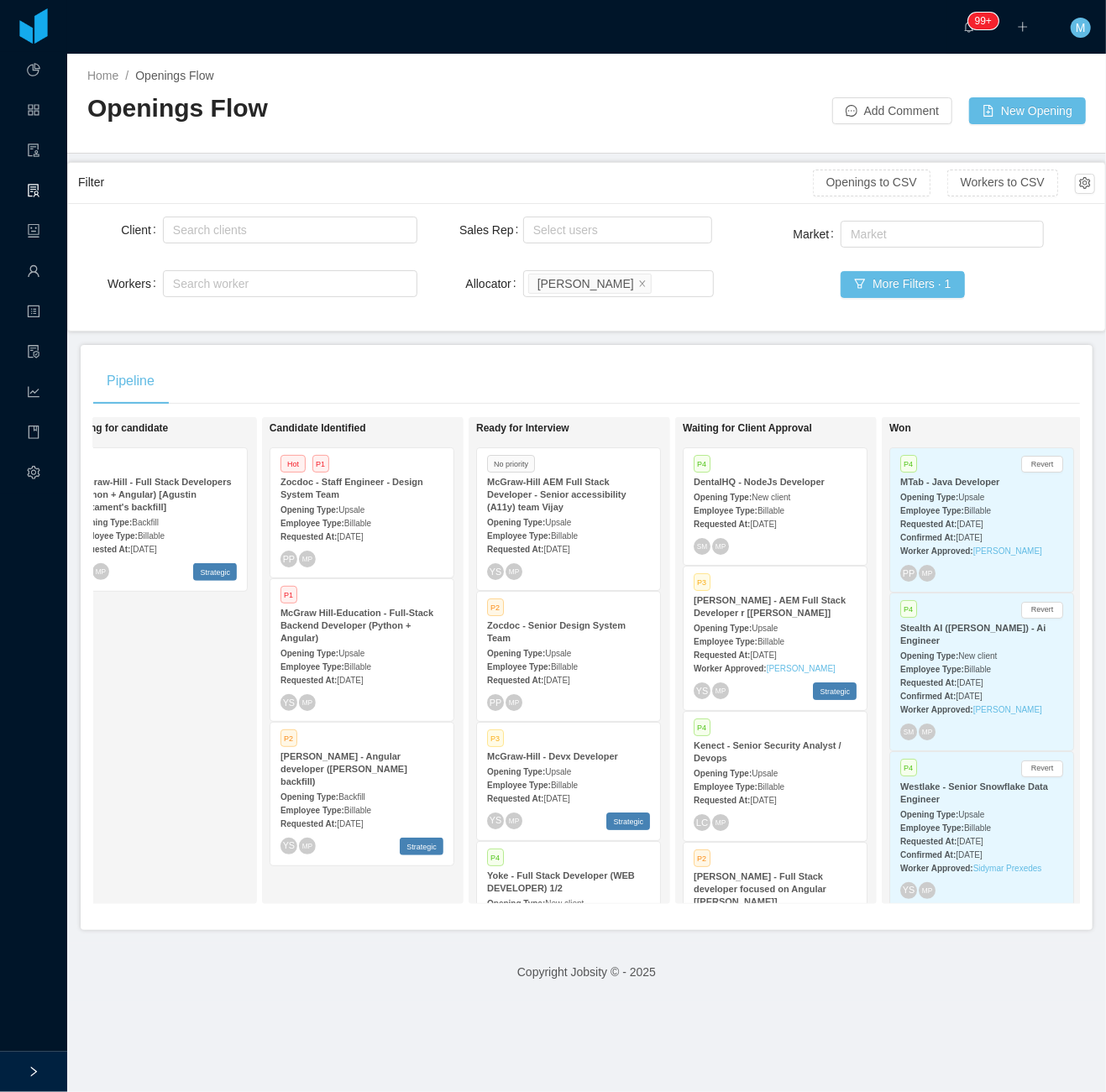
scroll to position [0, 258]
click at [608, 526] on div "Employee Type: Billable" at bounding box center [569, 535] width 163 height 17
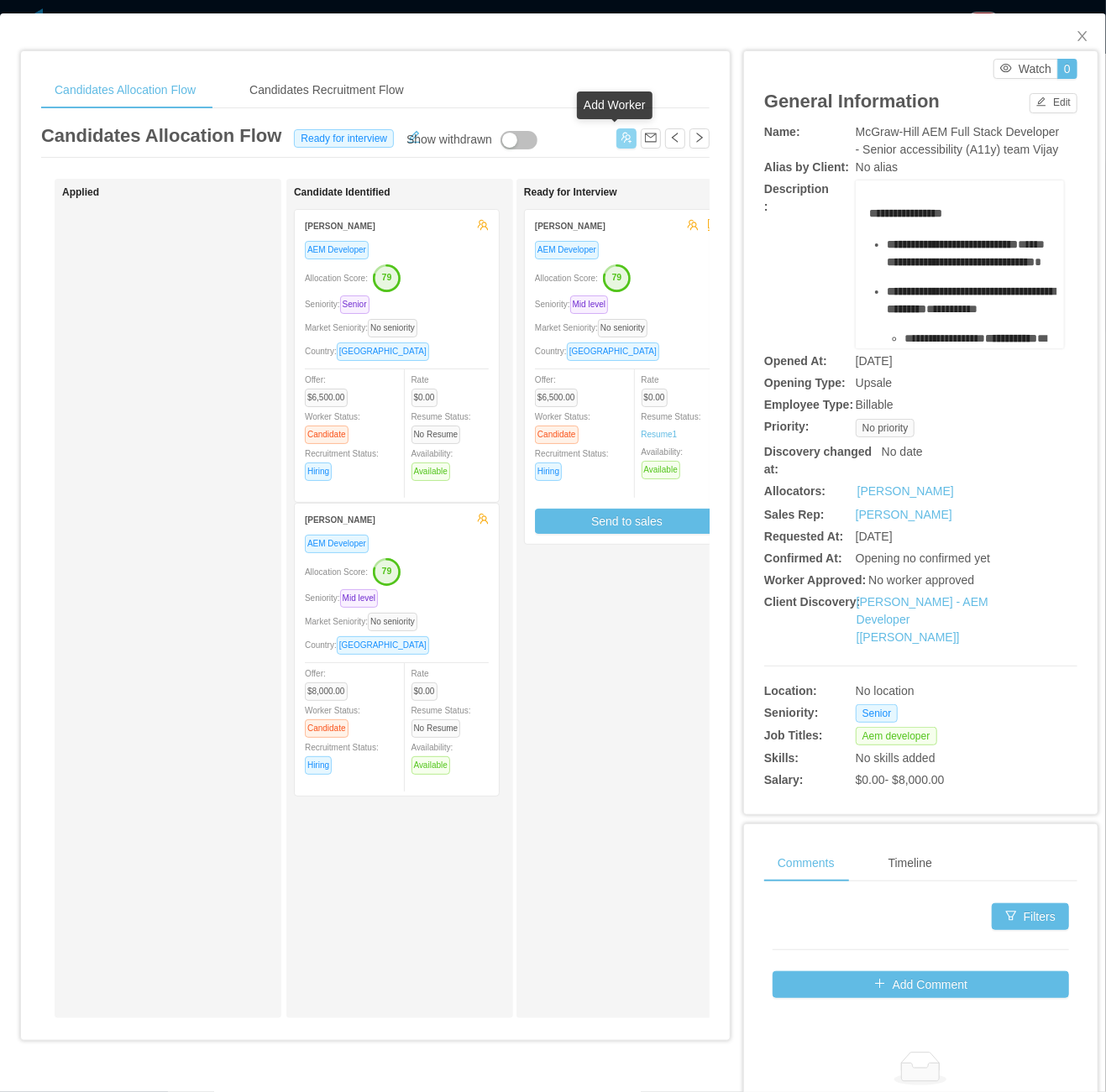
click at [616, 135] on button "button" at bounding box center [626, 138] width 20 height 20
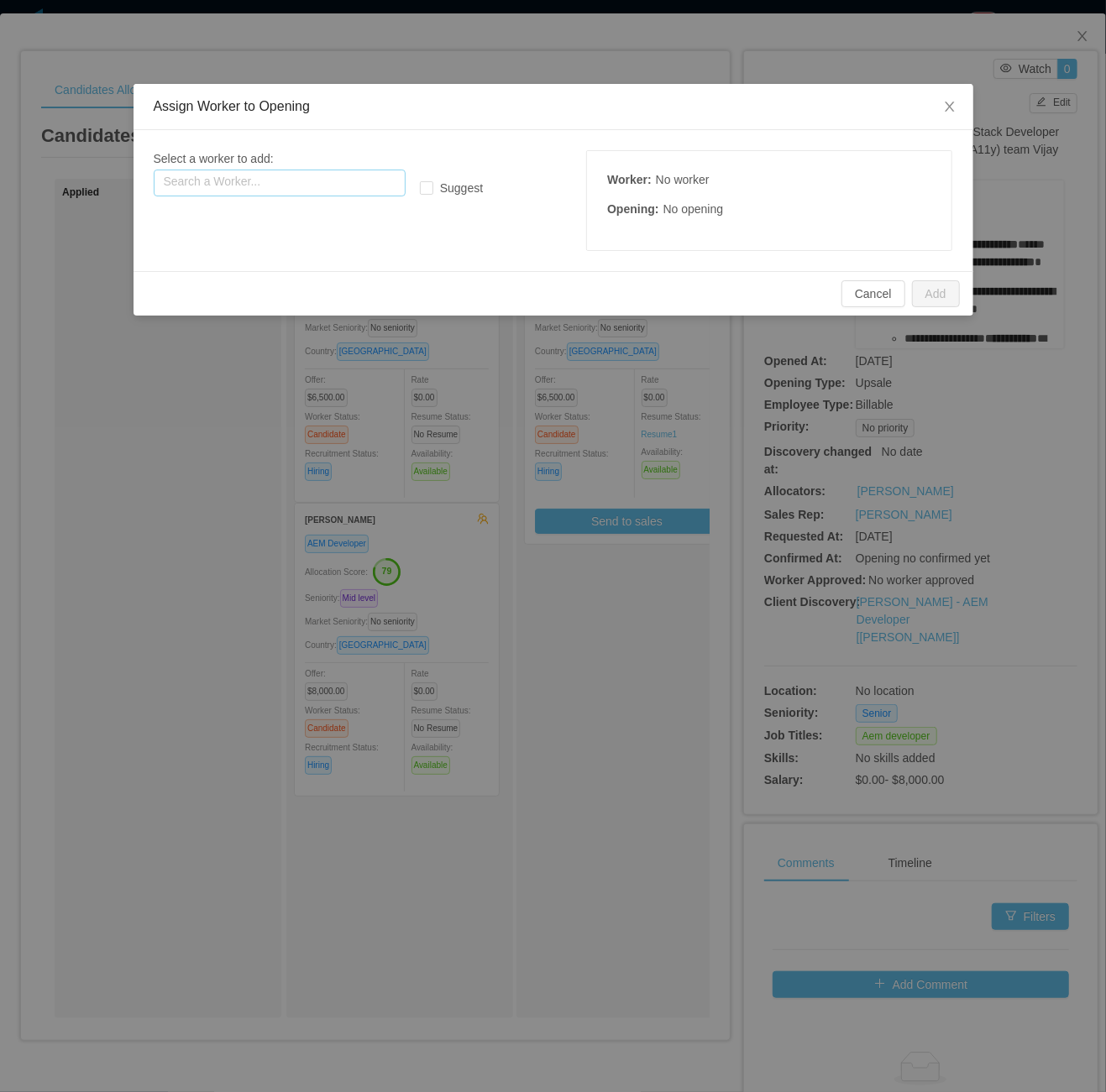
click at [304, 175] on input "text" at bounding box center [280, 183] width 252 height 27
paste input "**********"
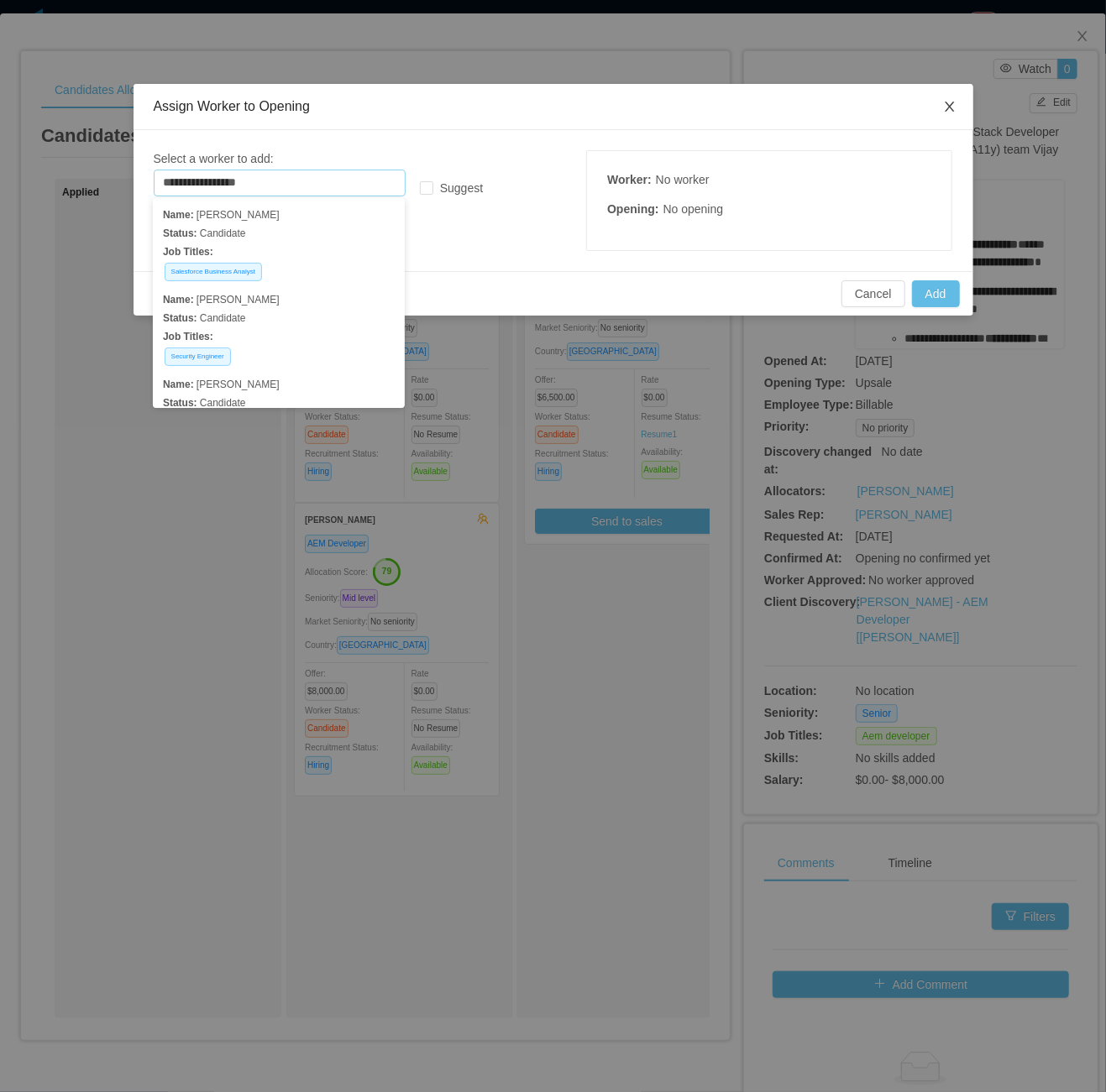
type input "**********"
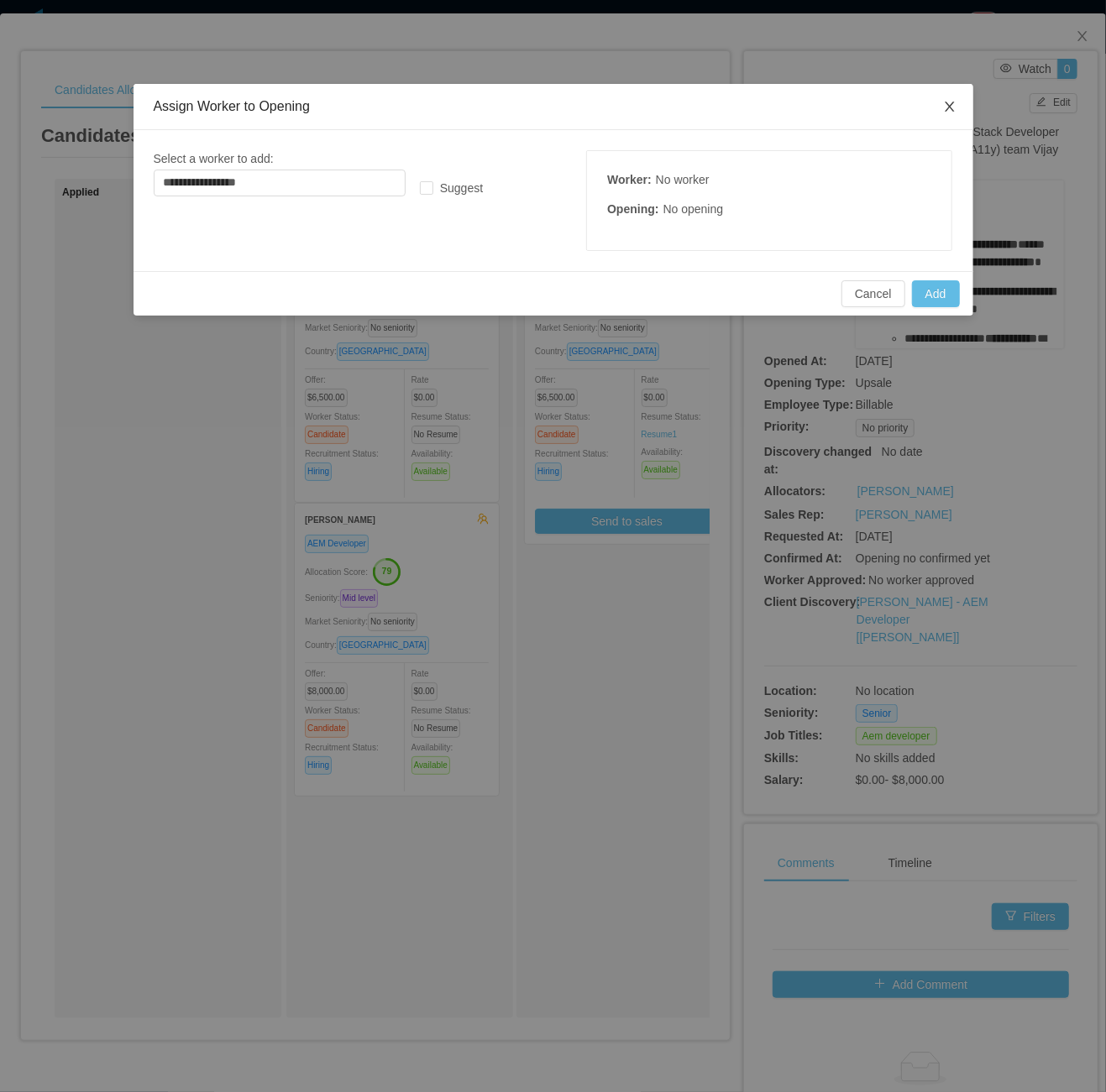
click at [941, 111] on span "Close" at bounding box center [949, 108] width 47 height 47
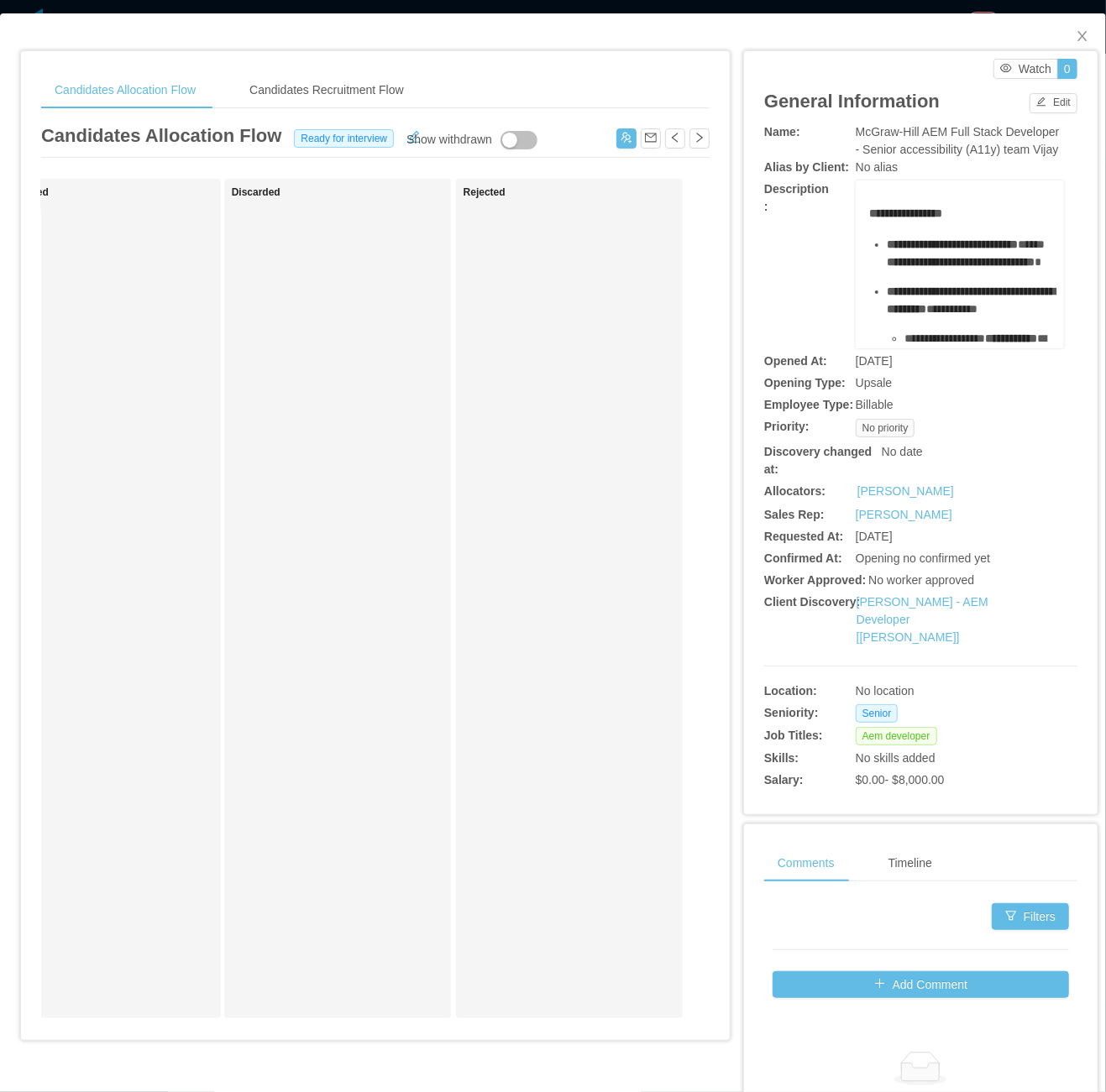
scroll to position [0, 990]
click at [1029, 103] on button "Edit" at bounding box center [1053, 103] width 48 height 20
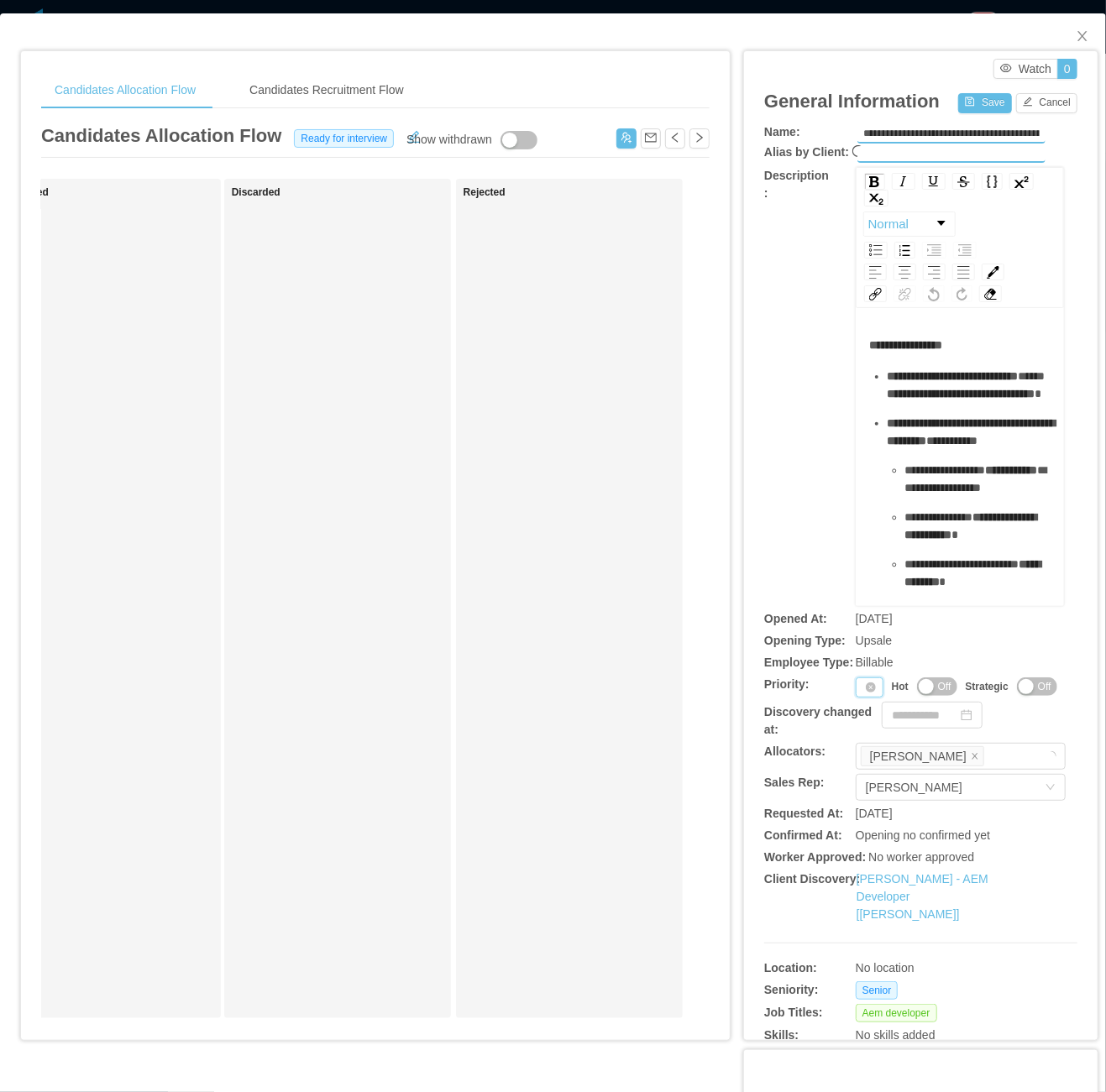
click at [856, 682] on div "Priority" at bounding box center [869, 687] width 28 height 20
click at [864, 769] on li "P3" at bounding box center [860, 768] width 35 height 27
click at [863, 682] on div "P3" at bounding box center [869, 687] width 12 height 18
click at [868, 799] on li "P4" at bounding box center [862, 795] width 39 height 27
click at [968, 106] on button "Save" at bounding box center [984, 103] width 53 height 20
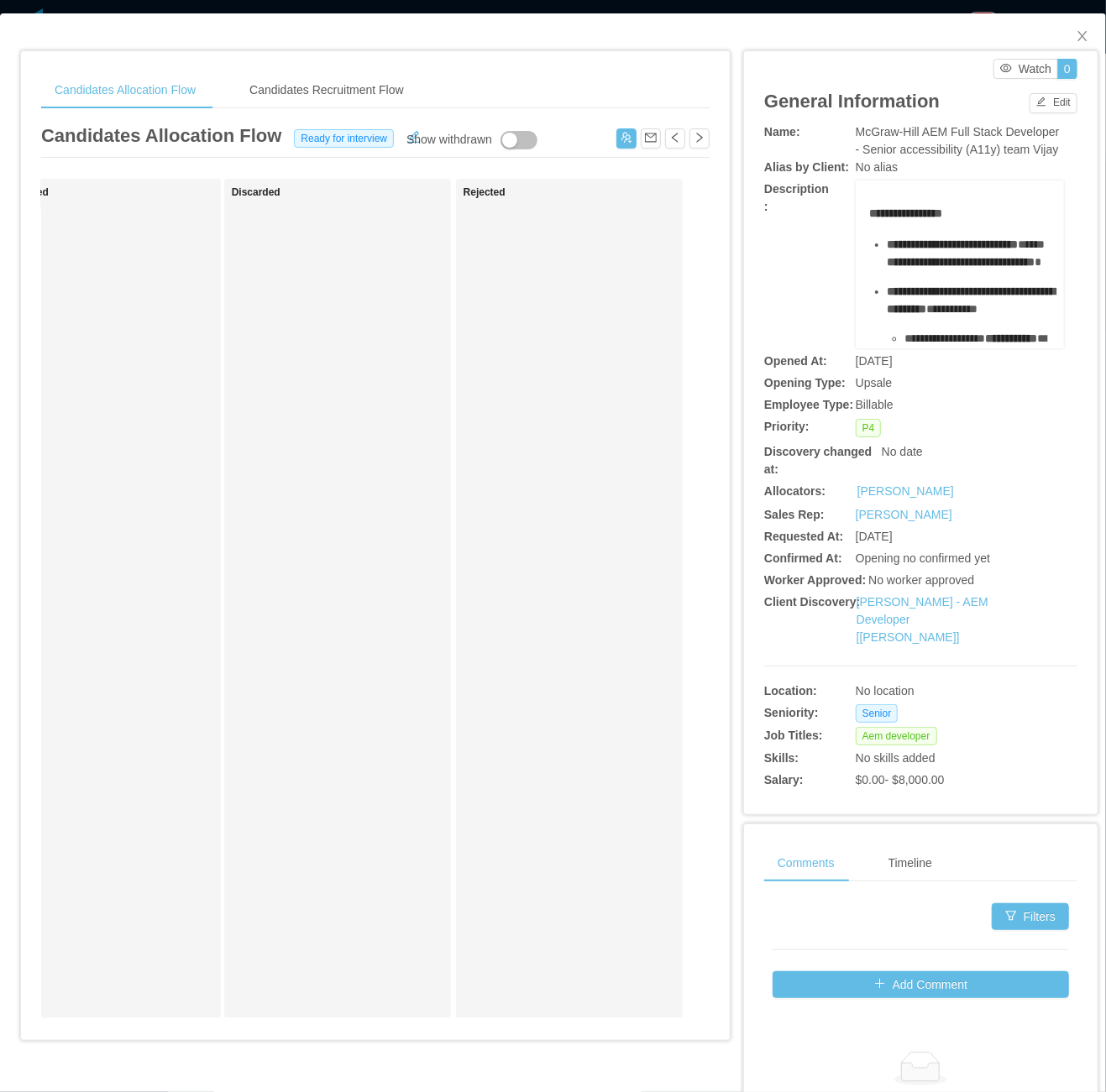
click at [524, 551] on div "Rejected" at bounding box center [581, 598] width 235 height 824
click at [1076, 42] on icon "icon: close" at bounding box center [1082, 36] width 13 height 13
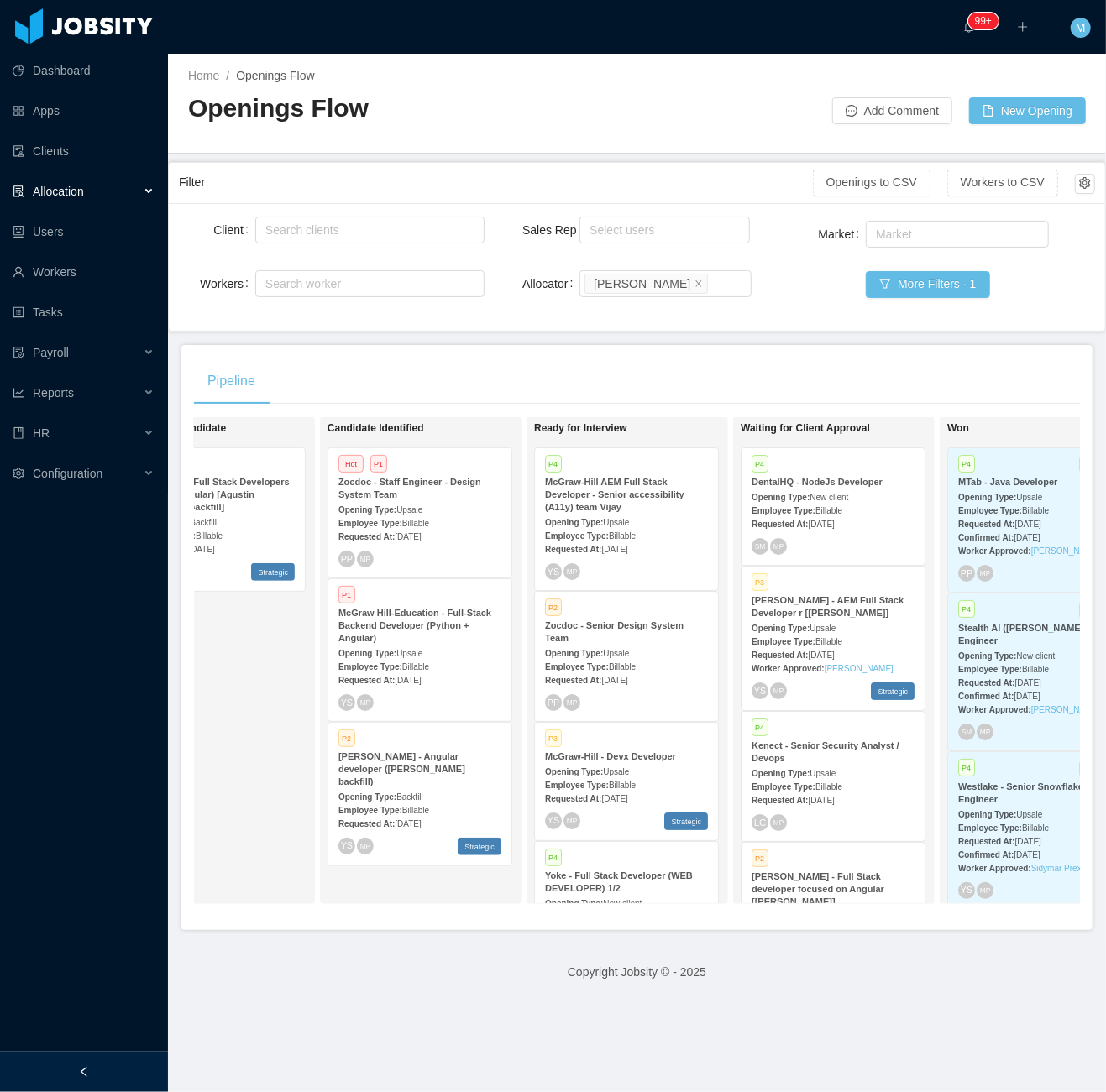
scroll to position [0, 320]
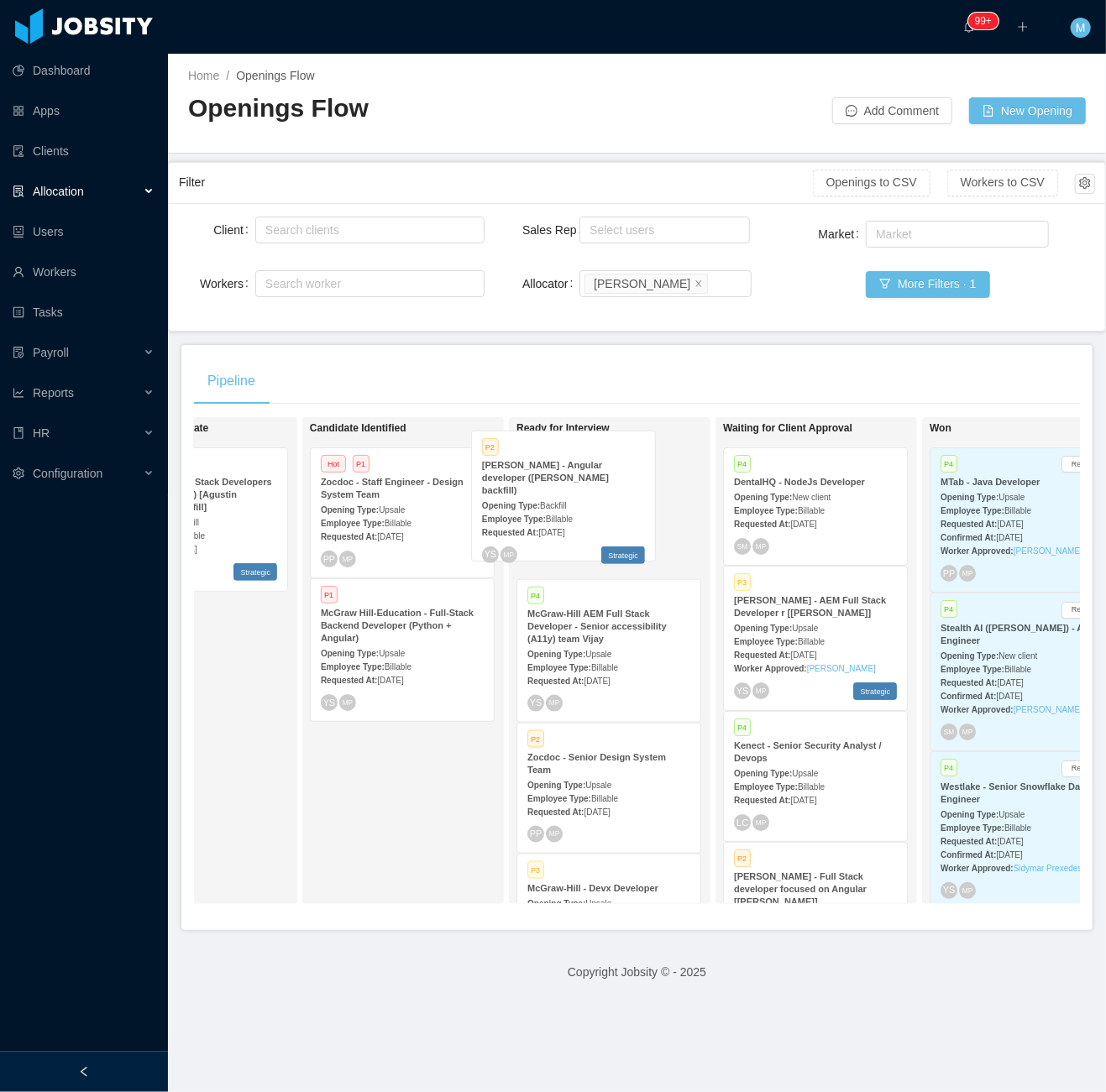
drag, startPoint x: 391, startPoint y: 811, endPoint x: 552, endPoint y: 519, distance: 333.4
click at [552, 519] on div "On Hold Looking for candidate P2 McGraw-Hill - Full Stack Developers (Python + …" at bounding box center [636, 668] width 886 height 501
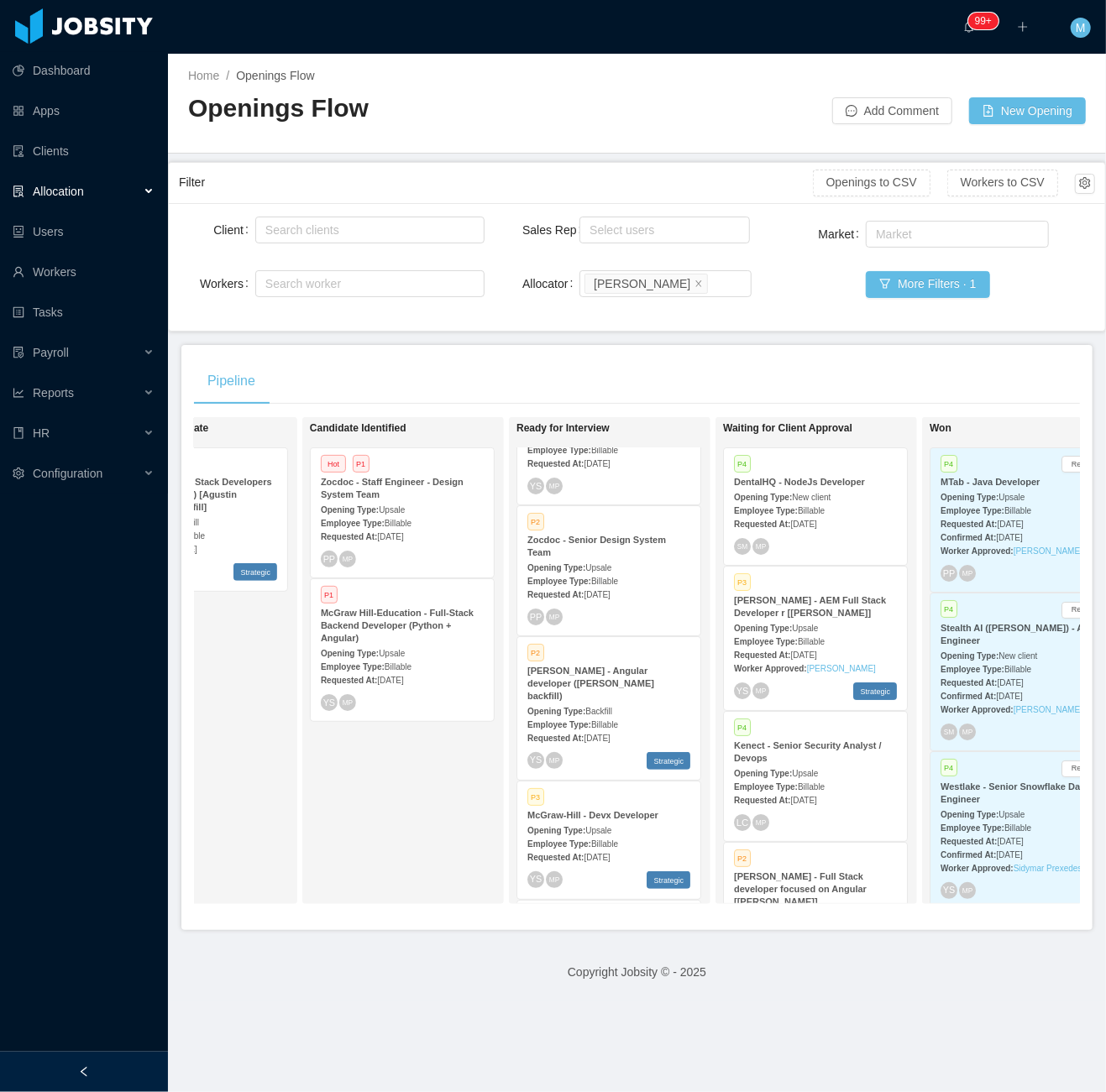
scroll to position [111, 0]
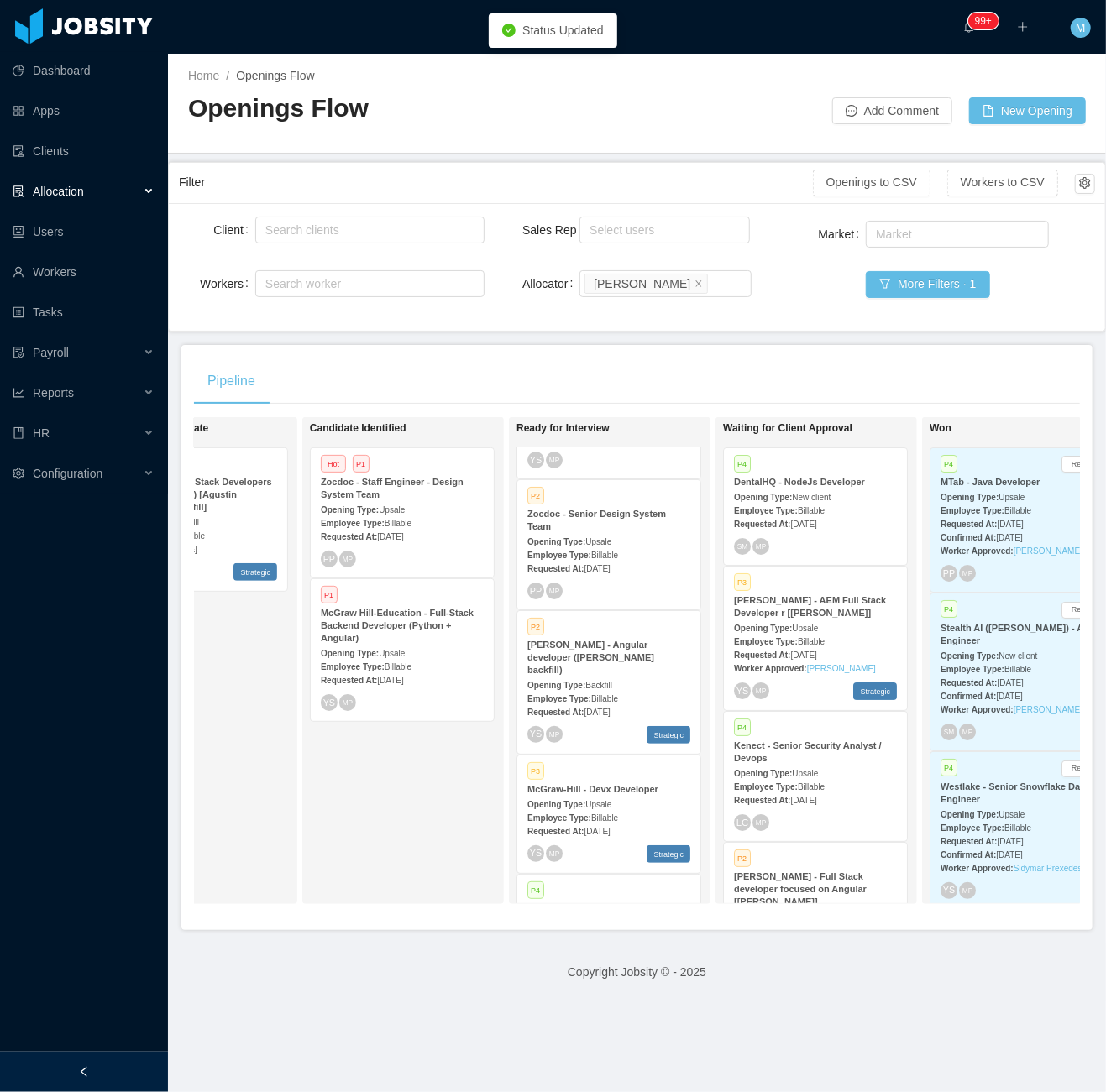
click at [623, 676] on div "Opening Type: Backfill" at bounding box center [608, 684] width 163 height 17
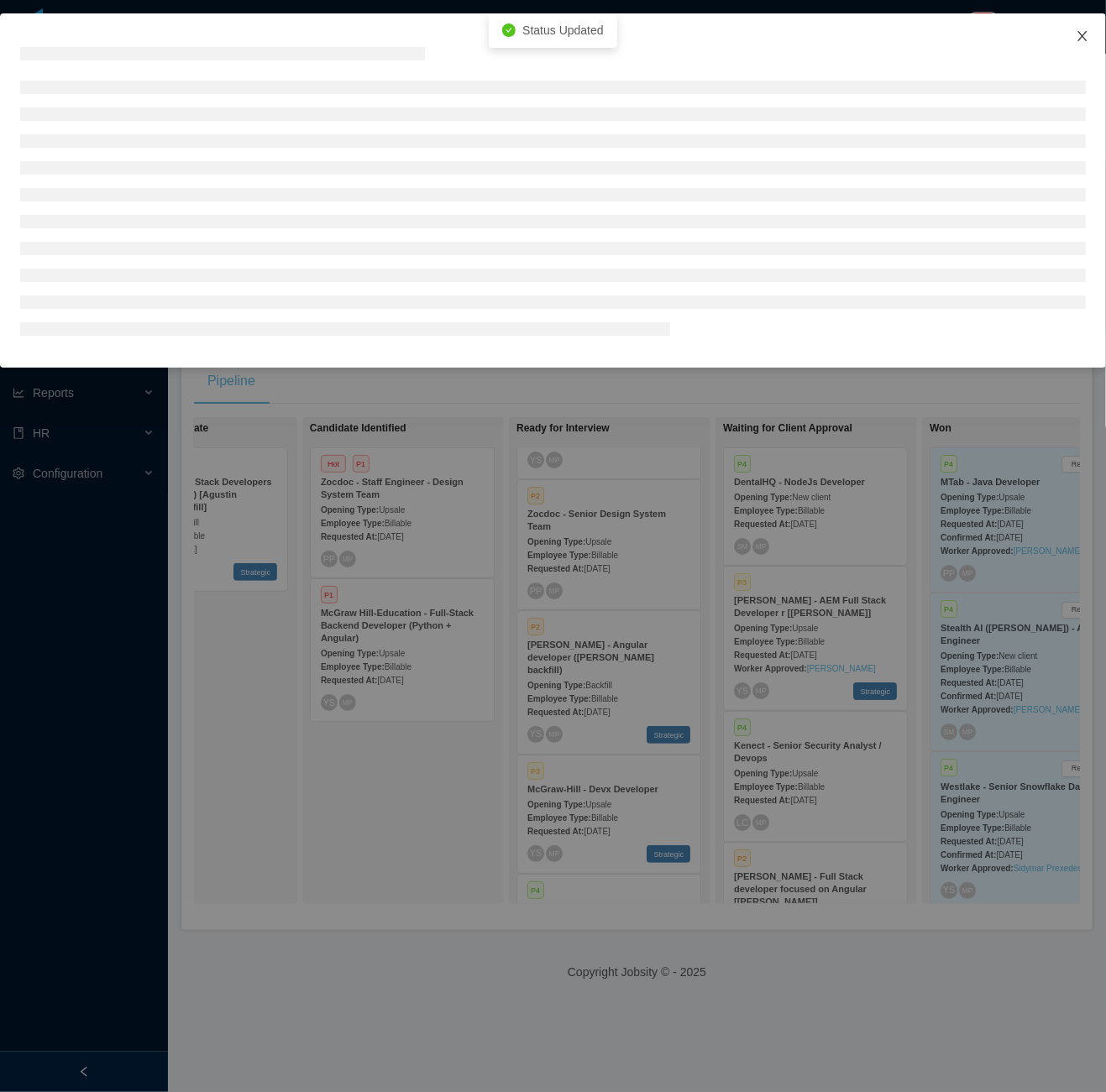
click at [1073, 37] on span "Close" at bounding box center [1083, 37] width 47 height 47
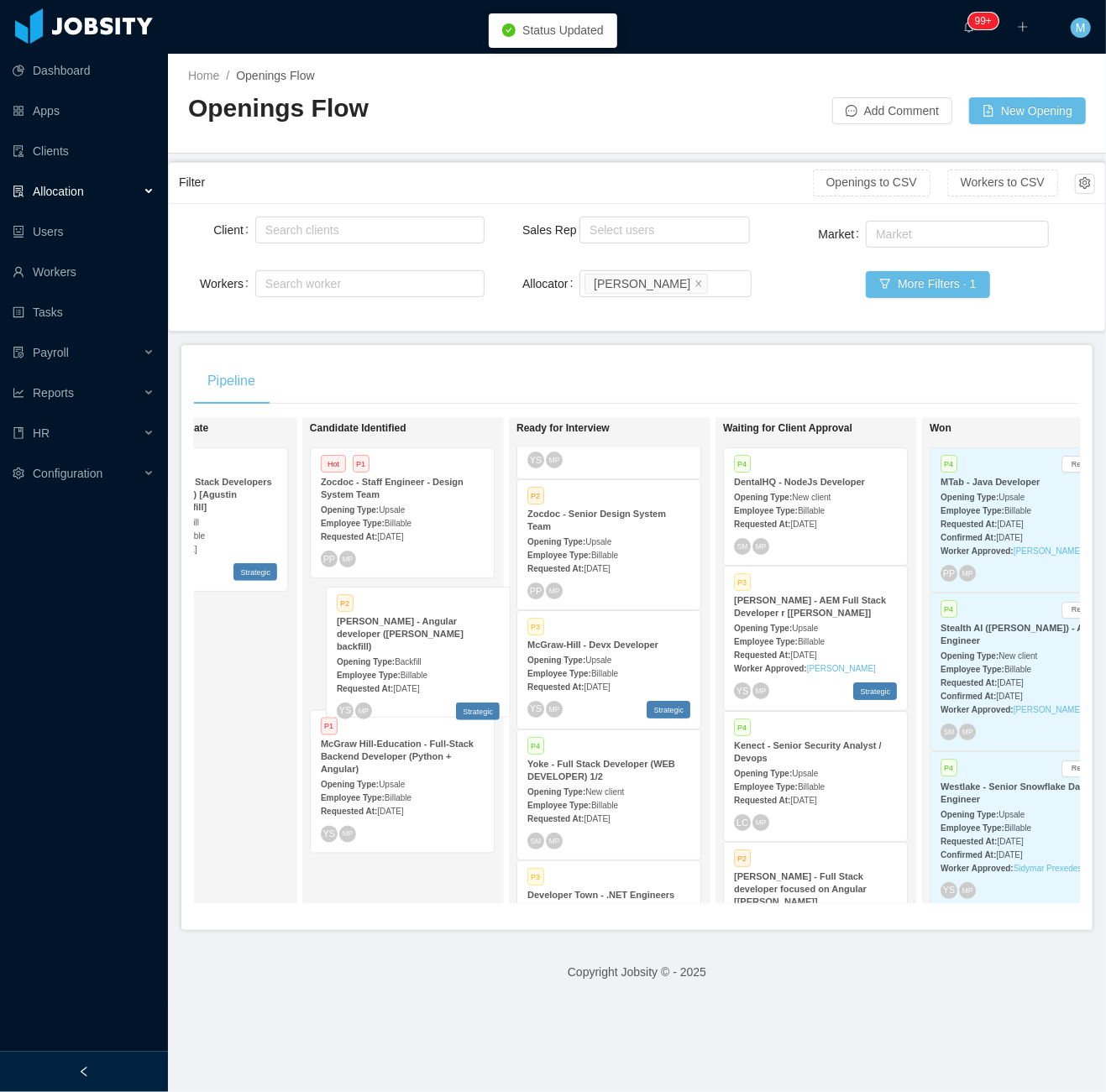
drag, startPoint x: 615, startPoint y: 656, endPoint x: 343, endPoint y: 707, distance: 276.7
click at [347, 722] on div "On Hold Looking for candidate P2 McGraw-Hill - Full Stack Developers (Python + …" at bounding box center [636, 668] width 886 height 501
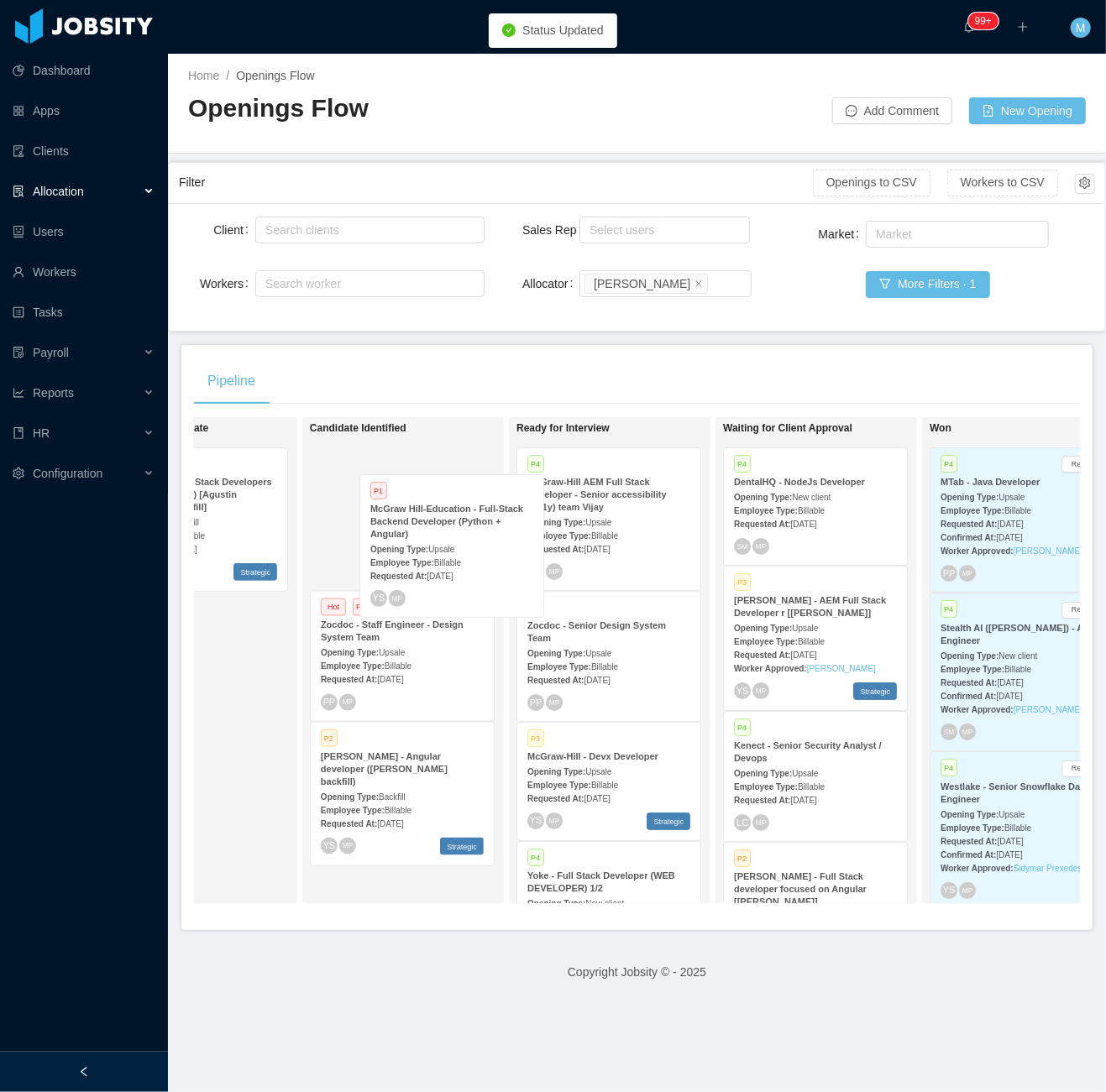
drag, startPoint x: 411, startPoint y: 653, endPoint x: 424, endPoint y: 596, distance: 58.5
click at [428, 569] on div "Candidate Identified Hot P1 Zocdoc - Staff Engineer - Design System Team Openin…" at bounding box center [427, 661] width 235 height 472
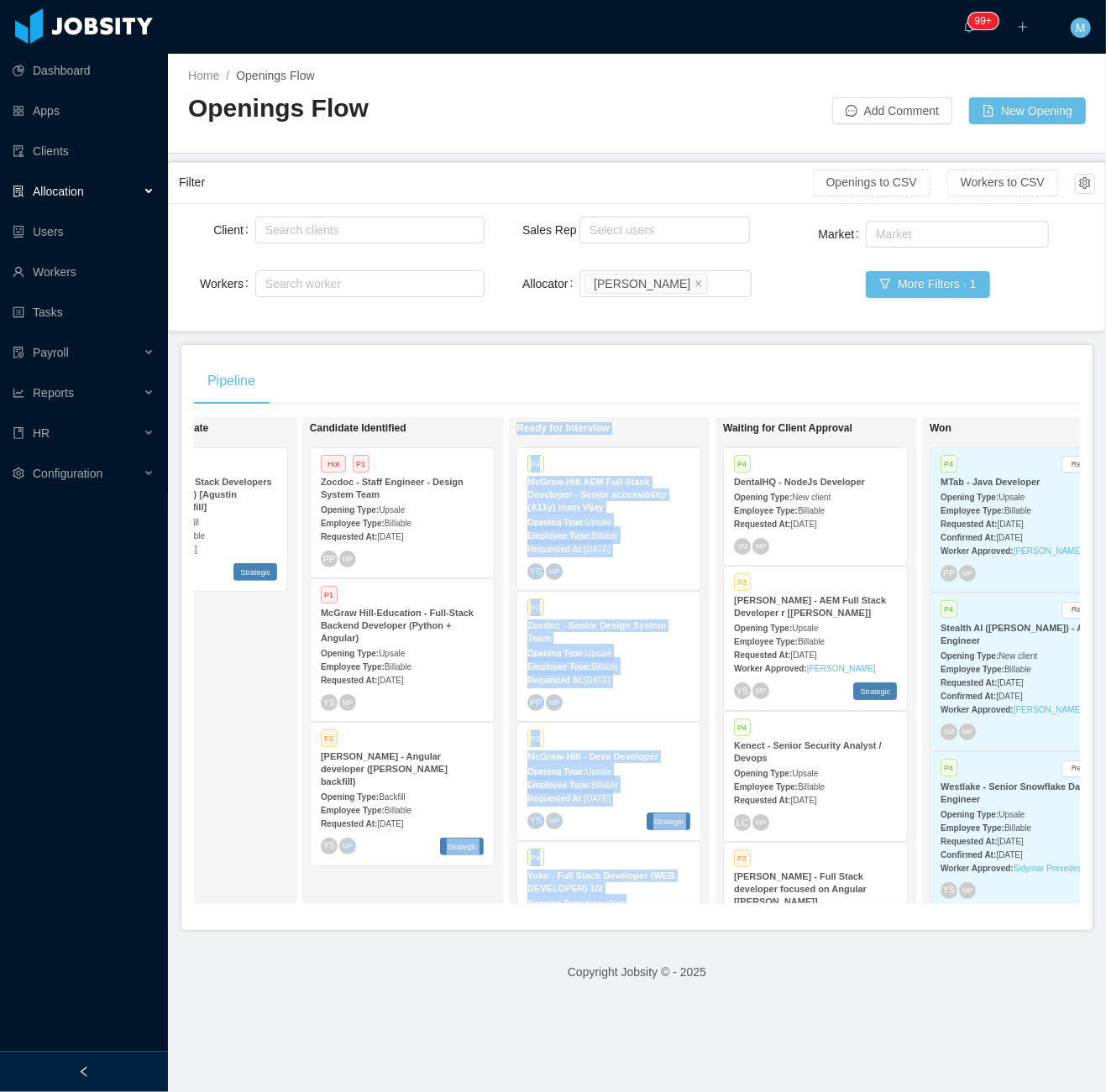
drag, startPoint x: 571, startPoint y: 916, endPoint x: 393, endPoint y: 921, distance: 178.1
click at [393, 917] on div "On Hold Looking for candidate P2 McGraw-Hill - Full Stack Developers (Python + …" at bounding box center [636, 668] width 886 height 501
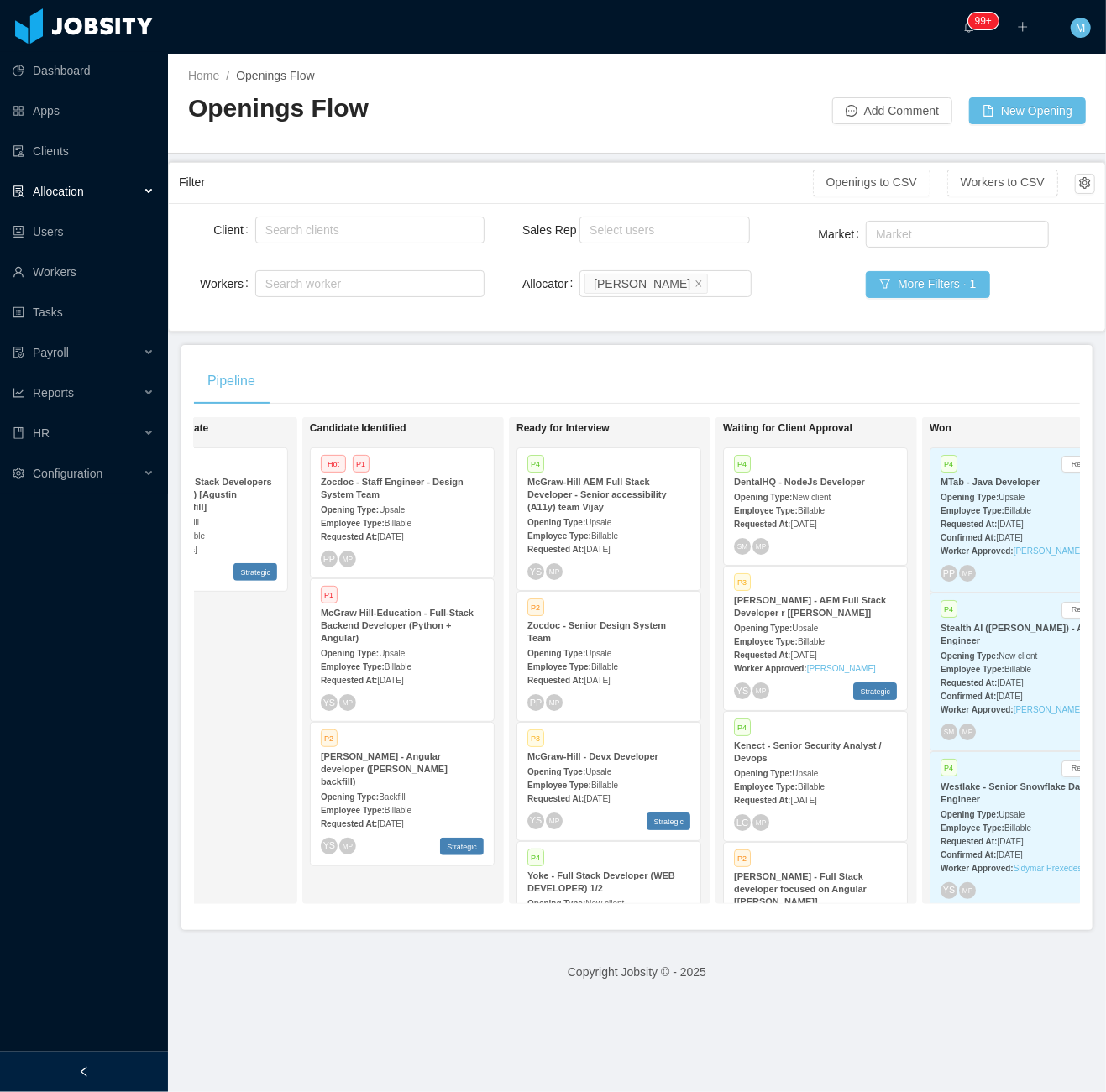
drag, startPoint x: 393, startPoint y: 921, endPoint x: 336, endPoint y: 869, distance: 77.2
click at [307, 861] on div "Candidate Identified Hot P1 Zocdoc - Staff Engineer - Design System Team Openin…" at bounding box center [403, 661] width 202 height 487
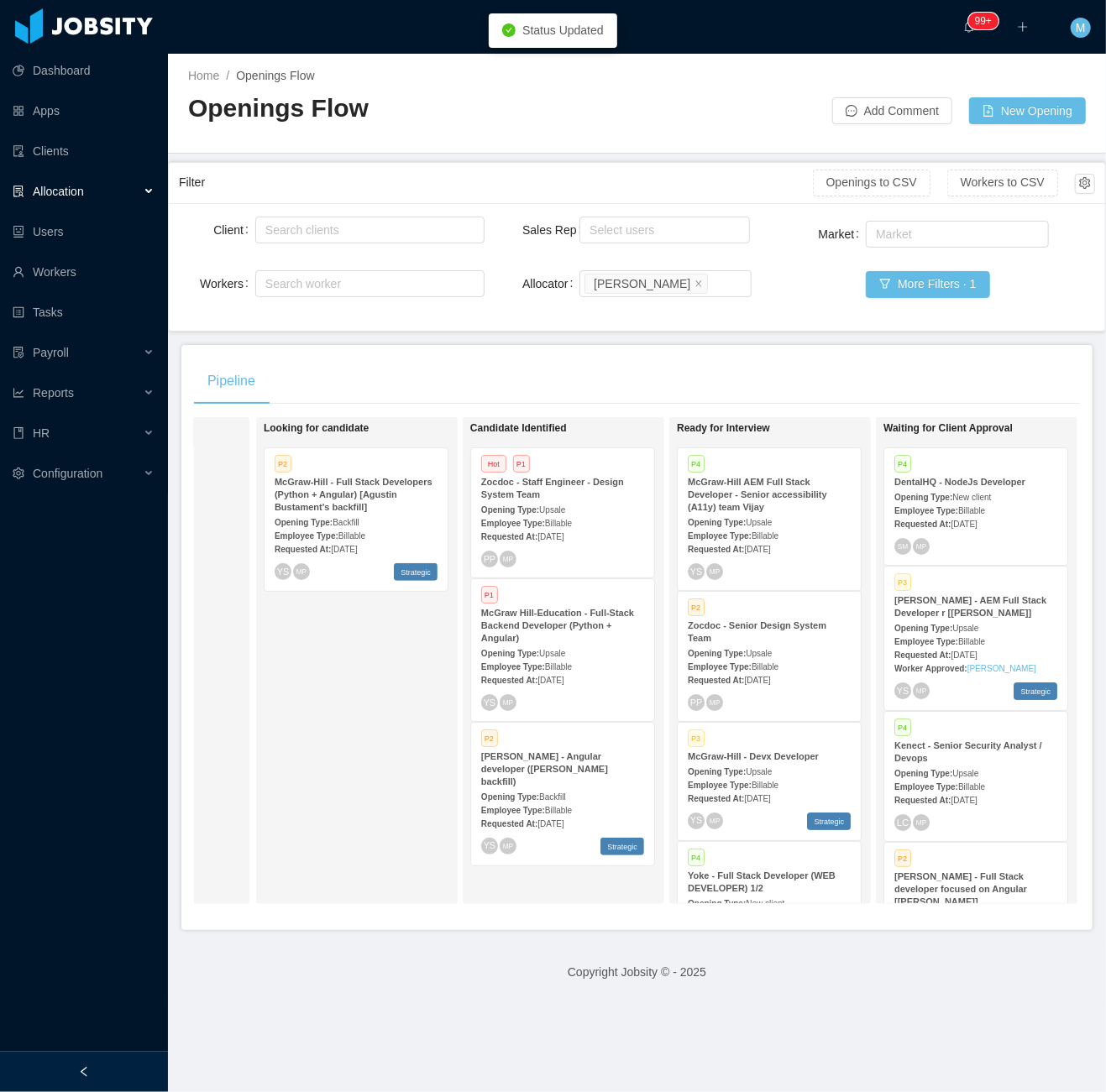
scroll to position [0, 162]
click at [579, 662] on div "Employee Type: Billable" at bounding box center [559, 666] width 163 height 17
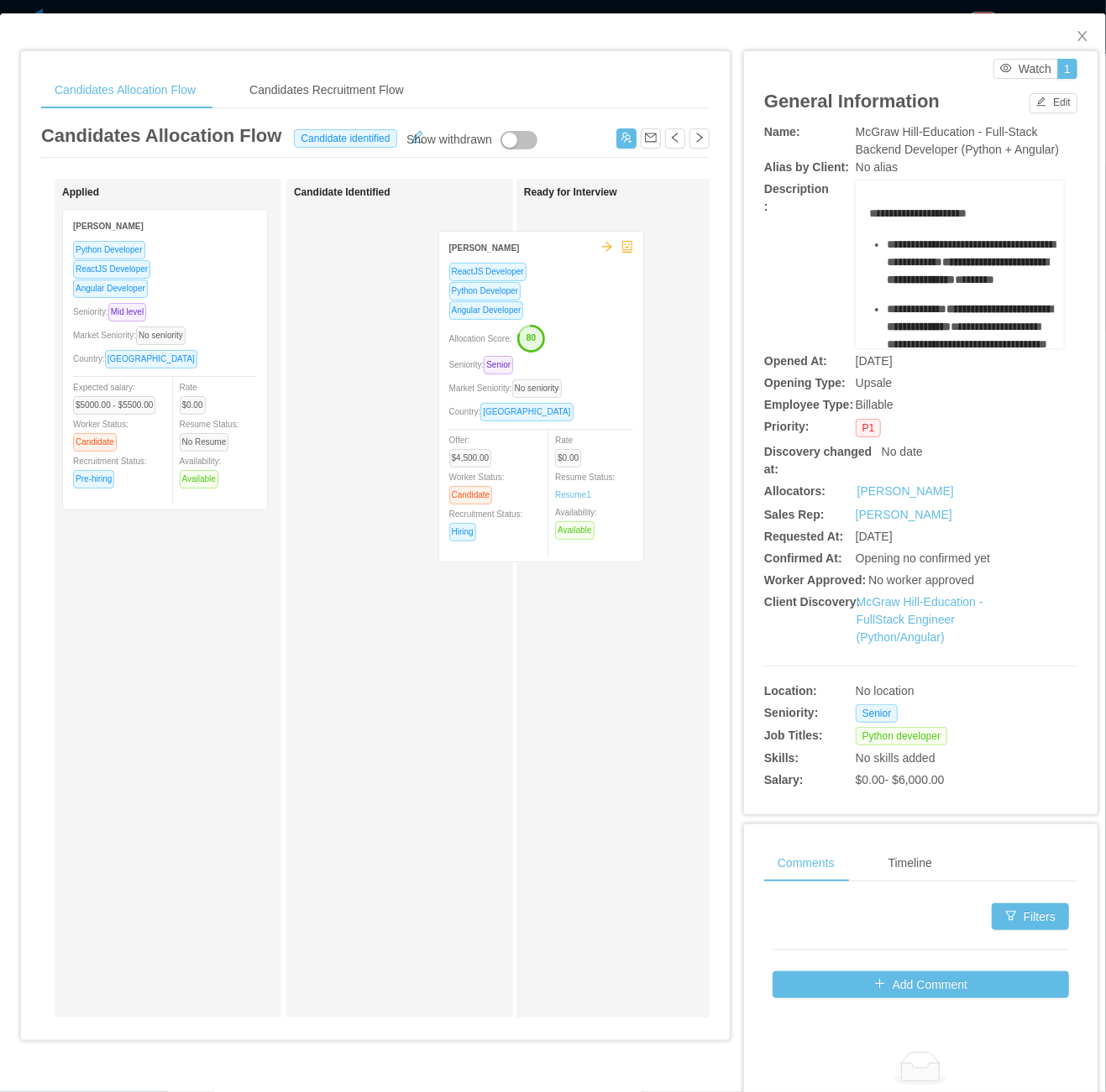
drag, startPoint x: 538, startPoint y: 452, endPoint x: 599, endPoint y: 449, distance: 61.1
click at [599, 449] on div "Applied Luis Suarez Python Developer ReactJS Developer Angular Developer Senior…" at bounding box center [375, 605] width 669 height 853
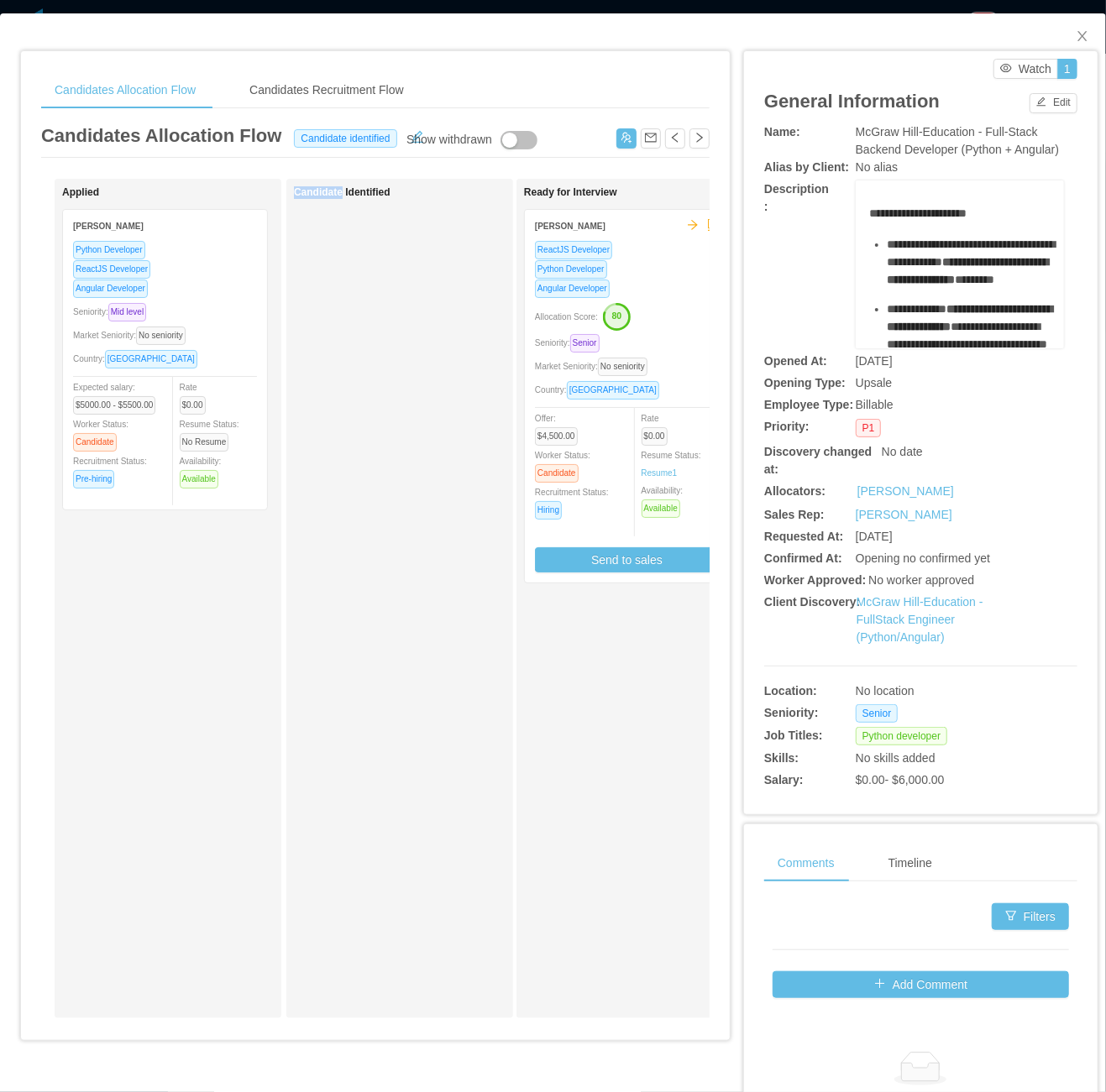
drag, startPoint x: 296, startPoint y: 1029, endPoint x: 341, endPoint y: 1049, distance: 49.2
click at [341, 1032] on div "Applied Luis Suarez Python Developer ReactJS Developer Angular Developer Senior…" at bounding box center [375, 605] width 669 height 853
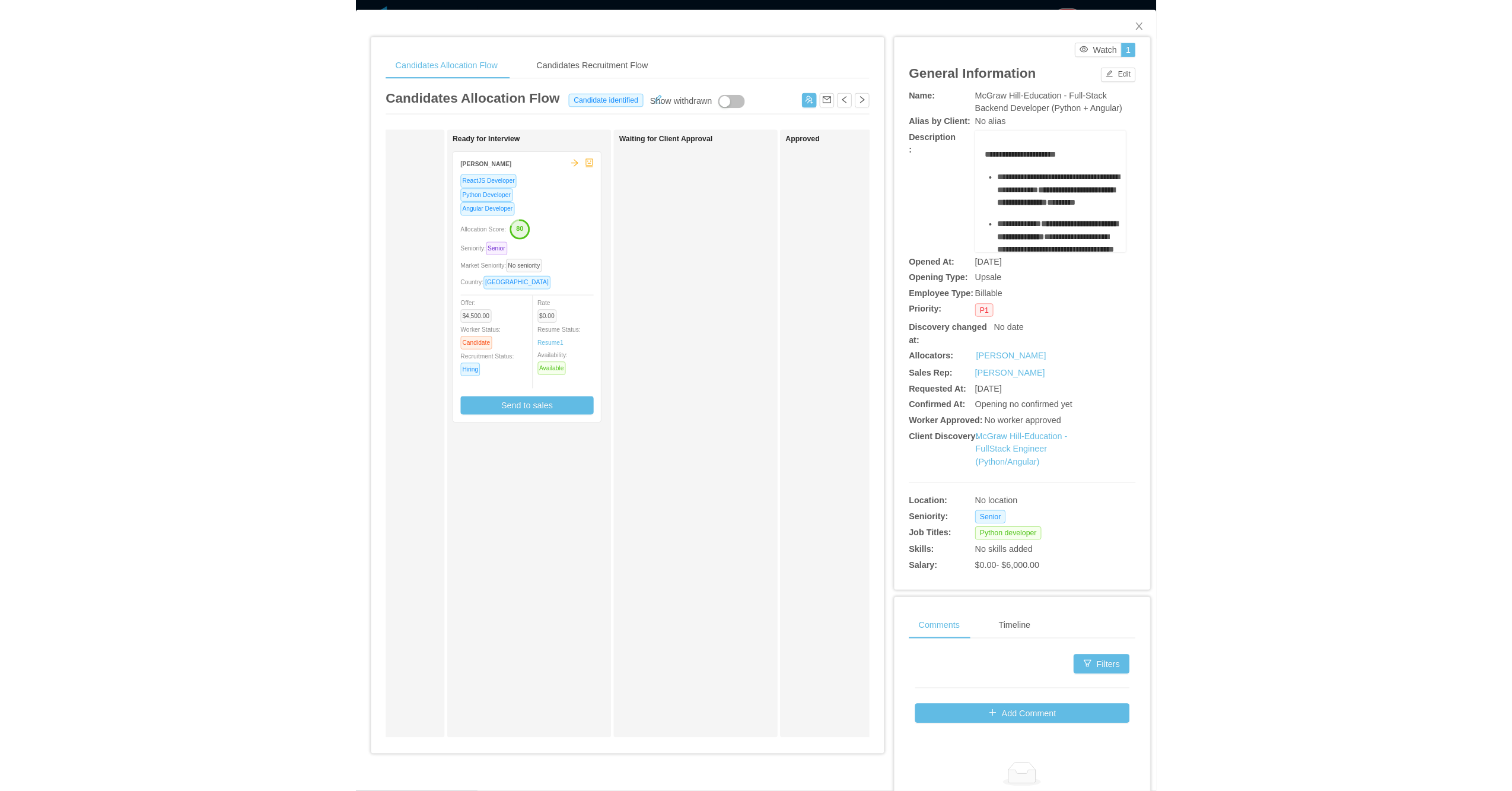
scroll to position [0, 278]
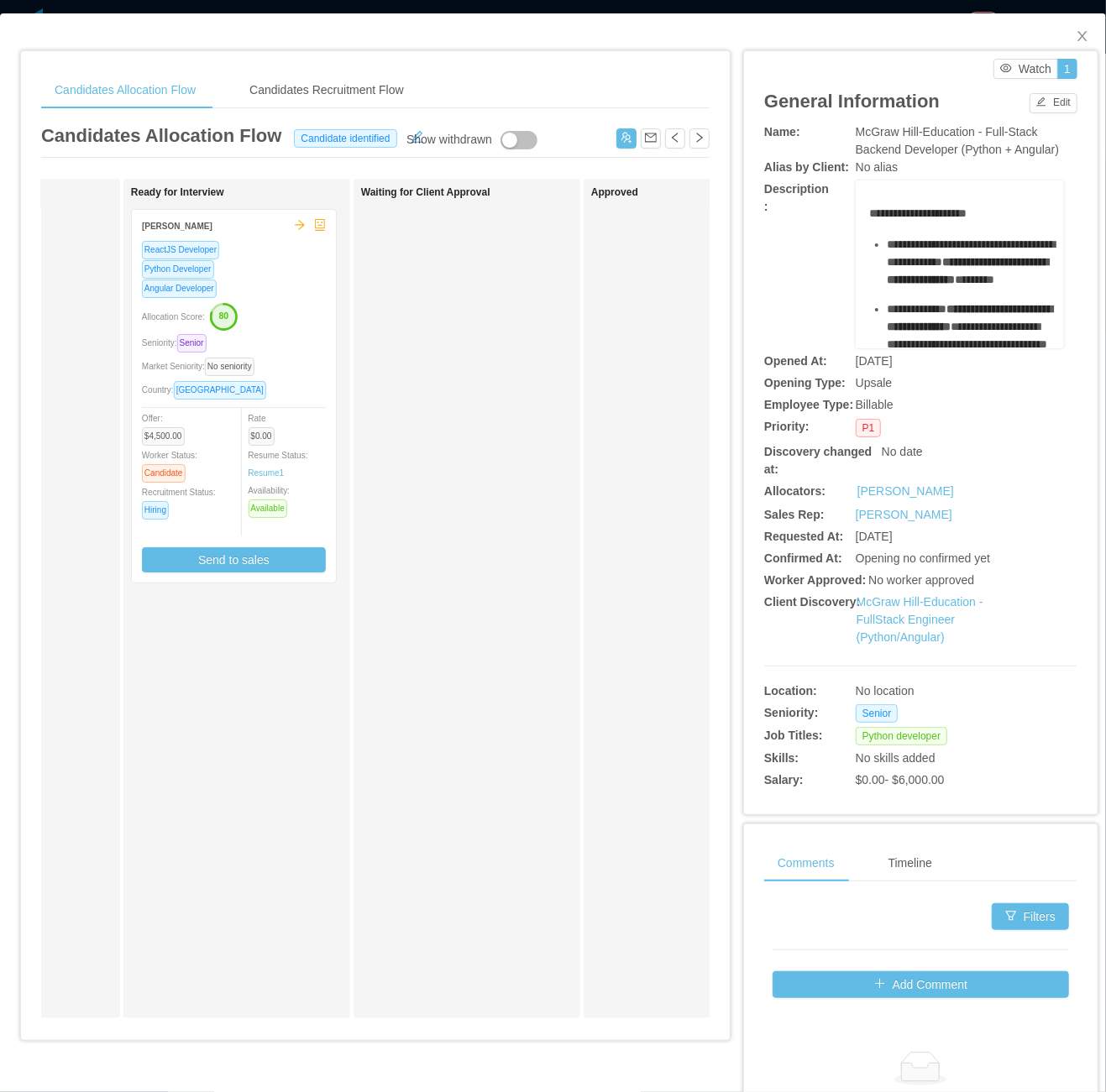
click at [292, 381] on div "Country: Canada" at bounding box center [233, 390] width 183 height 19
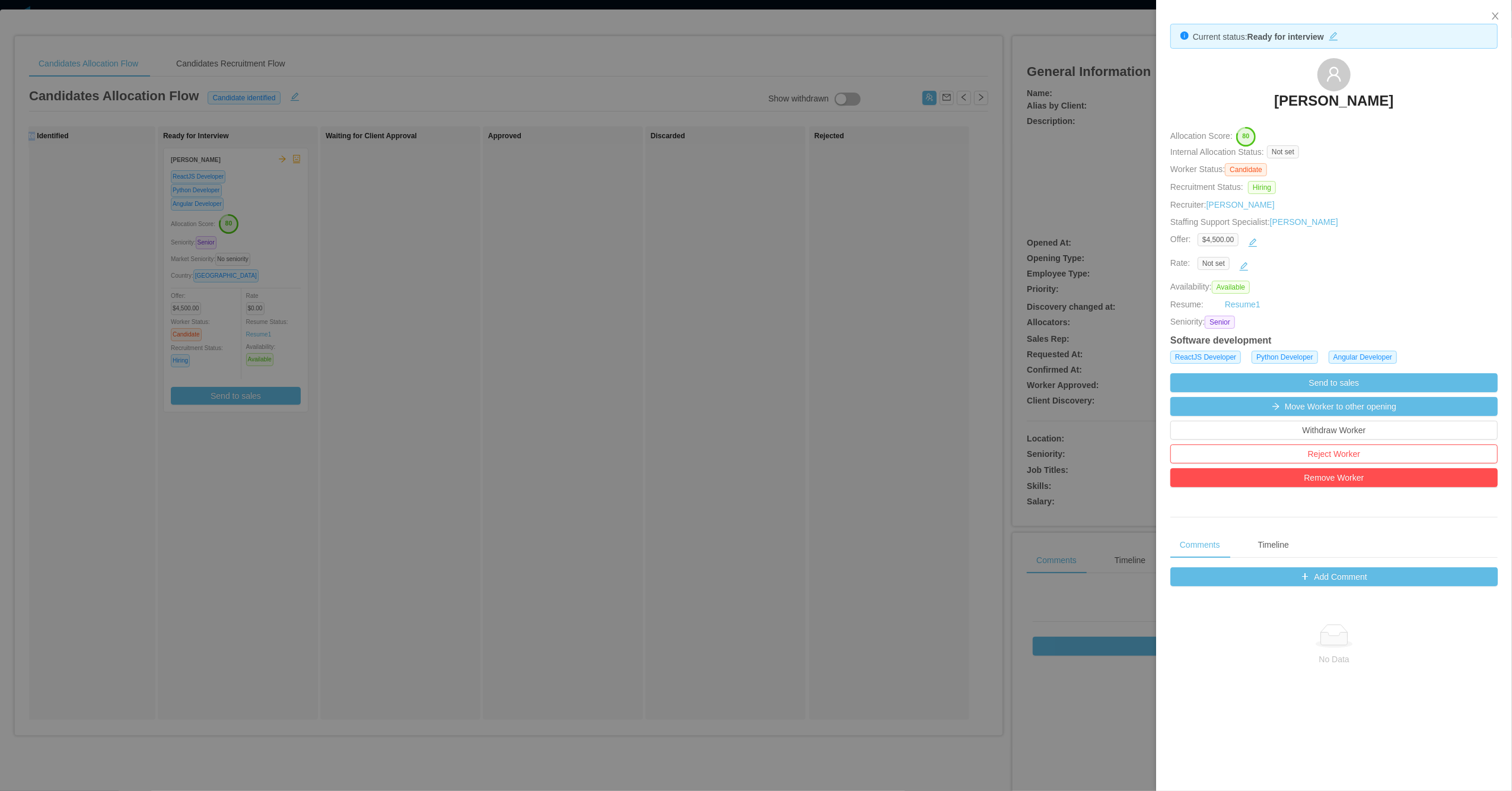
scroll to position [0, 215]
click at [549, 519] on div at bounding box center [756, 395] width 1512 height 791
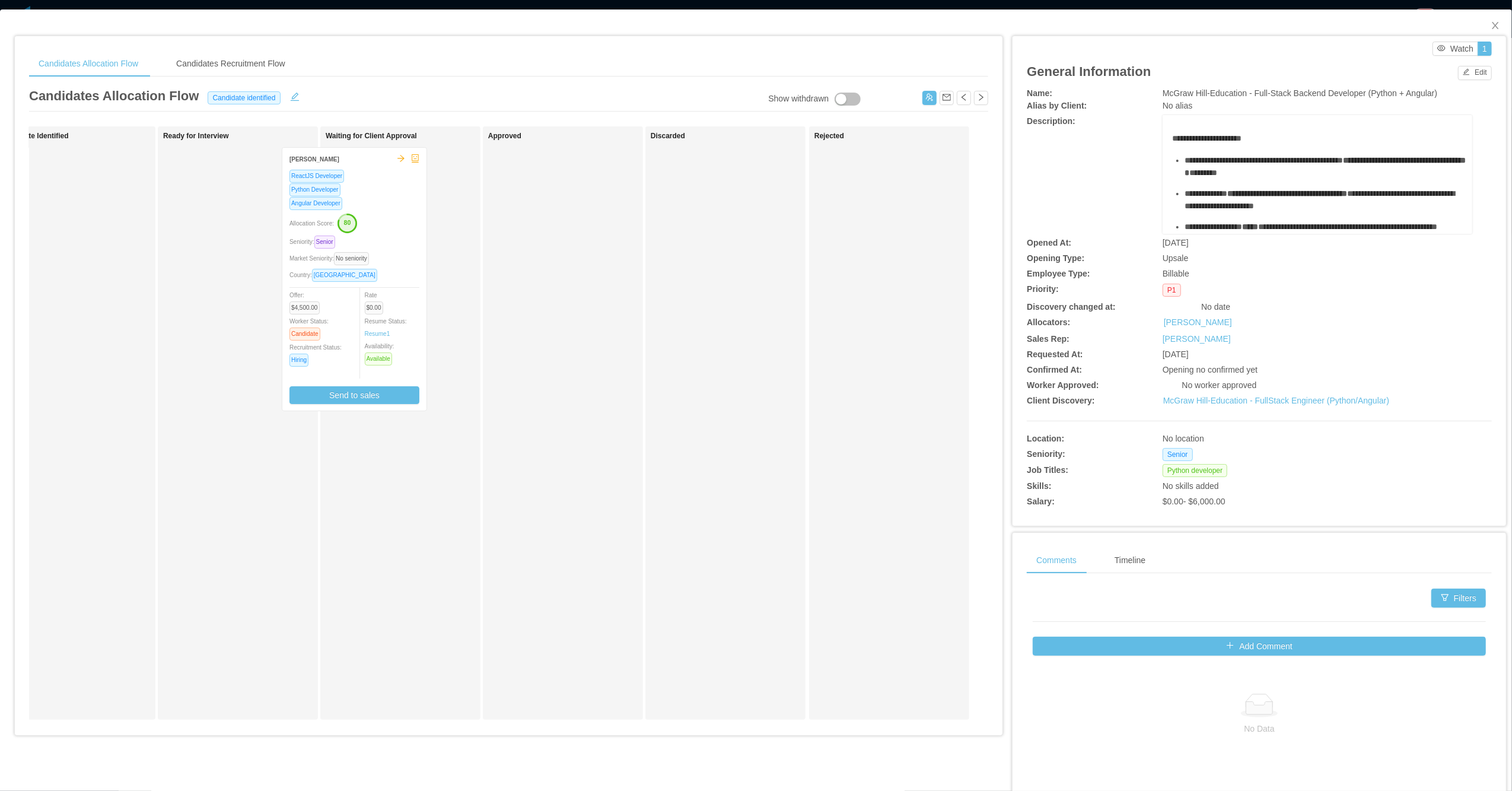
drag, startPoint x: 237, startPoint y: 283, endPoint x: 390, endPoint y: 281, distance: 153.0
click at [390, 281] on div "Applied Luis Suarez Python Developer ReactJS Developer Angular Developer Senior…" at bounding box center [508, 428] width 959 height 603
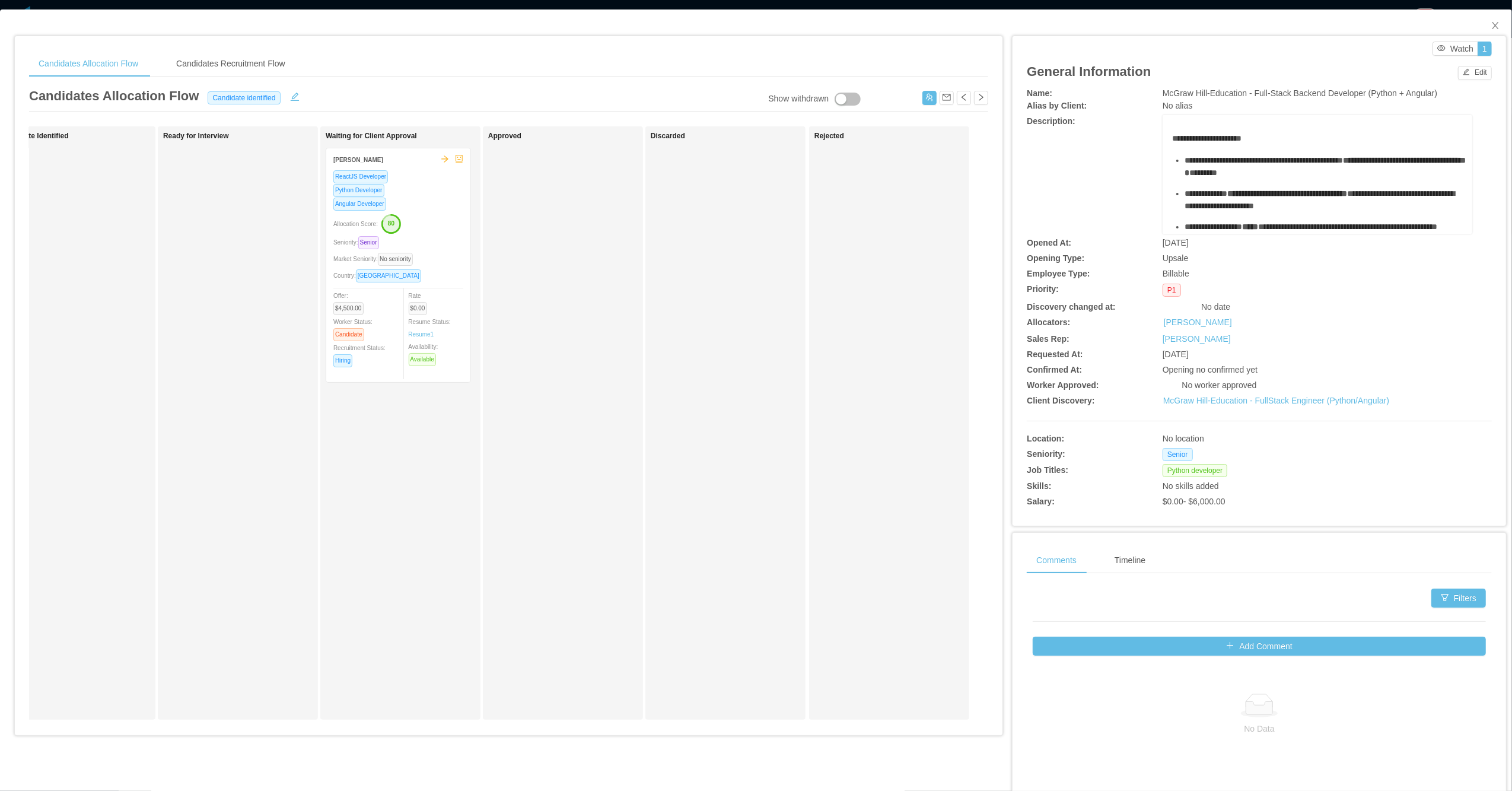
click at [413, 227] on div "Allocation Score: 80" at bounding box center [398, 223] width 130 height 19
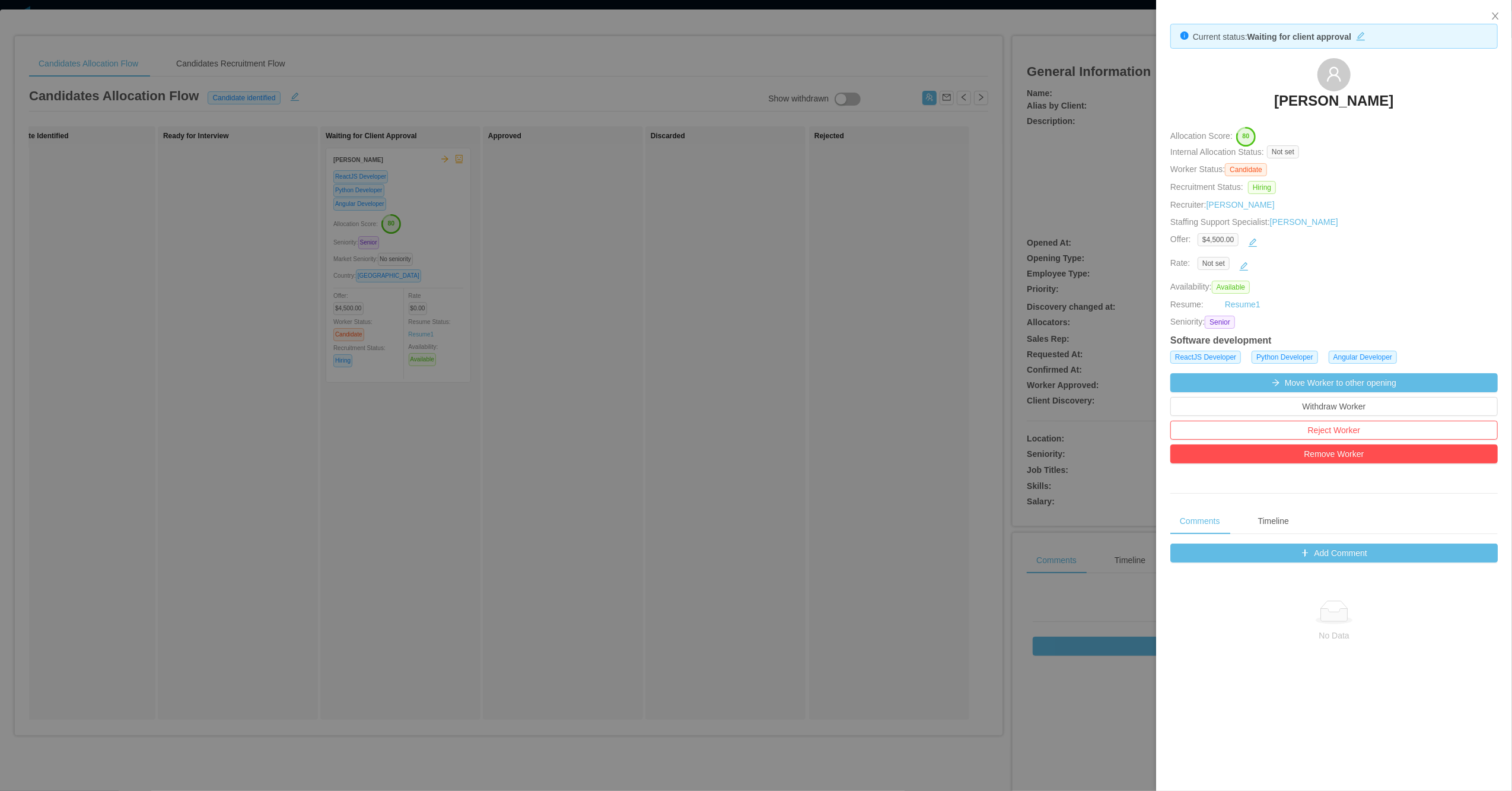
drag, startPoint x: 1224, startPoint y: 104, endPoint x: 1408, endPoint y: 102, distance: 184.0
click at [781, 102] on div "[PERSON_NAME]" at bounding box center [1334, 88] width 327 height 60
copy h3 "[PERSON_NAME]"
click at [489, 466] on div at bounding box center [756, 395] width 1512 height 791
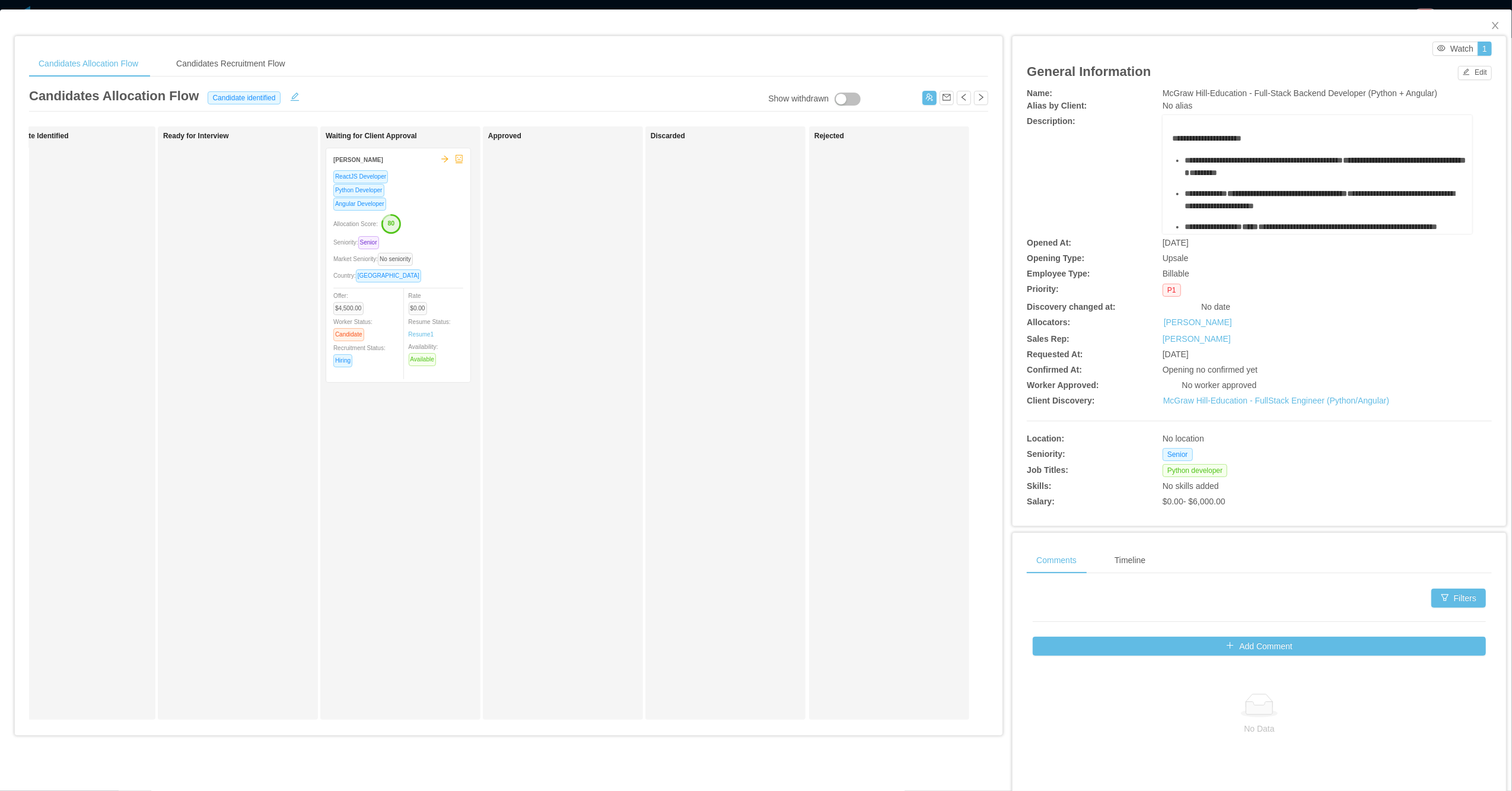
click at [433, 276] on div "Country: Canada" at bounding box center [398, 275] width 130 height 14
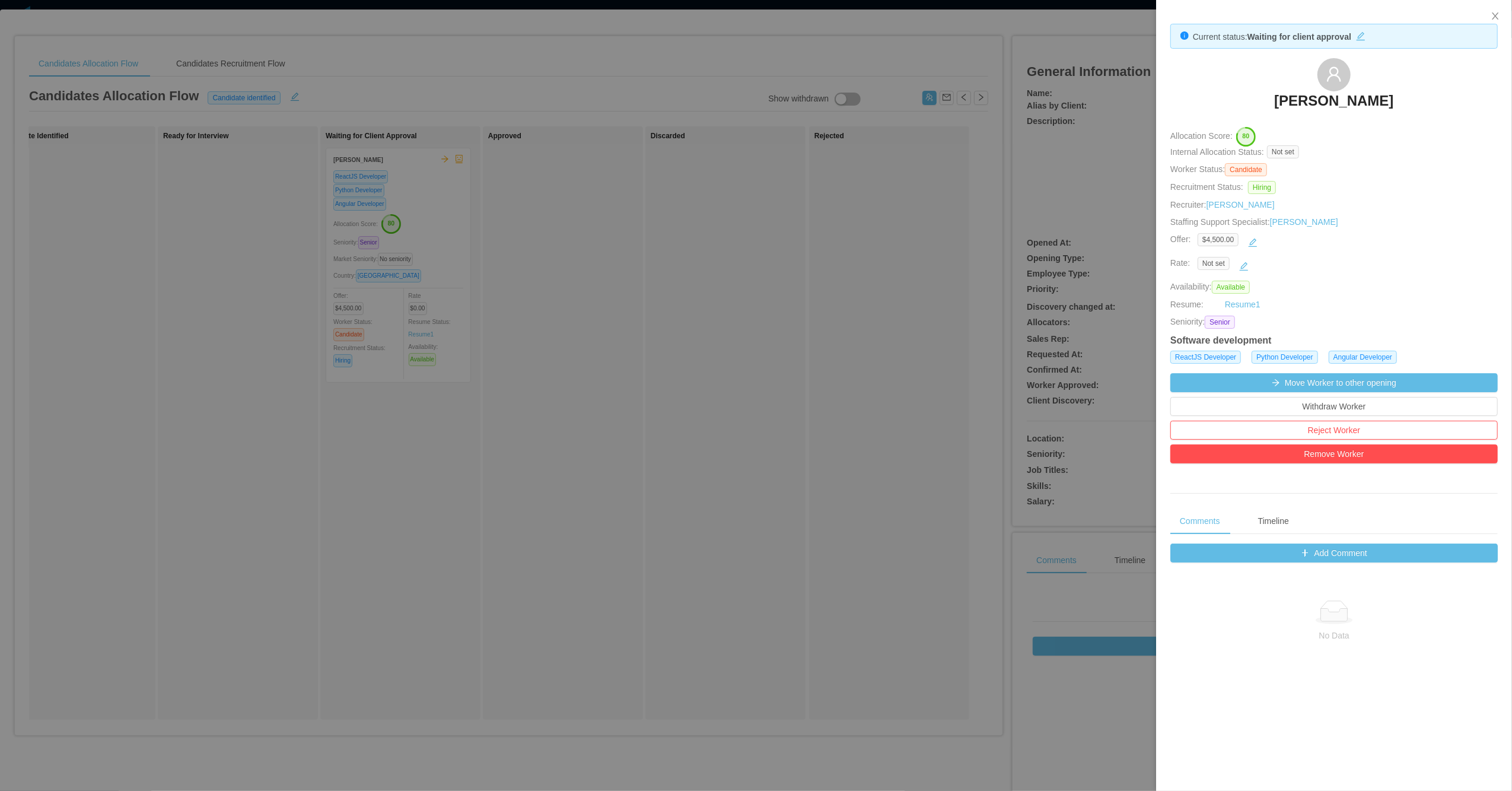
click at [724, 549] on div at bounding box center [756, 395] width 1512 height 791
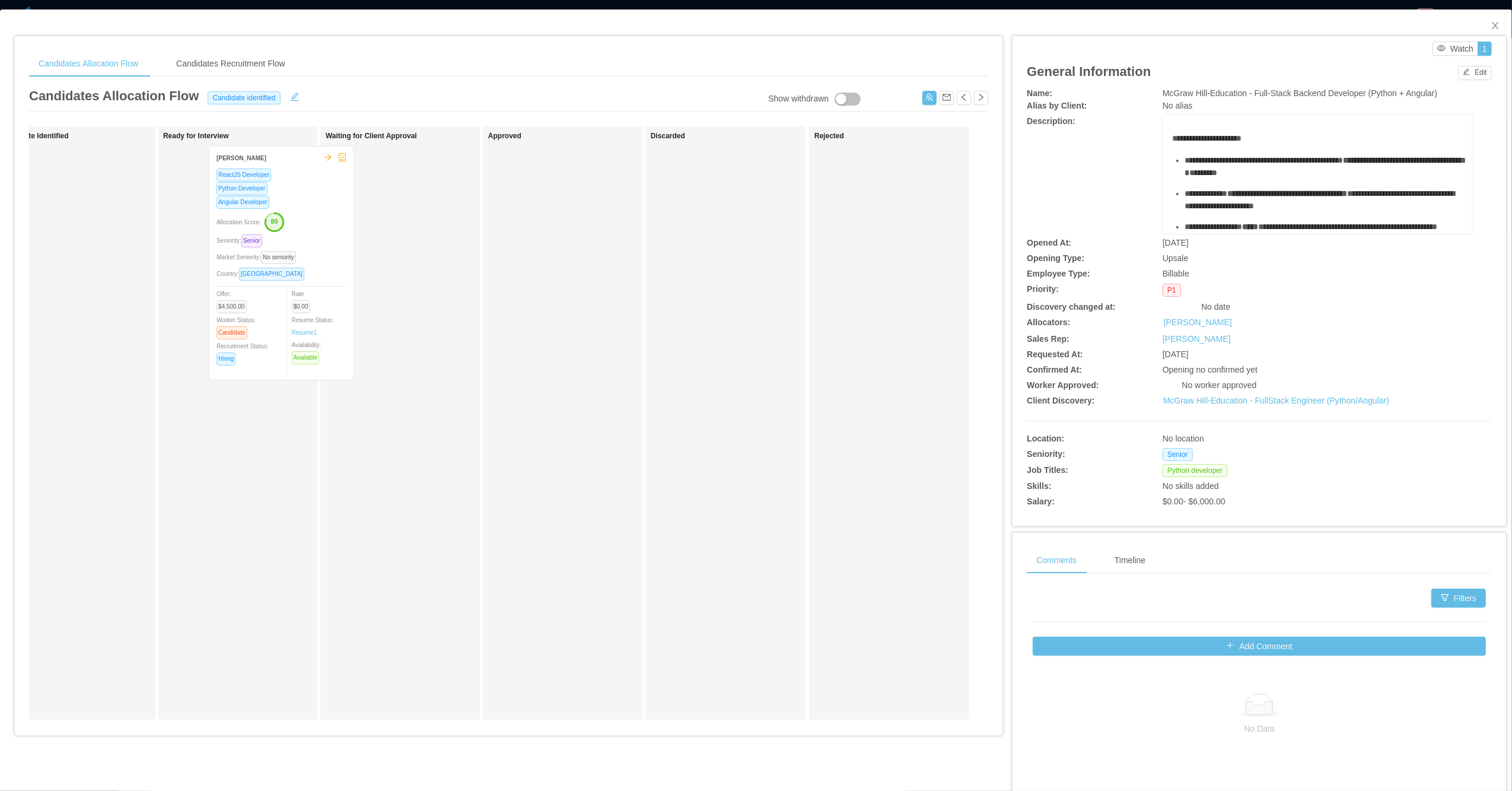
drag, startPoint x: 390, startPoint y: 310, endPoint x: 228, endPoint y: 309, distance: 162.0
click at [228, 309] on div "Applied Luis Suarez Python Developer ReactJS Developer Angular Developer Senior…" at bounding box center [508, 428] width 959 height 603
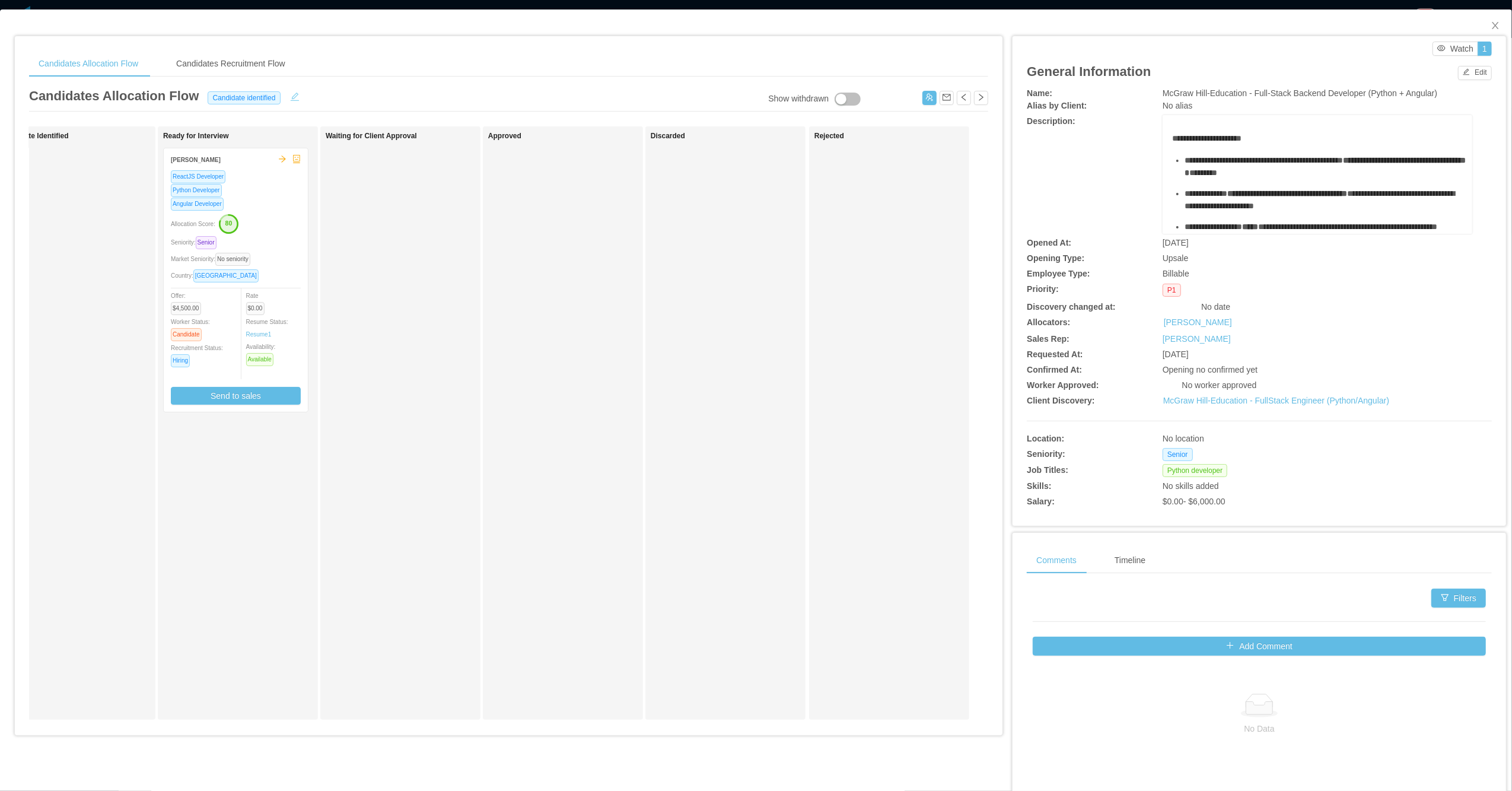
click at [288, 100] on button "button" at bounding box center [294, 95] width 19 height 12
click at [253, 104] on div "Candidate identified" at bounding box center [246, 97] width 79 height 13
click at [254, 176] on li "Ready for interview" at bounding box center [249, 176] width 101 height 19
click at [309, 98] on button "Save" at bounding box center [321, 98] width 31 height 14
click at [344, 77] on div "Update State? Cancel Update" at bounding box center [318, 57] width 100 height 53
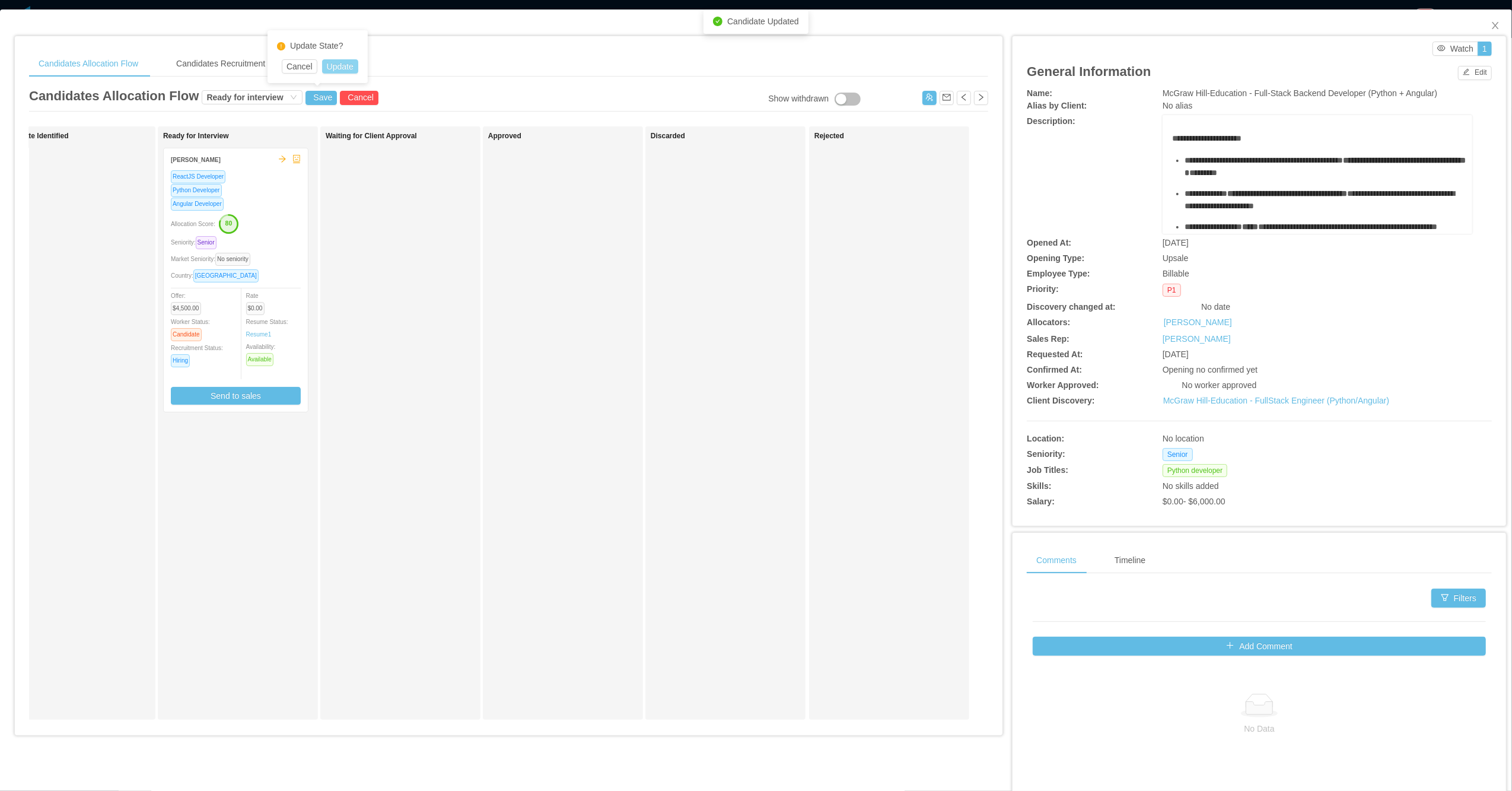
click at [344, 69] on button "Update" at bounding box center [340, 66] width 36 height 14
click at [221, 389] on button "Send to sales" at bounding box center [235, 396] width 130 height 18
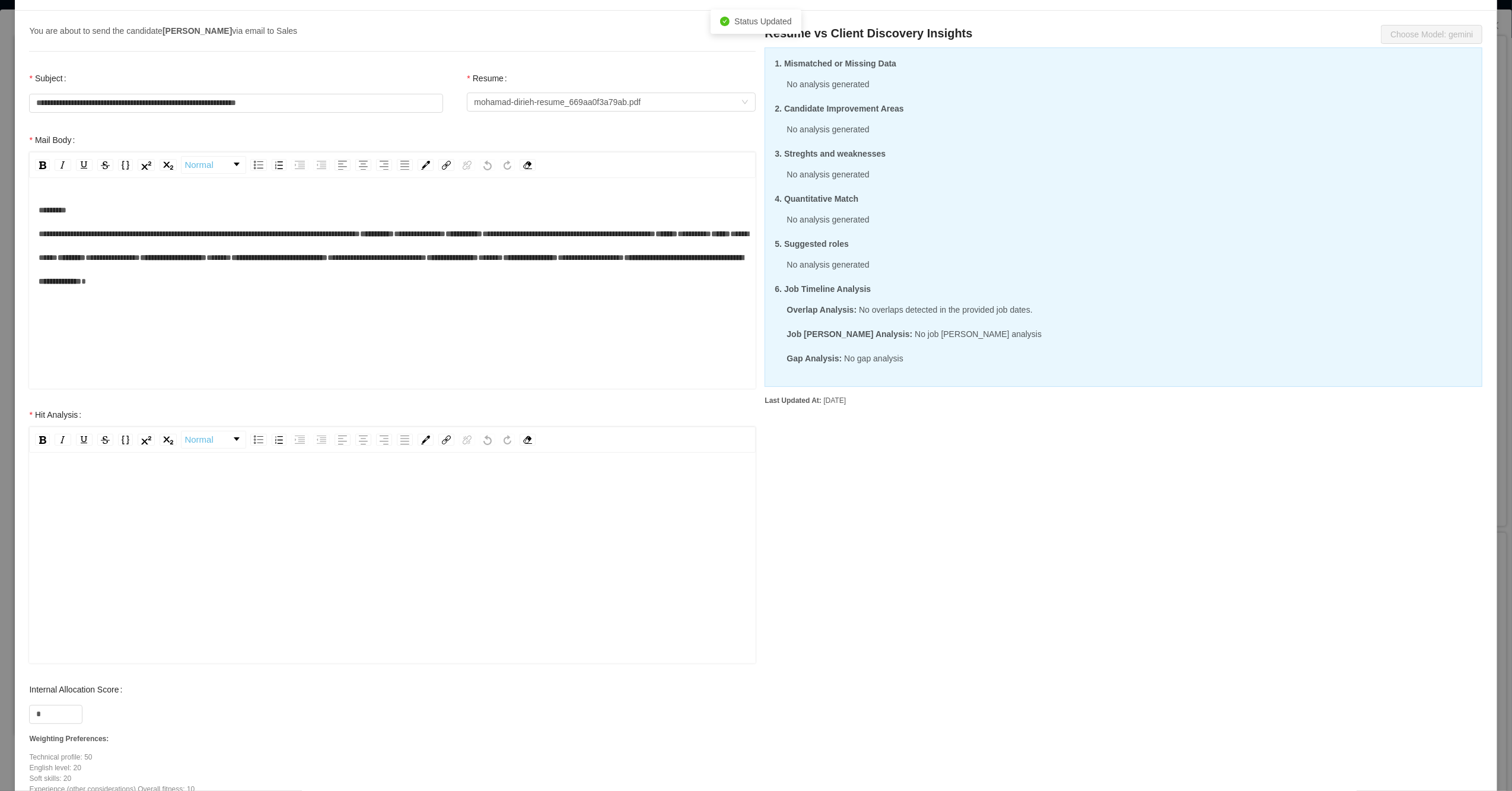
scroll to position [152, 0]
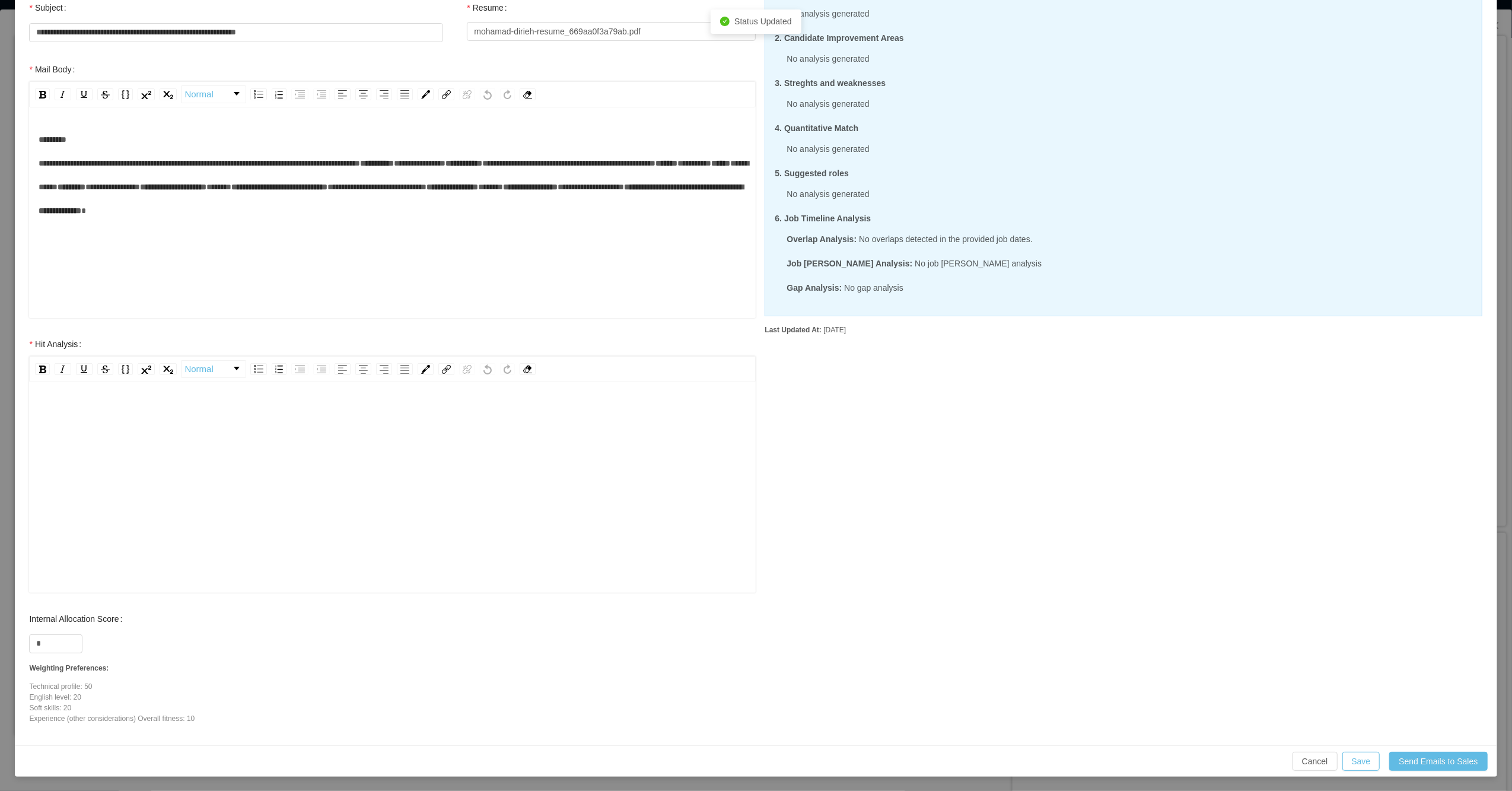
click at [330, 480] on div "rdw-editor" at bounding box center [393, 506] width 708 height 208
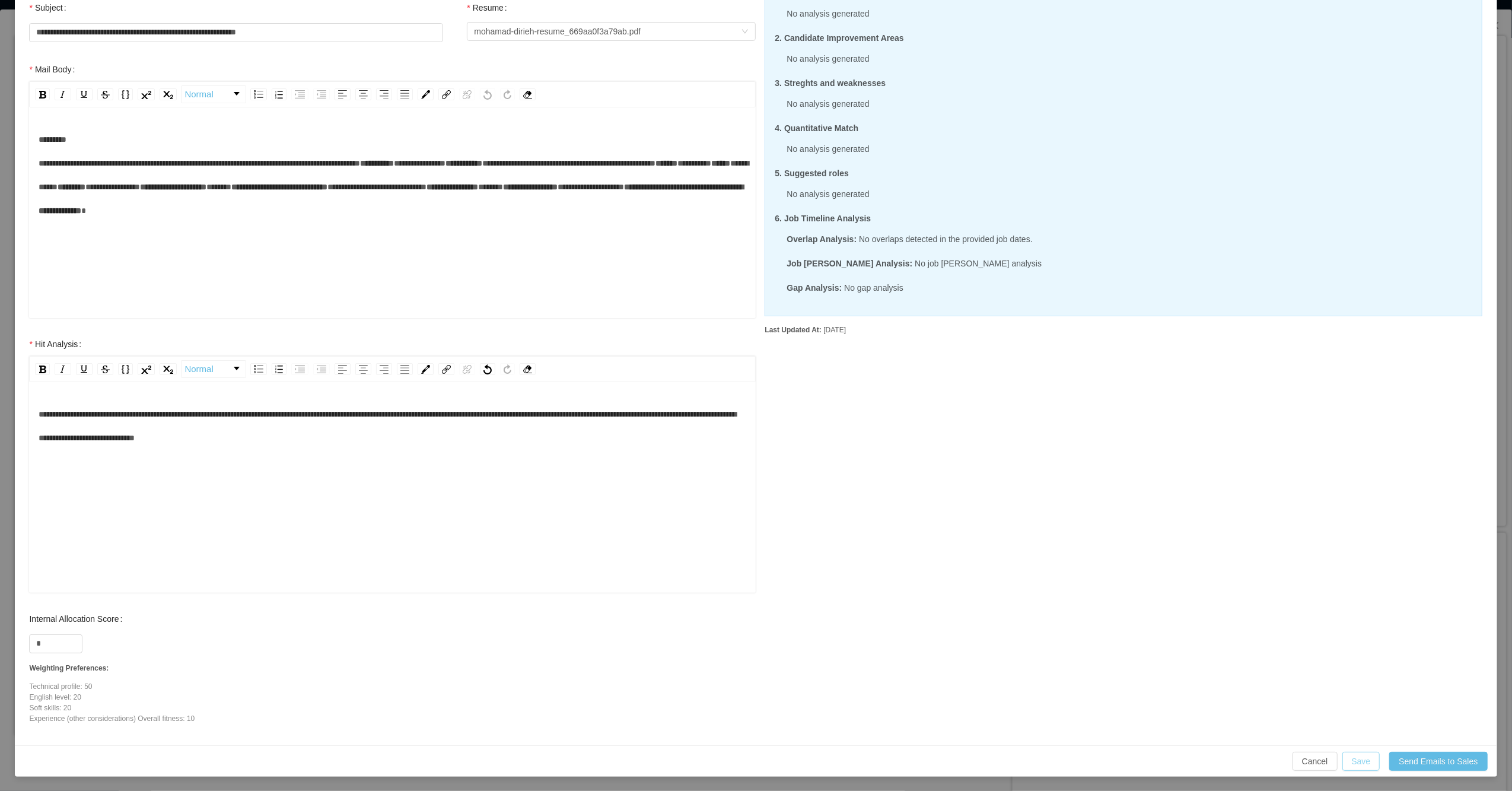
click at [781, 758] on button "Save" at bounding box center [1361, 761] width 38 height 19
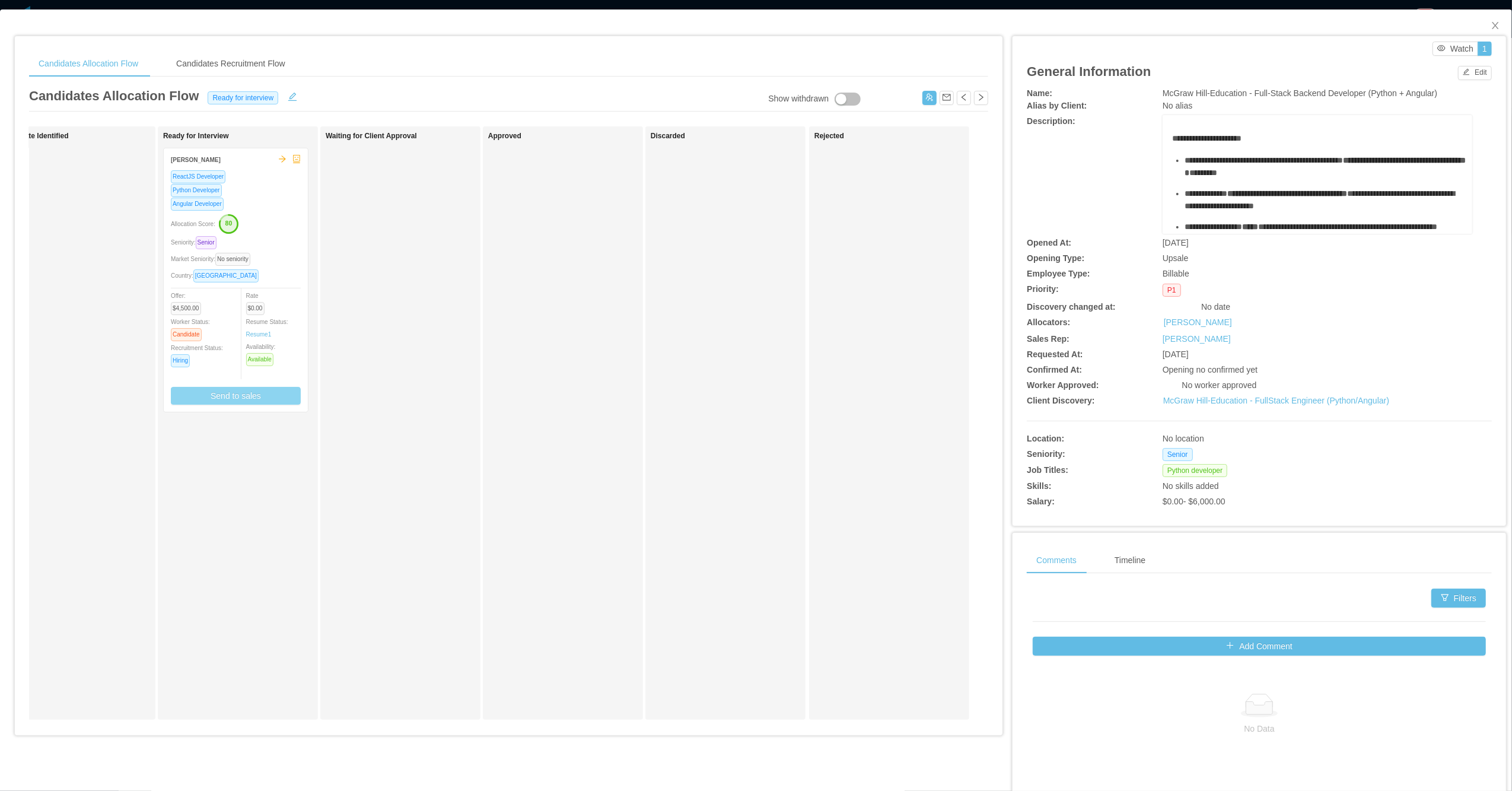
scroll to position [93, 0]
click at [279, 229] on div "Allocation Score: 80" at bounding box center [235, 223] width 130 height 19
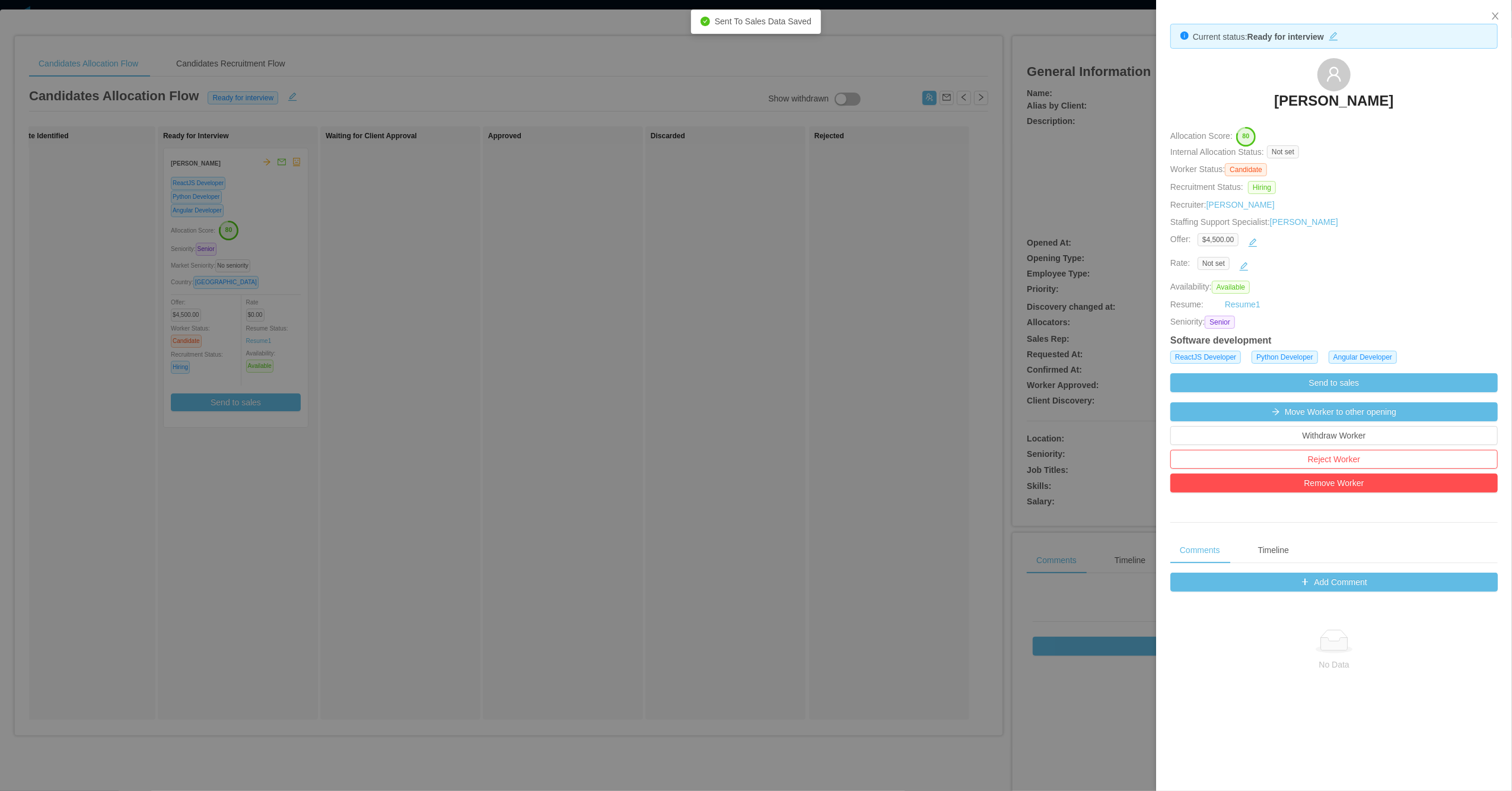
drag, startPoint x: 1258, startPoint y: 85, endPoint x: 1417, endPoint y: 106, distance: 160.4
click at [781, 106] on div "[PERSON_NAME]" at bounding box center [1334, 88] width 327 height 60
copy h3 "[PERSON_NAME]"
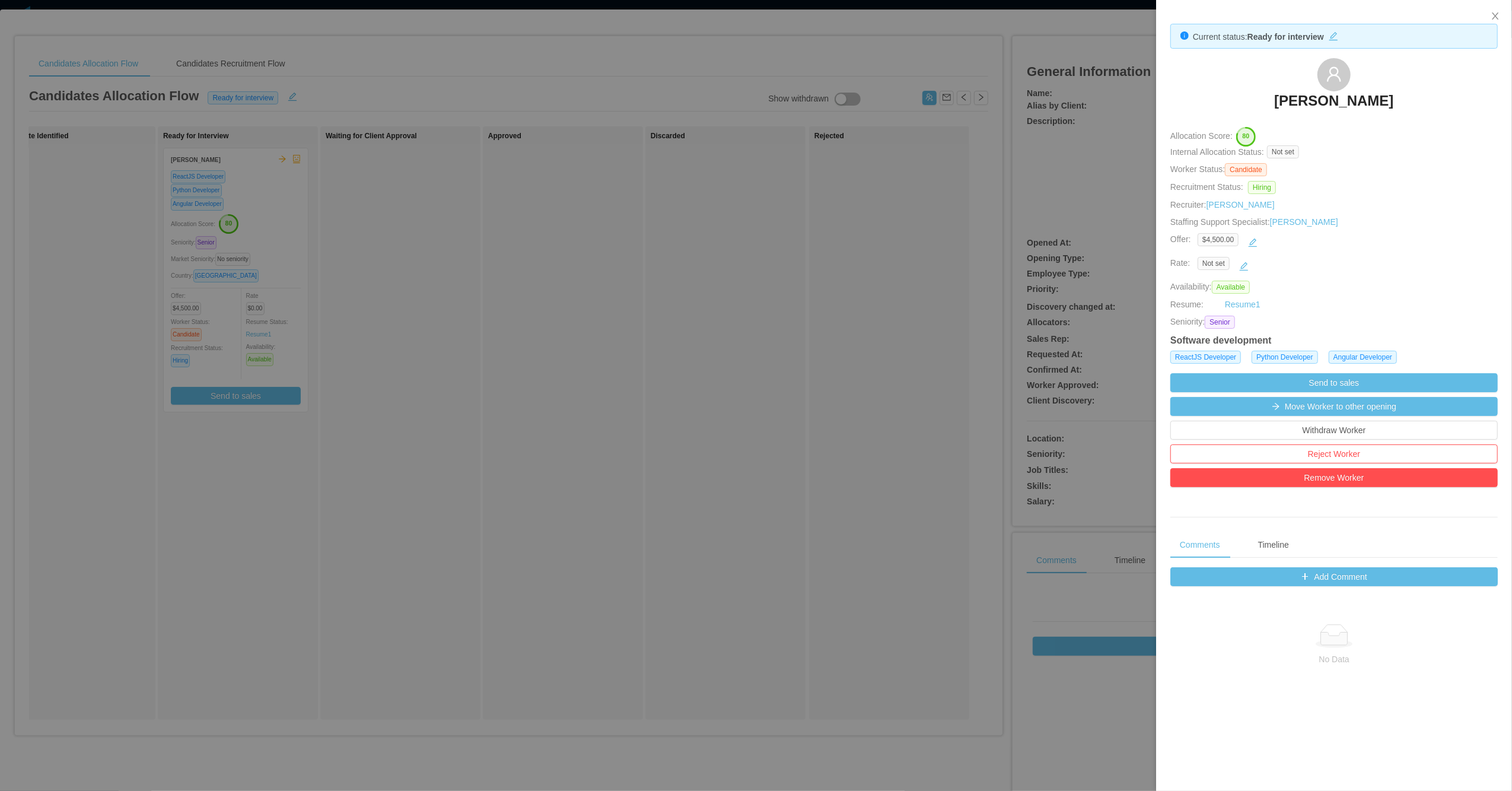
drag, startPoint x: 485, startPoint y: 521, endPoint x: 622, endPoint y: 426, distance: 166.7
click at [487, 520] on div at bounding box center [756, 395] width 1512 height 791
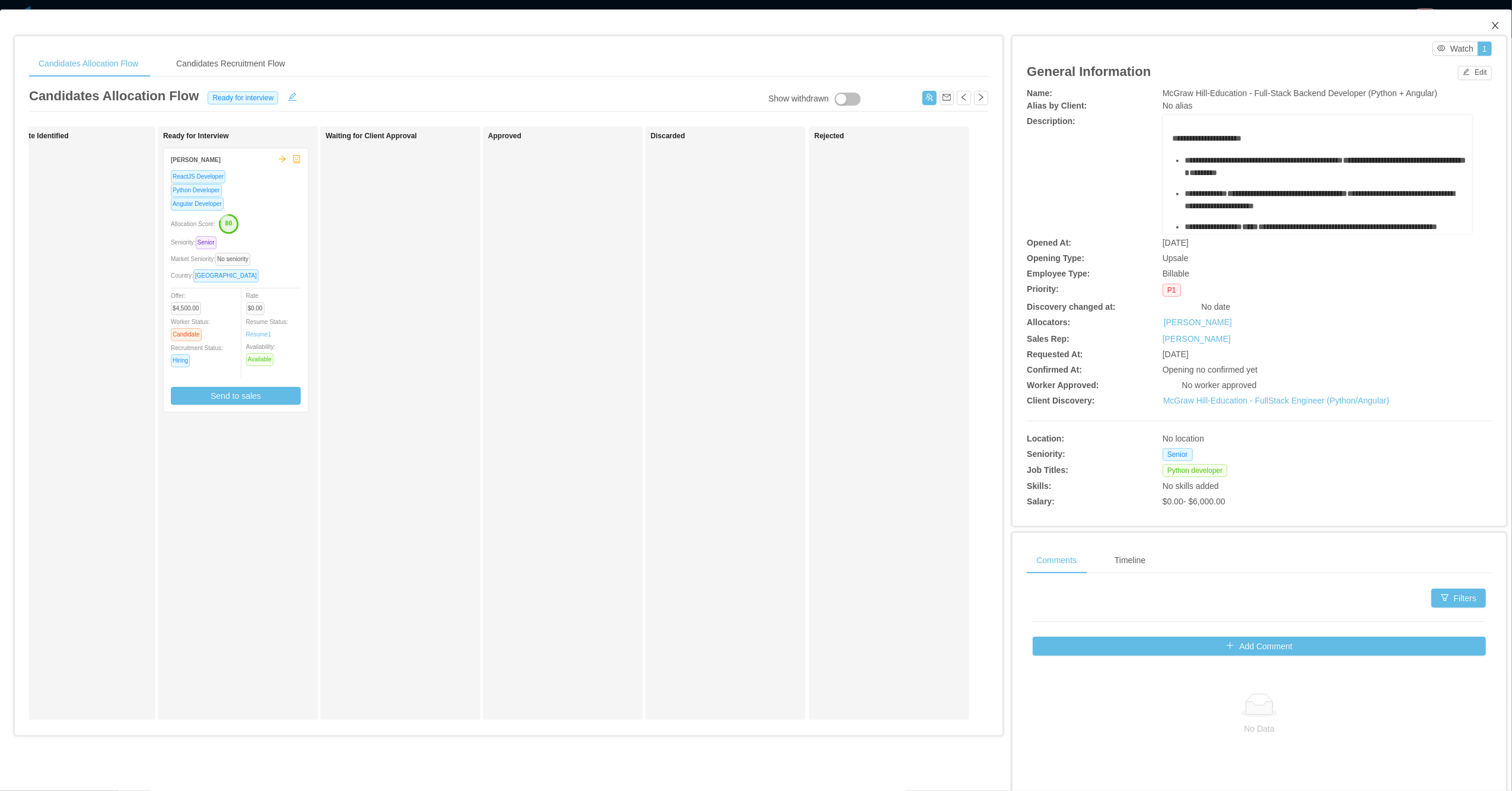
click at [781, 29] on icon "icon: close" at bounding box center [1495, 26] width 7 height 7
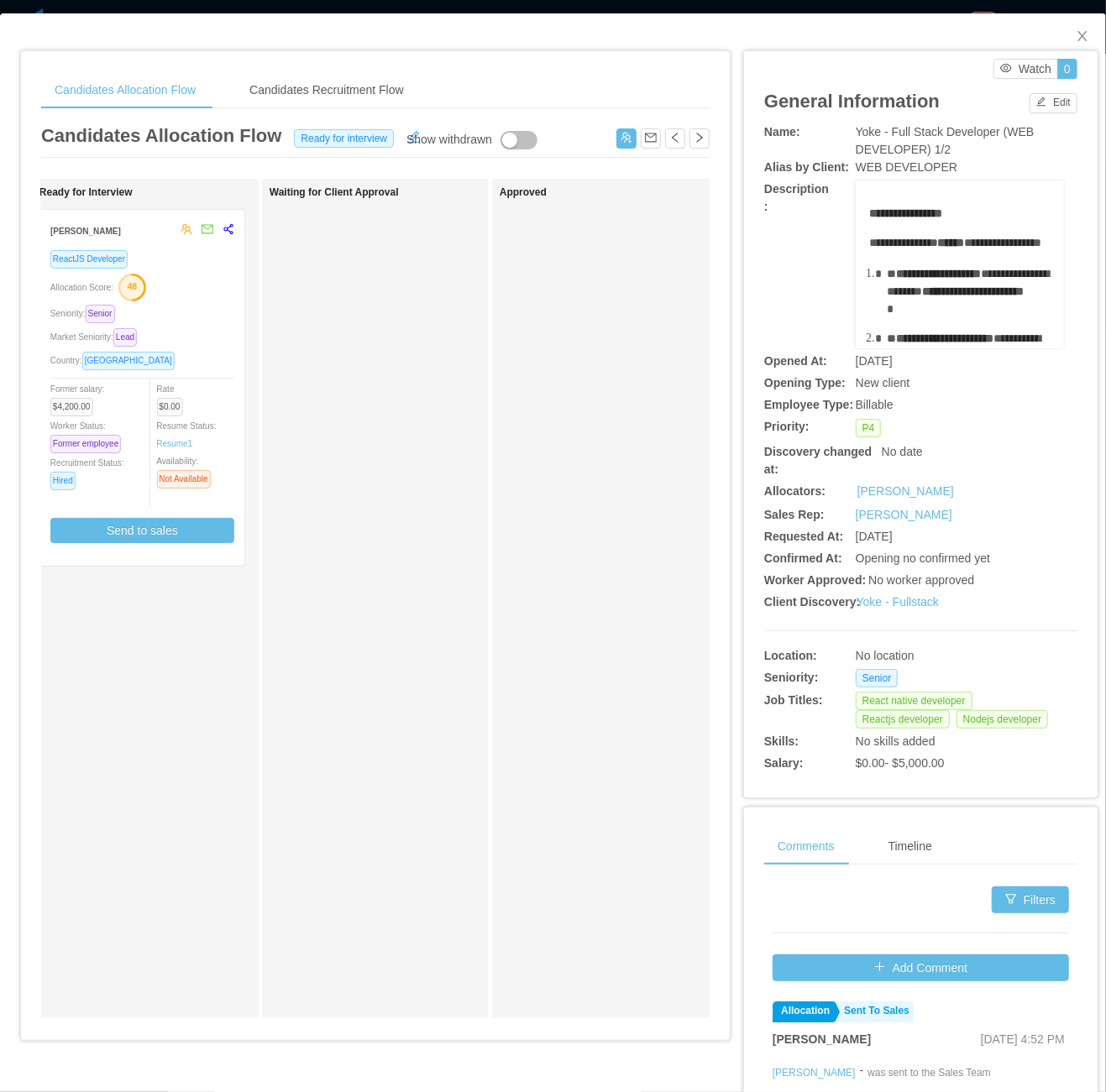
scroll to position [0, 994]
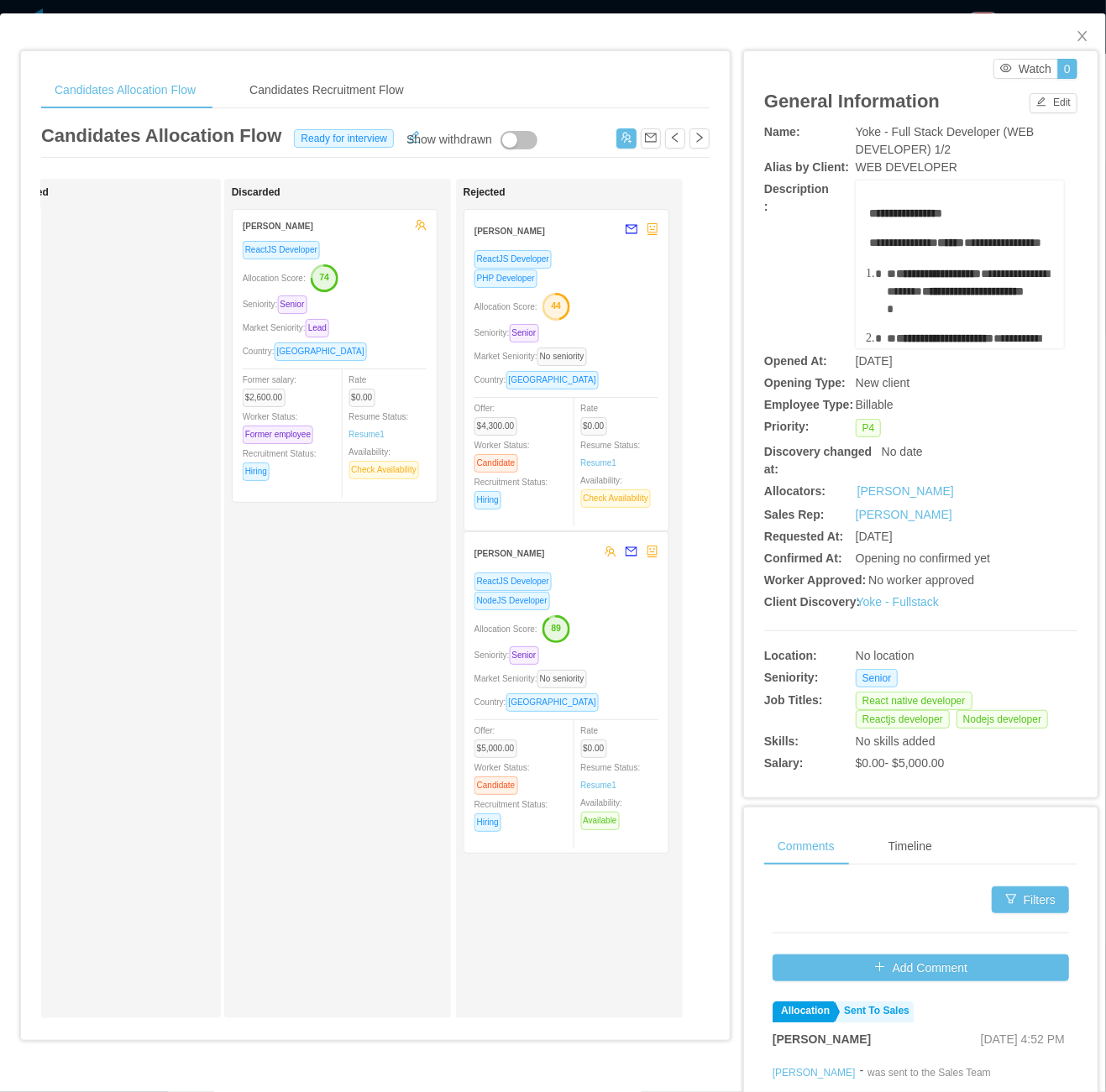
click at [524, 135] on button "button" at bounding box center [519, 140] width 37 height 18
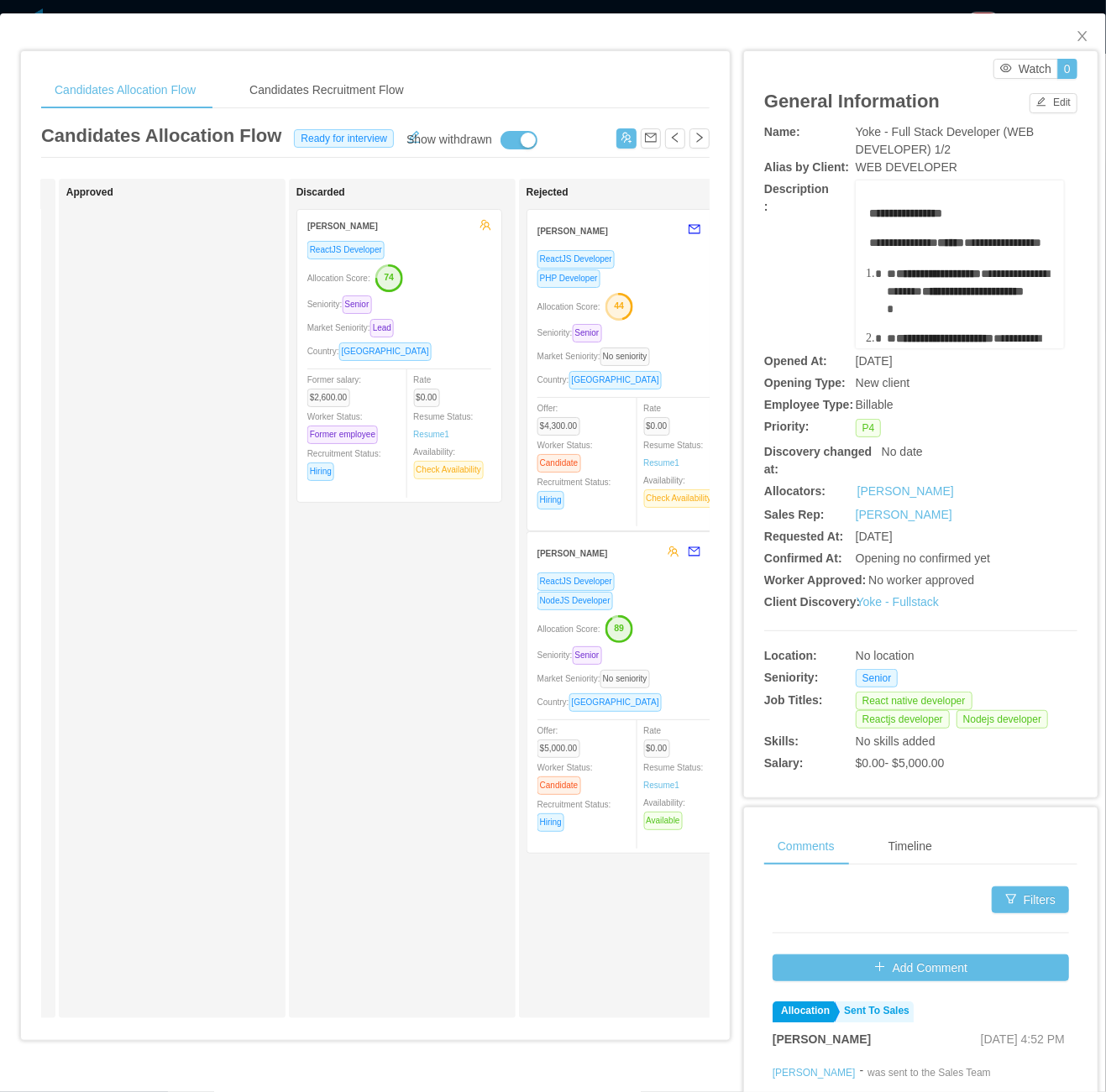
scroll to position [0, 867]
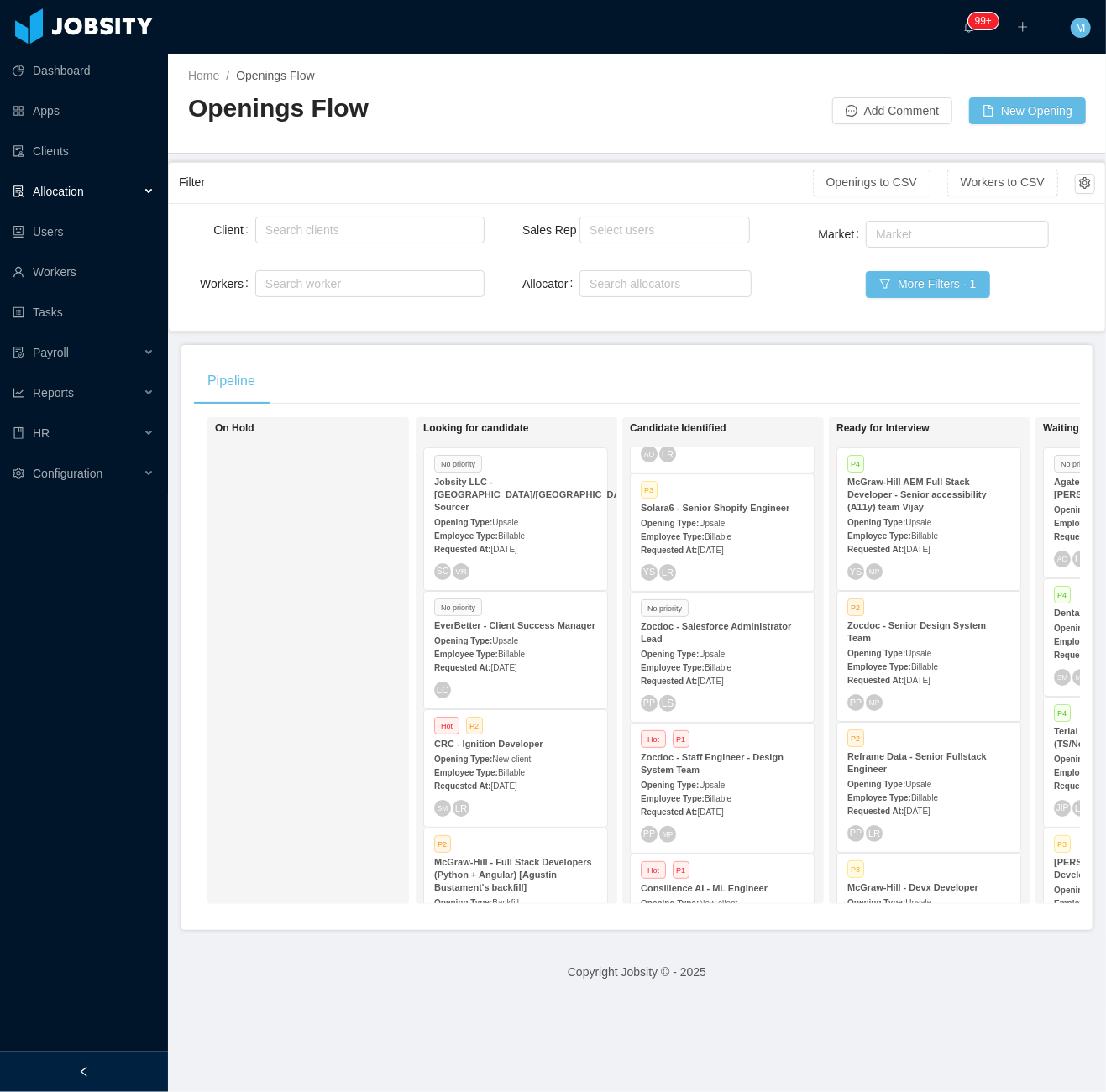
scroll to position [320, 0]
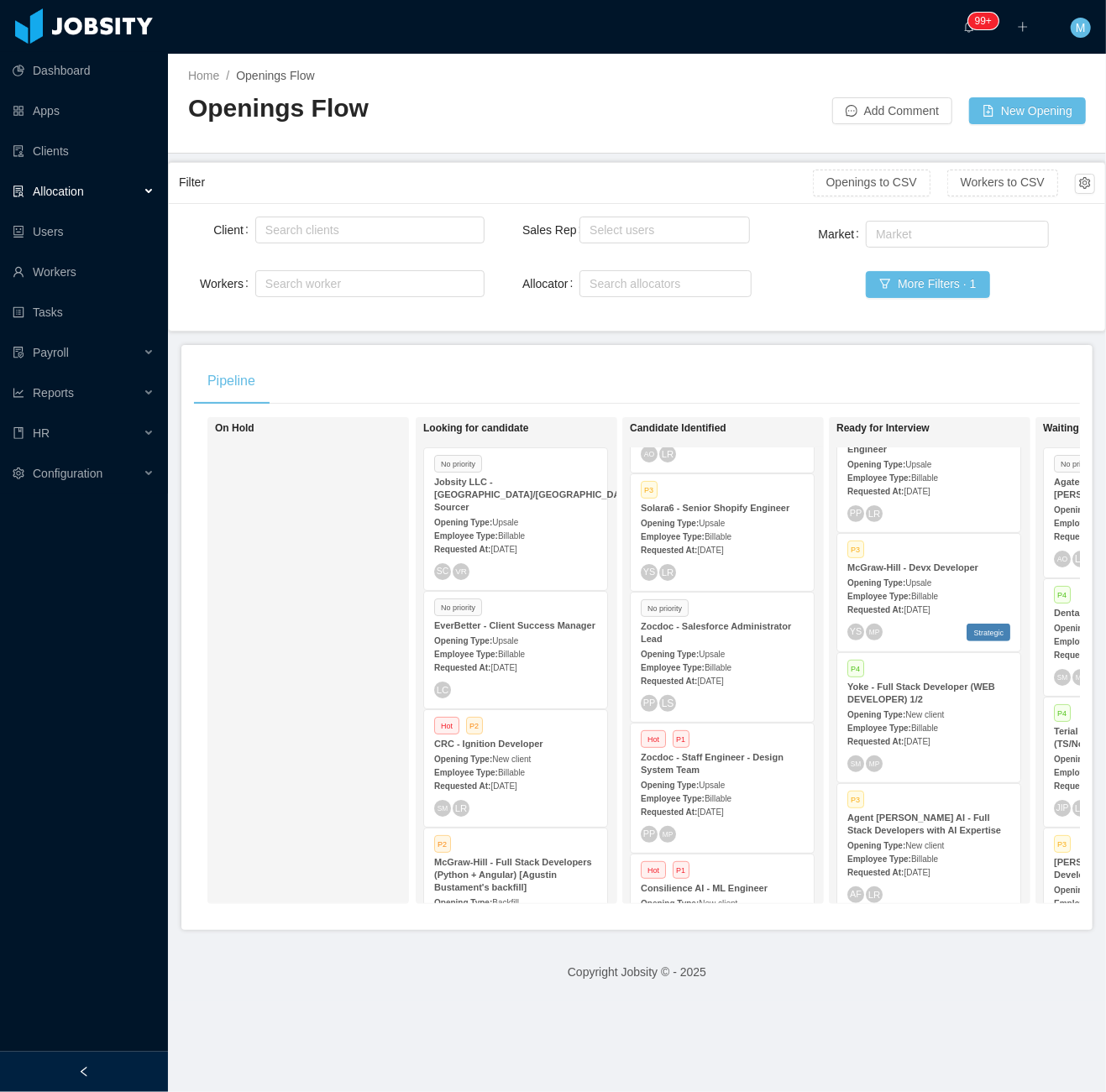
click at [942, 756] on div "SM MP" at bounding box center [928, 763] width 163 height 17
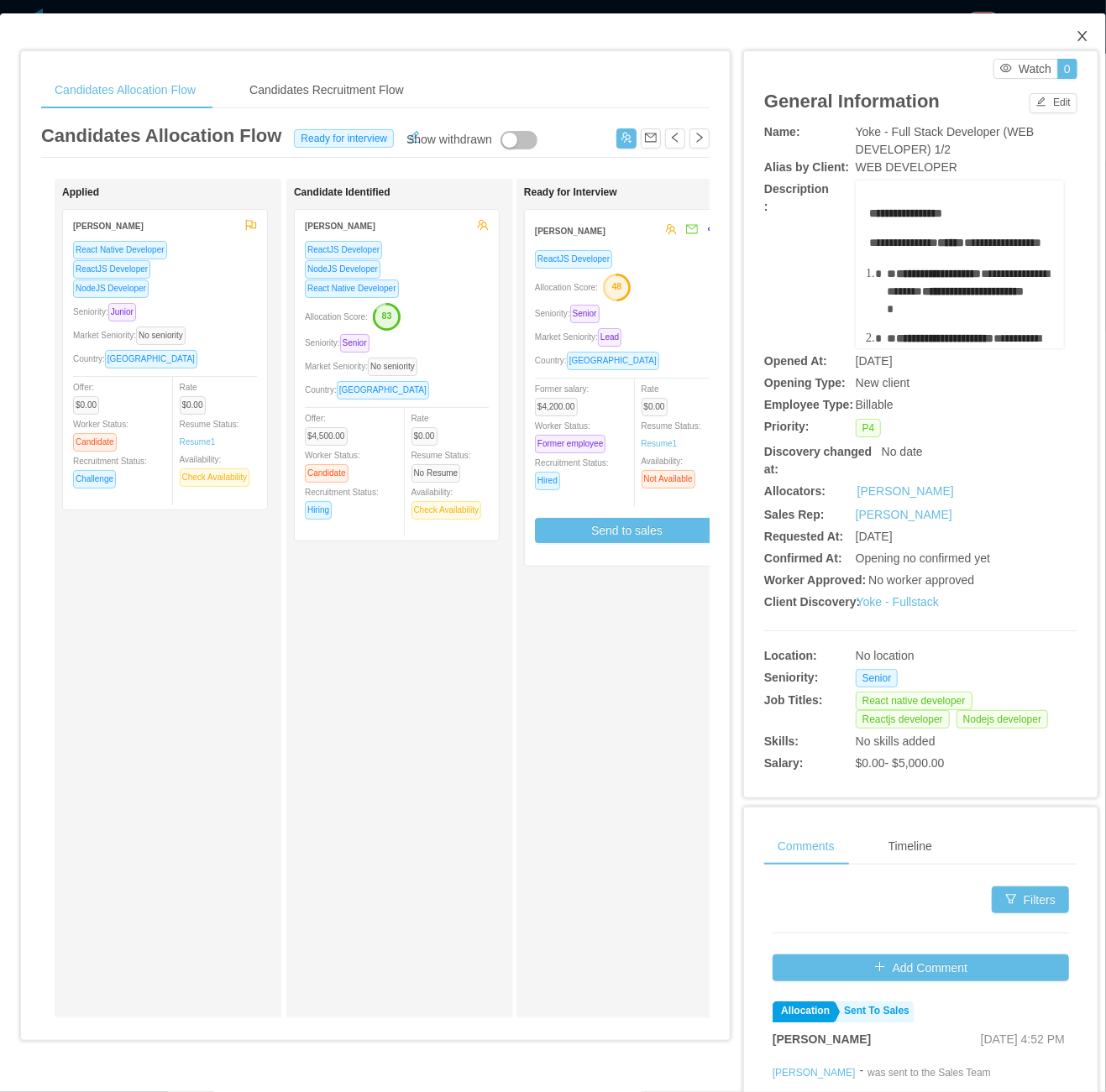
click at [1076, 34] on icon "icon: close" at bounding box center [1082, 36] width 13 height 13
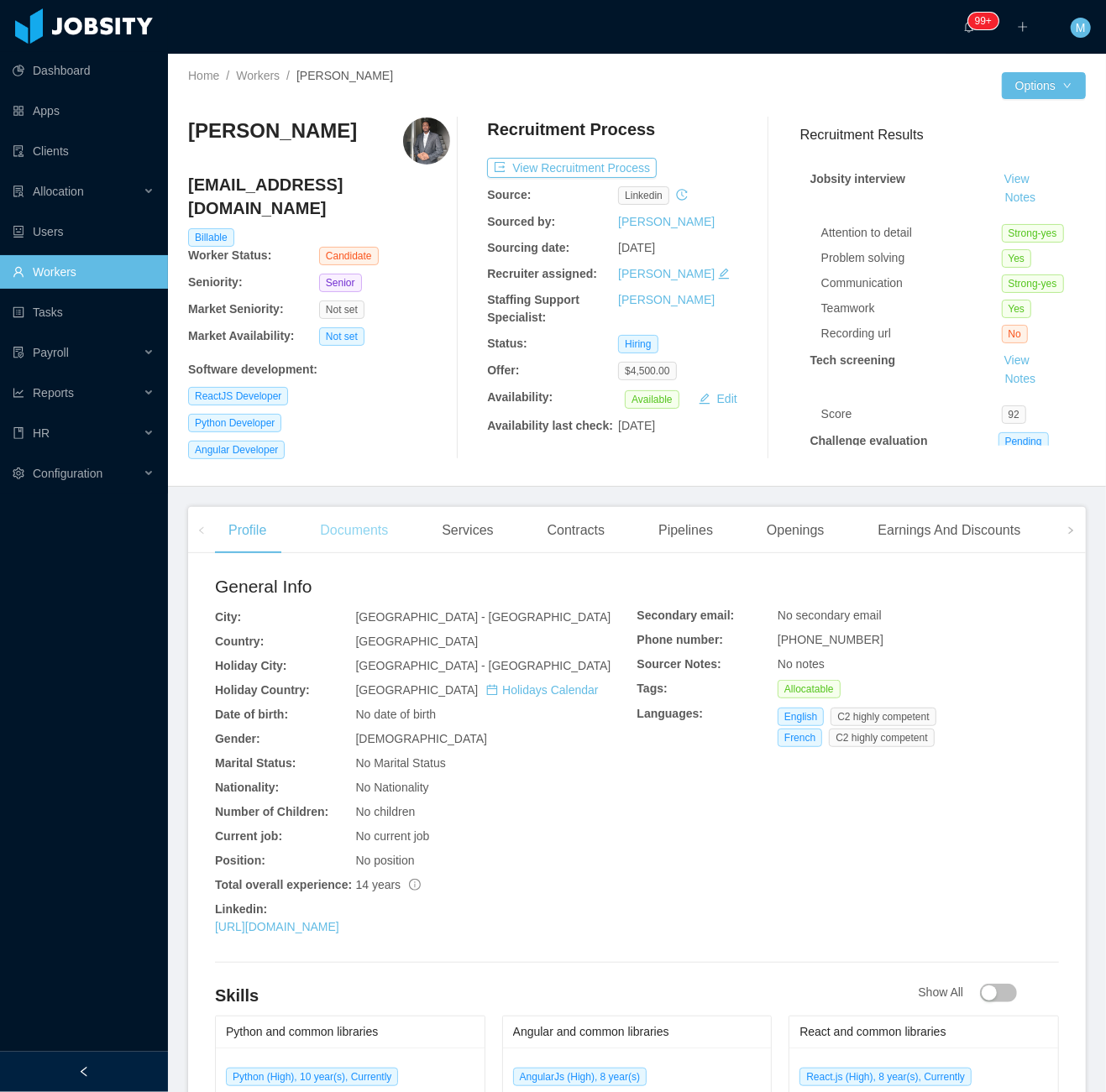
click at [350, 534] on div "Documents" at bounding box center [353, 530] width 95 height 47
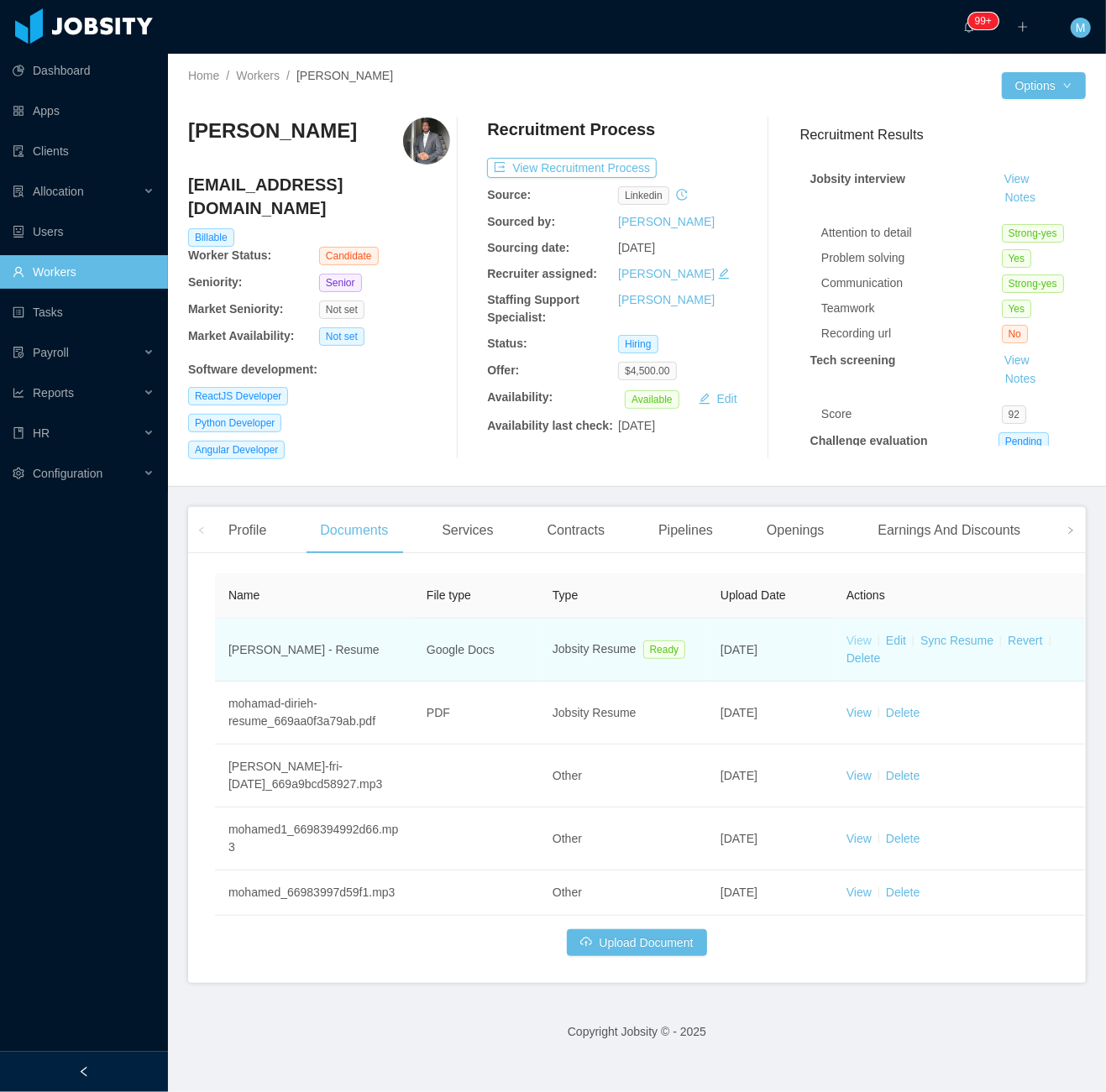
click at [857, 634] on link "View" at bounding box center [858, 640] width 25 height 13
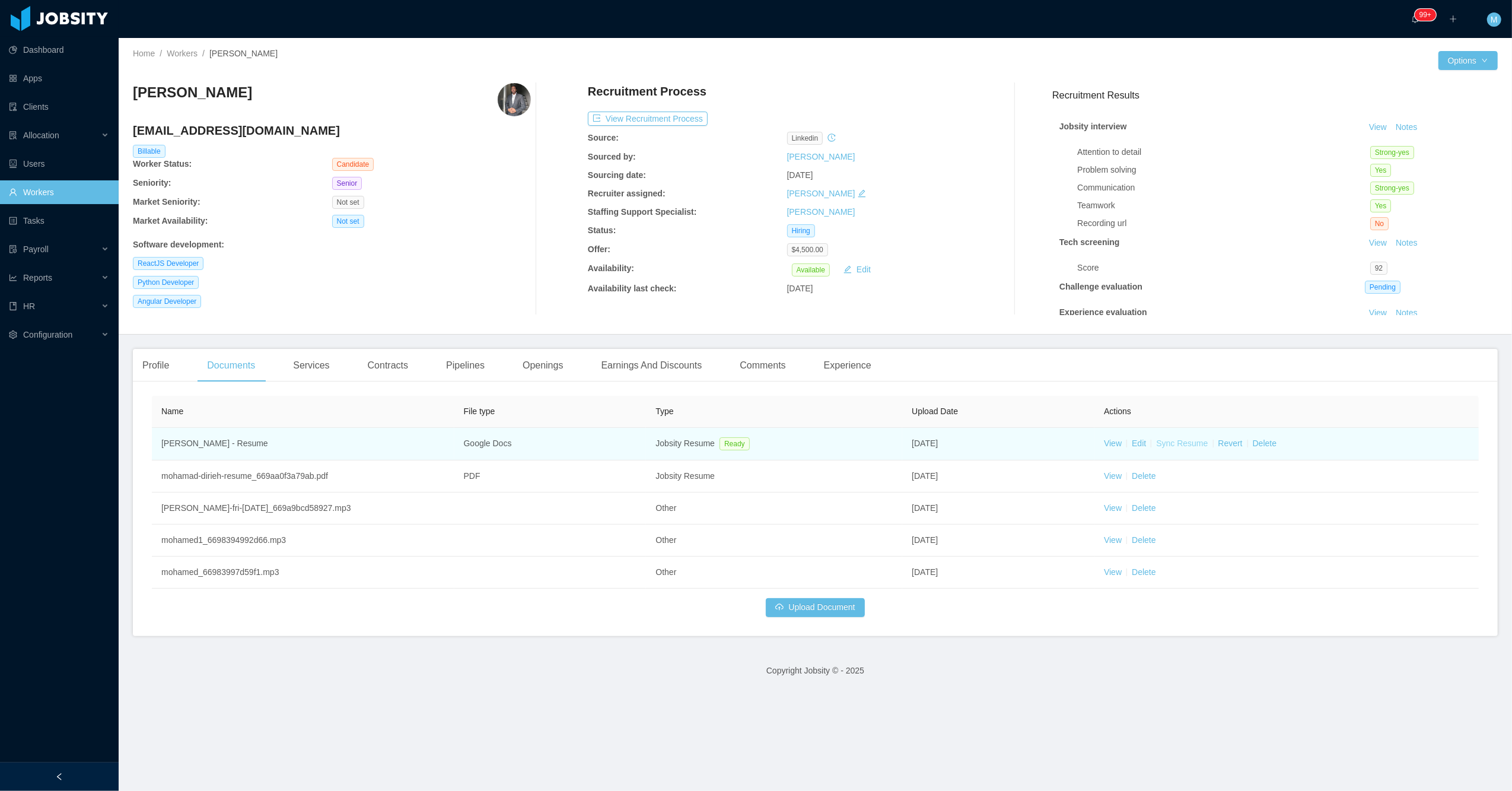
click at [781, 440] on link "Sync Resume" at bounding box center [1182, 443] width 52 height 9
